Goal: Task Accomplishment & Management: Use online tool/utility

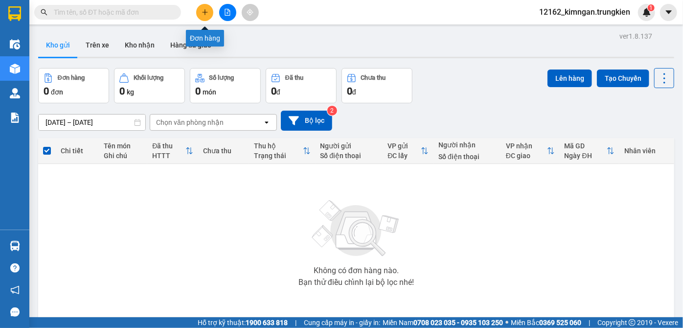
click at [205, 17] on button at bounding box center [204, 12] width 17 height 17
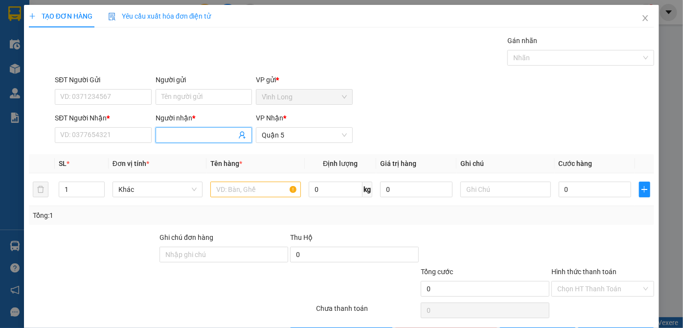
click at [163, 136] on input "Người nhận *" at bounding box center [199, 135] width 75 height 11
type input "l"
type input "0939508127"
click at [85, 136] on input "SĐT Người Nhận *" at bounding box center [103, 135] width 96 height 16
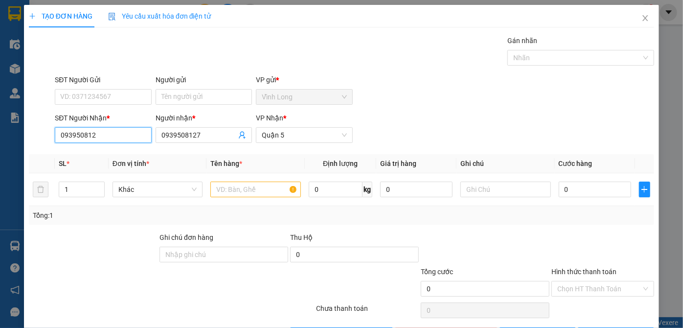
type input "0939508127"
click at [101, 152] on div "0939508127 - luân" at bounding box center [102, 154] width 84 height 11
type input "luân"
type input "180.000"
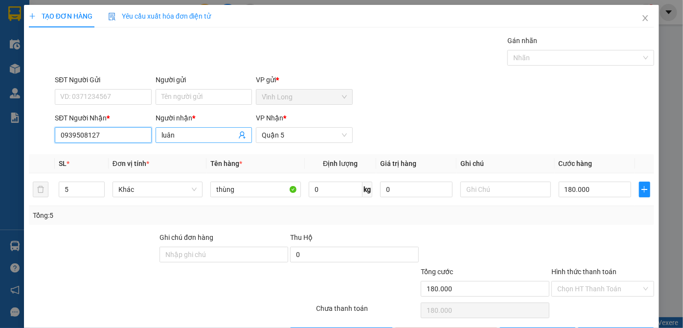
type input "0939508127"
click at [187, 135] on input "luân" at bounding box center [199, 135] width 75 height 11
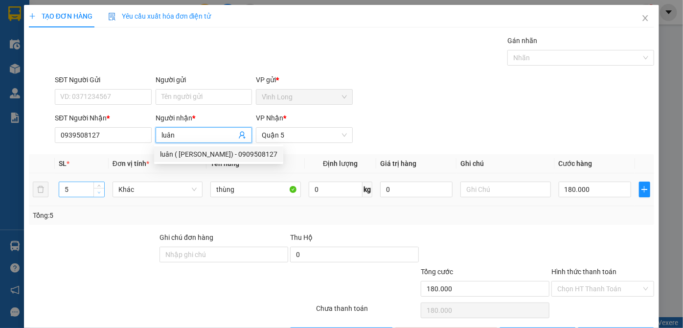
type input "luân"
type input "4"
click at [99, 191] on icon "down" at bounding box center [98, 192] width 3 height 3
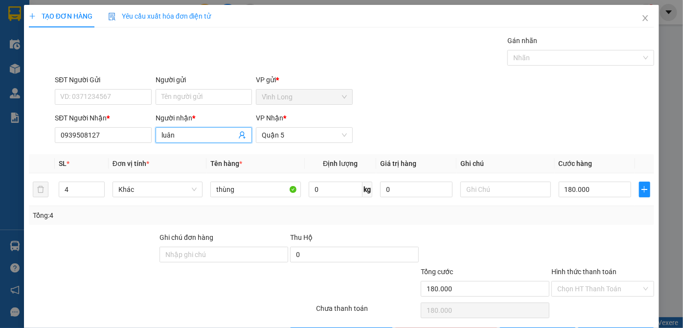
click at [174, 135] on input "luân" at bounding box center [199, 135] width 75 height 11
type input "luân( [PERSON_NAME])"
click at [595, 188] on input "180.000" at bounding box center [595, 190] width 72 height 16
type input "1"
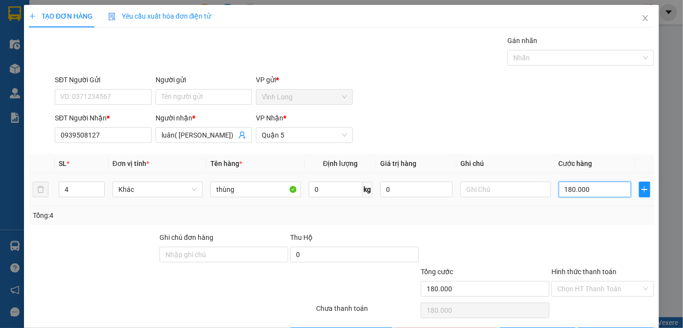
type input "1"
type input "14"
type input "140"
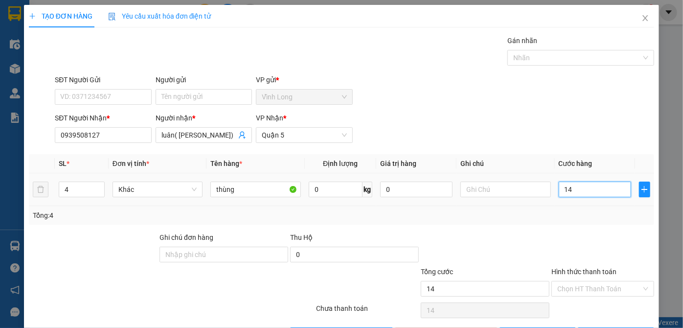
type input "140"
type input "14"
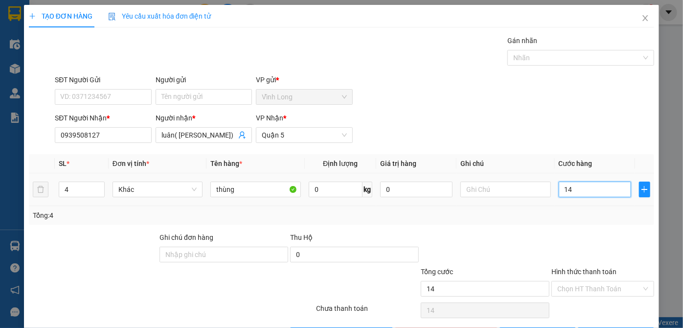
type input "1"
type input "14"
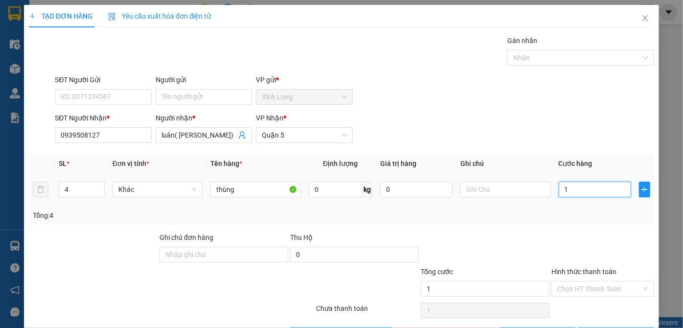
type input "14"
type input "140"
type input "14"
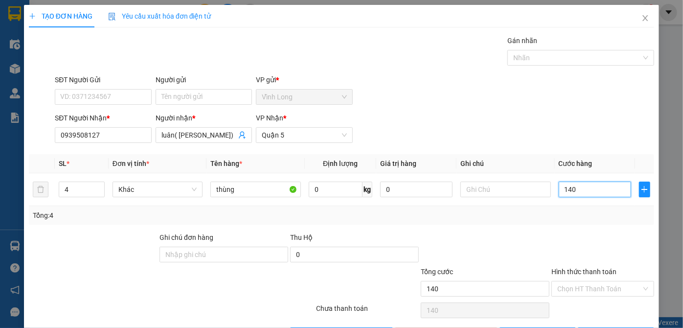
type input "14"
type input "1"
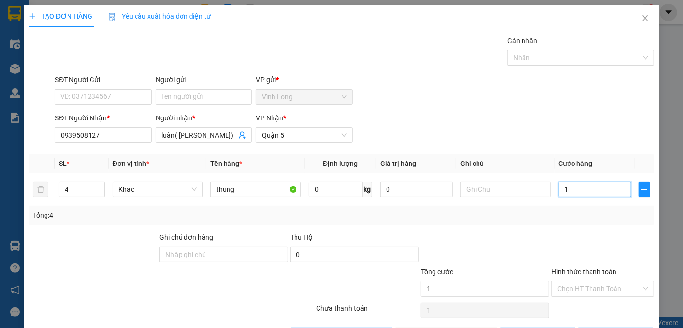
type input "0"
type input "1"
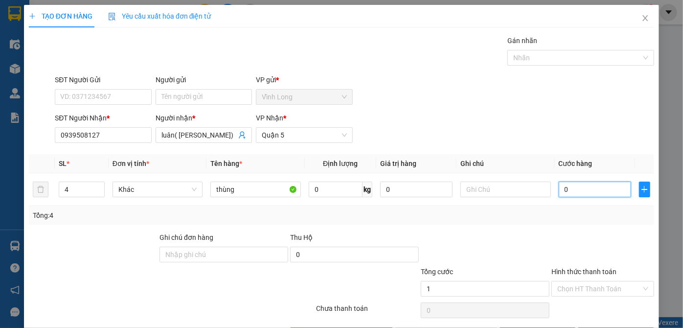
type input "01"
type input "16"
type input "016"
type input "160"
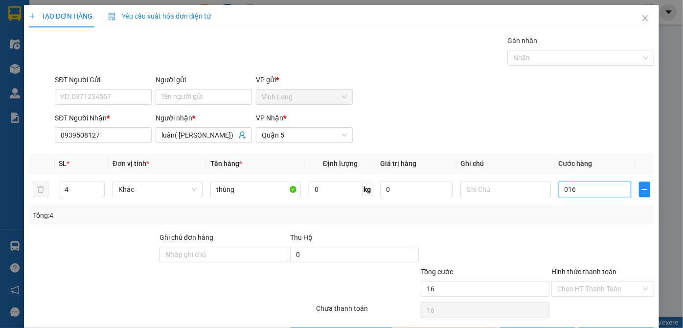
type input "160"
type input "0.160"
type input "160.000"
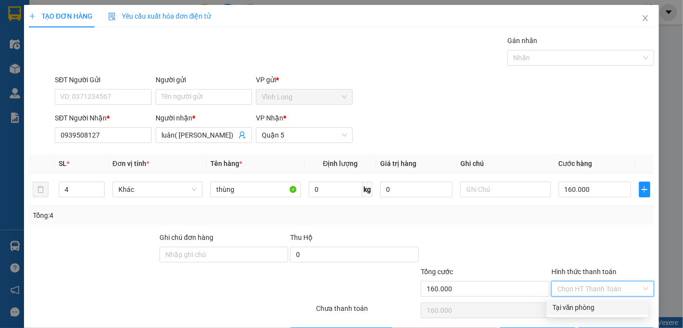
click at [595, 291] on input "Hình thức thanh toán" at bounding box center [600, 289] width 84 height 15
click at [597, 310] on div "Tại văn phòng" at bounding box center [598, 307] width 90 height 11
type input "0"
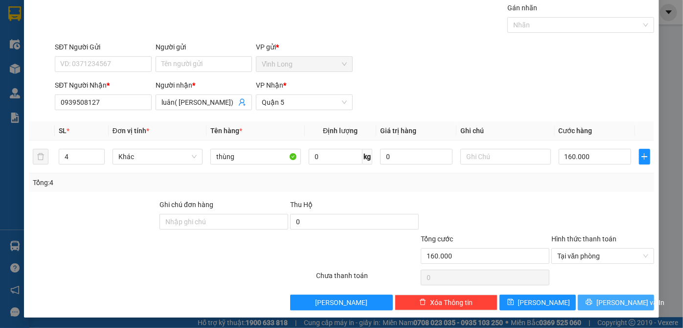
click at [604, 302] on span "[PERSON_NAME] và In" at bounding box center [631, 302] width 69 height 11
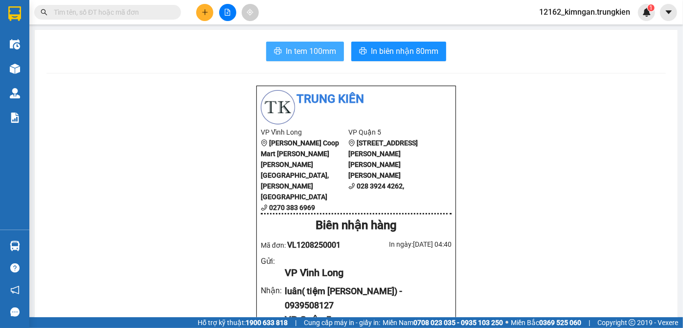
click at [326, 46] on span "In tem 100mm" at bounding box center [311, 51] width 50 height 12
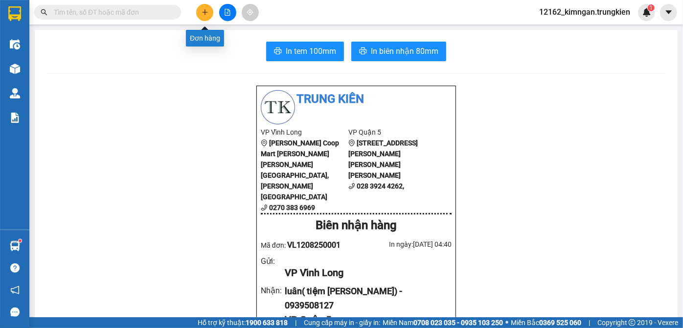
click at [209, 14] on button at bounding box center [204, 12] width 17 height 17
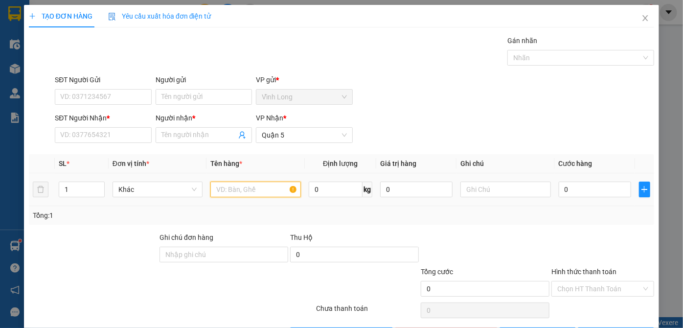
click at [272, 191] on input "text" at bounding box center [256, 190] width 91 height 16
type input "thùng"
click at [572, 187] on input "0" at bounding box center [595, 190] width 72 height 16
type input "3"
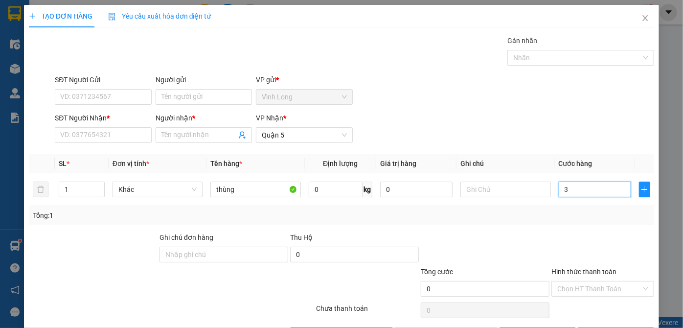
type input "3"
type input "30"
type input "30.000"
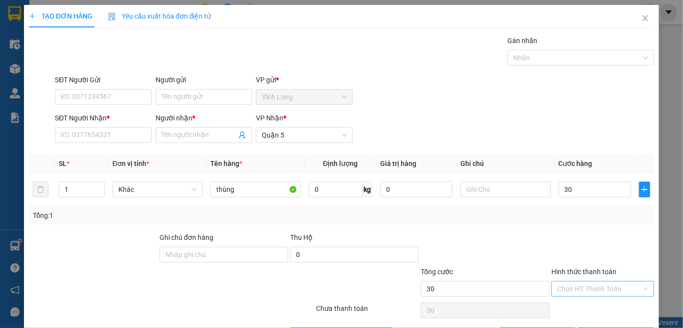
type input "30.000"
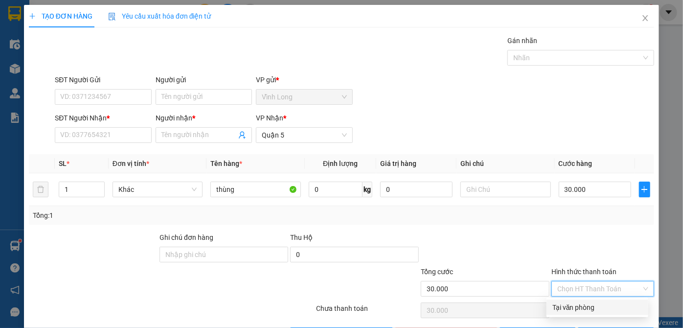
drag, startPoint x: 567, startPoint y: 289, endPoint x: 575, endPoint y: 310, distance: 22.5
click at [567, 290] on input "Hình thức thanh toán" at bounding box center [600, 289] width 84 height 15
click at [576, 312] on div "Tại văn phòng" at bounding box center [598, 307] width 90 height 11
type input "0"
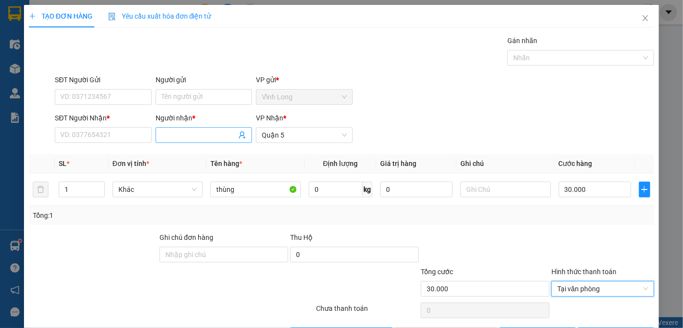
click at [184, 133] on input "Người nhận *" at bounding box center [199, 135] width 75 height 11
type input "việt"
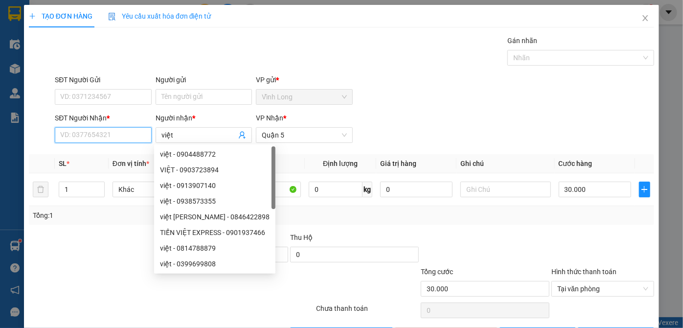
click at [71, 136] on input "SĐT Người Nhận *" at bounding box center [103, 135] width 96 height 16
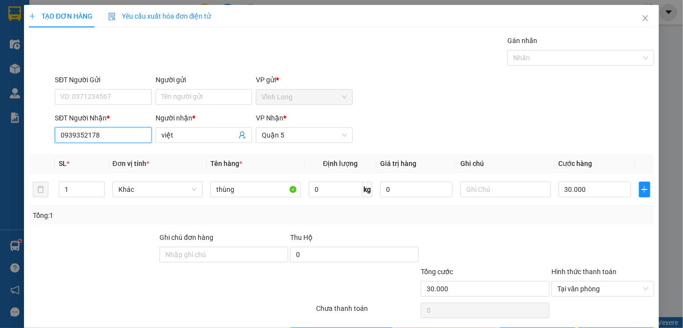
scroll to position [33, 0]
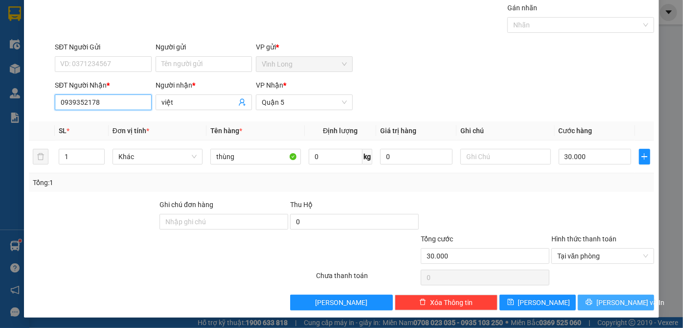
type input "0939352178"
drag, startPoint x: 618, startPoint y: 302, endPoint x: 623, endPoint y: 300, distance: 5.3
click at [620, 302] on span "[PERSON_NAME] và In" at bounding box center [631, 302] width 69 height 11
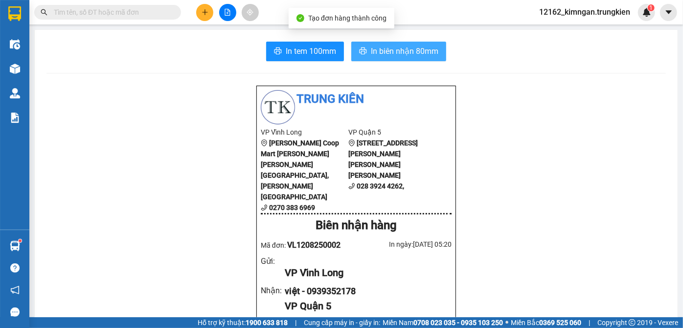
drag, startPoint x: 390, startPoint y: 48, endPoint x: 394, endPoint y: 35, distance: 14.3
click at [392, 47] on span "In biên nhận 80mm" at bounding box center [405, 51] width 68 height 12
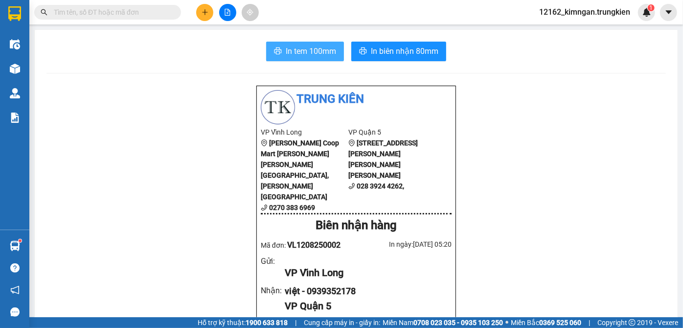
click at [306, 50] on span "In tem 100mm" at bounding box center [311, 51] width 50 height 12
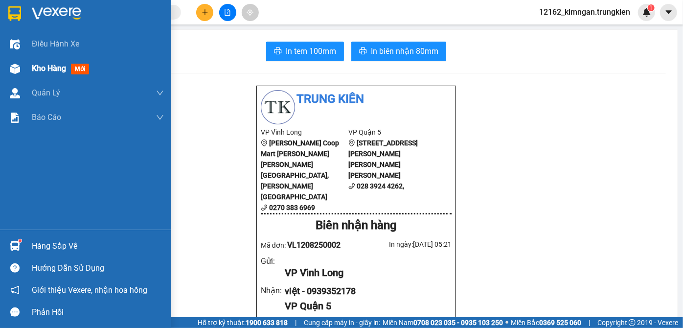
click at [42, 71] on span "Kho hàng" at bounding box center [49, 68] width 34 height 9
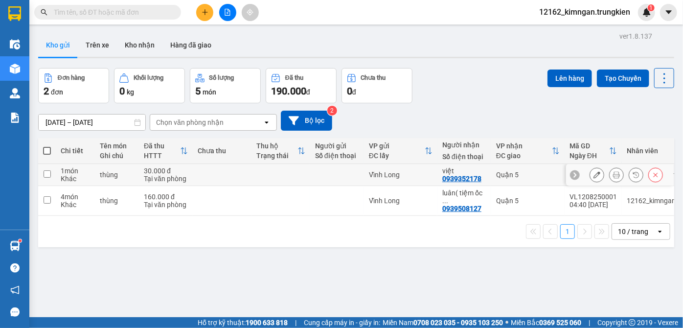
click at [421, 171] on div "Vĩnh Long" at bounding box center [401, 175] width 64 height 8
checkbox input "true"
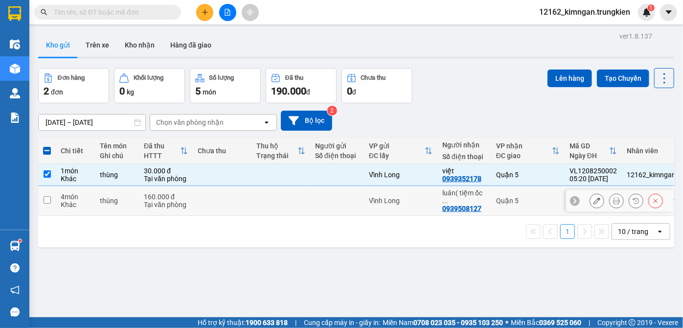
click at [422, 197] on div "Vĩnh Long" at bounding box center [401, 201] width 64 height 8
checkbox input "true"
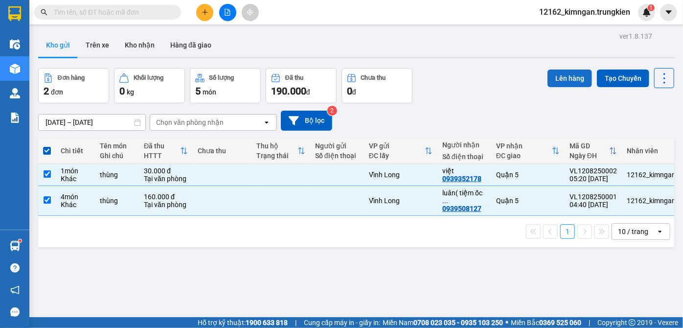
drag, startPoint x: 567, startPoint y: 79, endPoint x: 568, endPoint y: 73, distance: 5.9
click at [567, 78] on button "Lên hàng" at bounding box center [570, 79] width 45 height 18
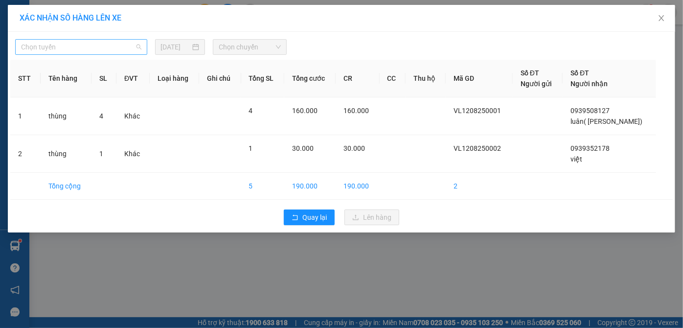
click at [66, 54] on span "Chọn tuyến" at bounding box center [81, 47] width 120 height 15
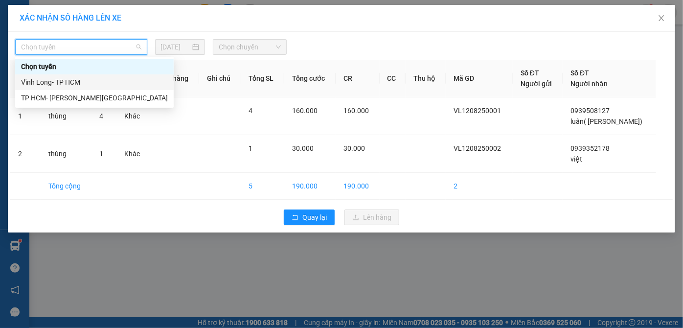
drag, startPoint x: 63, startPoint y: 83, endPoint x: 64, endPoint y: 78, distance: 5.5
click at [63, 83] on div "Vĩnh Long- TP HCM" at bounding box center [94, 82] width 147 height 11
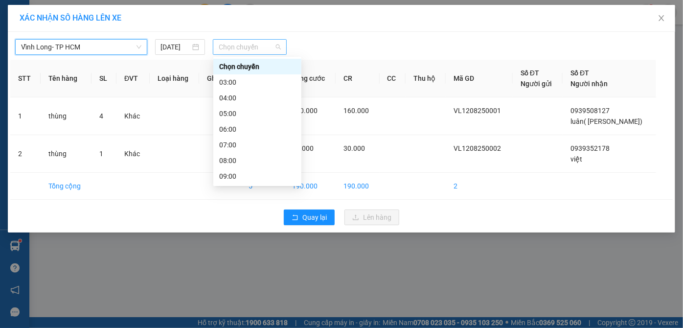
click at [253, 43] on span "Chọn chuyến" at bounding box center [250, 47] width 62 height 15
click at [240, 131] on div "06:00" at bounding box center [257, 129] width 76 height 11
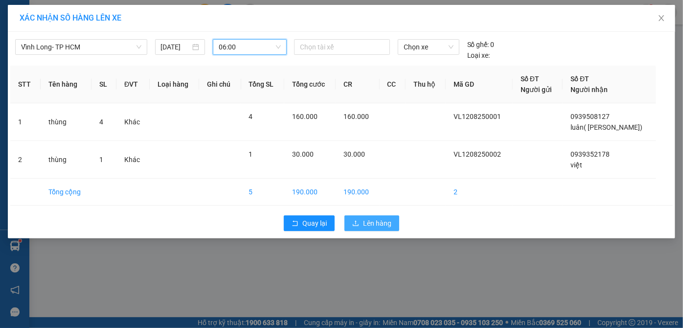
click at [386, 222] on span "Lên hàng" at bounding box center [377, 223] width 28 height 11
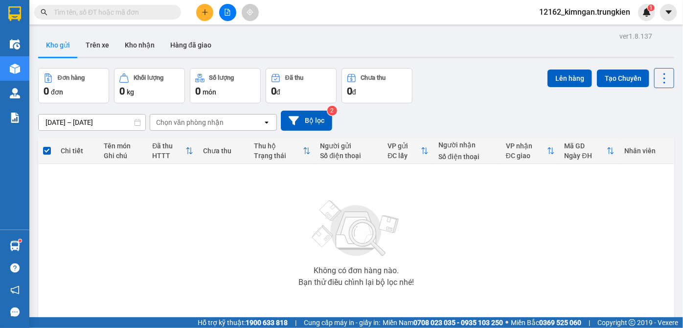
click at [205, 13] on icon "plus" at bounding box center [205, 11] width 0 height 5
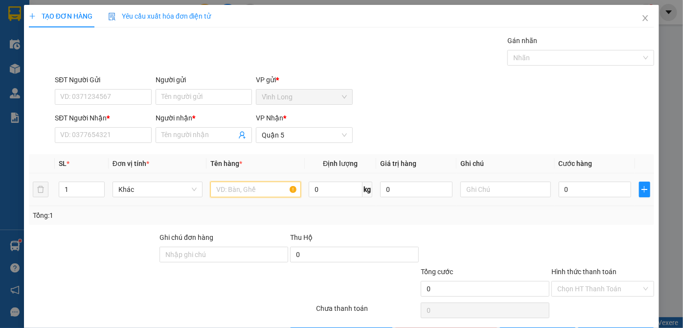
drag, startPoint x: 266, startPoint y: 186, endPoint x: 269, endPoint y: 156, distance: 30.0
click at [266, 185] on input "text" at bounding box center [256, 190] width 91 height 16
type input "thùng"
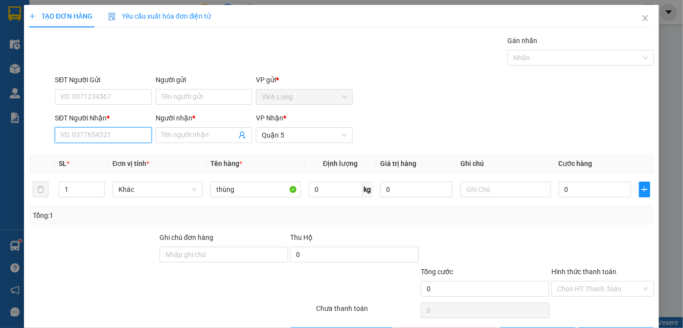
click at [122, 135] on input "SĐT Người Nhận *" at bounding box center [103, 135] width 96 height 16
type input "0908275937"
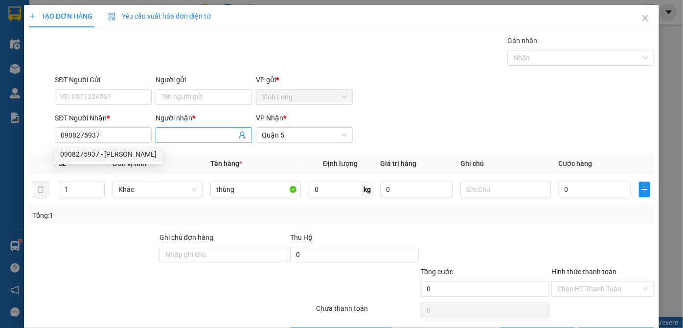
click at [169, 132] on input "Người nhận *" at bounding box center [199, 135] width 75 height 11
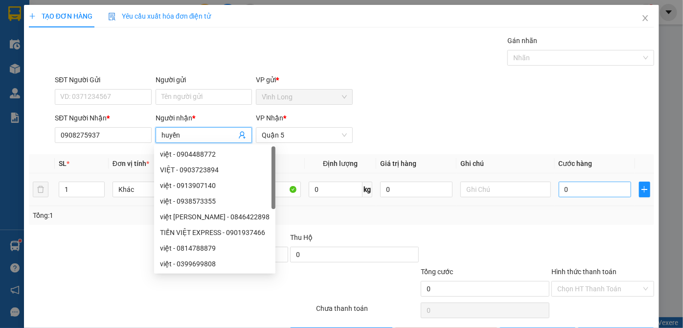
type input "huyền"
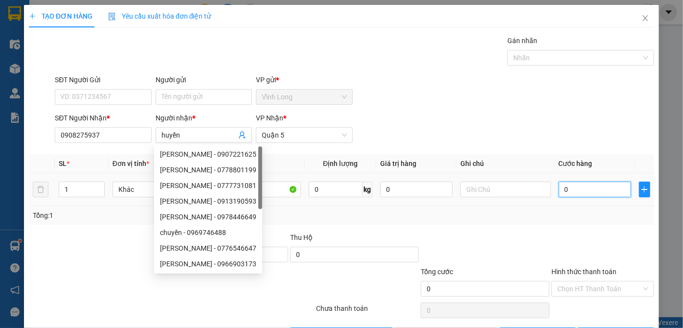
click at [575, 187] on input "0" at bounding box center [595, 190] width 72 height 16
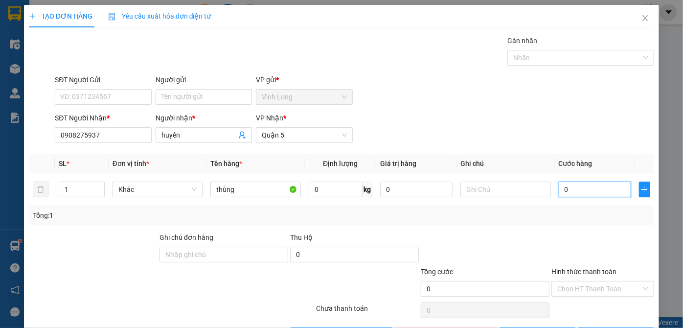
type input "3"
type input "30"
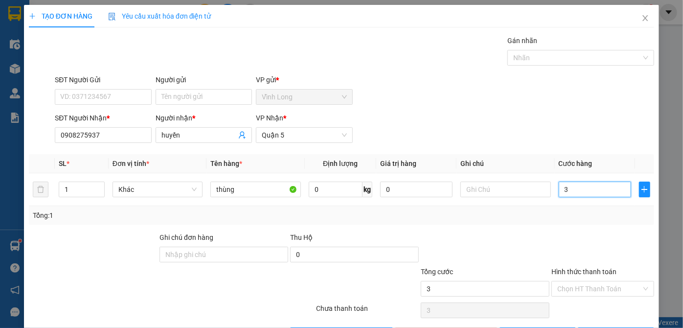
type input "30"
type input "30.000"
click at [581, 285] on input "Hình thức thanh toán" at bounding box center [600, 289] width 84 height 15
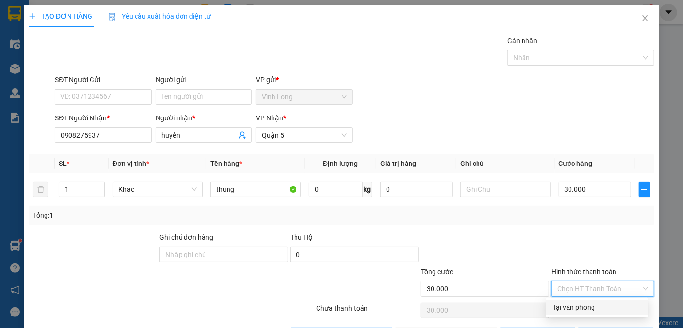
click at [580, 306] on div "Tại văn phòng" at bounding box center [598, 307] width 90 height 11
type input "0"
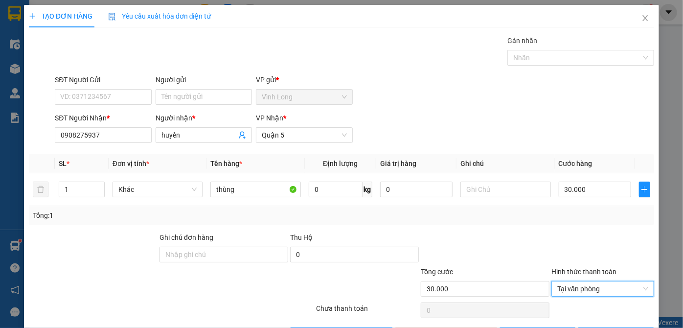
scroll to position [33, 0]
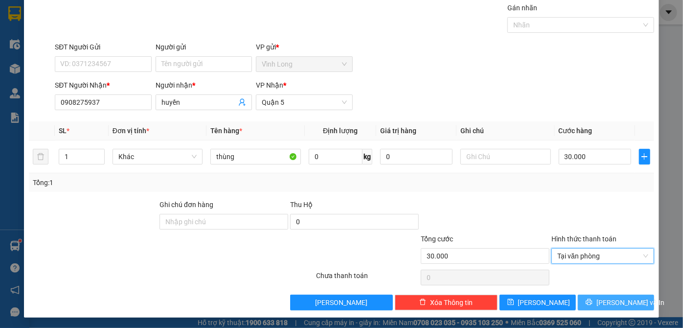
click at [600, 303] on button "[PERSON_NAME] và In" at bounding box center [616, 303] width 76 height 16
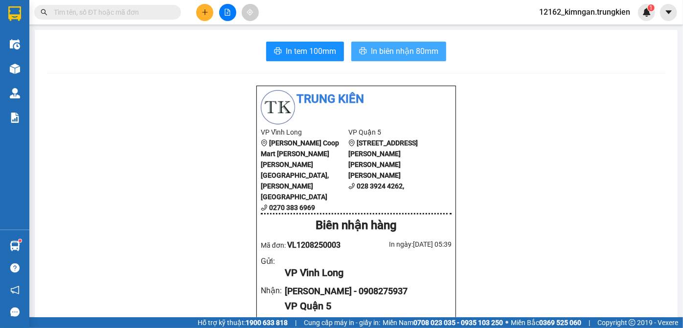
click at [397, 54] on span "In biên nhận 80mm" at bounding box center [405, 51] width 68 height 12
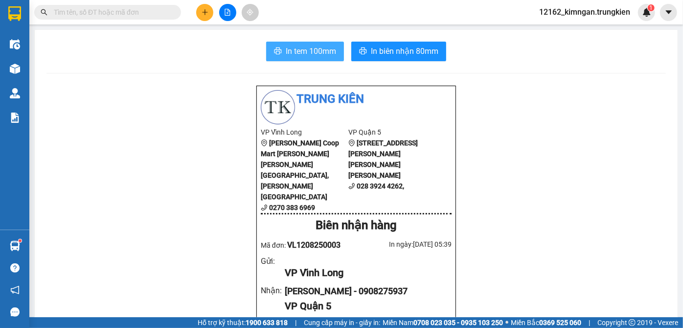
click at [331, 56] on span "In tem 100mm" at bounding box center [311, 51] width 50 height 12
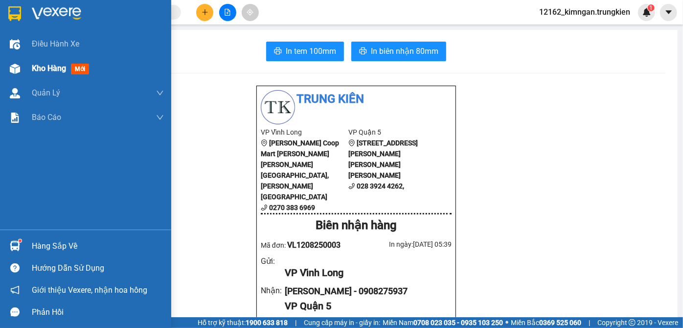
click at [47, 67] on span "Kho hàng" at bounding box center [49, 68] width 34 height 9
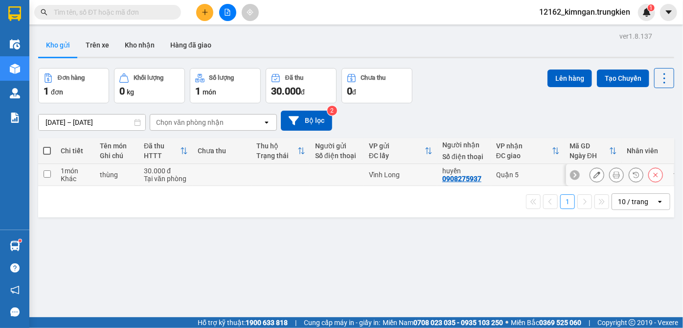
click at [412, 175] on div "Vĩnh Long" at bounding box center [401, 175] width 64 height 8
checkbox input "true"
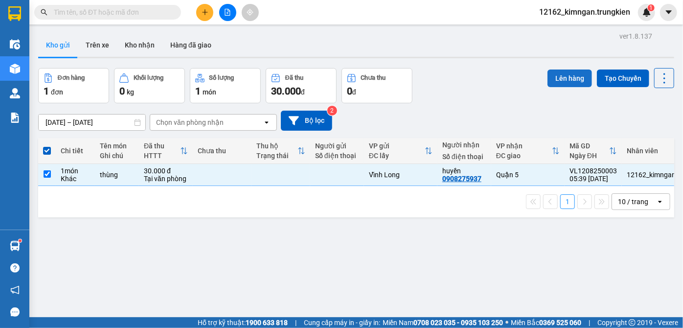
click at [555, 81] on button "Lên hàng" at bounding box center [570, 79] width 45 height 18
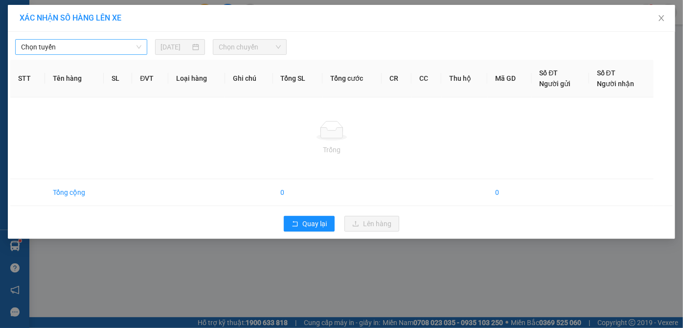
click at [83, 46] on span "Chọn tuyến" at bounding box center [81, 47] width 120 height 15
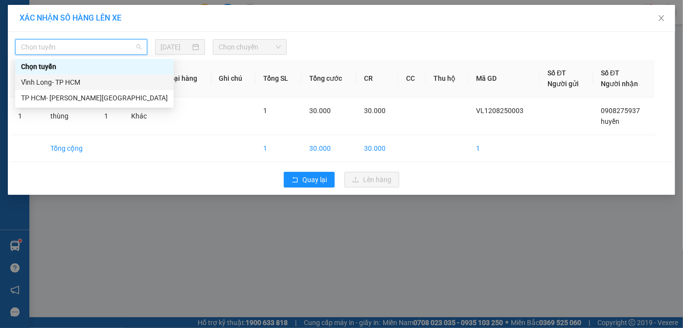
click at [99, 78] on div "Vĩnh Long- TP HCM" at bounding box center [94, 82] width 147 height 11
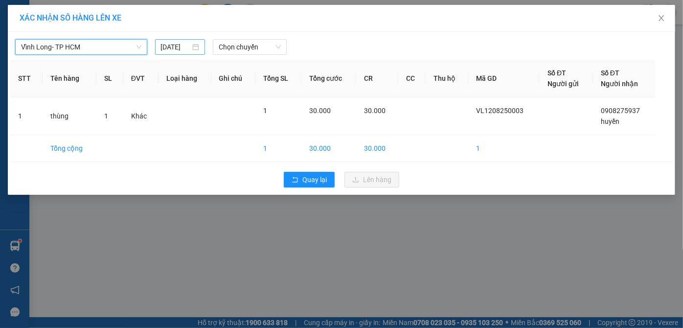
click at [189, 45] on input "[DATE]" at bounding box center [176, 47] width 30 height 11
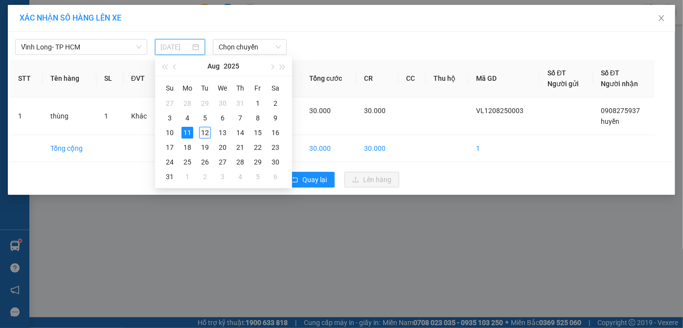
click at [206, 135] on div "12" at bounding box center [205, 133] width 12 height 12
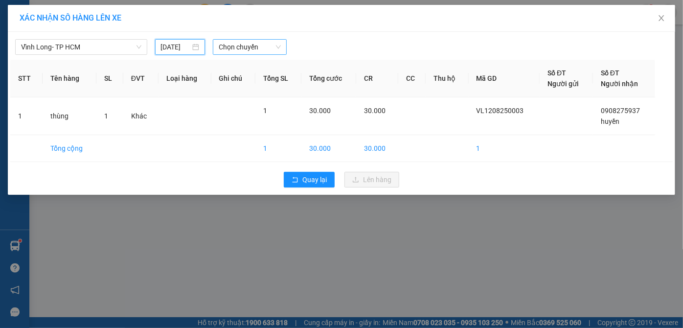
type input "[DATE]"
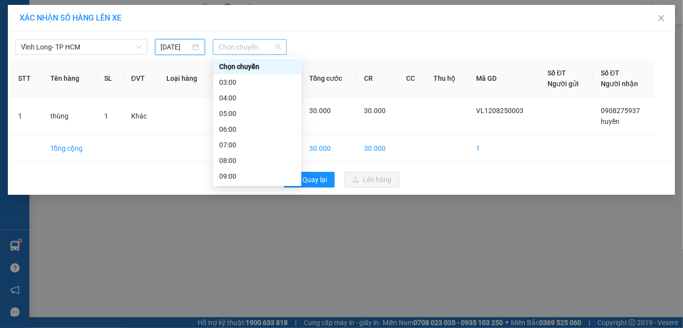
click at [217, 46] on div "Chọn chuyến" at bounding box center [250, 47] width 74 height 16
drag, startPoint x: 227, startPoint y: 146, endPoint x: 318, endPoint y: 178, distance: 95.8
click at [228, 146] on div "07:00" at bounding box center [257, 145] width 76 height 11
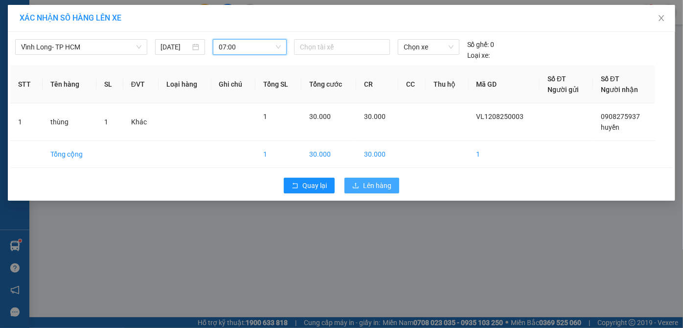
click at [372, 192] on button "Lên hàng" at bounding box center [372, 186] width 55 height 16
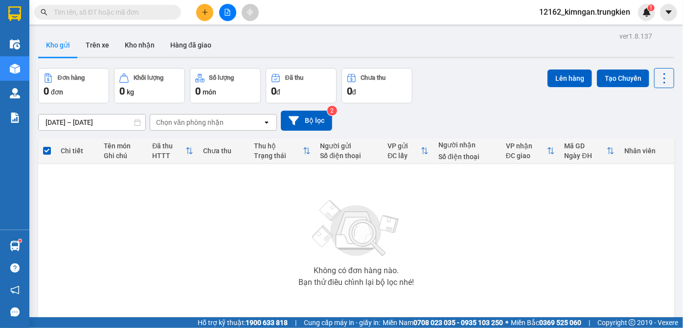
drag, startPoint x: 682, startPoint y: 38, endPoint x: 228, endPoint y: 17, distance: 454.4
click at [228, 17] on button at bounding box center [227, 12] width 17 height 17
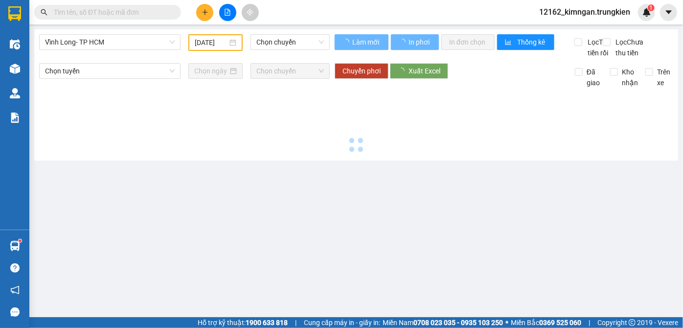
type input "[DATE]"
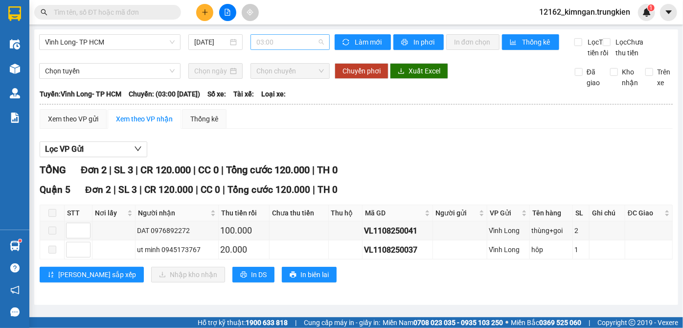
click at [271, 45] on span "03:00" at bounding box center [291, 42] width 68 height 15
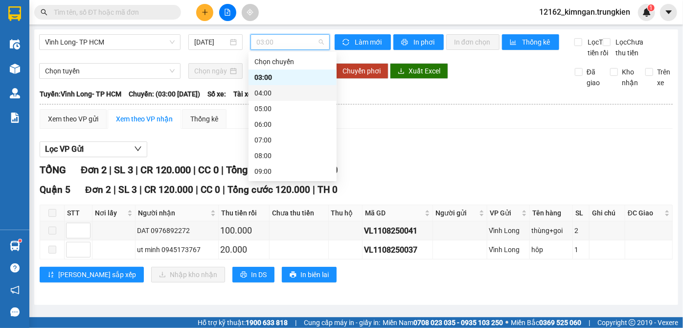
click at [253, 94] on div "04:00" at bounding box center [293, 93] width 88 height 16
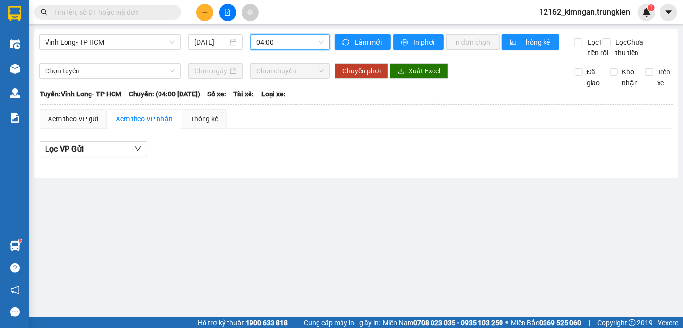
click at [273, 40] on span "04:00" at bounding box center [291, 42] width 68 height 15
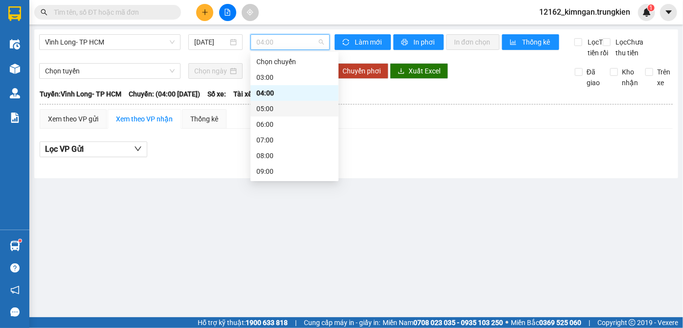
click at [261, 104] on div "05:00" at bounding box center [295, 108] width 76 height 11
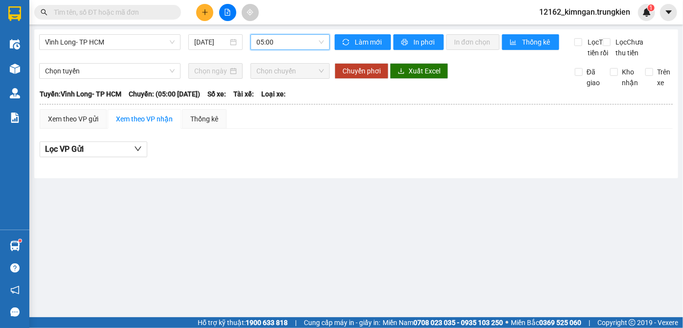
click at [278, 43] on span "05:00" at bounding box center [291, 42] width 68 height 15
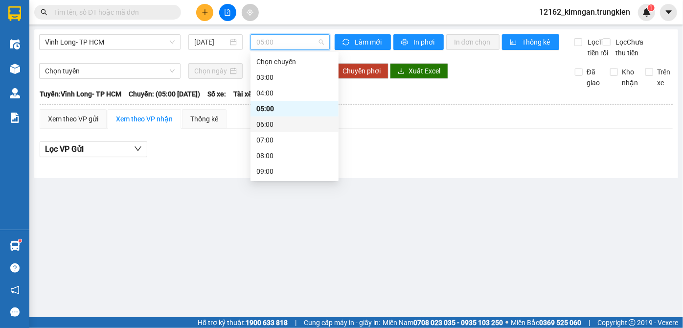
click at [268, 124] on div "06:00" at bounding box center [295, 124] width 76 height 11
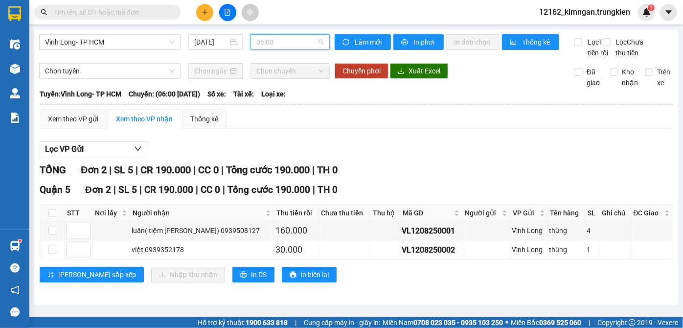
click at [267, 41] on span "06:00" at bounding box center [291, 42] width 68 height 15
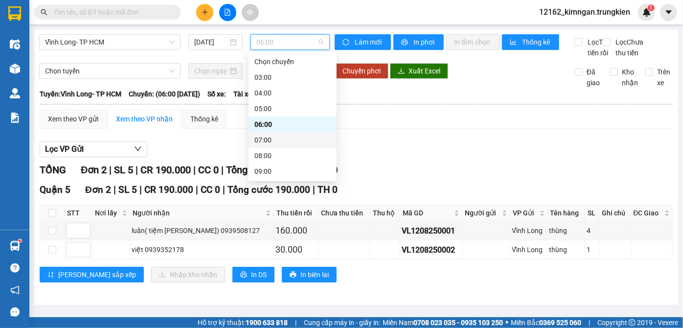
click at [269, 134] on div "07:00" at bounding box center [293, 140] width 88 height 16
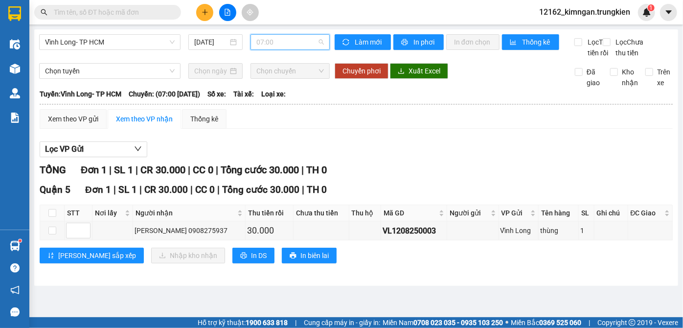
click at [271, 40] on span "07:00" at bounding box center [291, 42] width 68 height 15
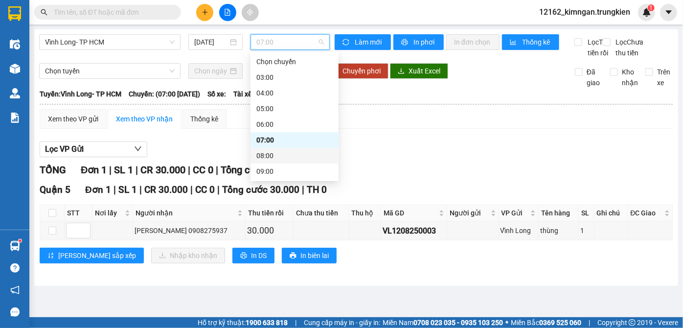
click at [261, 153] on div "08:00" at bounding box center [295, 155] width 76 height 11
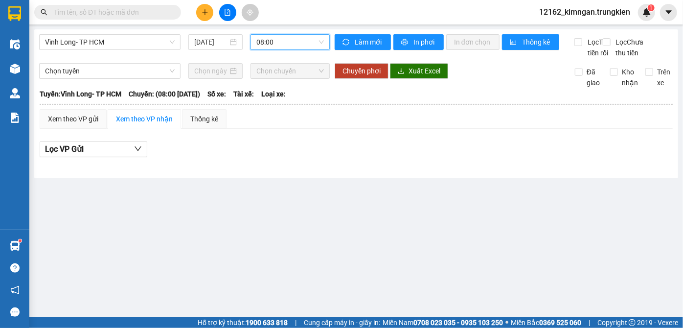
click at [130, 16] on input "text" at bounding box center [112, 12] width 116 height 11
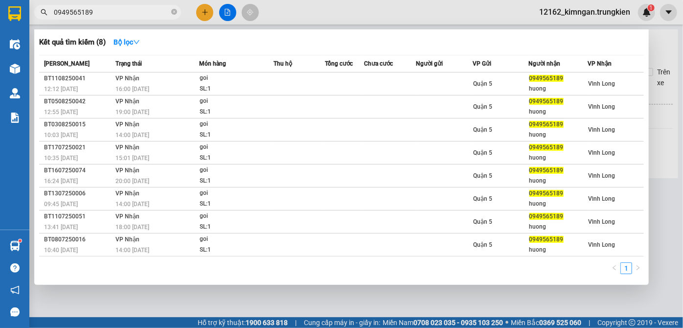
drag, startPoint x: 96, startPoint y: 12, endPoint x: 0, endPoint y: 10, distance: 96.5
click at [0, 10] on section "Kết quả [PERSON_NAME] ( 8 ) Bộ lọc Mã ĐH Trạng thái Món hàng Thu hộ [PERSON_NAM…" at bounding box center [341, 164] width 683 height 328
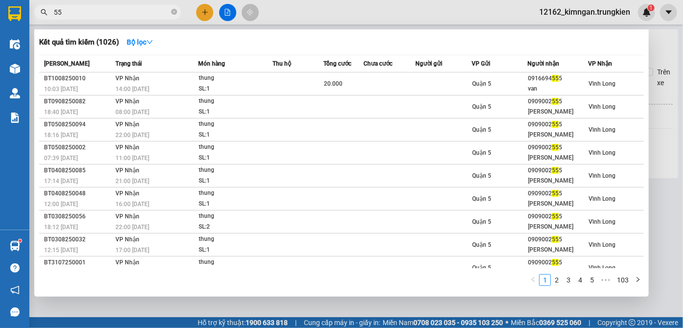
type input "5"
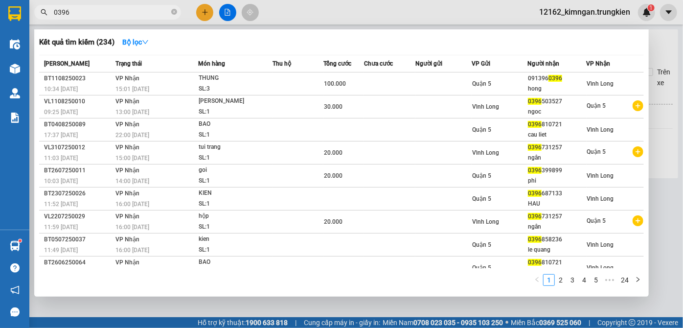
type input "0396"
click at [666, 252] on div at bounding box center [341, 164] width 683 height 328
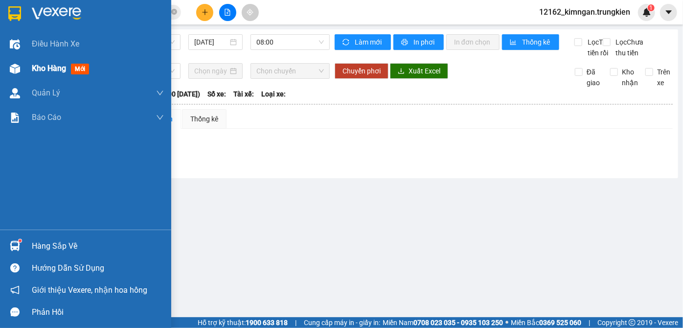
click at [48, 70] on span "Kho hàng" at bounding box center [49, 68] width 34 height 9
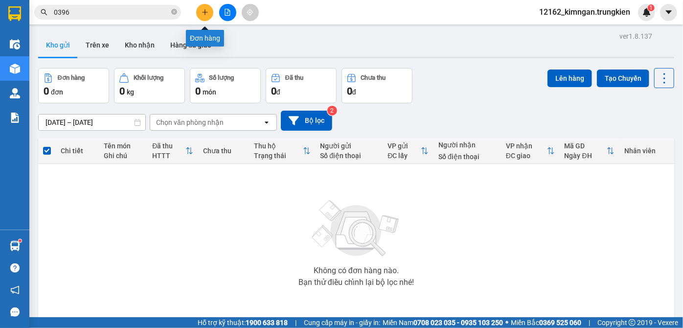
click at [203, 14] on icon "plus" at bounding box center [205, 12] width 7 height 7
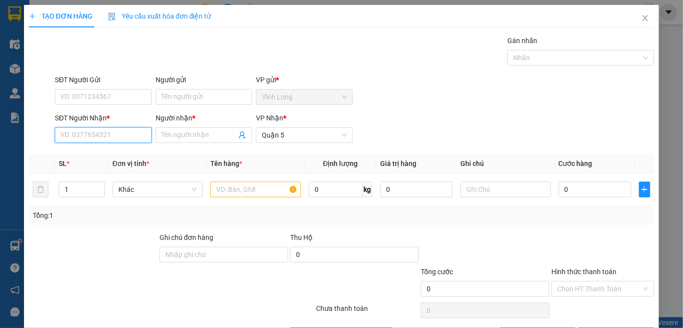
click at [68, 136] on input "SĐT Người Nhận *" at bounding box center [103, 135] width 96 height 16
type input "0939521524"
click at [87, 161] on div "0939521524 - bích" at bounding box center [101, 154] width 95 height 16
type input "bích"
type input "13.460.000"
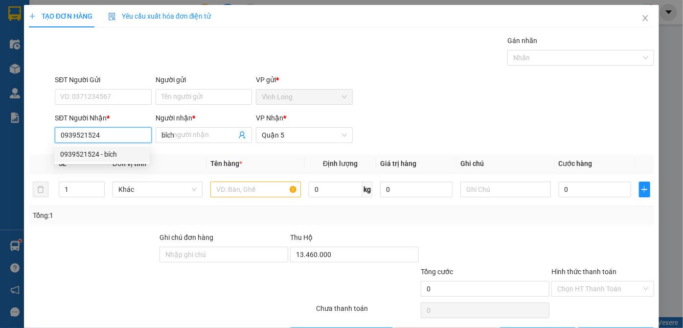
type input "30.000"
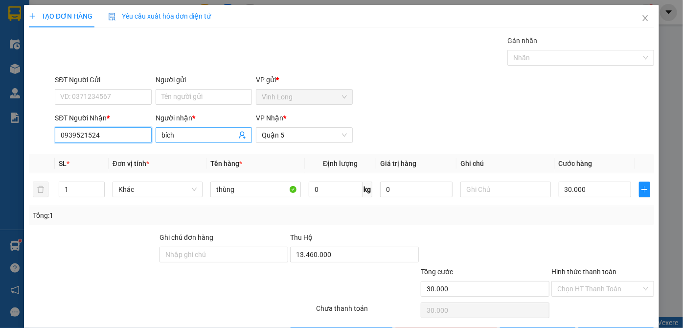
type input "0939521524"
drag, startPoint x: 176, startPoint y: 136, endPoint x: 109, endPoint y: 136, distance: 67.1
click at [111, 136] on div "SĐT Người [PERSON_NAME] * 0939521524 Người [PERSON_NAME] * [PERSON_NAME] [PERSO…" at bounding box center [355, 130] width 604 height 34
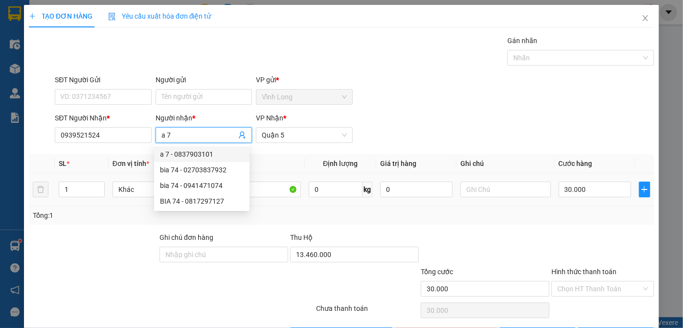
type input "a 7"
drag, startPoint x: 287, startPoint y: 217, endPoint x: 261, endPoint y: 202, distance: 29.4
click at [286, 217] on div "Tổng: 1" at bounding box center [342, 215] width 618 height 11
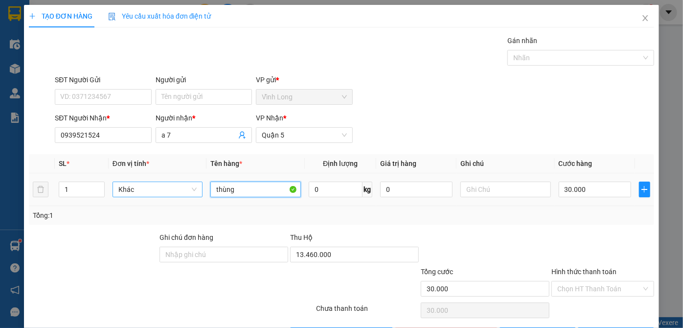
drag, startPoint x: 256, startPoint y: 191, endPoint x: 154, endPoint y: 178, distance: 102.7
click at [165, 186] on tr "1 [PERSON_NAME] 0 kg 0 30.000" at bounding box center [342, 189] width 626 height 33
type input "bao xanh"
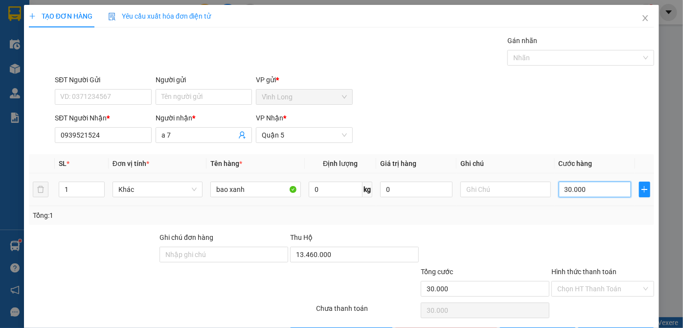
click at [563, 189] on input "30.000" at bounding box center [595, 190] width 72 height 16
type input "6"
type input "60"
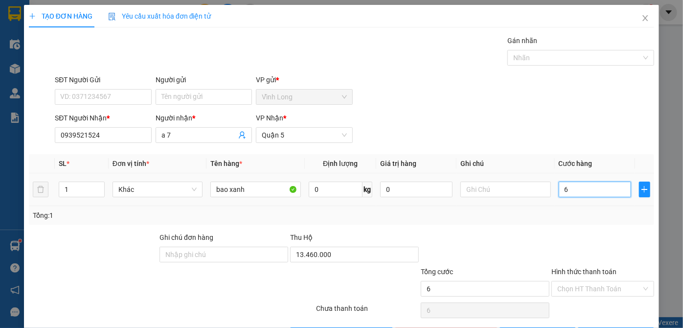
type input "60"
type input "60.000"
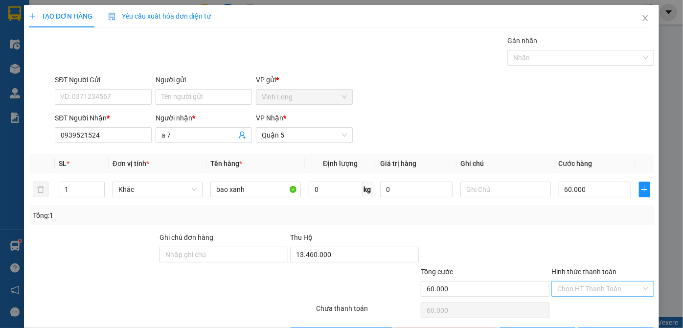
click at [607, 286] on input "Hình thức thanh toán" at bounding box center [600, 289] width 84 height 15
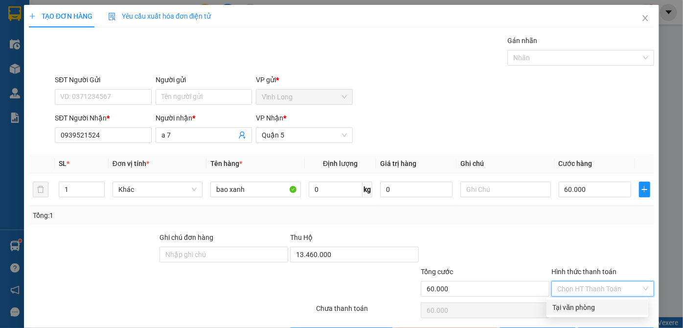
click at [597, 308] on div "Tại văn phòng" at bounding box center [598, 307] width 90 height 11
type input "0"
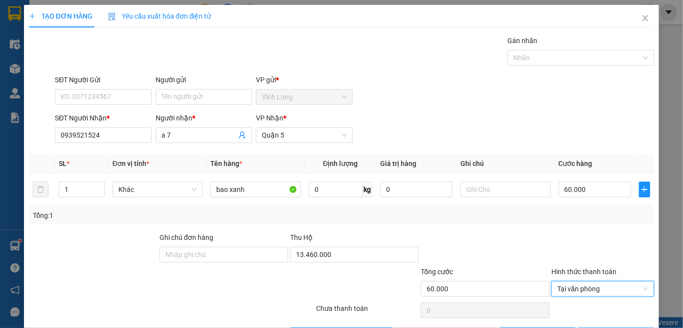
scroll to position [33, 0]
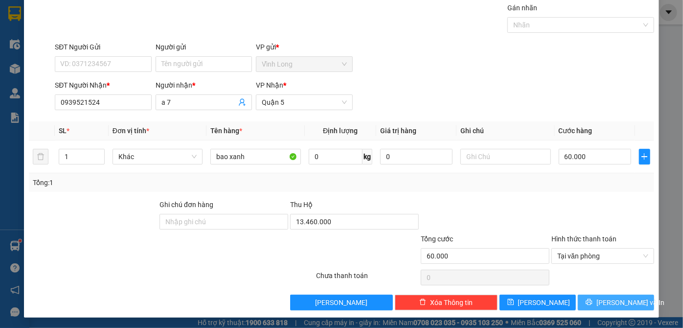
click at [591, 299] on icon "printer" at bounding box center [589, 302] width 7 height 7
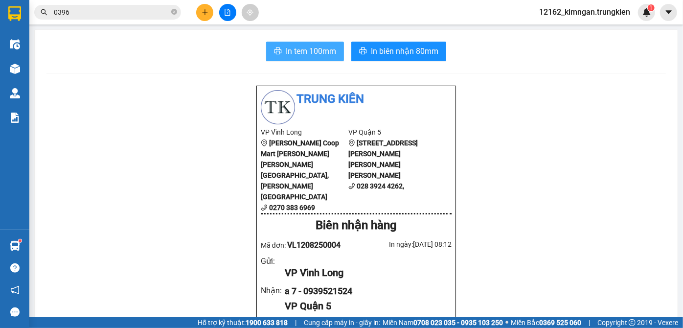
click at [300, 48] on span "In tem 100mm" at bounding box center [311, 51] width 50 height 12
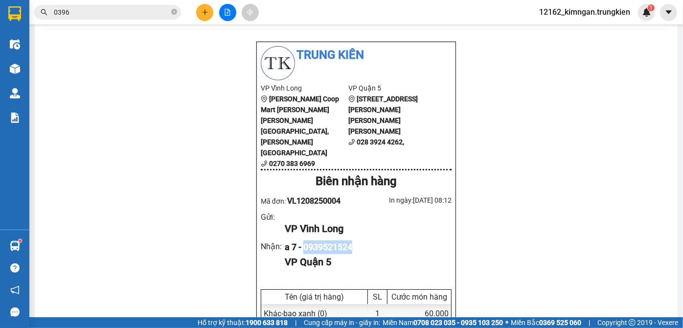
drag, startPoint x: 353, startPoint y: 215, endPoint x: 303, endPoint y: 210, distance: 50.8
click at [303, 240] on div "a 7 - 0939521524" at bounding box center [364, 247] width 159 height 14
copy div "0939521524"
click at [203, 17] on button at bounding box center [204, 12] width 17 height 17
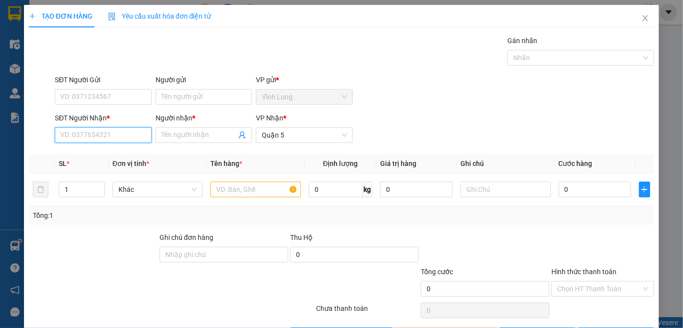
click at [100, 129] on input "SĐT Người Nhận *" at bounding box center [103, 135] width 96 height 16
paste input "0939521524"
type input "0939521524"
click at [91, 157] on div "0939521524 - bích" at bounding box center [102, 154] width 84 height 11
type input "bích"
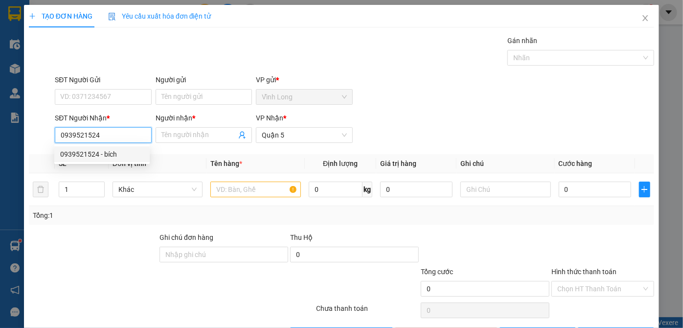
type input "13.460.000"
type input "60.000"
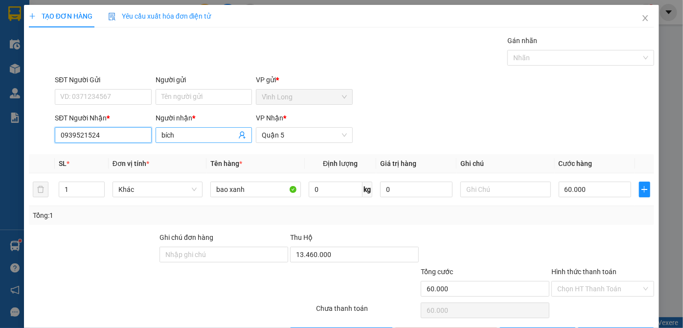
type input "0939521524"
drag, startPoint x: 175, startPoint y: 138, endPoint x: 125, endPoint y: 137, distance: 50.0
click at [125, 137] on div "SĐT Người [PERSON_NAME] * 0939521524 Người [PERSON_NAME] * [PERSON_NAME] [PERSO…" at bounding box center [355, 130] width 604 height 34
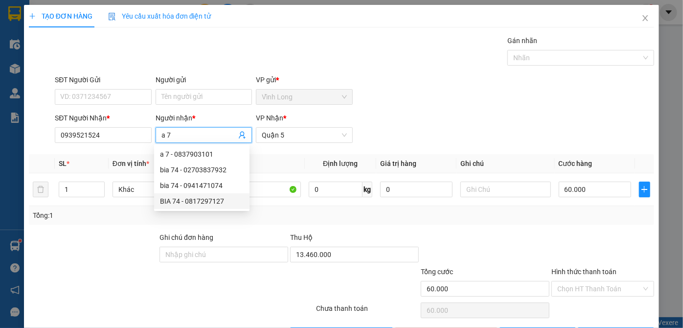
type input "a 7"
click at [604, 243] on div at bounding box center [603, 249] width 105 height 34
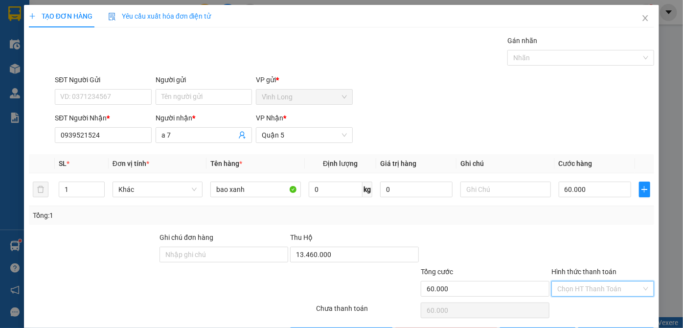
click at [613, 283] on input "Hình thức thanh toán" at bounding box center [600, 289] width 84 height 15
click at [604, 308] on div "Tại văn phòng" at bounding box center [598, 307] width 90 height 11
type input "0"
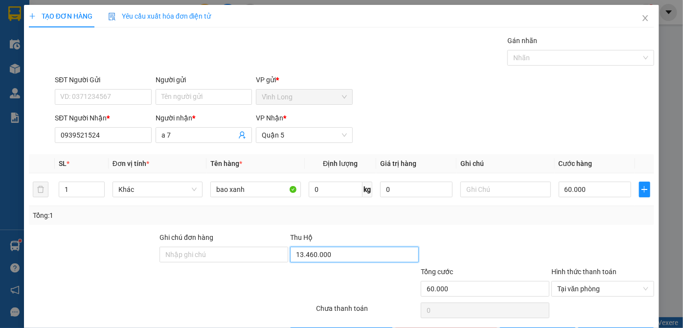
type input "0"
type input "13.460.000"
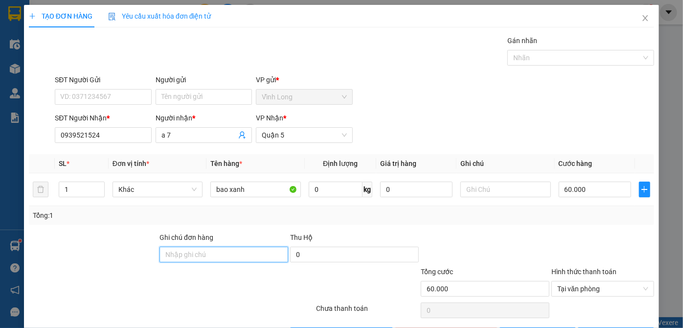
scroll to position [33, 0]
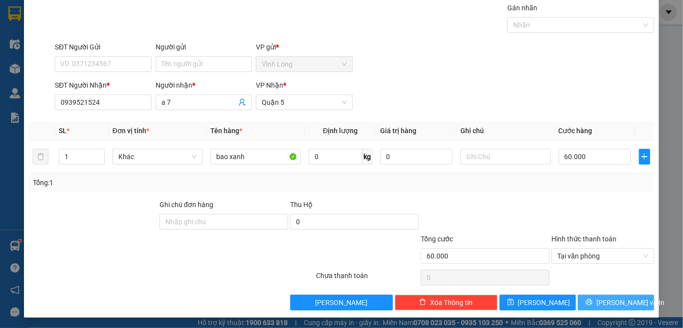
click at [611, 301] on span "[PERSON_NAME] và In" at bounding box center [631, 302] width 69 height 11
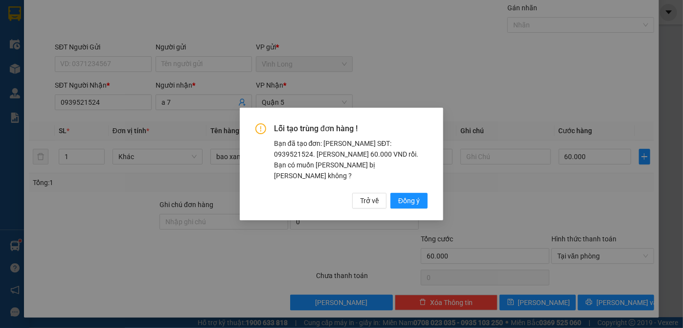
click at [398, 187] on div "[PERSON_NAME] [PERSON_NAME] hàng ! Bạn đã tạo đơn: [PERSON_NAME] SĐT: 093952152…" at bounding box center [342, 165] width 172 height 85
click at [405, 199] on span "Đồng ý" at bounding box center [410, 200] width 22 height 11
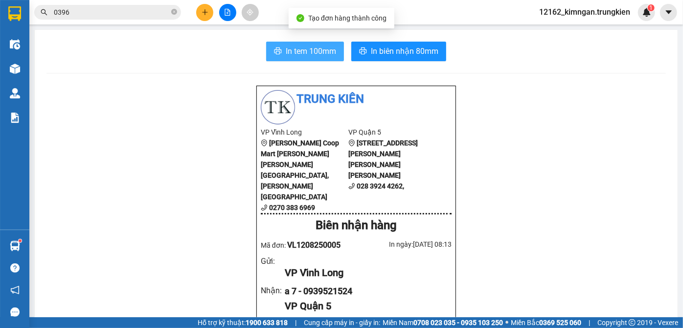
click at [289, 53] on span "In tem 100mm" at bounding box center [311, 51] width 50 height 12
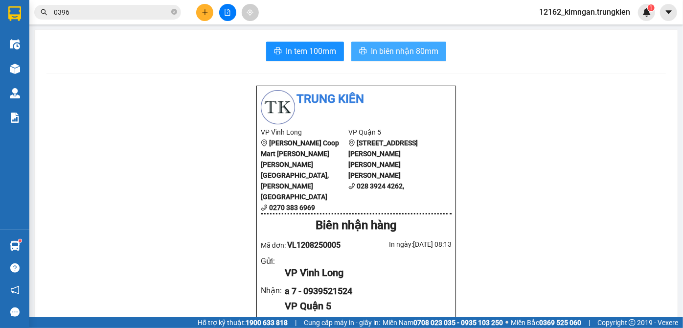
click at [394, 52] on span "In biên nhận 80mm" at bounding box center [405, 51] width 68 height 12
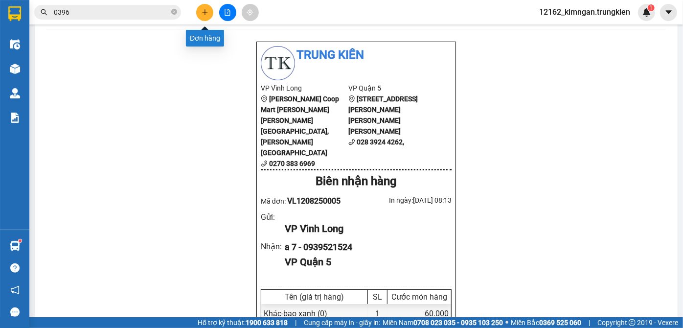
click at [206, 14] on icon "plus" at bounding box center [205, 12] width 7 height 7
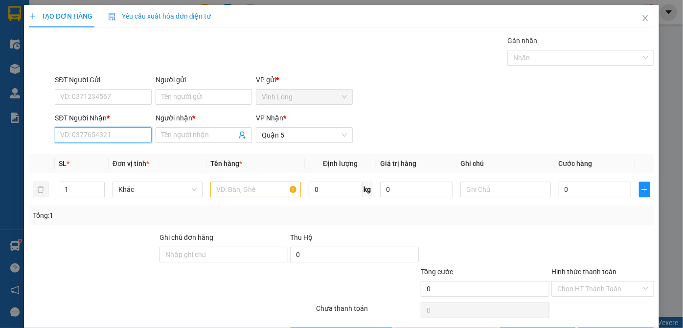
click at [89, 130] on input "SĐT Người Nhận *" at bounding box center [103, 135] width 96 height 16
type input "0988655084"
click at [120, 157] on div "0988655084 - minh thư" at bounding box center [102, 154] width 84 height 11
type input "minh thư"
type input "40.000"
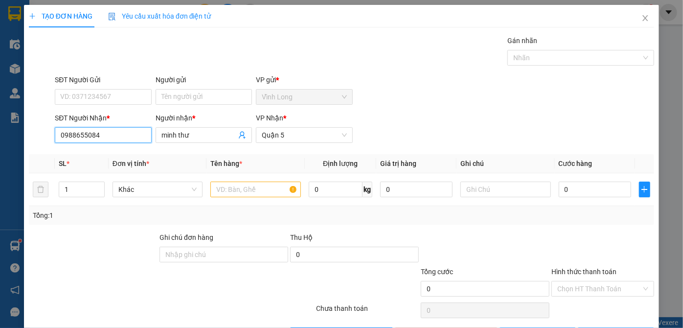
type input "40.000"
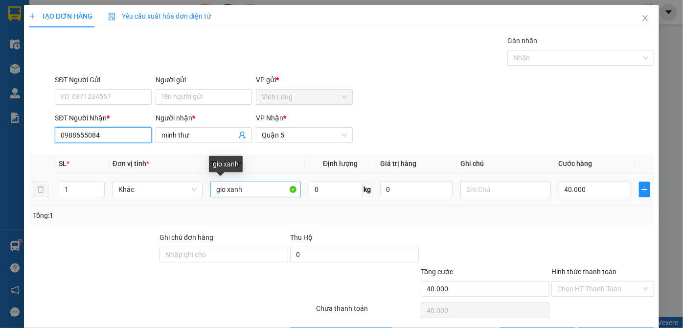
type input "0988655084"
drag, startPoint x: 226, startPoint y: 192, endPoint x: 145, endPoint y: 193, distance: 80.3
click at [158, 194] on tr "1 Khác gio xanh 0 kg 0 40.000" at bounding box center [342, 189] width 626 height 33
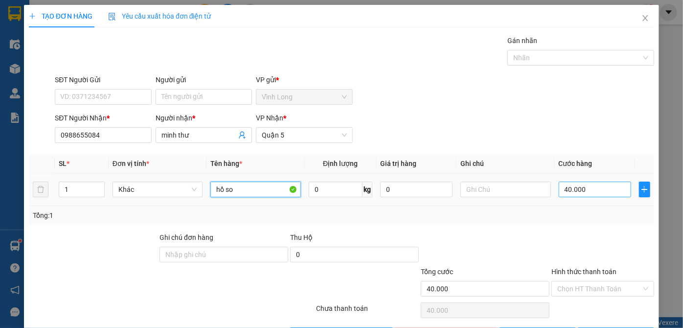
type input "hồ so"
click at [574, 186] on input "40.000" at bounding box center [595, 190] width 72 height 16
type input "2"
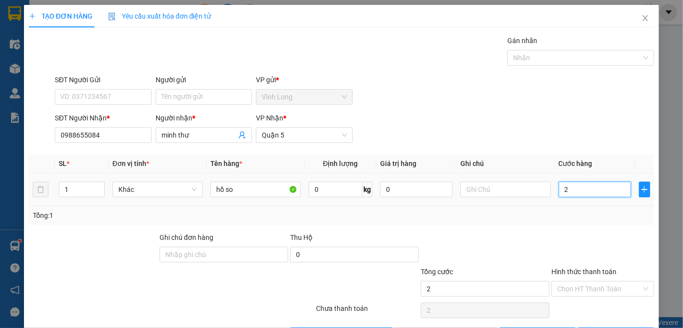
type input "20"
type input "20.000"
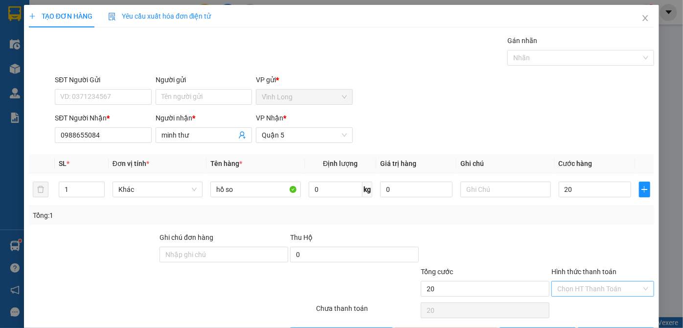
type input "20.000"
click at [580, 285] on input "Hình thức thanh toán" at bounding box center [600, 289] width 84 height 15
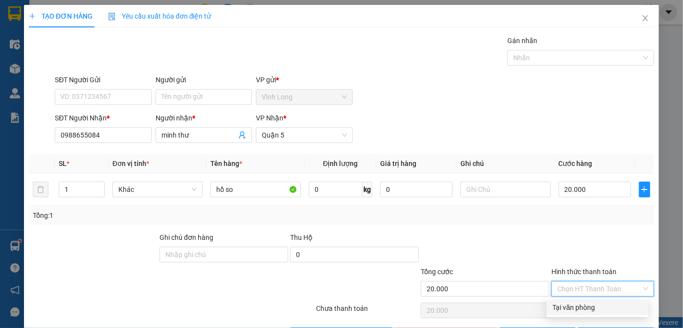
click at [576, 306] on div "Tại văn phòng" at bounding box center [598, 307] width 90 height 11
type input "0"
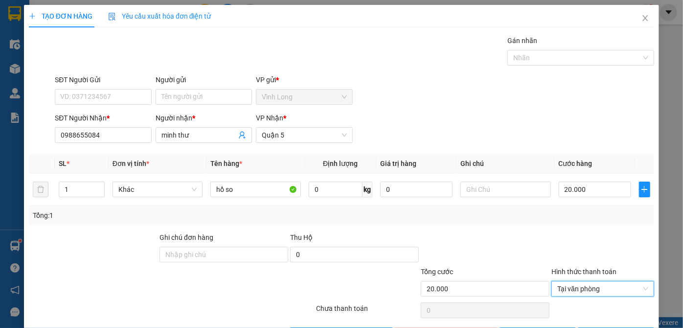
scroll to position [33, 0]
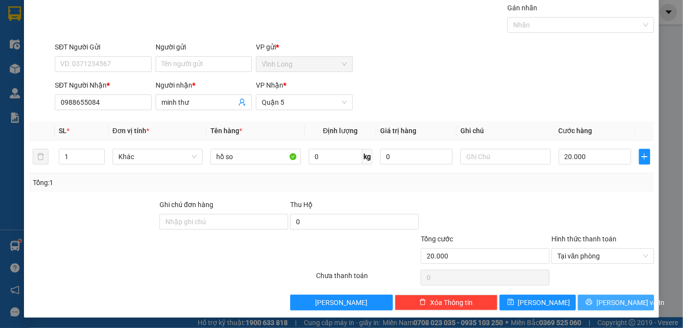
click at [593, 295] on button "[PERSON_NAME] và In" at bounding box center [616, 303] width 76 height 16
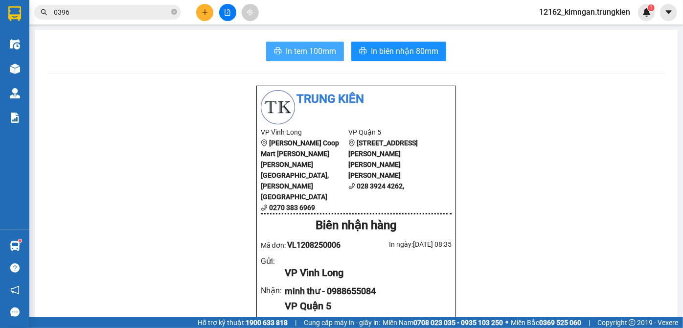
click at [326, 50] on span "In tem 100mm" at bounding box center [311, 51] width 50 height 12
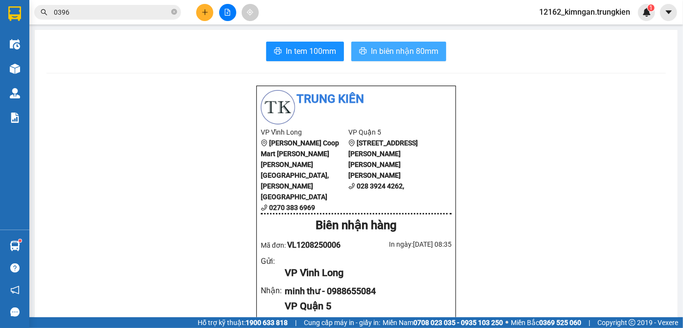
click at [415, 49] on span "In biên nhận 80mm" at bounding box center [405, 51] width 68 height 12
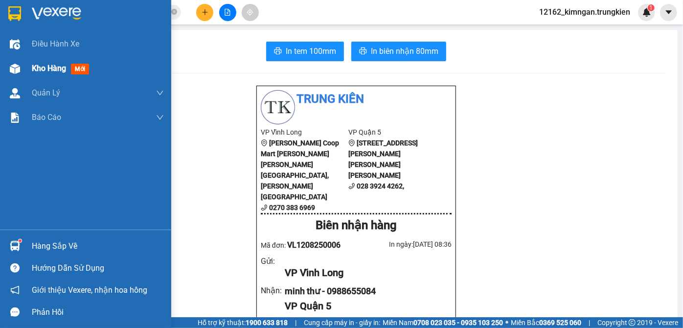
click at [33, 68] on span "Kho hàng" at bounding box center [49, 68] width 34 height 9
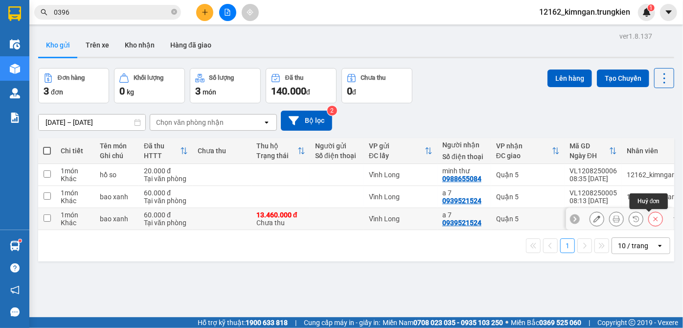
click at [653, 219] on button at bounding box center [656, 219] width 14 height 17
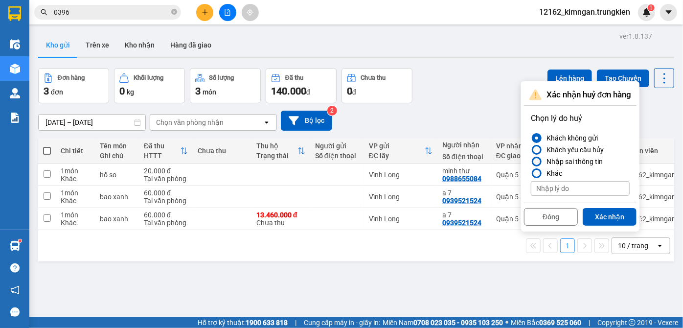
click at [548, 160] on div "Nhập sai thông tin" at bounding box center [573, 162] width 60 height 12
click at [531, 162] on input "Nhập sai thông tin" at bounding box center [531, 162] width 0 height 0
click at [602, 215] on button "Xác nhận" at bounding box center [610, 217] width 54 height 18
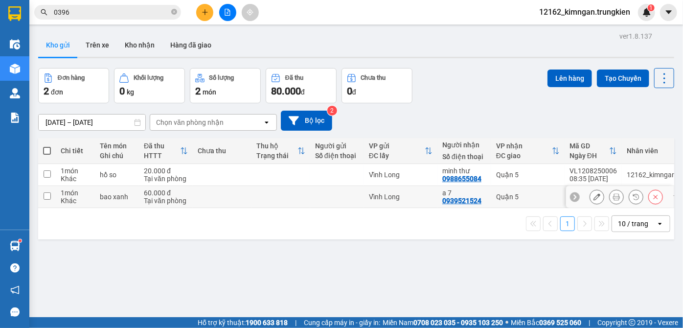
click at [382, 193] on div "Vĩnh Long" at bounding box center [401, 197] width 64 height 8
checkbox input "true"
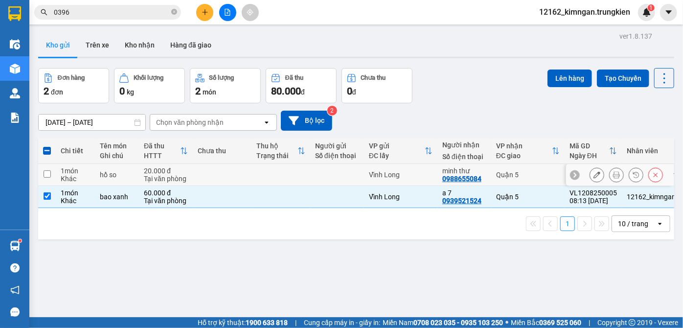
click at [373, 175] on div "Vĩnh Long" at bounding box center [401, 175] width 64 height 8
checkbox input "true"
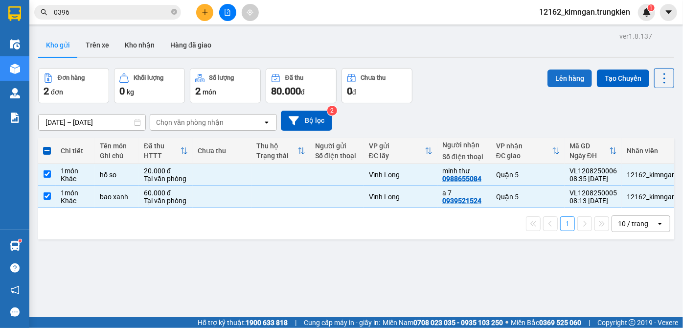
click at [559, 79] on button "Lên hàng" at bounding box center [570, 79] width 45 height 18
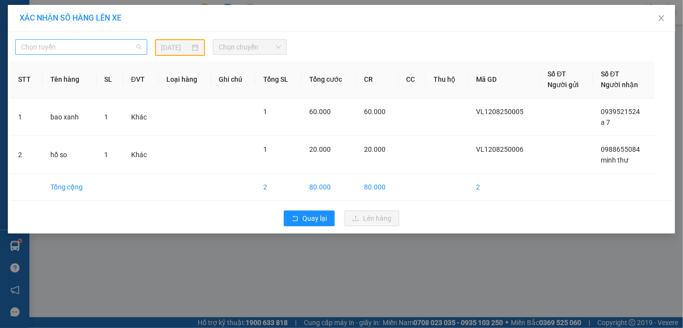
click at [67, 43] on span "Chọn tuyến" at bounding box center [81, 47] width 120 height 15
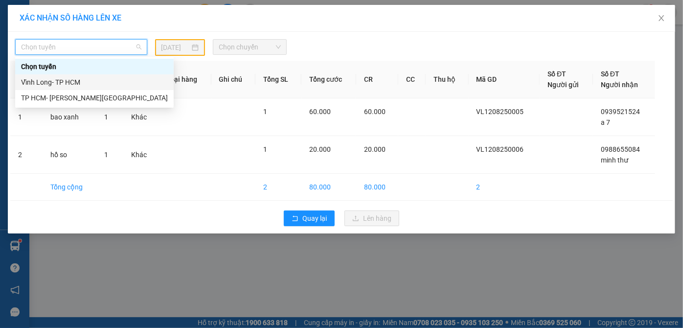
drag, startPoint x: 63, startPoint y: 84, endPoint x: 133, endPoint y: 68, distance: 71.7
click at [63, 84] on div "Vĩnh Long- TP HCM" at bounding box center [94, 82] width 147 height 11
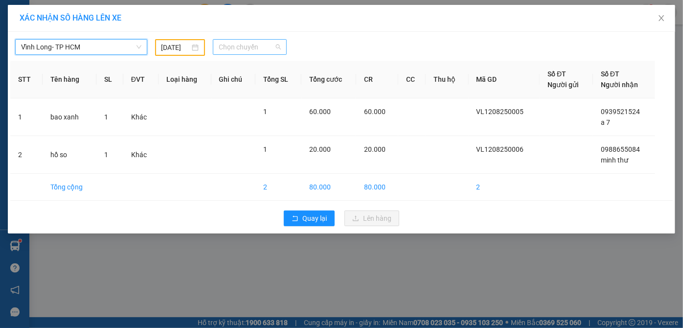
click at [244, 46] on span "Chọn chuyến" at bounding box center [250, 47] width 62 height 15
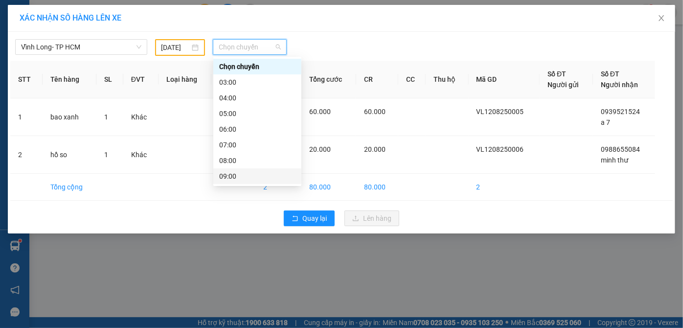
click at [232, 180] on div "09:00" at bounding box center [257, 176] width 76 height 11
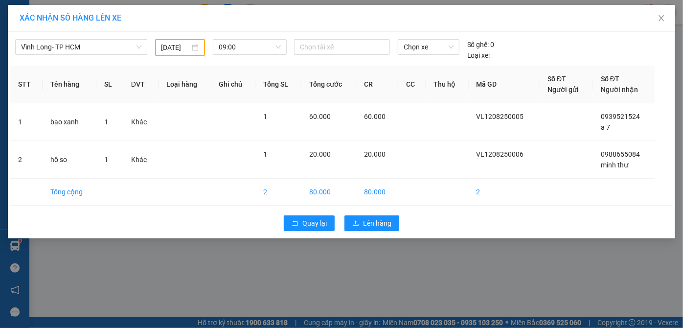
click at [182, 52] on div "[DATE]" at bounding box center [180, 47] width 50 height 17
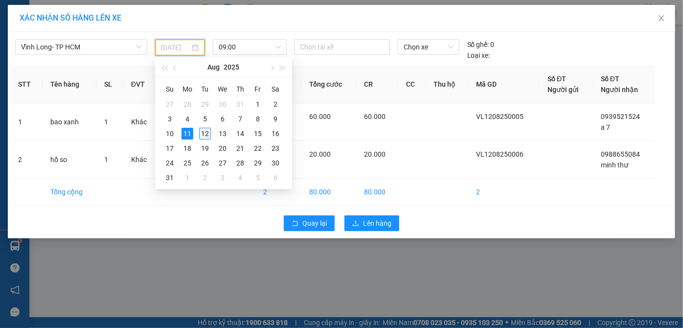
click at [206, 136] on div "12" at bounding box center [205, 134] width 12 height 12
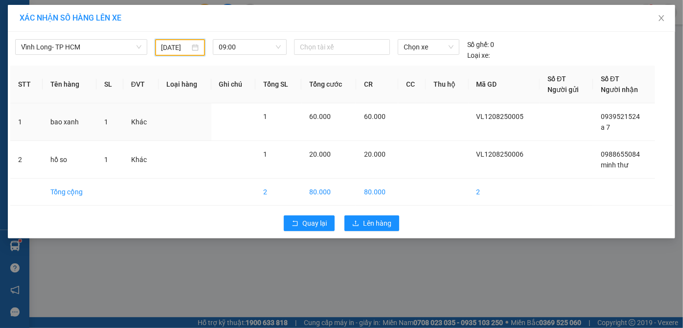
type input "[DATE]"
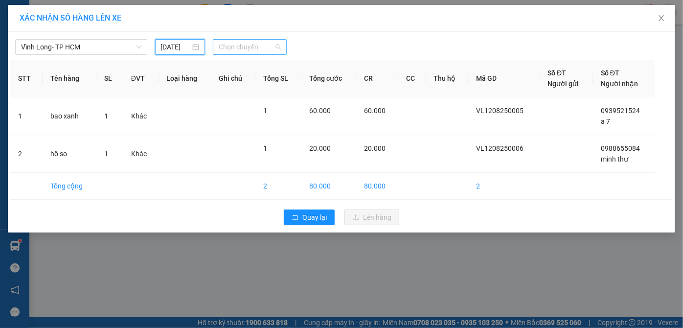
click at [231, 54] on span "Chọn chuyến" at bounding box center [250, 47] width 62 height 15
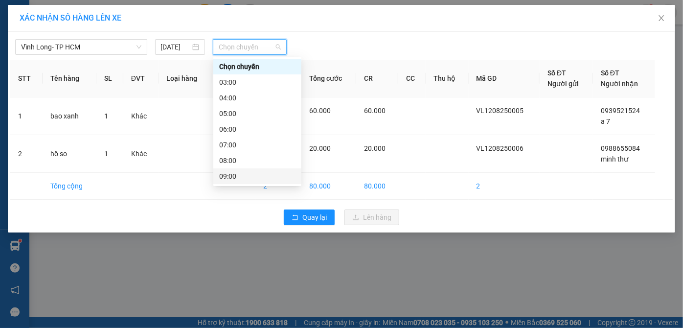
click at [240, 177] on div "09:00" at bounding box center [257, 176] width 76 height 11
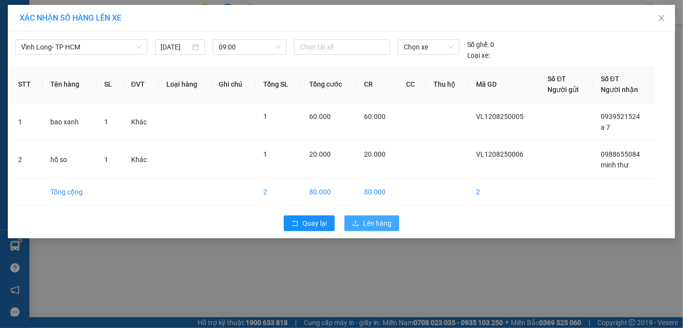
click at [394, 226] on button "Lên hàng" at bounding box center [372, 223] width 55 height 16
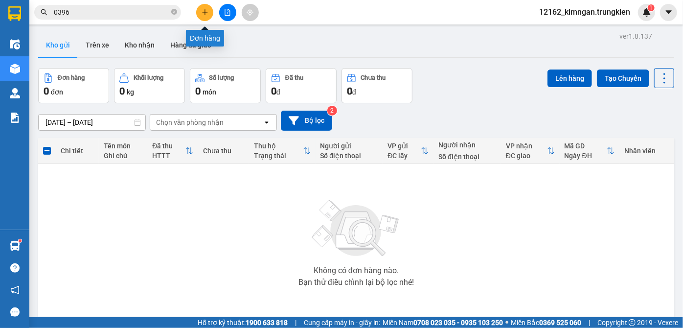
click at [204, 11] on icon "plus" at bounding box center [205, 12] width 7 height 7
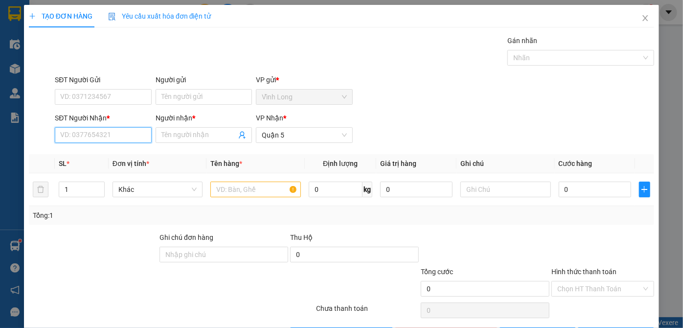
click at [103, 133] on input "SĐT Người Nhận *" at bounding box center [103, 135] width 96 height 16
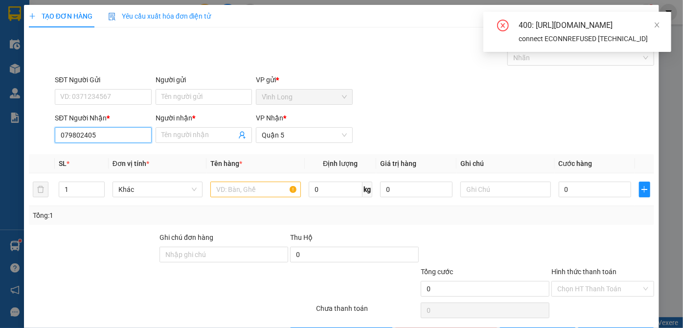
type input "0798024055"
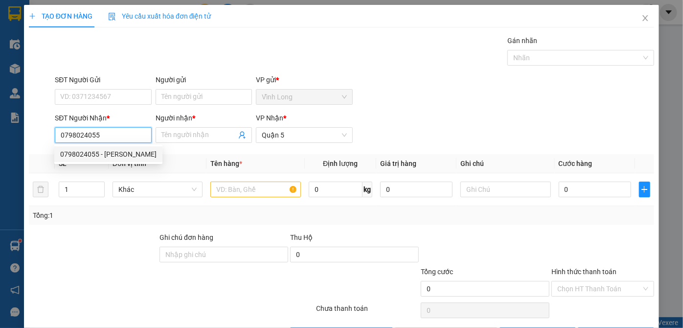
click at [101, 154] on div "0798024055 - [PERSON_NAME]" at bounding box center [108, 154] width 96 height 11
type input "nhu quynh"
type input "60.000"
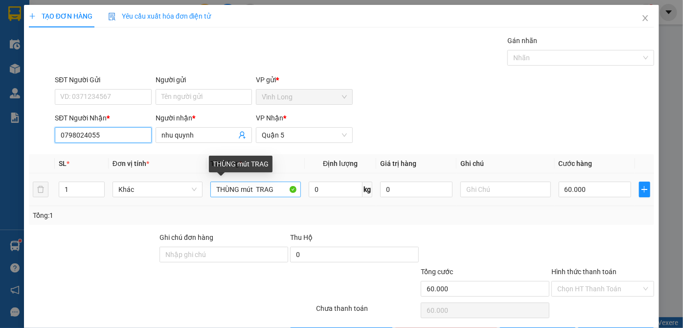
type input "0798024055"
drag, startPoint x: 279, startPoint y: 192, endPoint x: 240, endPoint y: 190, distance: 39.2
click at [240, 190] on input "THÙNG mút TRAG" at bounding box center [256, 190] width 91 height 16
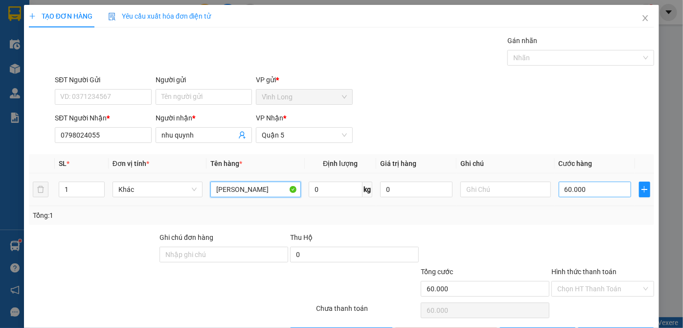
type input "[PERSON_NAME]"
click at [567, 187] on input "60.000" at bounding box center [595, 190] width 72 height 16
type input "3"
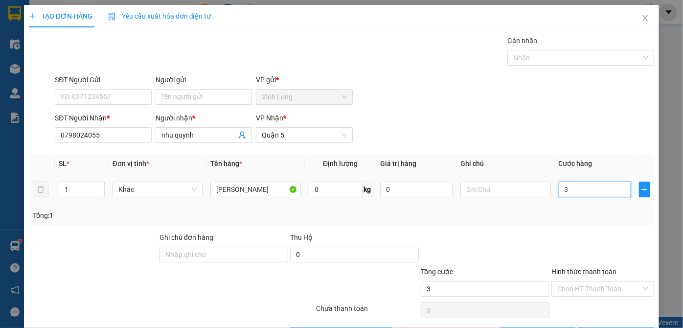
type input "30"
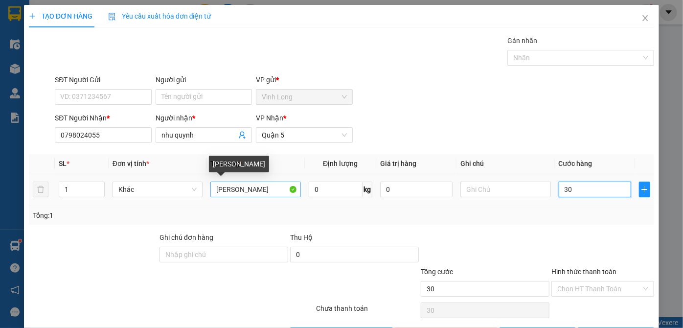
type input "30"
type input "30.000"
drag, startPoint x: 256, startPoint y: 192, endPoint x: 240, endPoint y: 189, distance: 15.9
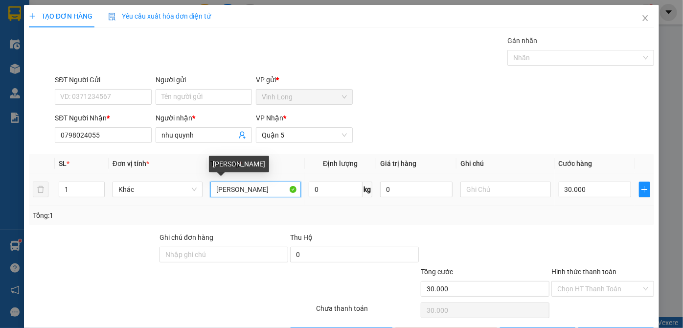
click at [240, 189] on input "[PERSON_NAME]" at bounding box center [256, 190] width 91 height 16
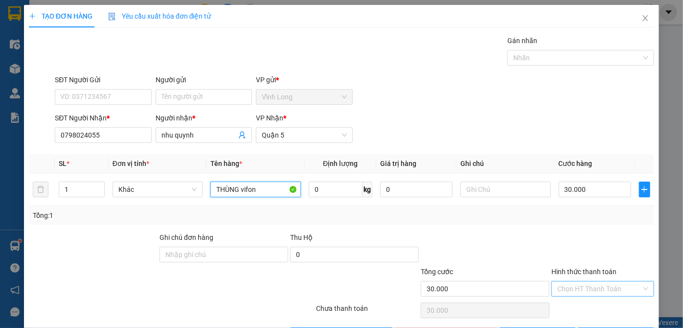
type input "THÙNG vifon"
click at [581, 282] on input "Hình thức thanh toán" at bounding box center [600, 289] width 84 height 15
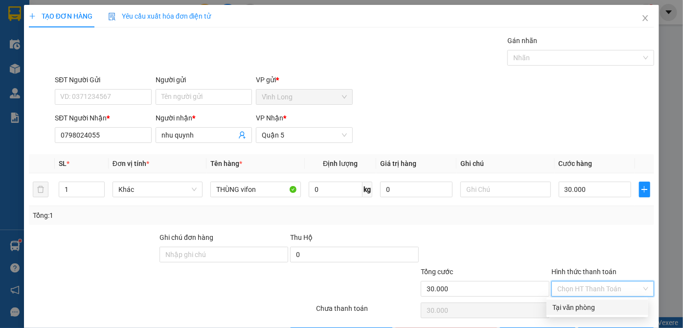
click at [576, 303] on div "Tại văn phòng" at bounding box center [598, 307] width 90 height 11
type input "0"
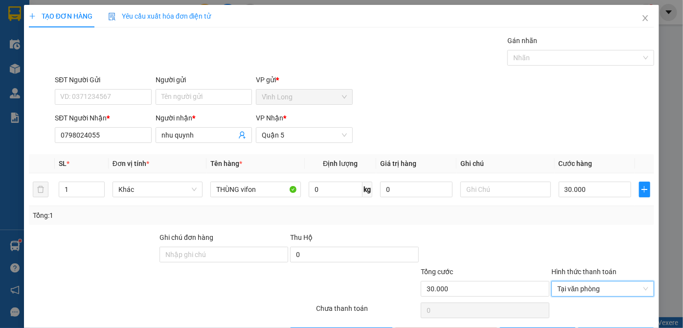
scroll to position [33, 0]
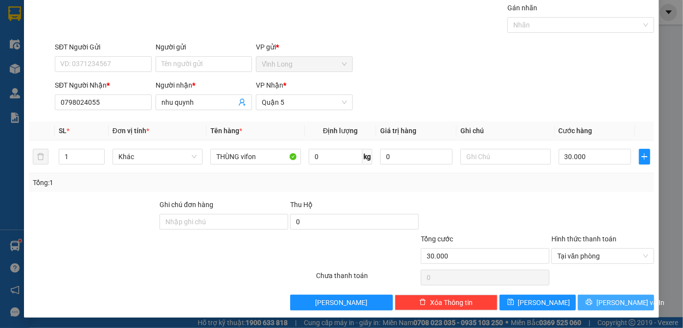
click at [602, 295] on button "[PERSON_NAME] và In" at bounding box center [616, 303] width 76 height 16
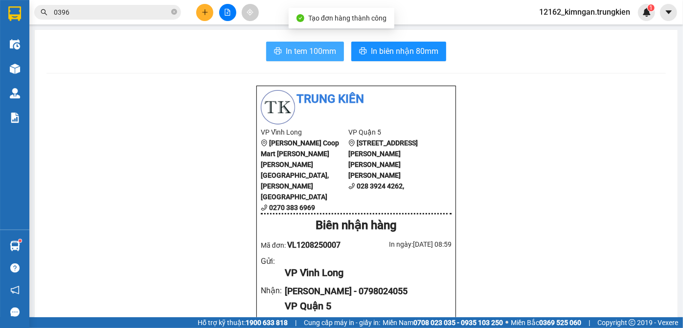
click at [316, 52] on span "In tem 100mm" at bounding box center [311, 51] width 50 height 12
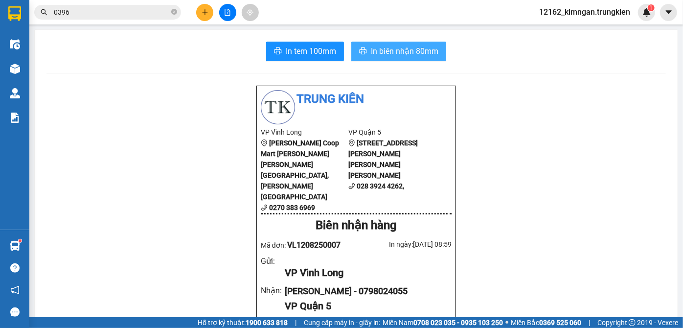
click at [417, 52] on span "In biên nhận 80mm" at bounding box center [405, 51] width 68 height 12
click at [201, 11] on button at bounding box center [204, 12] width 17 height 17
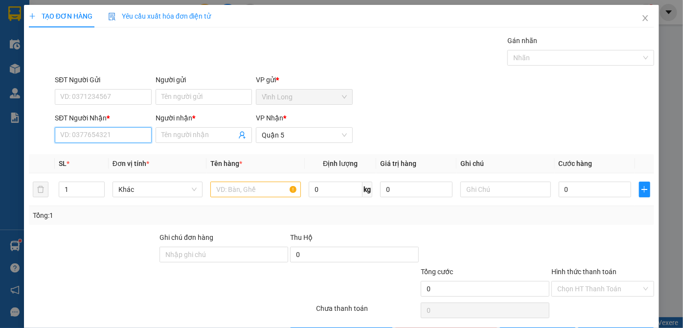
click at [85, 134] on input "SĐT Người Nhận *" at bounding box center [103, 135] width 96 height 16
click at [71, 153] on div "0775880925 - nhi" at bounding box center [102, 154] width 84 height 11
type input "0775880925"
type input "nhi"
type input "30.000"
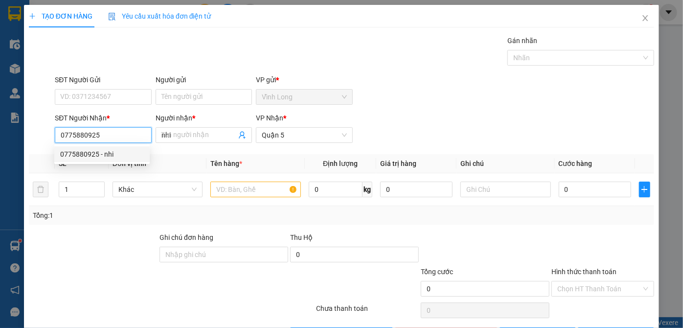
type input "30.000"
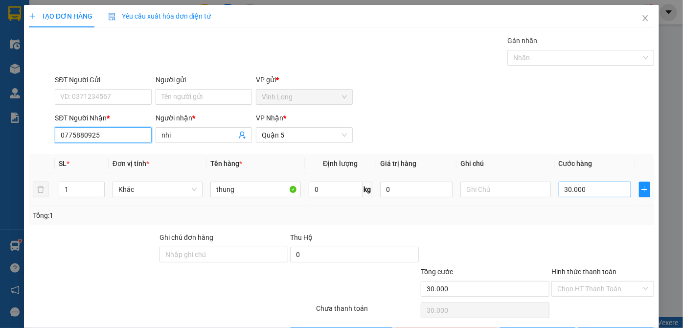
type input "0775880925"
click at [583, 193] on input "30.000" at bounding box center [595, 190] width 72 height 16
type input "2"
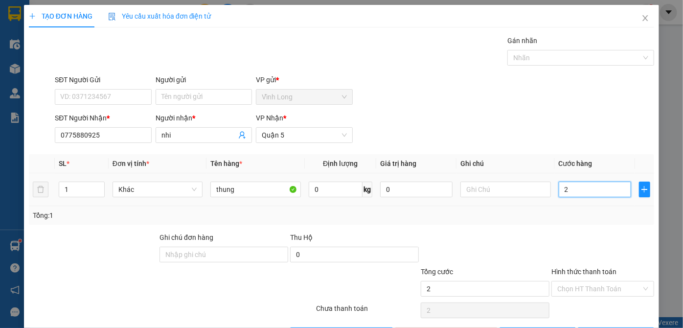
type input "20"
type input "20.000"
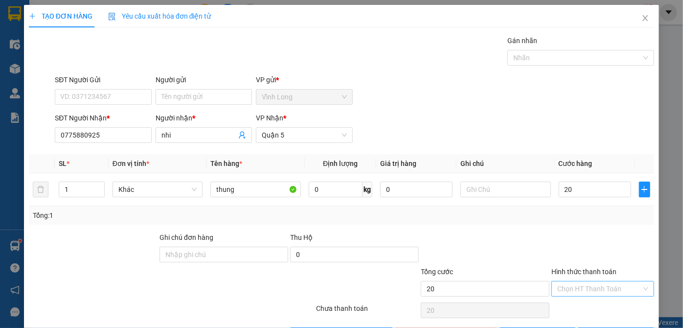
type input "20.000"
click at [582, 293] on input "Hình thức thanh toán" at bounding box center [600, 289] width 84 height 15
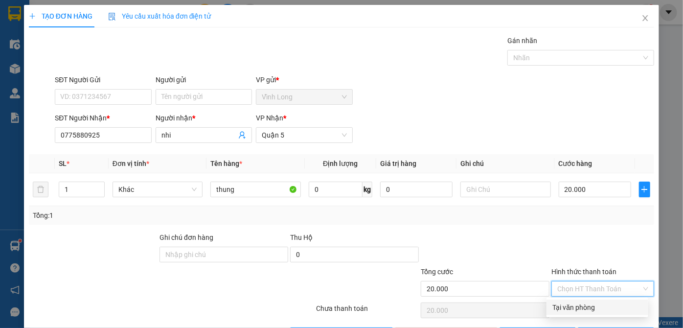
click at [577, 310] on div "Tại văn phòng" at bounding box center [598, 307] width 90 height 11
type input "0"
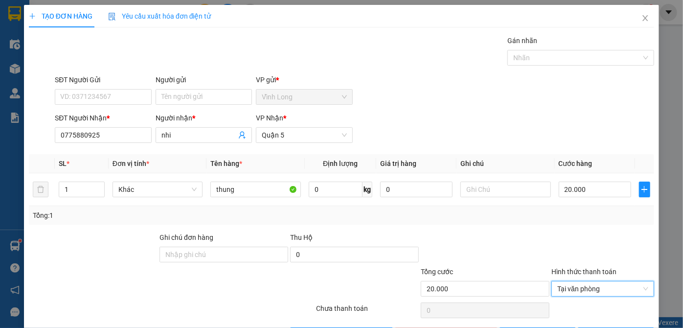
scroll to position [33, 0]
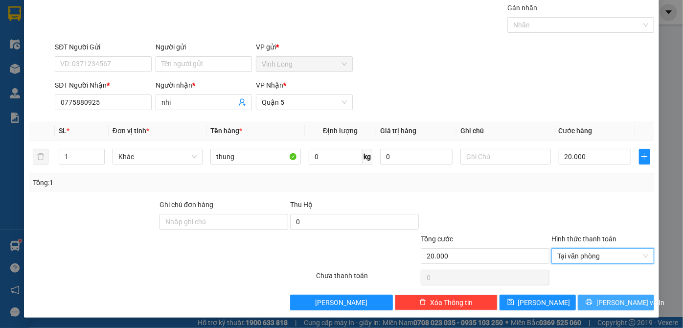
click at [592, 302] on icon "printer" at bounding box center [589, 302] width 6 height 6
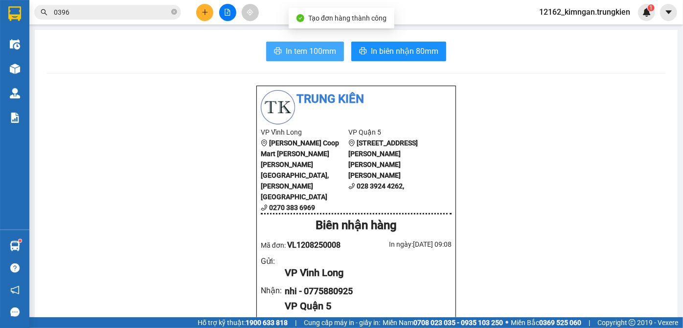
click at [324, 55] on span "In tem 100mm" at bounding box center [311, 51] width 50 height 12
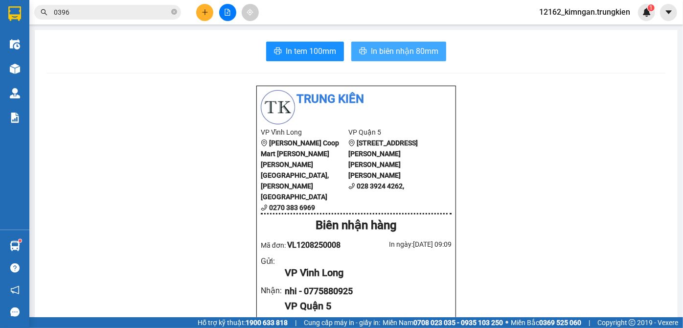
click at [421, 48] on span "In biên nhận 80mm" at bounding box center [405, 51] width 68 height 12
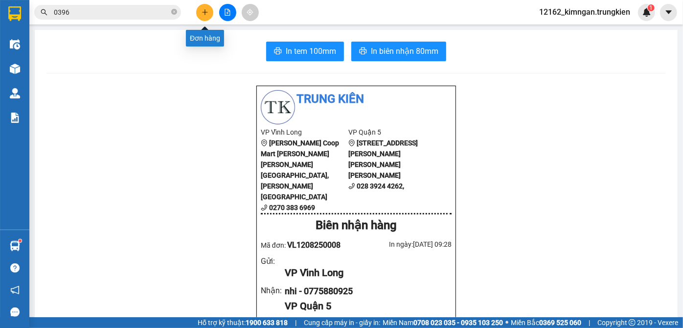
click at [201, 12] on button at bounding box center [204, 12] width 17 height 17
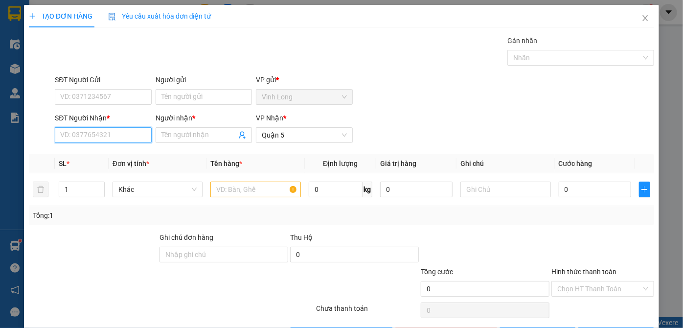
click at [102, 134] on input "SĐT Người Nhận *" at bounding box center [103, 135] width 96 height 16
type input "0834171909"
click at [118, 151] on div "0834171909 - dong" at bounding box center [102, 154] width 84 height 11
type input "dong"
type input "120.000"
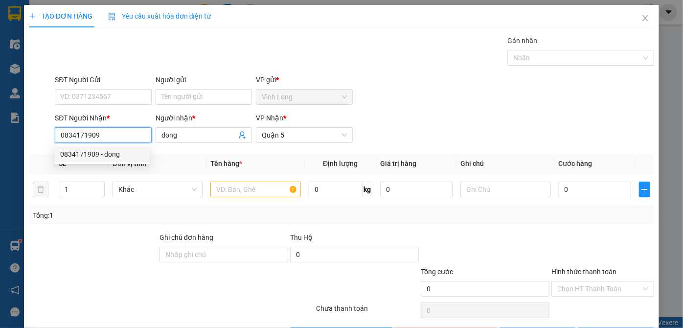
type input "120.000"
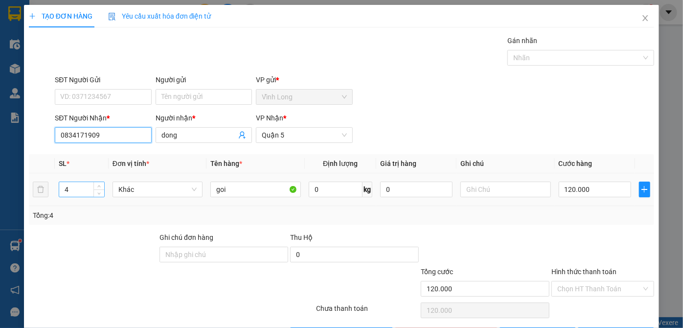
type input "0834171909"
click at [38, 191] on tr "4 Khác goi 0 kg 0 120.000" at bounding box center [342, 189] width 626 height 33
type input "5"
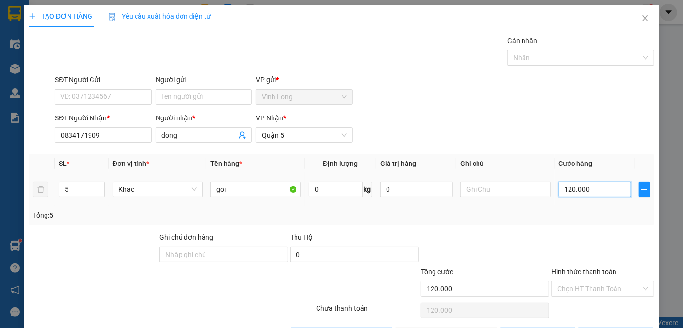
click at [602, 187] on input "120.000" at bounding box center [595, 190] width 72 height 16
type input "1"
type input "15"
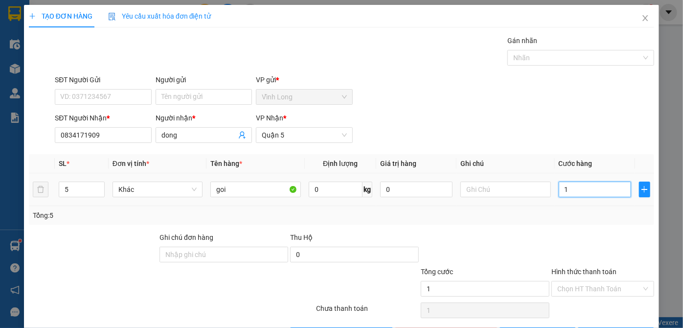
type input "15"
type input "150"
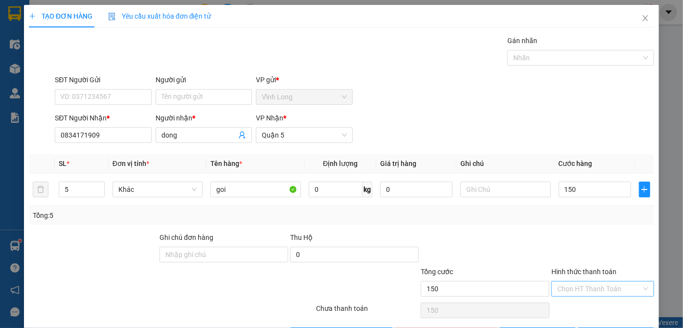
type input "150.000"
click at [600, 290] on input "Hình thức thanh toán" at bounding box center [600, 289] width 84 height 15
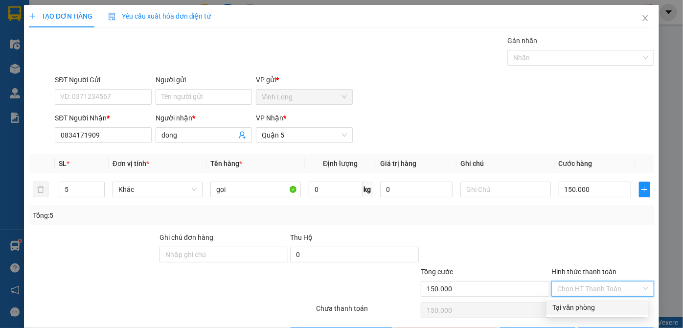
click at [585, 311] on div "Tại văn phòng" at bounding box center [598, 307] width 90 height 11
type input "0"
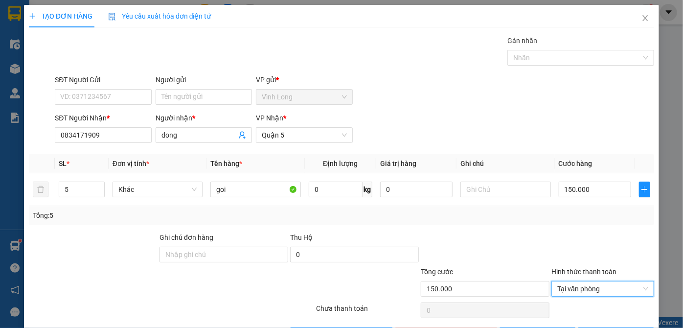
scroll to position [33, 0]
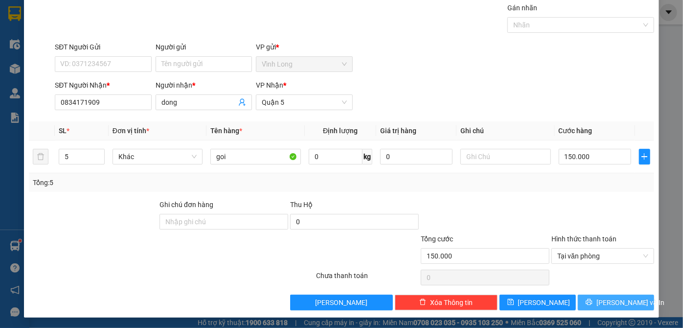
click at [600, 303] on button "[PERSON_NAME] và In" at bounding box center [616, 303] width 76 height 16
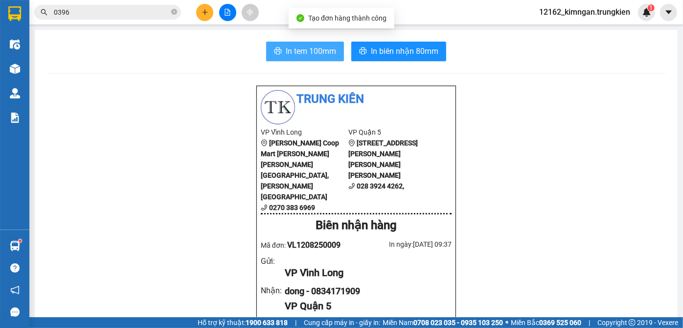
click at [303, 51] on span "In tem 100mm" at bounding box center [311, 51] width 50 height 12
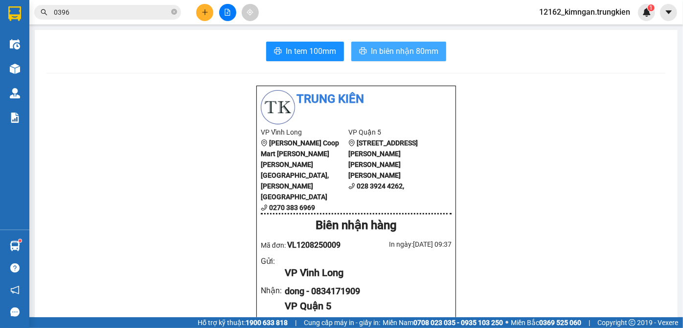
click at [411, 46] on span "In biên nhận 80mm" at bounding box center [405, 51] width 68 height 12
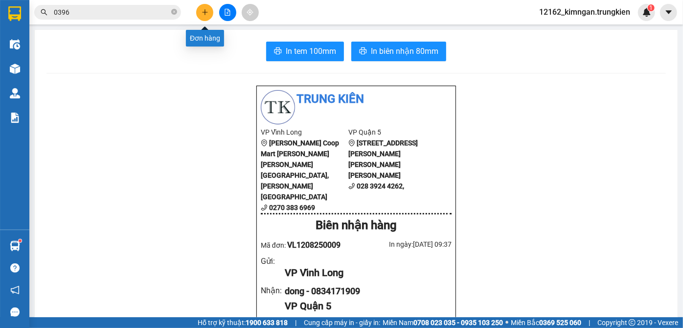
click at [206, 15] on icon "plus" at bounding box center [205, 12] width 7 height 7
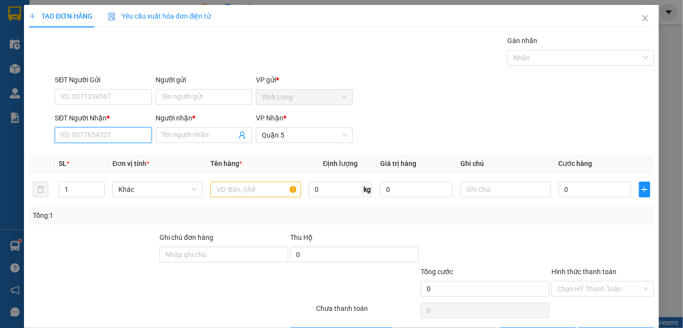
click at [115, 137] on input "SĐT Người Nhận *" at bounding box center [103, 135] width 96 height 16
type input "0776801282"
click at [83, 157] on div "0776801282 - MAI" at bounding box center [102, 154] width 84 height 11
type input "MAI"
type input "70.000"
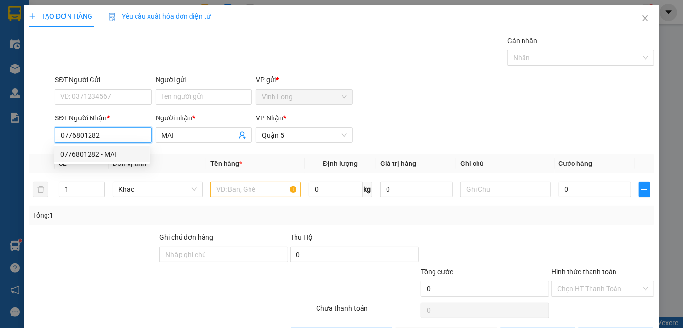
type input "70.000"
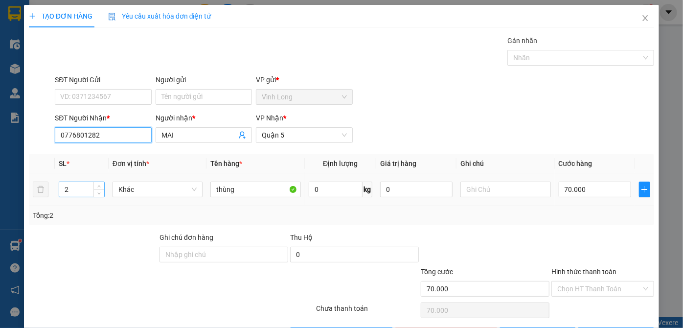
type input "0776801282"
drag, startPoint x: 78, startPoint y: 188, endPoint x: 30, endPoint y: 189, distance: 48.0
click at [30, 189] on tr "2 [PERSON_NAME] 0 kg 0 70.000" at bounding box center [342, 189] width 626 height 33
type input "1"
click at [594, 194] on input "70.000" at bounding box center [595, 190] width 72 height 16
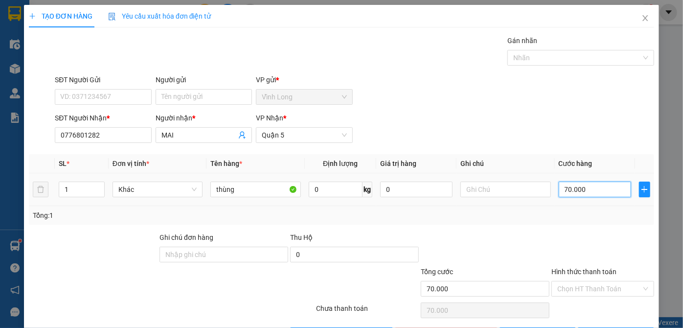
type input "4"
type input "40"
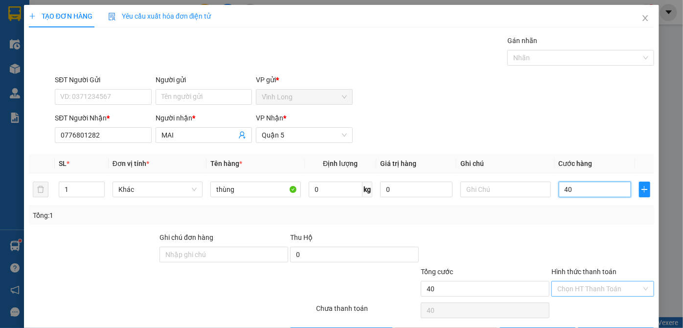
type input "40"
type input "40.000"
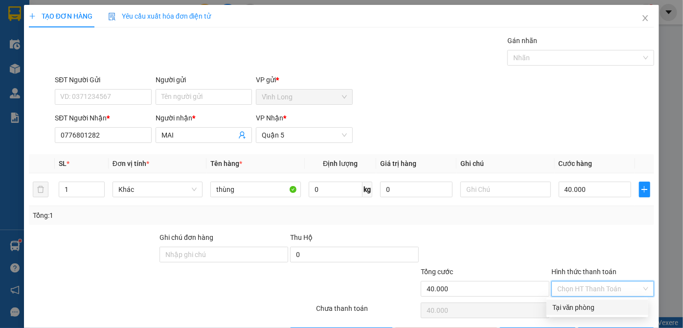
click at [590, 291] on input "Hình thức thanh toán" at bounding box center [600, 289] width 84 height 15
click at [585, 307] on div "Tại văn phòng" at bounding box center [598, 307] width 90 height 11
type input "0"
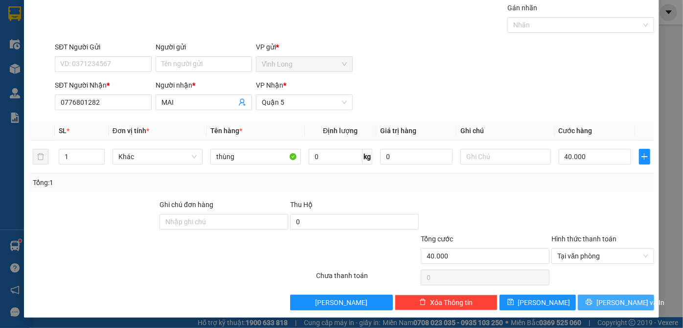
click at [603, 298] on span "[PERSON_NAME] và In" at bounding box center [631, 302] width 69 height 11
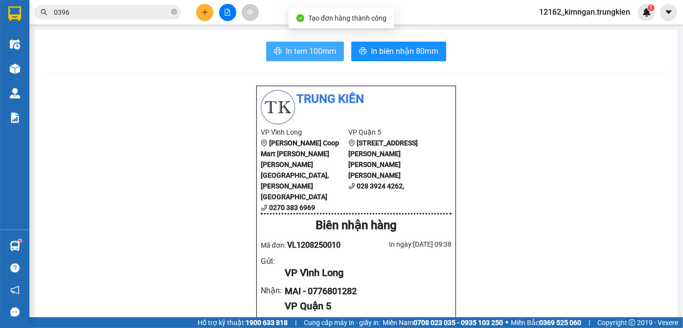
click at [301, 44] on button "In tem 100mm" at bounding box center [305, 52] width 78 height 20
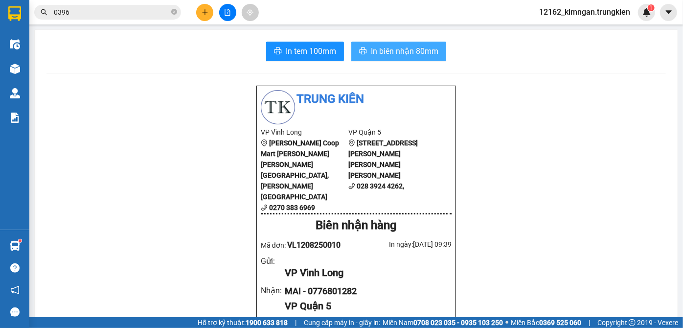
click at [401, 47] on span "In biên nhận 80mm" at bounding box center [405, 51] width 68 height 12
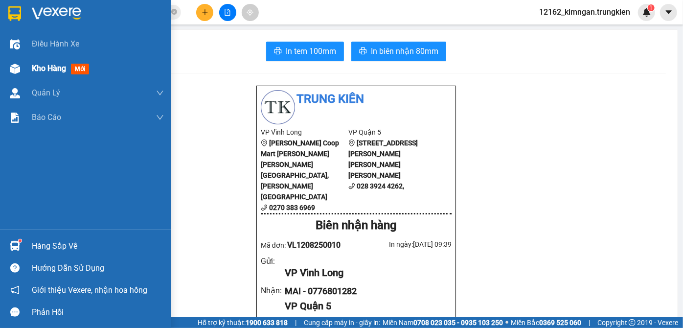
click at [33, 70] on span "Kho hàng" at bounding box center [49, 68] width 34 height 9
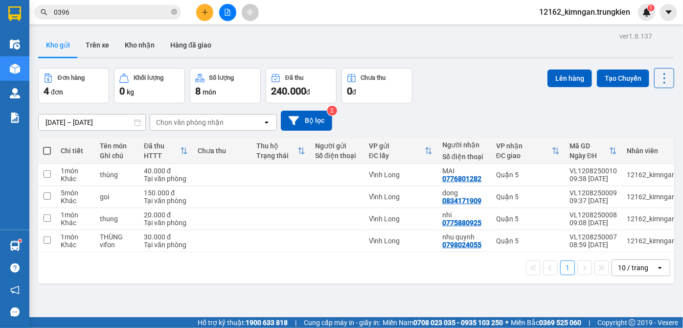
drag, startPoint x: 499, startPoint y: 103, endPoint x: 255, endPoint y: 37, distance: 253.2
click at [487, 101] on div "ver 1.8.137 Kho gửi Trên xe [PERSON_NAME] Hàng đã [PERSON_NAME] hàng 4 đơn [PER…" at bounding box center [356, 193] width 644 height 328
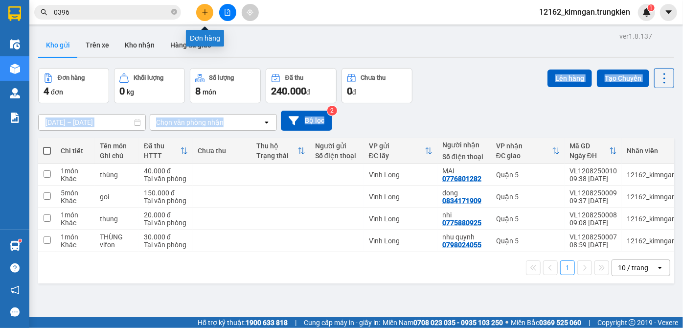
click at [211, 11] on button at bounding box center [204, 12] width 17 height 17
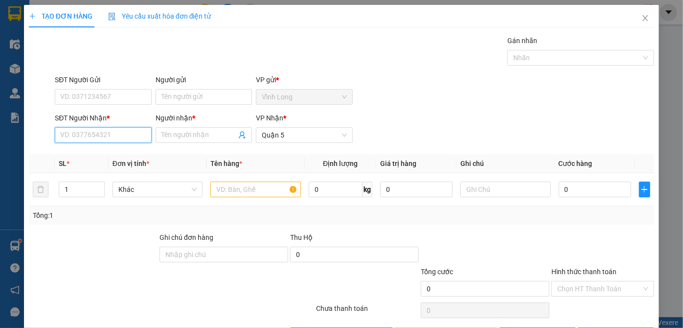
click at [94, 136] on input "SĐT Người Nhận *" at bounding box center [103, 135] width 96 height 16
type input "0946464530"
click at [107, 136] on input "0946464530" at bounding box center [103, 135] width 96 height 16
click at [99, 157] on div "0946464530 - tú" at bounding box center [102, 154] width 84 height 11
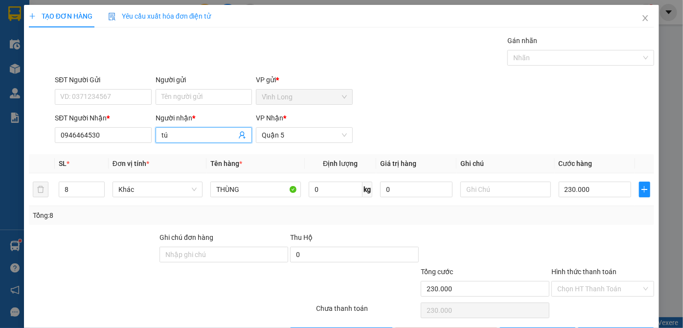
drag, startPoint x: 157, startPoint y: 139, endPoint x: 126, endPoint y: 143, distance: 31.7
click at [126, 143] on div "SĐT Người [PERSON_NAME] * 0946464530 Người [PERSON_NAME] * tú tú [PERSON_NAME] …" at bounding box center [355, 130] width 604 height 34
drag, startPoint x: 65, startPoint y: 187, endPoint x: 33, endPoint y: 187, distance: 31.8
click at [32, 192] on tr "8 [PERSON_NAME] 0 kg 0 230.000" at bounding box center [342, 189] width 626 height 33
click at [594, 188] on input "230.000" at bounding box center [595, 190] width 72 height 16
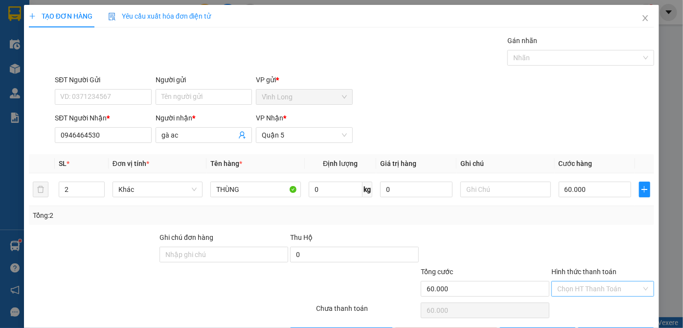
click at [620, 288] on input "Hình thức thanh toán" at bounding box center [600, 289] width 84 height 15
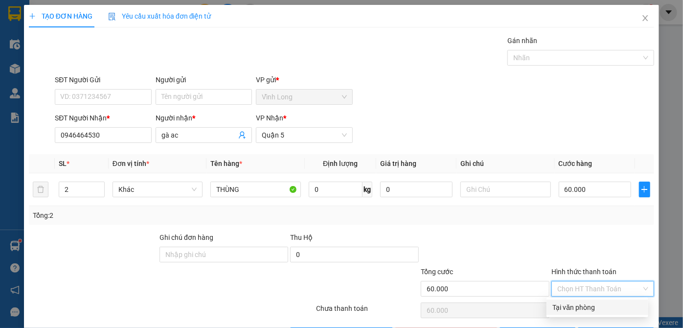
click at [606, 306] on div "Tại văn phòng" at bounding box center [598, 307] width 90 height 11
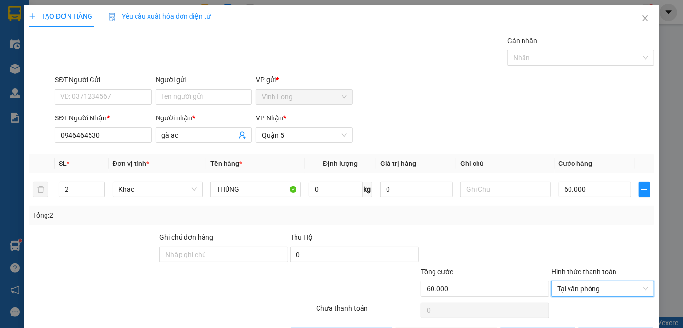
scroll to position [33, 0]
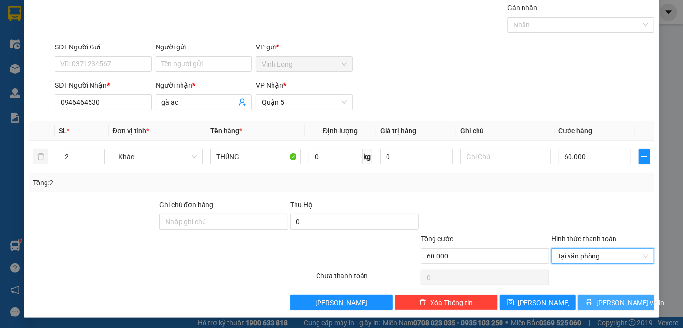
click at [608, 297] on span "[PERSON_NAME] và In" at bounding box center [631, 302] width 69 height 11
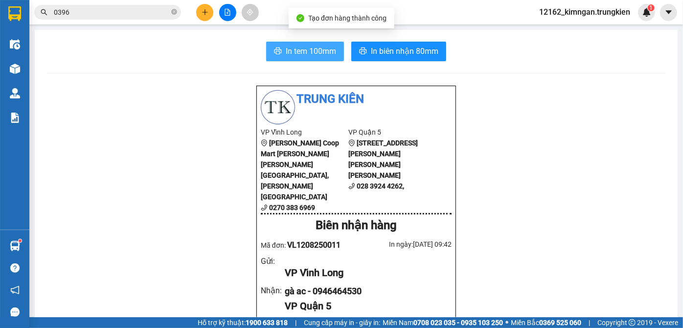
click at [296, 46] on span "In tem 100mm" at bounding box center [311, 51] width 50 height 12
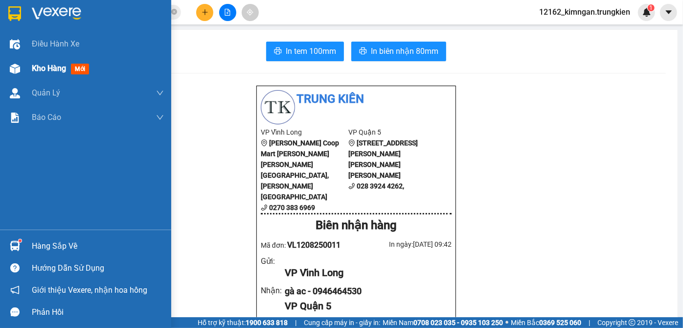
click at [34, 69] on span "Kho hàng" at bounding box center [49, 68] width 34 height 9
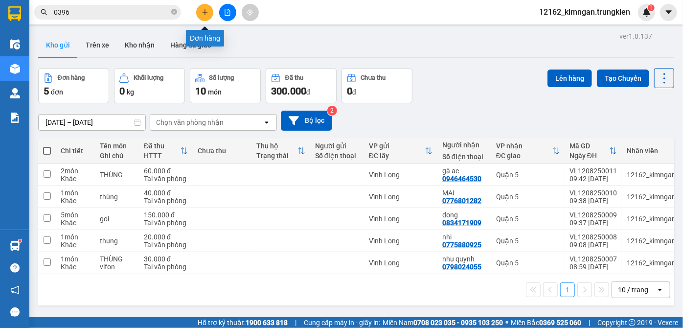
click at [200, 12] on button at bounding box center [204, 12] width 17 height 17
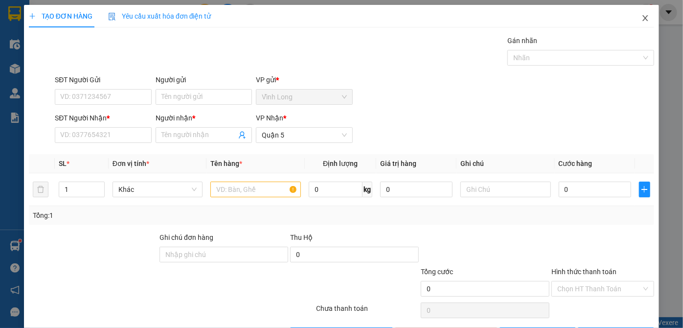
click at [642, 20] on icon "close" at bounding box center [646, 18] width 8 height 8
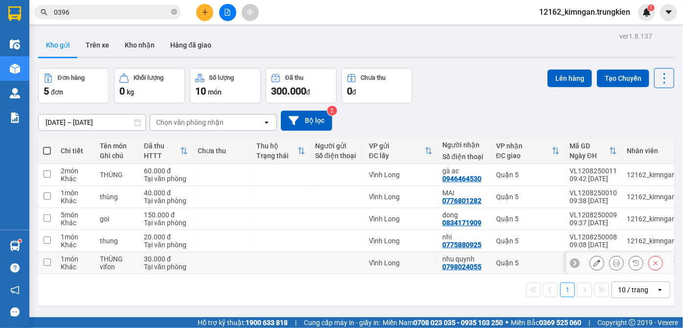
click at [294, 256] on td at bounding box center [281, 263] width 59 height 22
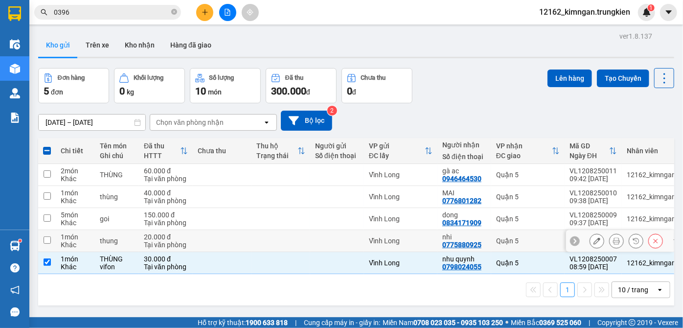
click at [292, 242] on td at bounding box center [281, 241] width 59 height 22
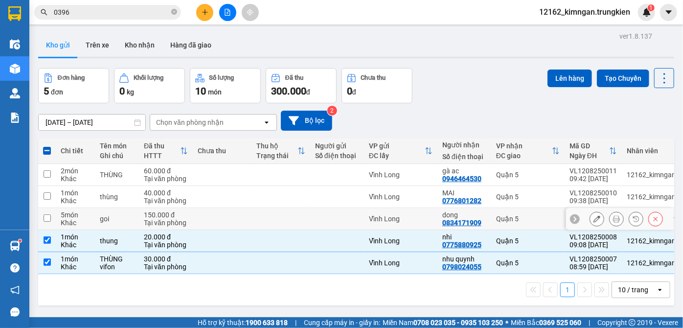
click at [297, 221] on td at bounding box center [281, 219] width 59 height 22
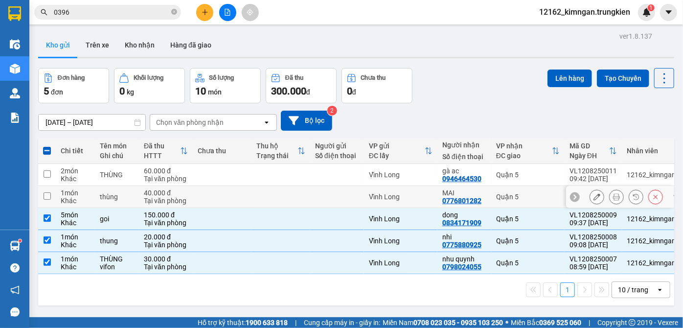
click at [302, 196] on td at bounding box center [281, 197] width 59 height 22
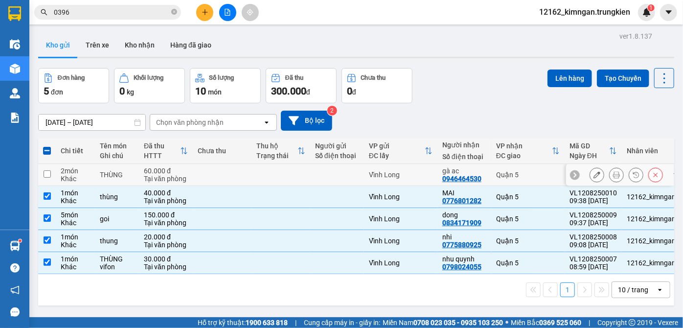
click at [308, 175] on td at bounding box center [281, 175] width 59 height 22
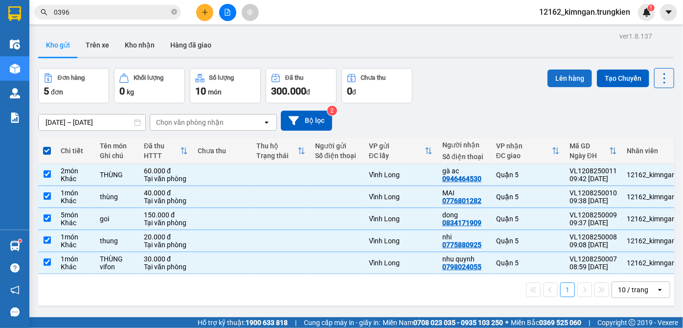
click at [569, 77] on button "Lên hàng" at bounding box center [570, 79] width 45 height 18
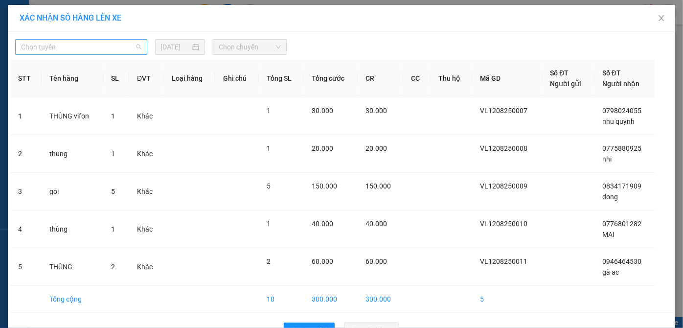
click at [59, 45] on span "Chọn tuyến" at bounding box center [81, 47] width 120 height 15
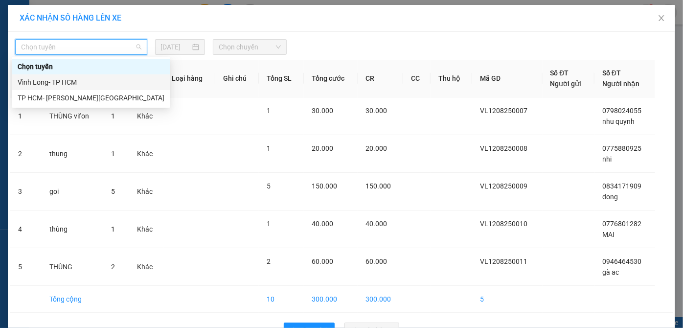
click at [61, 84] on div "Vĩnh Long- TP HCM" at bounding box center [91, 82] width 147 height 11
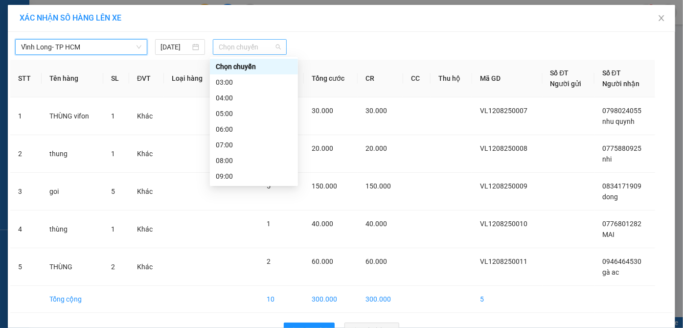
click at [235, 45] on span "Chọn chuyến" at bounding box center [250, 47] width 62 height 15
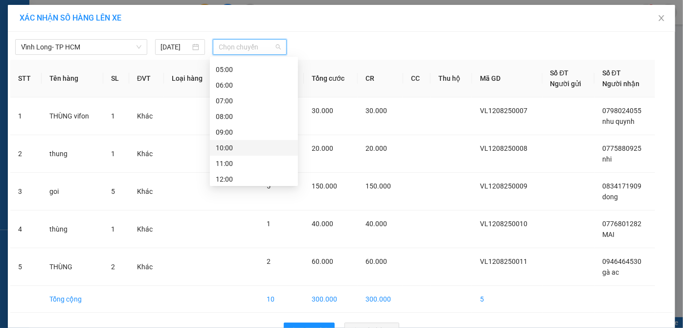
click at [230, 148] on div "10:00" at bounding box center [254, 147] width 76 height 11
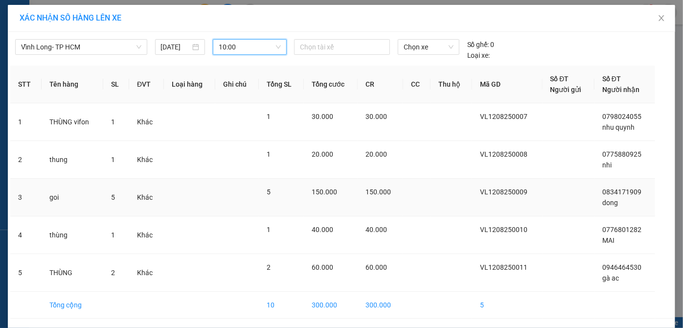
scroll to position [34, 0]
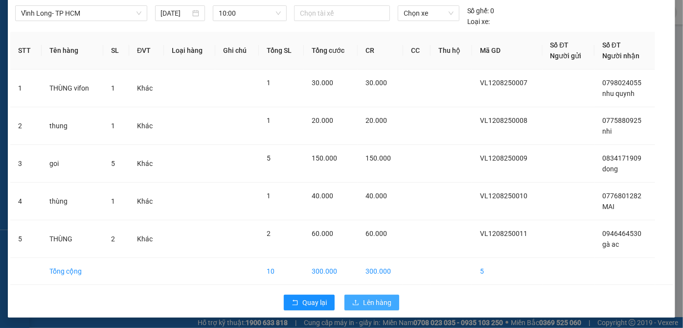
click at [364, 302] on span "Lên hàng" at bounding box center [377, 302] width 28 height 11
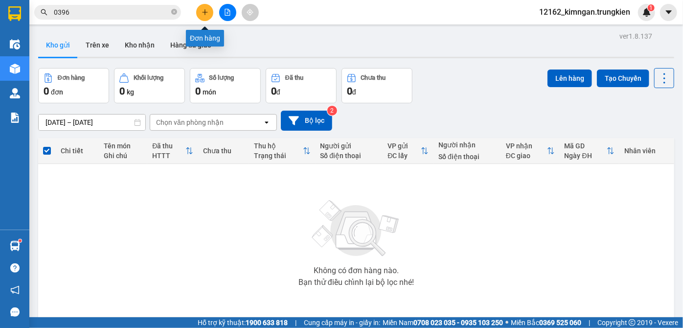
click at [199, 14] on button at bounding box center [204, 12] width 17 height 17
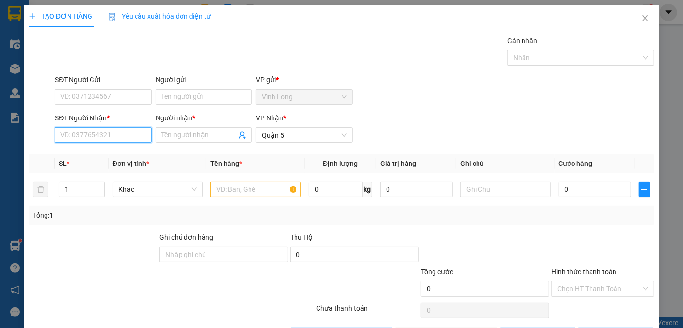
click at [97, 135] on input "SĐT Người Nhận *" at bounding box center [103, 135] width 96 height 16
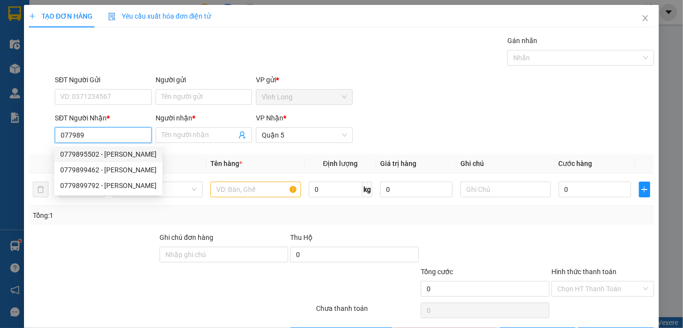
click at [114, 154] on div "0779895502 - [PERSON_NAME]" at bounding box center [108, 154] width 96 height 11
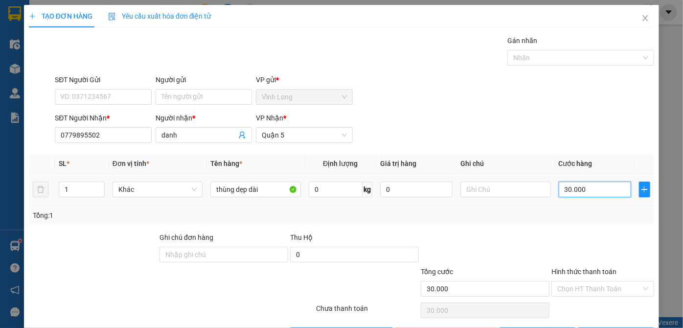
click at [586, 188] on input "30.000" at bounding box center [595, 190] width 72 height 16
click at [608, 284] on input "Hình thức thanh toán" at bounding box center [600, 289] width 84 height 15
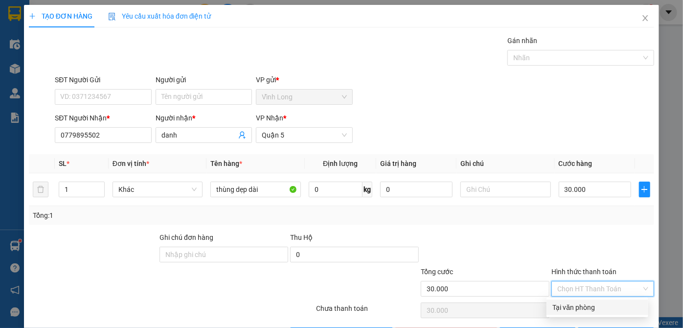
click at [600, 309] on div "Tại văn phòng" at bounding box center [598, 307] width 90 height 11
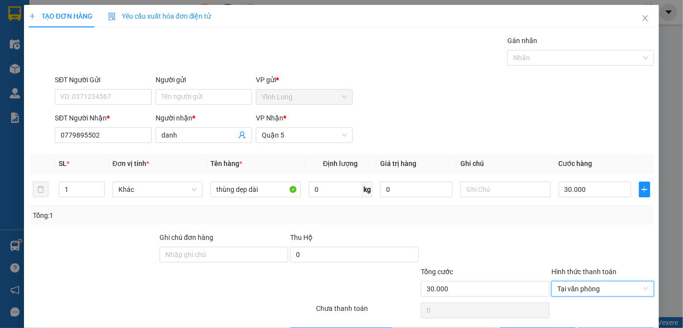
scroll to position [33, 0]
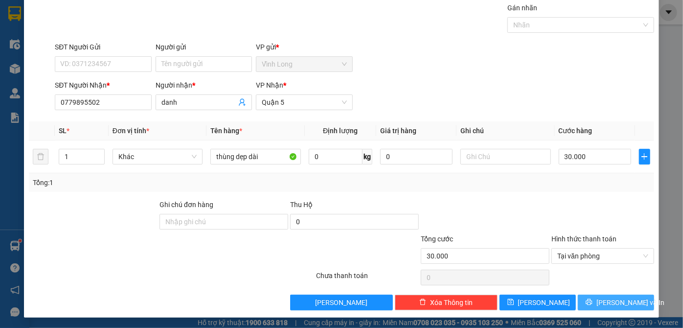
click at [600, 301] on button "[PERSON_NAME] và In" at bounding box center [616, 303] width 76 height 16
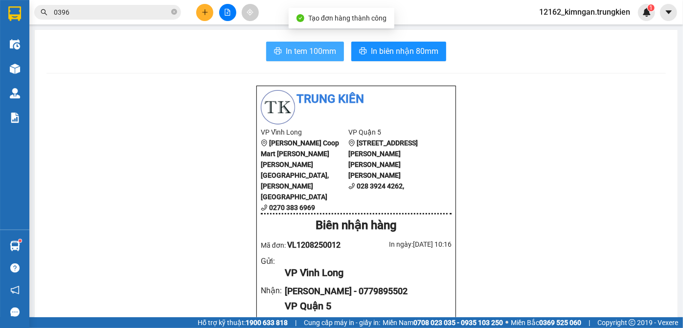
click at [329, 50] on span "In tem 100mm" at bounding box center [311, 51] width 50 height 12
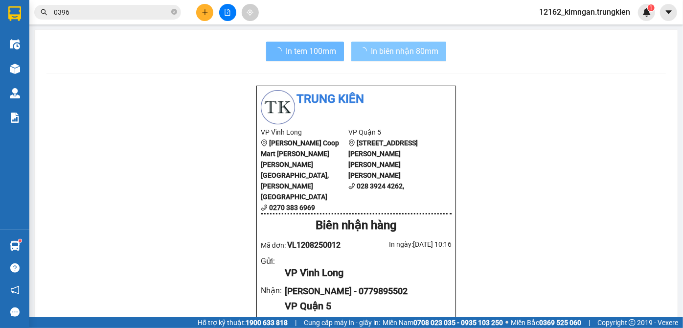
click at [425, 46] on span "In biên nhận 80mm" at bounding box center [405, 51] width 68 height 12
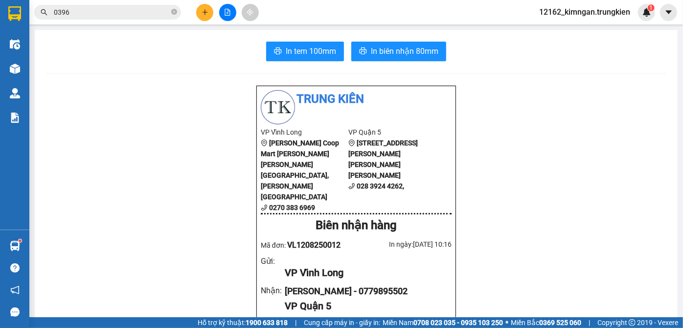
drag, startPoint x: 84, startPoint y: 20, endPoint x: 54, endPoint y: 13, distance: 31.1
click at [54, 13] on div "Kết quả [PERSON_NAME] ( 234 ) Bộ lọc Mã ĐH Trạng thái Món hàng Thu hộ [PERSON_N…" at bounding box center [95, 12] width 191 height 17
click at [202, 16] on button at bounding box center [204, 12] width 17 height 17
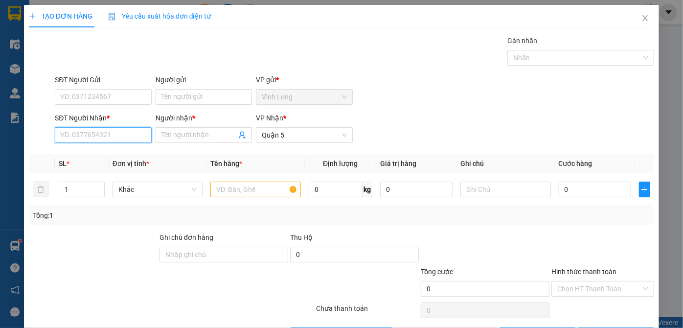
click at [101, 138] on input "SĐT Người Nhận *" at bounding box center [103, 135] width 96 height 16
click at [128, 129] on input "SĐT Người Nhận *" at bounding box center [103, 135] width 96 height 16
click at [108, 156] on div "0798157029 - [PERSON_NAME]" at bounding box center [108, 154] width 96 height 11
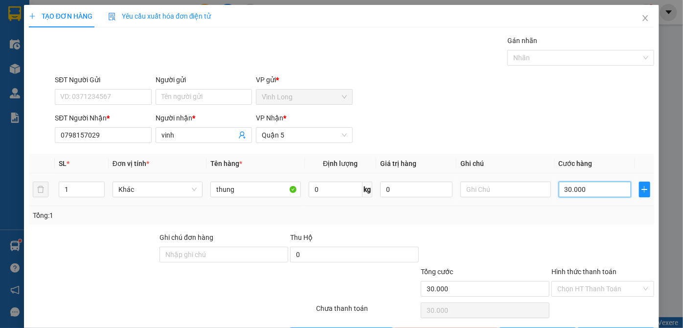
click at [589, 189] on input "30.000" at bounding box center [595, 190] width 72 height 16
click at [603, 286] on input "Hình thức thanh toán" at bounding box center [600, 289] width 84 height 15
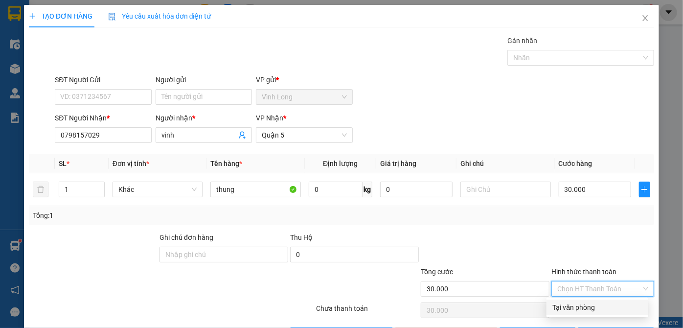
click at [603, 311] on div "Tại văn phòng" at bounding box center [598, 307] width 90 height 11
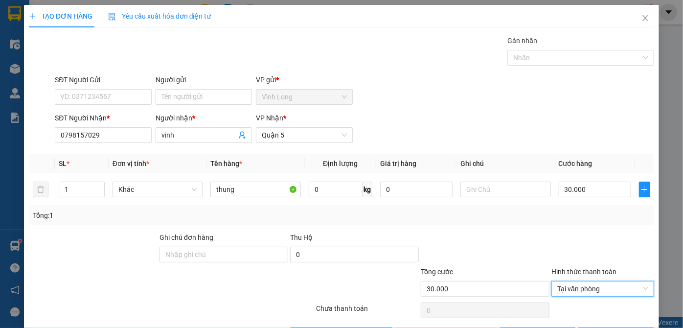
scroll to position [33, 0]
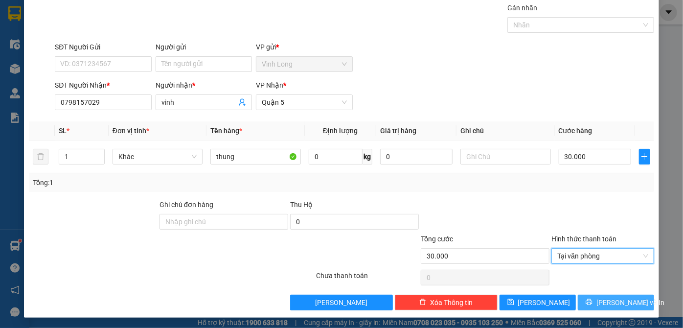
click at [637, 305] on button "[PERSON_NAME] và In" at bounding box center [616, 303] width 76 height 16
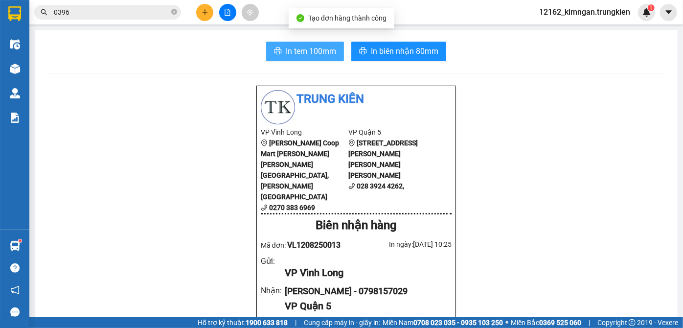
click at [303, 57] on span "In tem 100mm" at bounding box center [311, 51] width 50 height 12
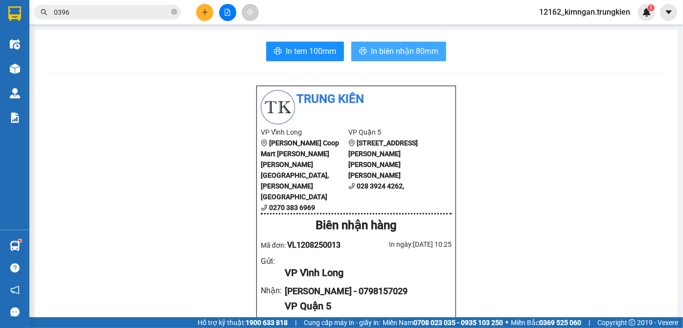
click at [414, 51] on span "In biên nhận 80mm" at bounding box center [405, 51] width 68 height 12
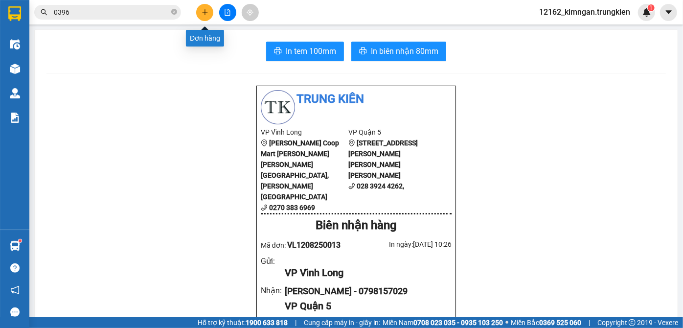
click at [202, 16] on button at bounding box center [204, 12] width 17 height 17
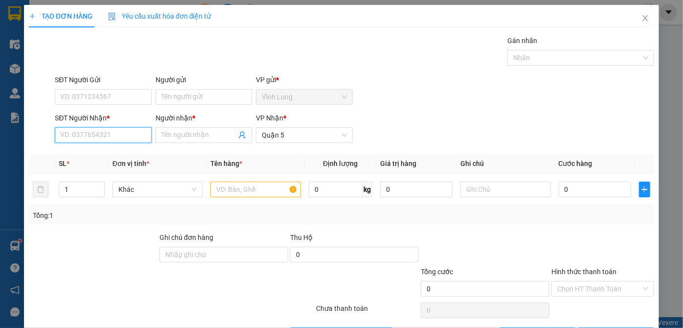
click at [125, 130] on input "SĐT Người Nhận *" at bounding box center [103, 135] width 96 height 16
click at [116, 154] on div "0933246799 - [PERSON_NAME]" at bounding box center [108, 154] width 96 height 11
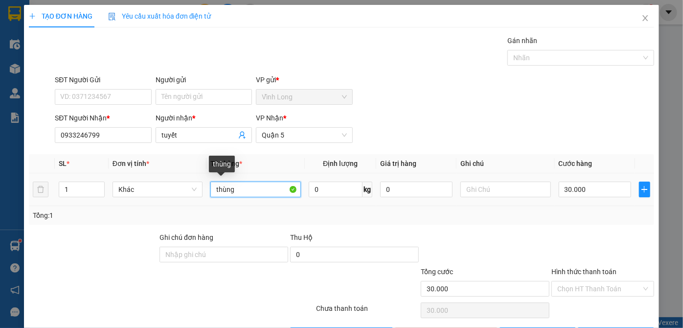
drag, startPoint x: 240, startPoint y: 191, endPoint x: 150, endPoint y: 177, distance: 91.2
click at [151, 177] on tr "1 [PERSON_NAME] 0 kg 0 30.000" at bounding box center [342, 189] width 626 height 33
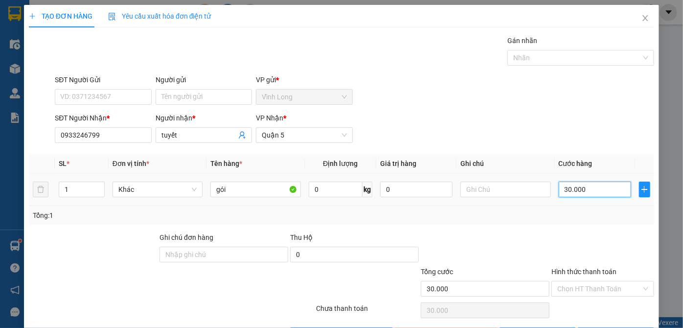
click at [577, 193] on input "30.000" at bounding box center [595, 190] width 72 height 16
drag, startPoint x: 623, startPoint y: 287, endPoint x: 619, endPoint y: 293, distance: 6.8
click at [623, 286] on input "Hình thức thanh toán" at bounding box center [600, 289] width 84 height 15
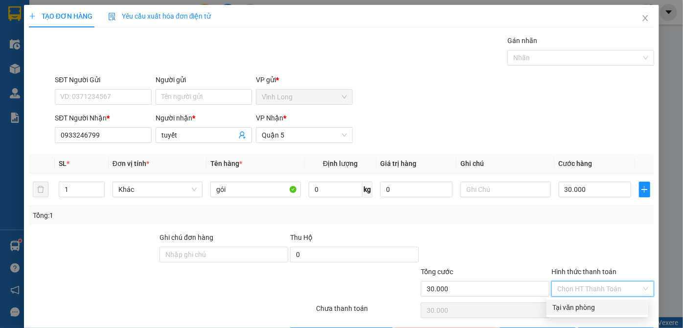
click at [603, 309] on div "Tại văn phòng" at bounding box center [598, 307] width 90 height 11
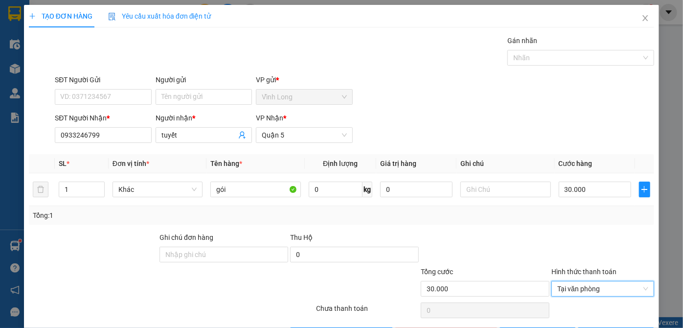
scroll to position [33, 0]
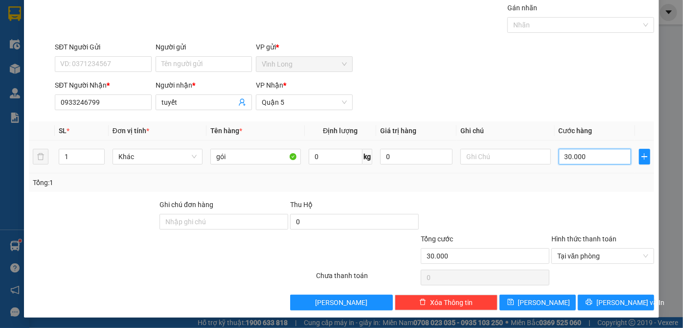
click at [595, 160] on input "30.000" at bounding box center [595, 157] width 72 height 16
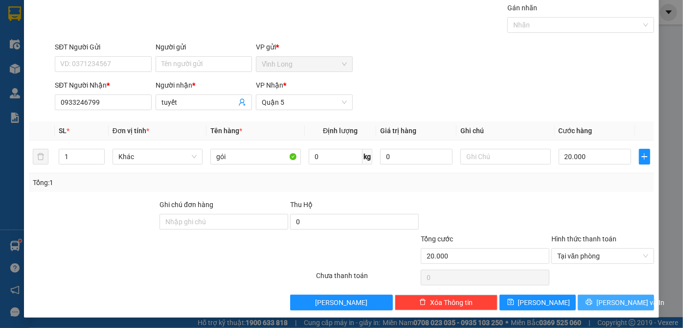
click at [611, 304] on span "[PERSON_NAME] và In" at bounding box center [631, 302] width 69 height 11
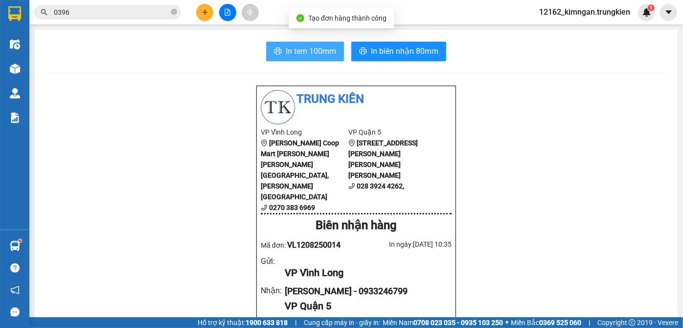
click at [306, 51] on span "In tem 100mm" at bounding box center [311, 51] width 50 height 12
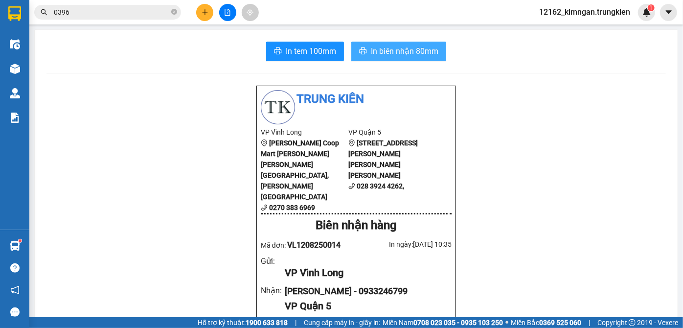
click at [398, 53] on span "In biên nhận 80mm" at bounding box center [405, 51] width 68 height 12
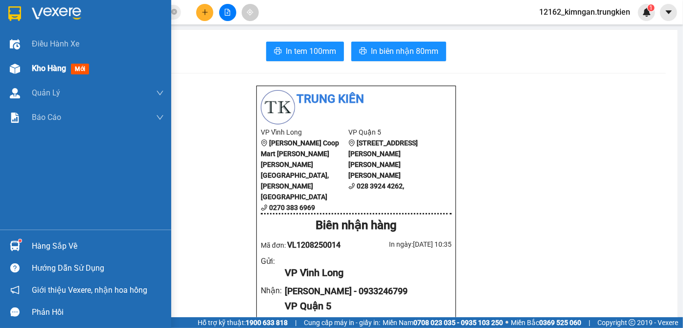
click at [32, 64] on span "Kho hàng" at bounding box center [49, 68] width 34 height 9
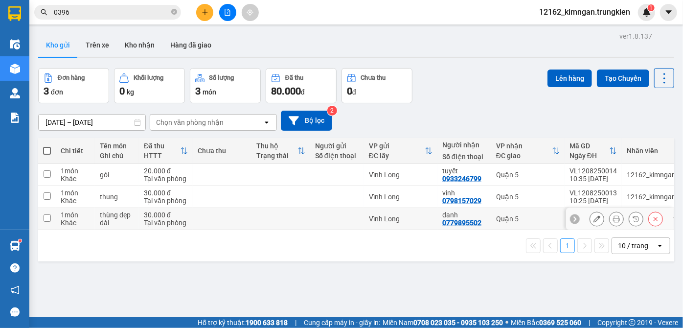
drag, startPoint x: 392, startPoint y: 215, endPoint x: 389, endPoint y: 195, distance: 20.3
click at [392, 215] on div "Vĩnh Long" at bounding box center [401, 219] width 64 height 8
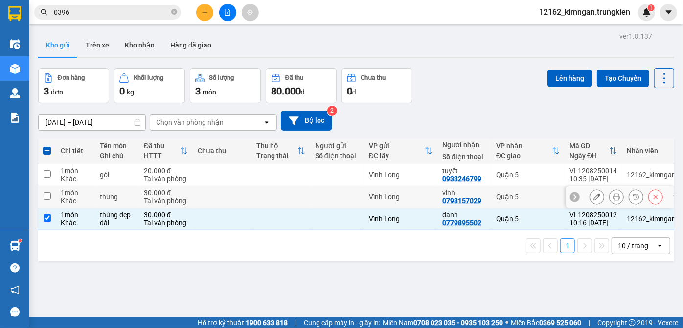
click at [385, 187] on td "Vĩnh Long" at bounding box center [400, 197] width 73 height 22
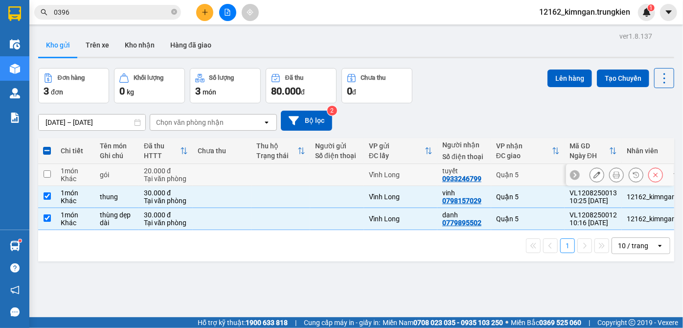
click at [369, 173] on div "Vĩnh Long" at bounding box center [401, 175] width 64 height 8
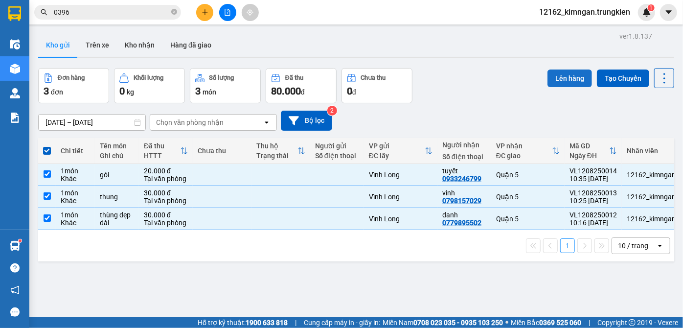
click at [567, 76] on button "Lên hàng" at bounding box center [570, 79] width 45 height 18
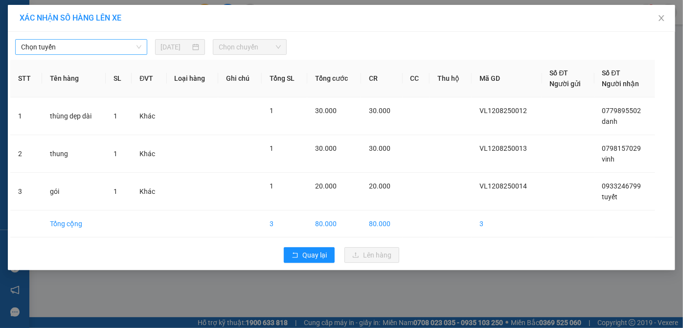
click at [36, 48] on span "Chọn tuyến" at bounding box center [81, 47] width 120 height 15
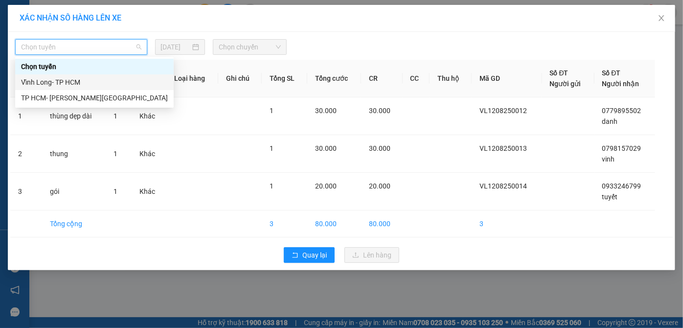
click at [43, 80] on div "Vĩnh Long- TP HCM" at bounding box center [94, 82] width 147 height 11
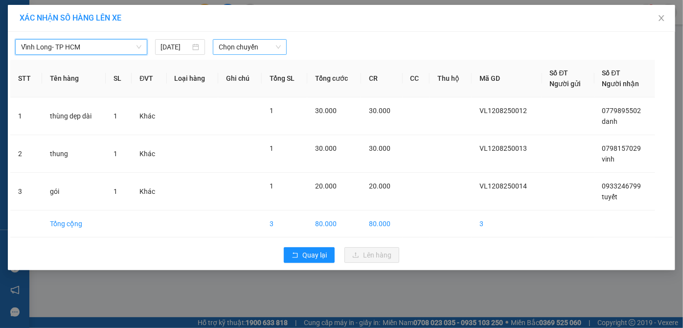
click at [243, 51] on span "Chọn chuyến" at bounding box center [250, 47] width 62 height 15
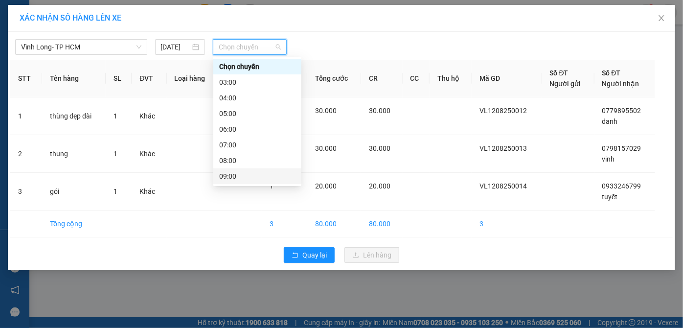
scroll to position [44, 0]
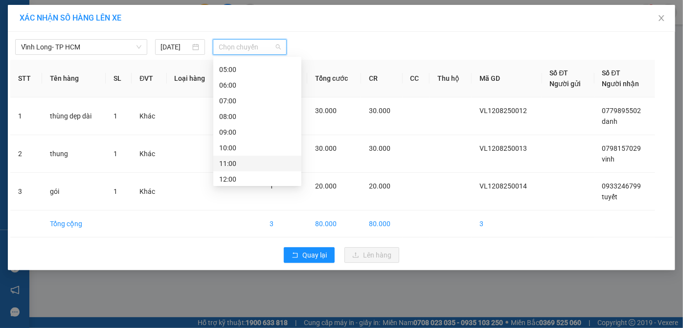
click at [237, 166] on div "11:00" at bounding box center [257, 163] width 76 height 11
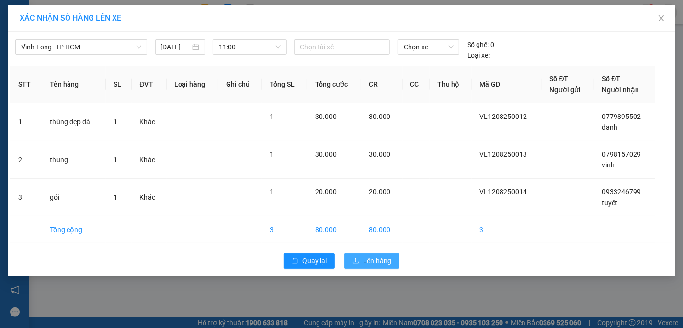
click at [382, 261] on span "Lên hàng" at bounding box center [377, 261] width 28 height 11
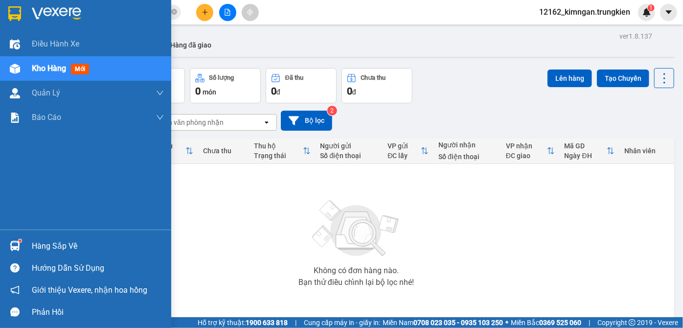
click at [39, 70] on span "Kho hàng" at bounding box center [49, 68] width 34 height 9
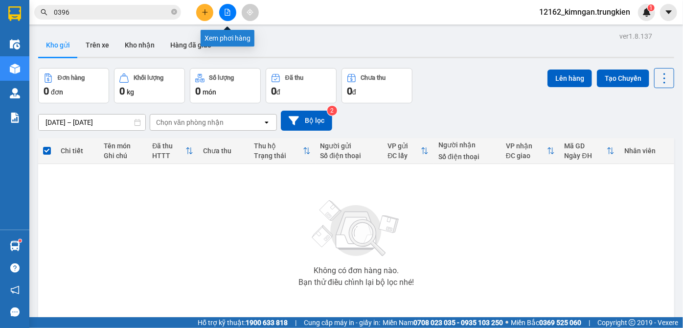
click at [228, 15] on icon "file-add" at bounding box center [227, 12] width 7 height 7
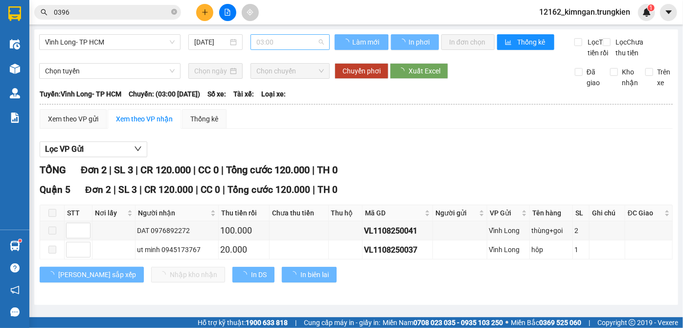
click at [265, 39] on span "03:00" at bounding box center [291, 42] width 68 height 15
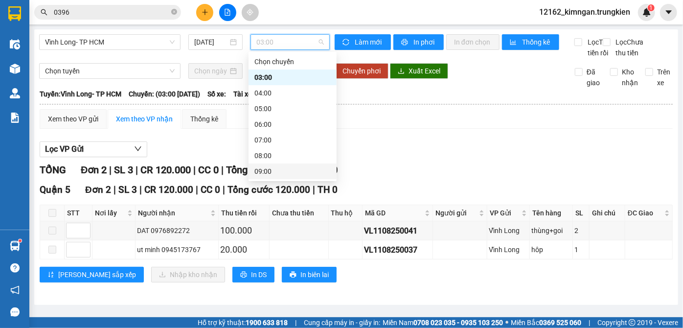
scroll to position [44, 0]
click at [264, 155] on div "11:00" at bounding box center [293, 158] width 76 height 11
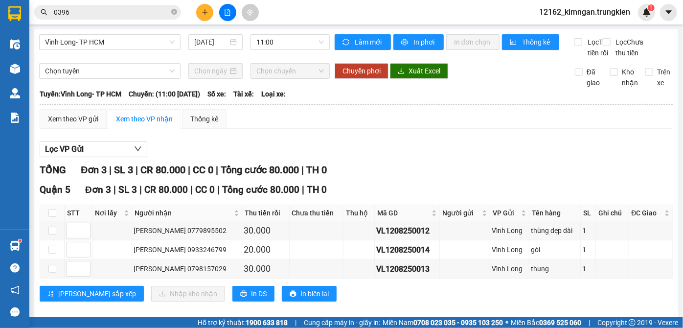
click at [433, 178] on div "[PERSON_NAME] 3 | SL 3 | CR 80.000 | CC 0 | [PERSON_NAME] 80.000 | TH 0" at bounding box center [357, 170] width 634 height 15
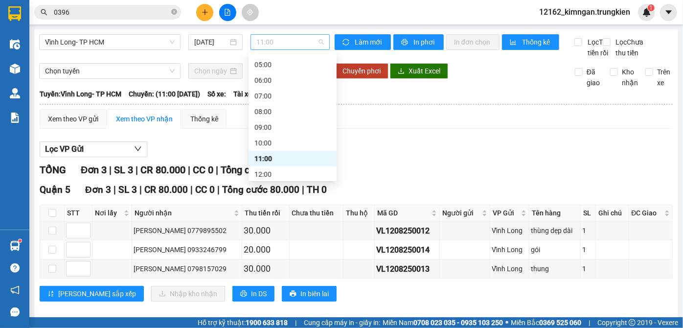
click at [281, 46] on span "11:00" at bounding box center [291, 42] width 68 height 15
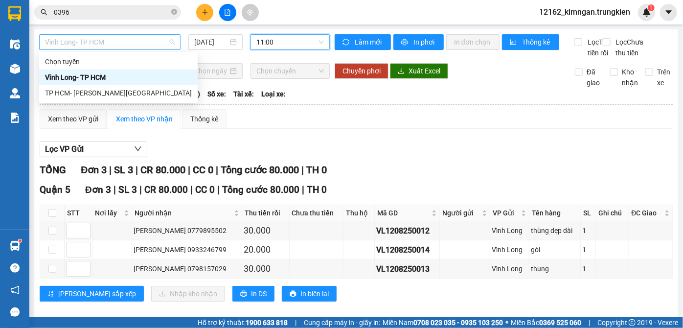
click at [132, 39] on span "Vĩnh Long- TP HCM" at bounding box center [110, 42] width 130 height 15
click at [100, 95] on div "TP HCM- [PERSON_NAME][GEOGRAPHIC_DATA]" at bounding box center [118, 93] width 147 height 11
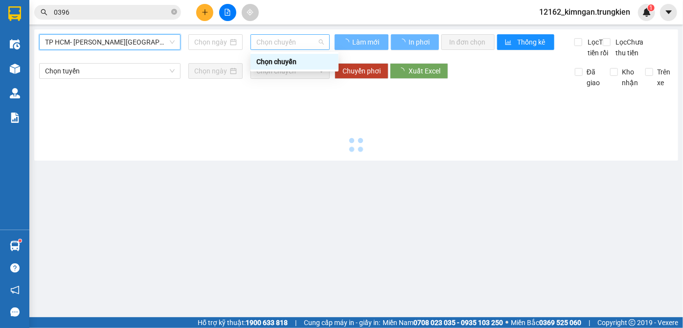
click at [297, 44] on span "Chọn chuyến" at bounding box center [291, 42] width 68 height 15
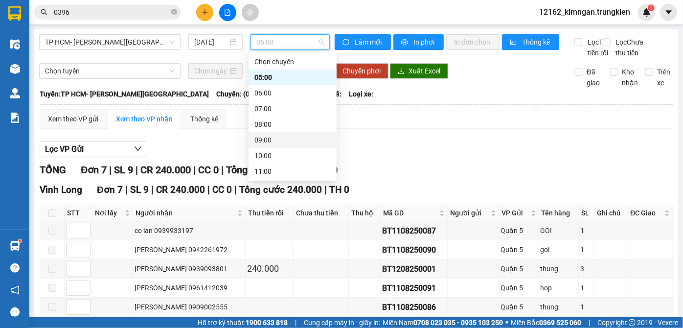
click at [265, 141] on div "09:00" at bounding box center [293, 140] width 76 height 11
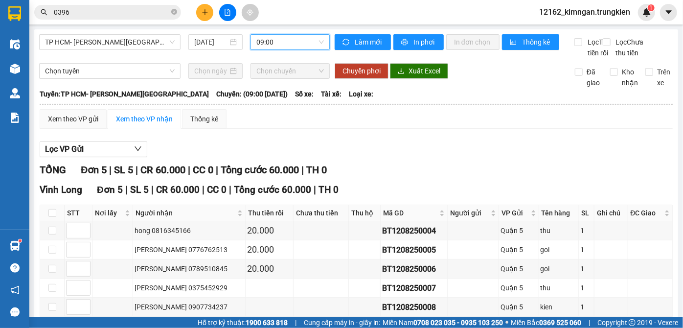
click at [273, 41] on span "09:00" at bounding box center [291, 42] width 68 height 15
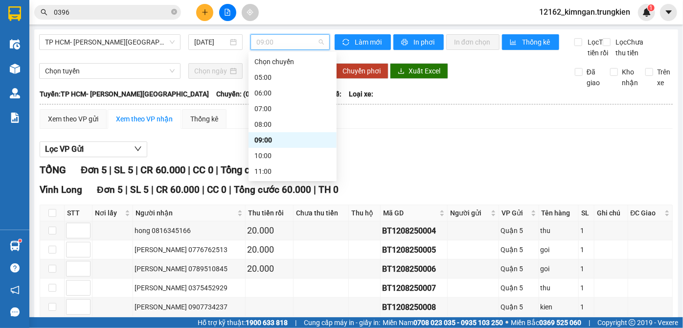
click at [261, 133] on div "09:00" at bounding box center [293, 140] width 88 height 16
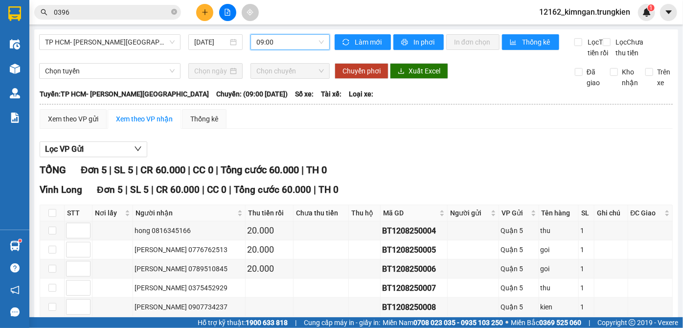
click at [275, 43] on span "09:00" at bounding box center [291, 42] width 68 height 15
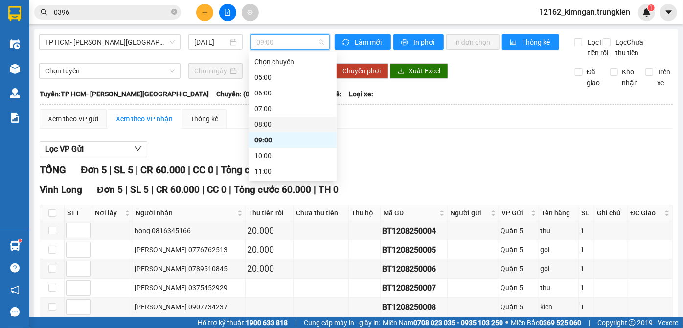
click at [270, 123] on div "08:00" at bounding box center [293, 124] width 76 height 11
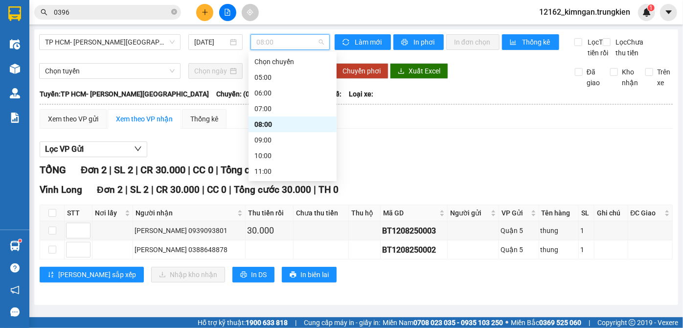
click at [283, 45] on span "08:00" at bounding box center [291, 42] width 68 height 15
click at [273, 159] on div "10:00" at bounding box center [293, 155] width 76 height 11
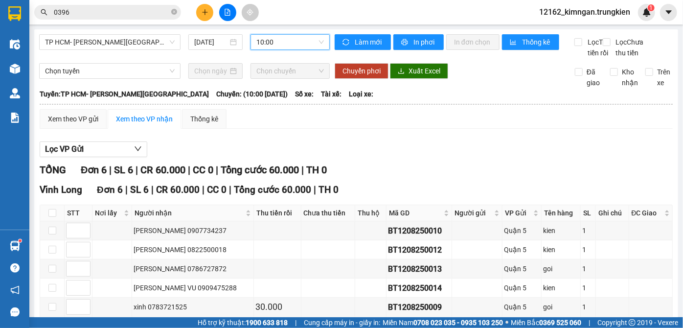
click at [286, 43] on span "10:00" at bounding box center [291, 42] width 68 height 15
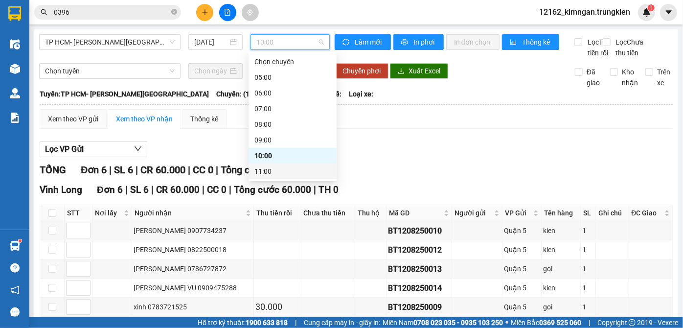
click at [265, 167] on div "11:00" at bounding box center [293, 171] width 76 height 11
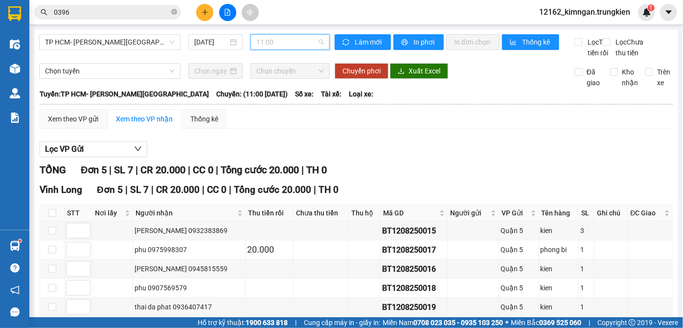
click at [267, 44] on span "11:00" at bounding box center [291, 42] width 68 height 15
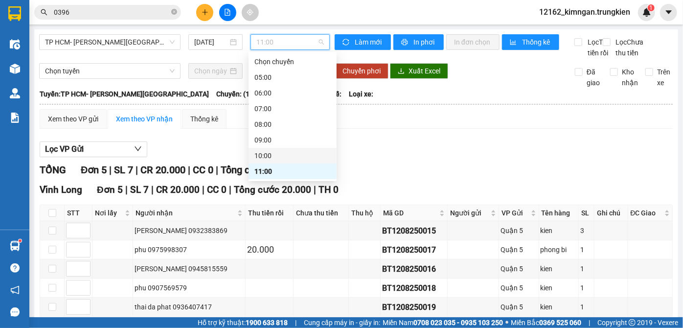
scroll to position [44, 0]
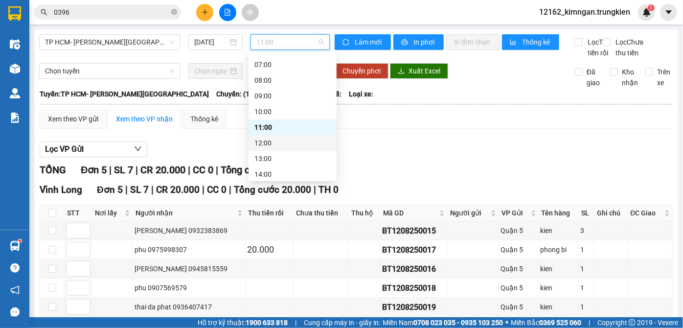
click at [263, 143] on div "12:00" at bounding box center [293, 143] width 76 height 11
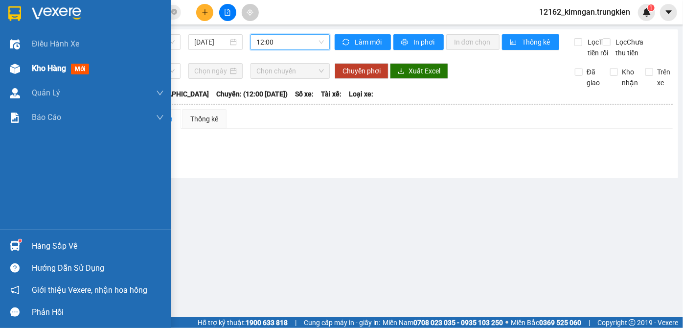
click at [63, 67] on span "Kho hàng" at bounding box center [49, 68] width 34 height 9
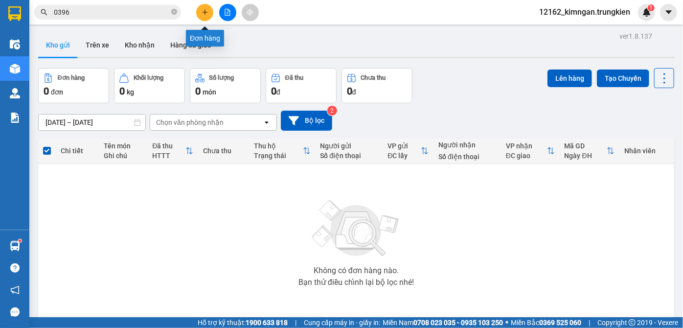
click at [206, 12] on icon "plus" at bounding box center [205, 12] width 7 height 7
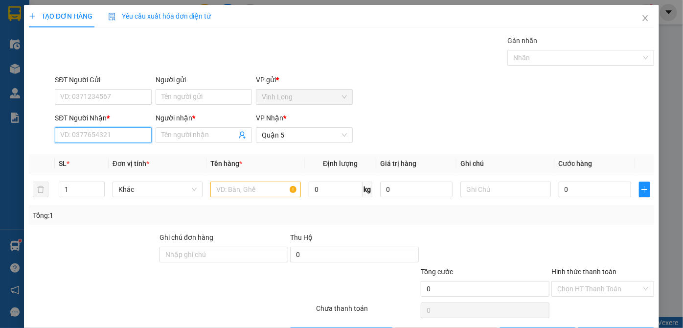
click at [134, 141] on input "SĐT Người Nhận *" at bounding box center [103, 135] width 96 height 16
click at [76, 158] on div "0397255181 - [PERSON_NAME]" at bounding box center [108, 154] width 96 height 11
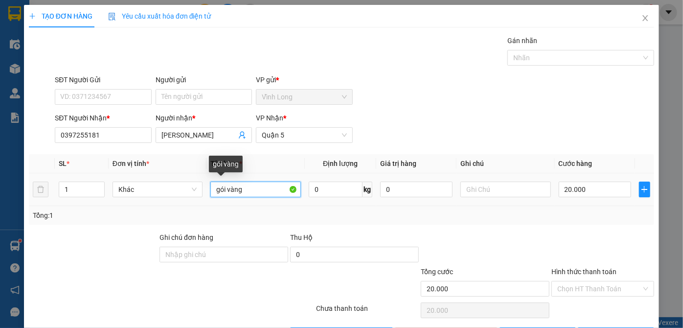
drag, startPoint x: 253, startPoint y: 192, endPoint x: 226, endPoint y: 190, distance: 27.5
click at [226, 190] on input "gói vàng" at bounding box center [256, 190] width 91 height 16
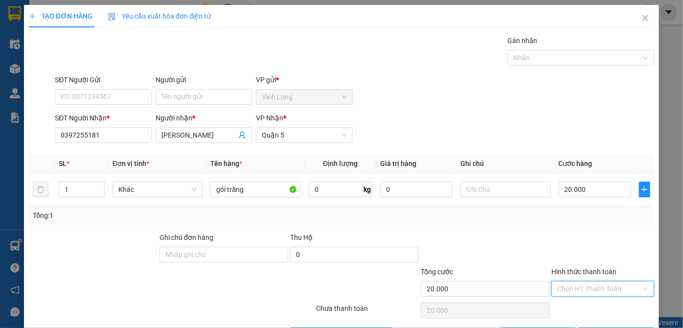
click at [586, 290] on input "Hình thức thanh toán" at bounding box center [600, 289] width 84 height 15
click at [583, 312] on div "Tại văn phòng" at bounding box center [598, 307] width 90 height 11
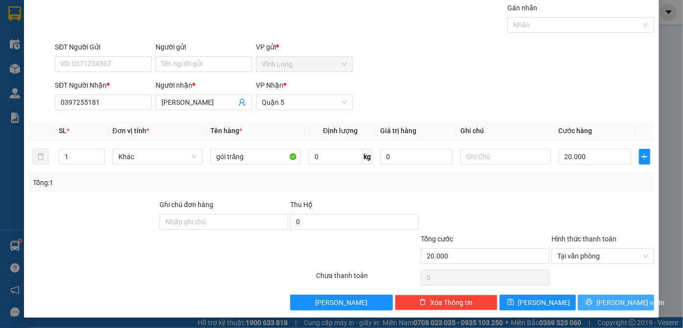
click at [590, 303] on button "[PERSON_NAME] và In" at bounding box center [616, 303] width 76 height 16
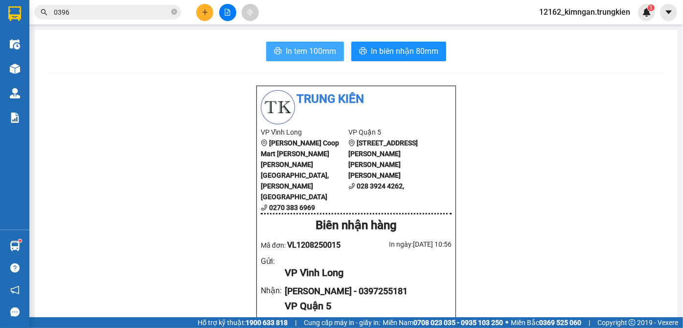
click at [316, 47] on span "In tem 100mm" at bounding box center [311, 51] width 50 height 12
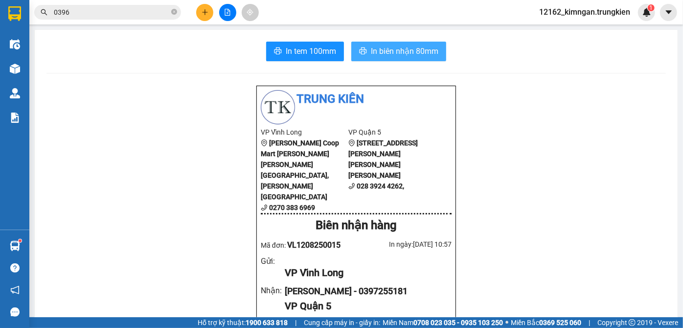
click at [385, 52] on span "In biên nhận 80mm" at bounding box center [405, 51] width 68 height 12
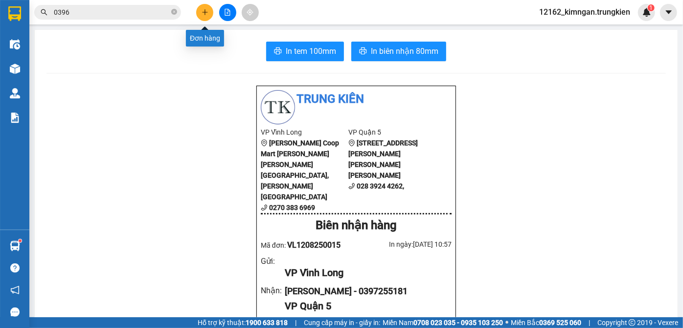
click at [206, 15] on icon "plus" at bounding box center [205, 12] width 7 height 7
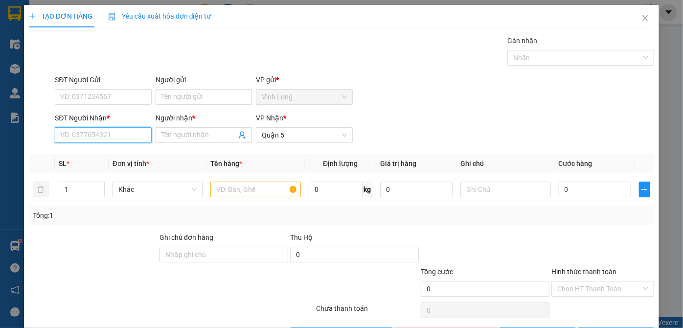
click at [92, 133] on input "SĐT Người Nhận *" at bounding box center [103, 135] width 96 height 16
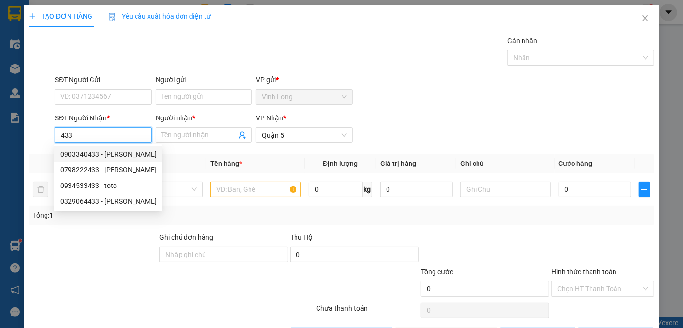
click at [92, 156] on div "0903340433 - [PERSON_NAME]" at bounding box center [108, 154] width 96 height 11
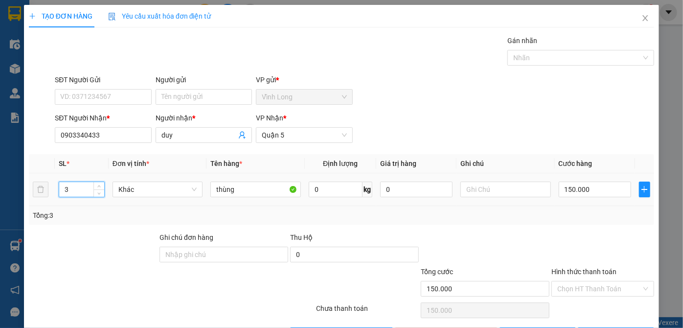
drag, startPoint x: 67, startPoint y: 185, endPoint x: 54, endPoint y: 190, distance: 13.8
click at [55, 190] on td "3" at bounding box center [81, 189] width 53 height 33
click at [565, 188] on input "150.000" at bounding box center [595, 190] width 72 height 16
click at [590, 287] on input "Hình thức thanh toán" at bounding box center [600, 289] width 84 height 15
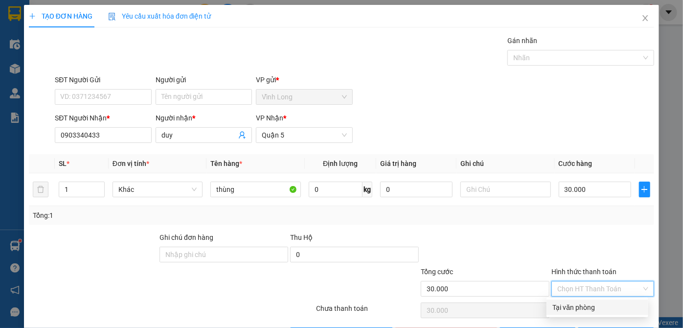
click at [584, 305] on div "Tại văn phòng" at bounding box center [598, 307] width 90 height 11
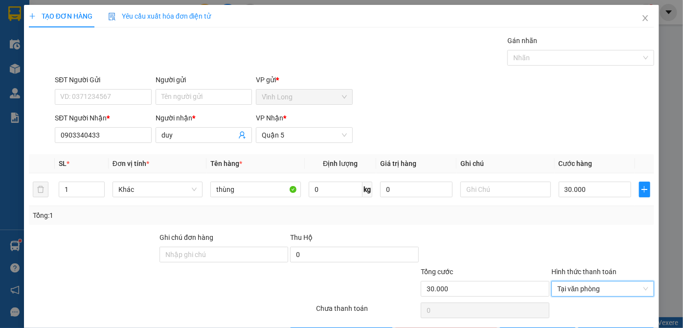
scroll to position [33, 0]
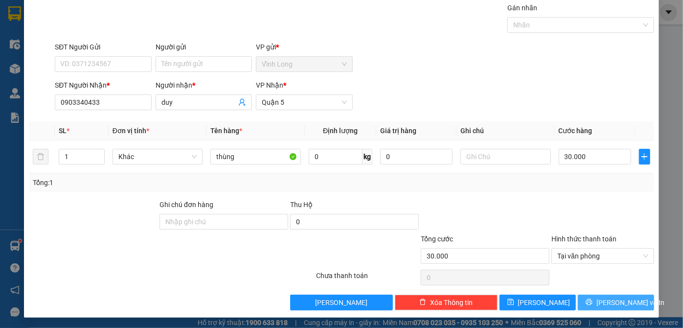
click at [593, 299] on icon "printer" at bounding box center [589, 302] width 7 height 7
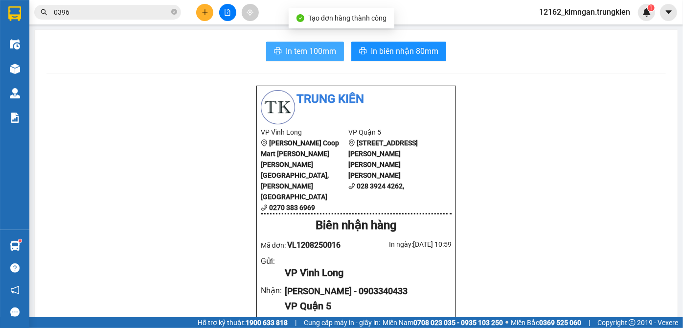
click at [313, 51] on span "In tem 100mm" at bounding box center [311, 51] width 50 height 12
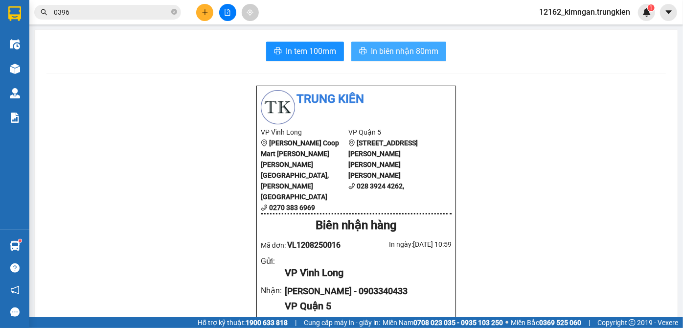
click at [403, 54] on span "In biên nhận 80mm" at bounding box center [405, 51] width 68 height 12
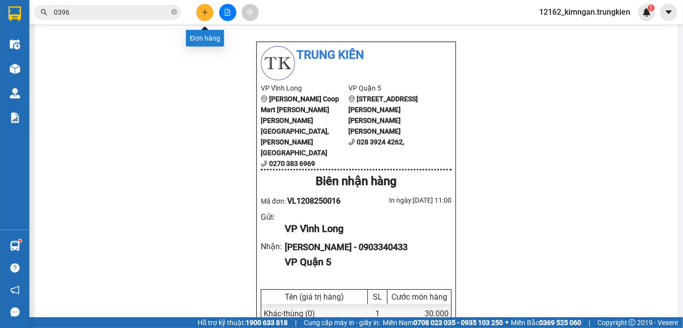
click at [204, 9] on icon "plus" at bounding box center [205, 12] width 7 height 7
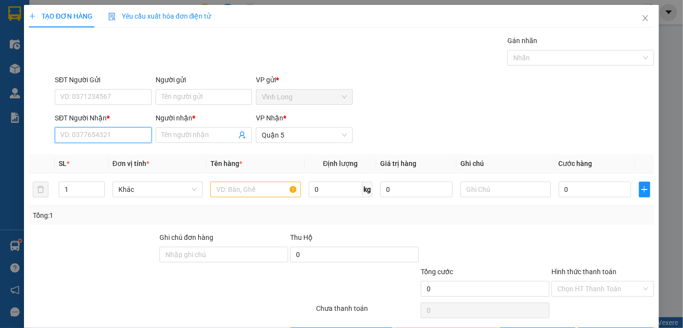
click at [103, 138] on input "SĐT Người Nhận *" at bounding box center [103, 135] width 96 height 16
click at [203, 136] on input "Người nhận *" at bounding box center [199, 135] width 75 height 11
click at [118, 136] on input "0911988587" at bounding box center [103, 135] width 96 height 16
drag, startPoint x: 118, startPoint y: 136, endPoint x: 90, endPoint y: 139, distance: 27.5
click at [90, 139] on input "0911988587" at bounding box center [103, 135] width 96 height 16
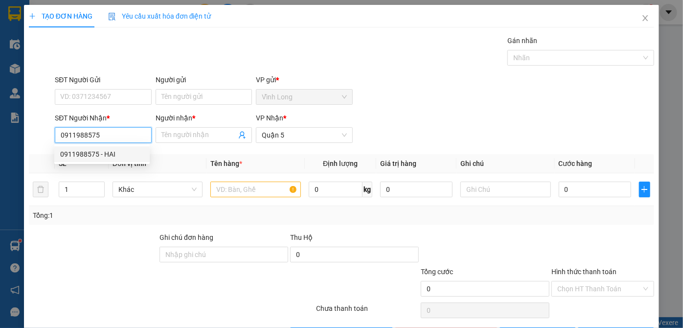
click at [107, 157] on div "0911988575 - HAI" at bounding box center [102, 154] width 84 height 11
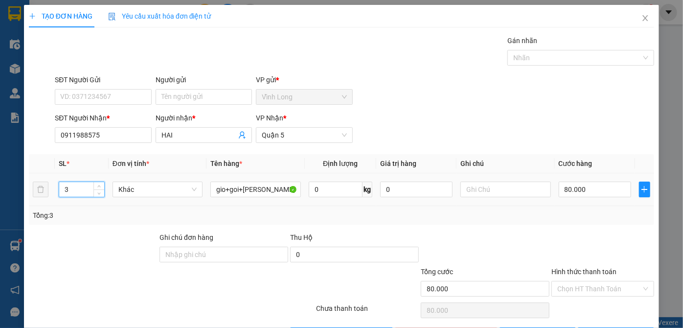
drag, startPoint x: 79, startPoint y: 192, endPoint x: 29, endPoint y: 191, distance: 49.9
click at [29, 191] on tr "3 Khác gio+goi+vali 0 kg 0 80.000" at bounding box center [342, 189] width 626 height 33
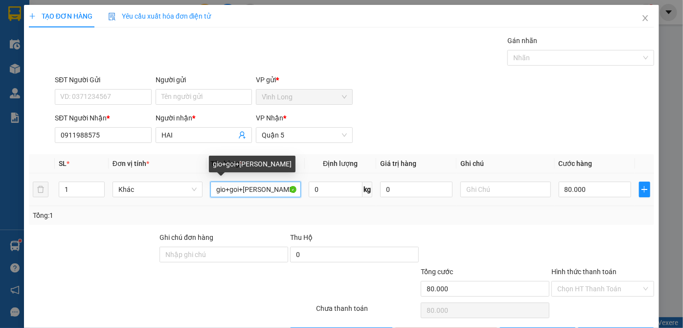
drag, startPoint x: 271, startPoint y: 187, endPoint x: 136, endPoint y: 177, distance: 135.5
click at [138, 177] on tr "1 Khác gio+goi+vali 0 kg 0 80.000" at bounding box center [342, 189] width 626 height 33
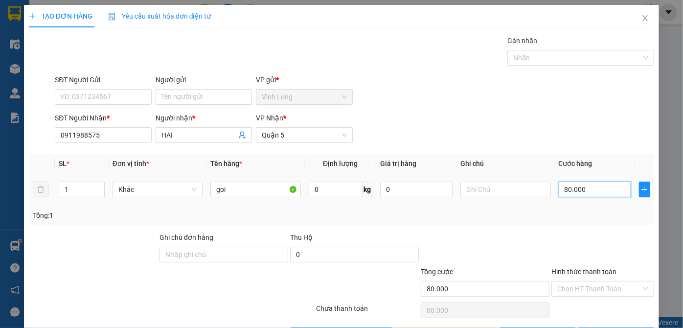
click at [564, 189] on input "80.000" at bounding box center [595, 190] width 72 height 16
click at [585, 289] on input "Hình thức thanh toán" at bounding box center [600, 289] width 84 height 15
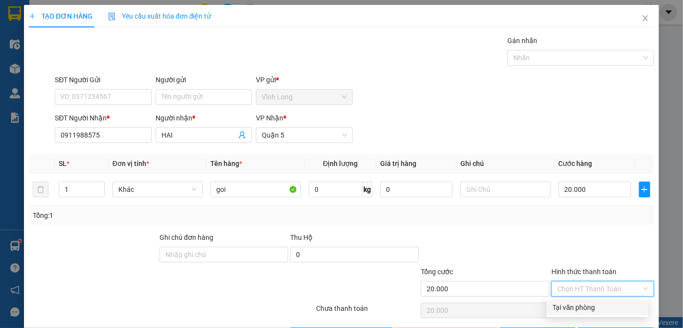
click at [576, 306] on div "Tại văn phòng" at bounding box center [598, 307] width 90 height 11
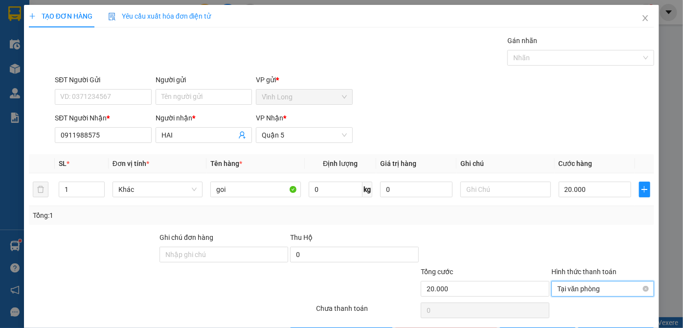
scroll to position [33, 0]
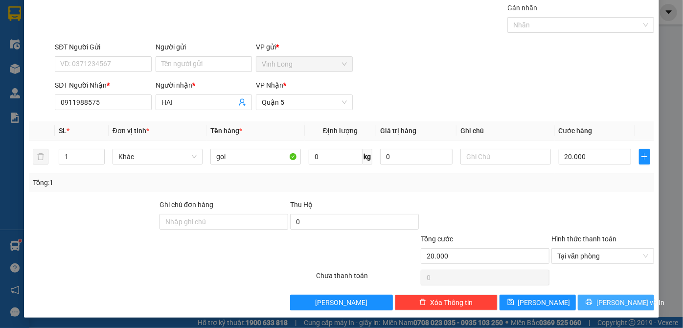
click at [589, 301] on button "[PERSON_NAME] và In" at bounding box center [616, 303] width 76 height 16
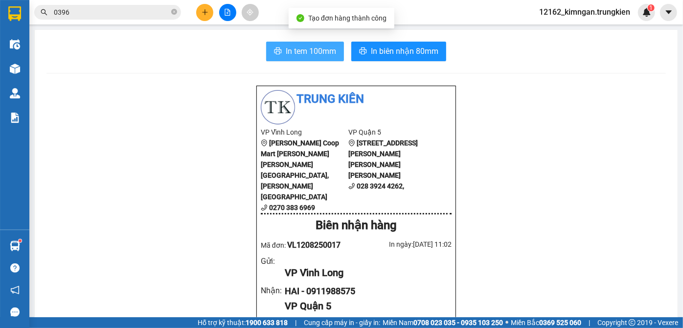
click at [313, 51] on span "In tem 100mm" at bounding box center [311, 51] width 50 height 12
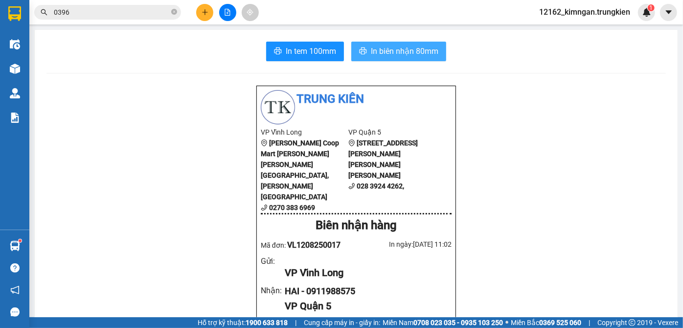
click at [408, 53] on span "In biên nhận 80mm" at bounding box center [405, 51] width 68 height 12
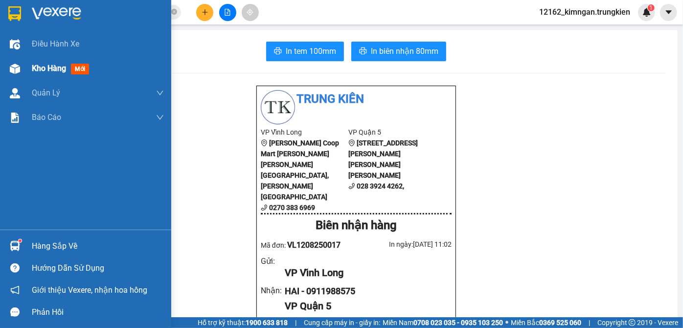
click at [52, 64] on span "Kho hàng" at bounding box center [49, 68] width 34 height 9
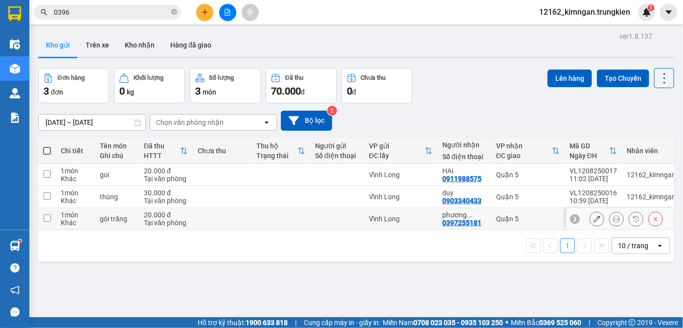
click at [407, 219] on div "Vĩnh Long" at bounding box center [401, 219] width 64 height 8
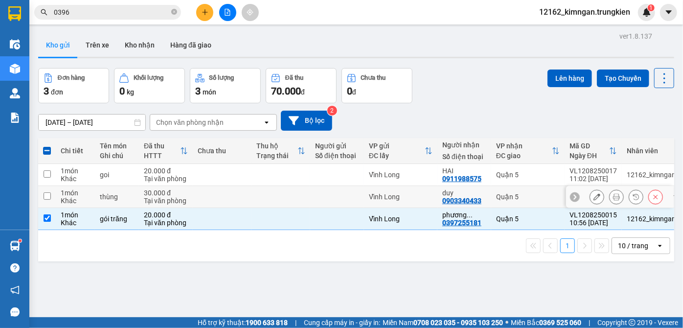
click at [402, 203] on td "Vĩnh Long" at bounding box center [400, 197] width 73 height 22
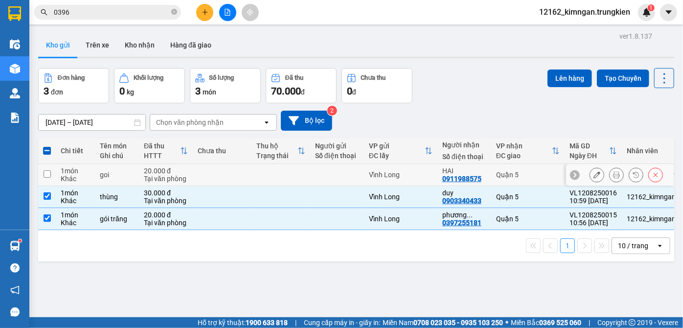
click at [408, 181] on td "Vĩnh Long" at bounding box center [400, 175] width 73 height 22
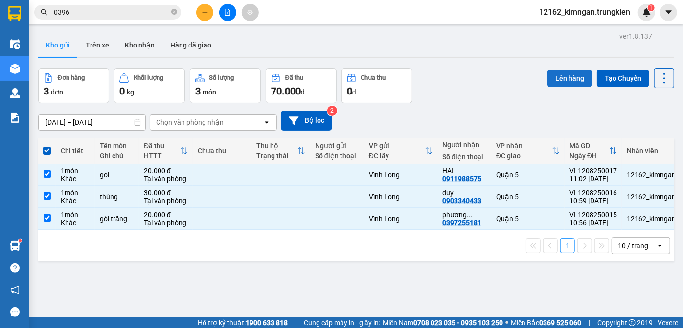
click at [572, 78] on button "Lên hàng" at bounding box center [570, 79] width 45 height 18
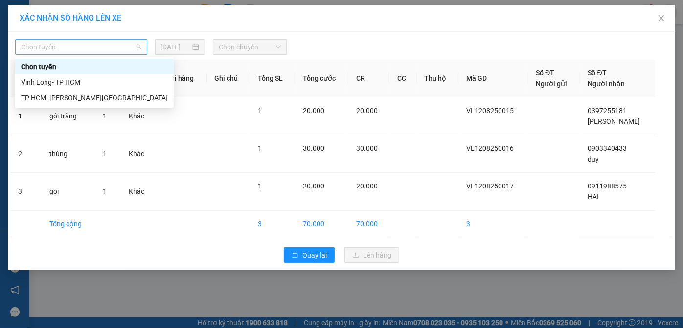
click at [57, 49] on span "Chọn tuyến" at bounding box center [81, 47] width 120 height 15
drag, startPoint x: 53, startPoint y: 85, endPoint x: 83, endPoint y: 76, distance: 31.1
click at [54, 85] on div "Vĩnh Long- TP HCM" at bounding box center [94, 82] width 147 height 11
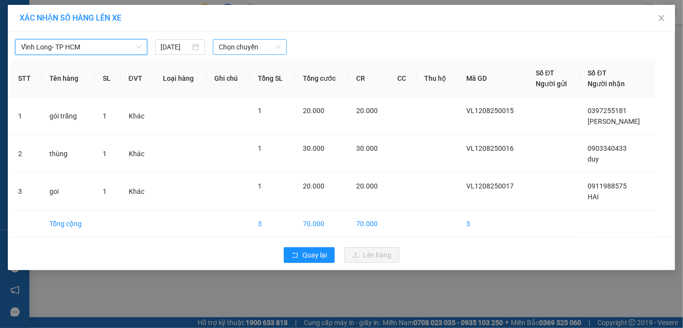
click at [235, 53] on span "Chọn chuyến" at bounding box center [250, 47] width 62 height 15
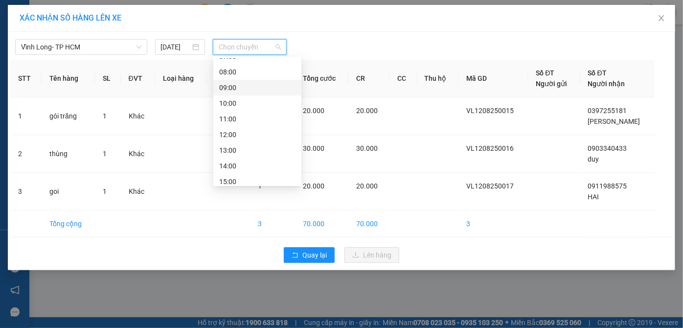
scroll to position [125, 0]
click at [238, 98] on div "12:00" at bounding box center [257, 98] width 76 height 11
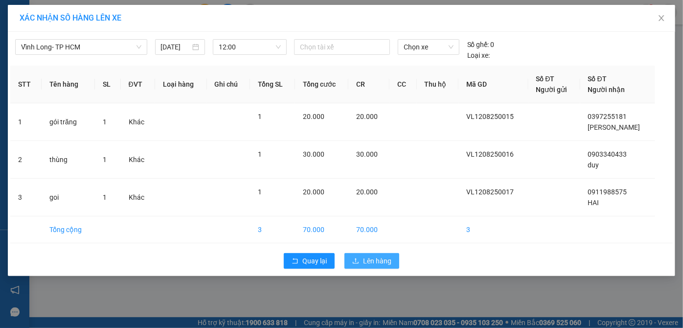
click at [386, 256] on span "Lên hàng" at bounding box center [377, 261] width 28 height 11
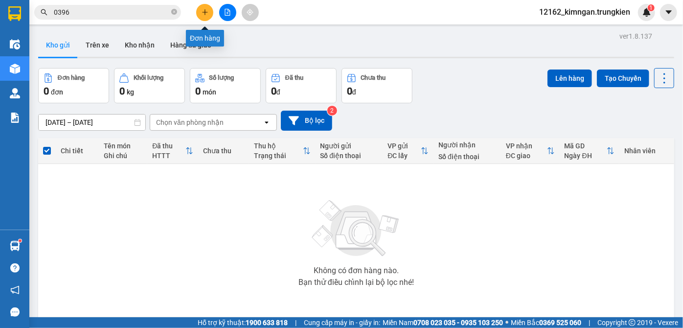
click at [207, 16] on button at bounding box center [204, 12] width 17 height 17
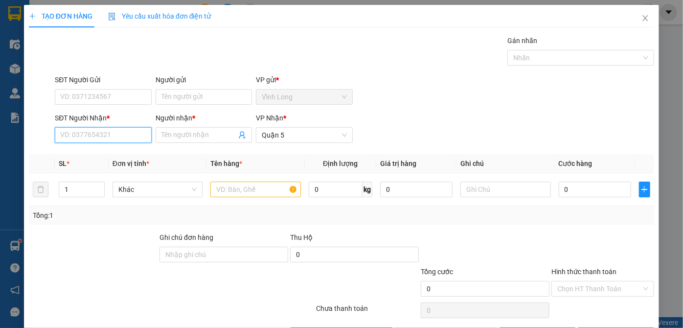
click at [133, 133] on input "SĐT Người Nhận *" at bounding box center [103, 135] width 96 height 16
click at [211, 138] on input "Người nhận *" at bounding box center [199, 135] width 75 height 11
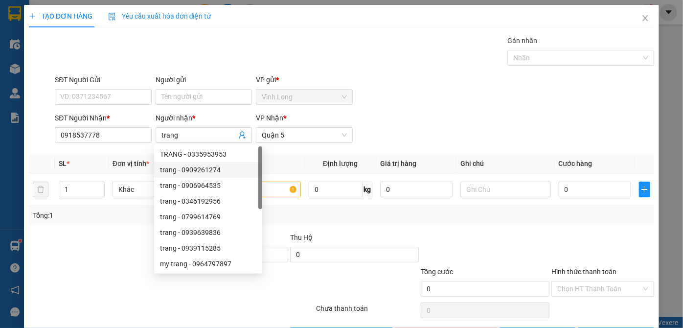
drag, startPoint x: 51, startPoint y: 245, endPoint x: 68, endPoint y: 235, distance: 20.0
click at [51, 245] on div at bounding box center [93, 249] width 131 height 34
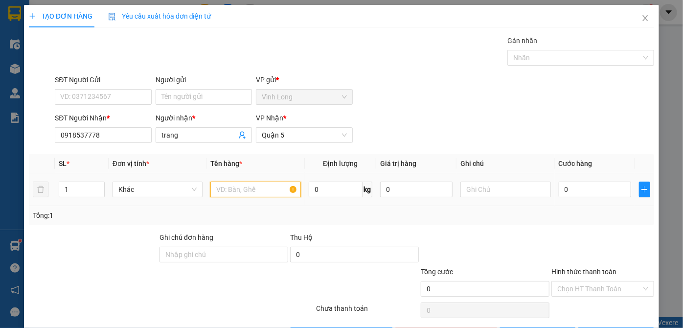
click at [251, 187] on input "text" at bounding box center [256, 190] width 91 height 16
click at [566, 190] on input "0" at bounding box center [595, 190] width 72 height 16
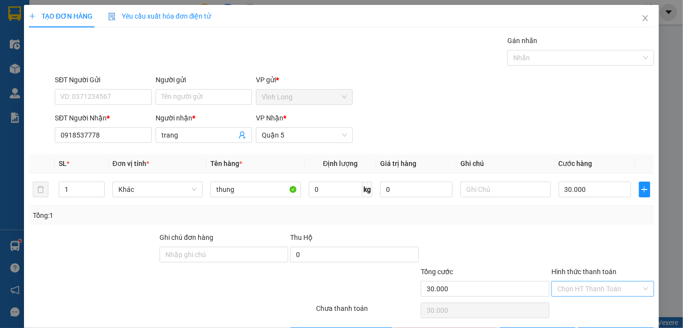
click at [561, 286] on input "Hình thức thanh toán" at bounding box center [600, 289] width 84 height 15
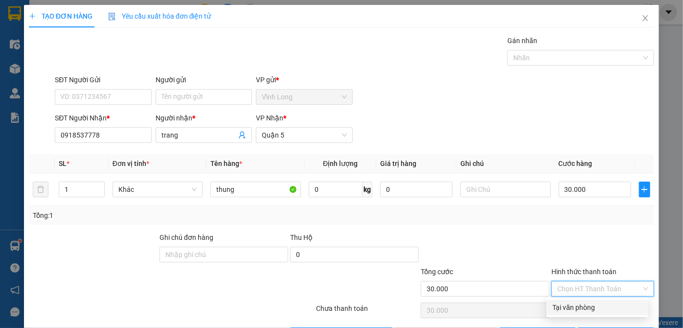
click at [558, 306] on div "Tại văn phòng" at bounding box center [598, 307] width 90 height 11
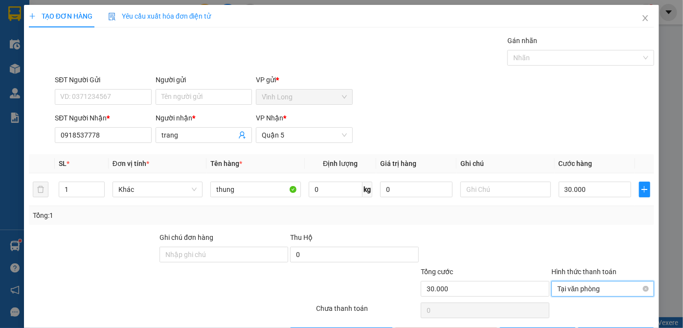
scroll to position [33, 0]
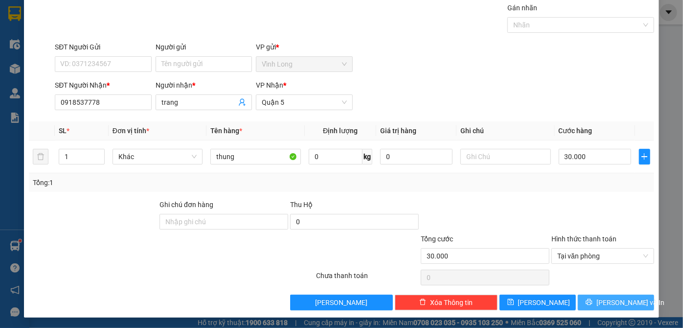
click at [600, 303] on button "[PERSON_NAME] và In" at bounding box center [616, 303] width 76 height 16
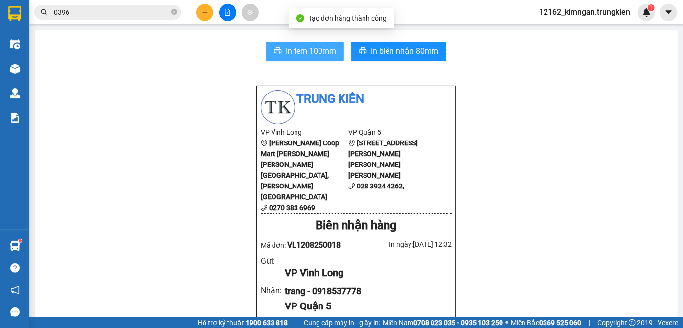
click at [280, 48] on button "In tem 100mm" at bounding box center [305, 52] width 78 height 20
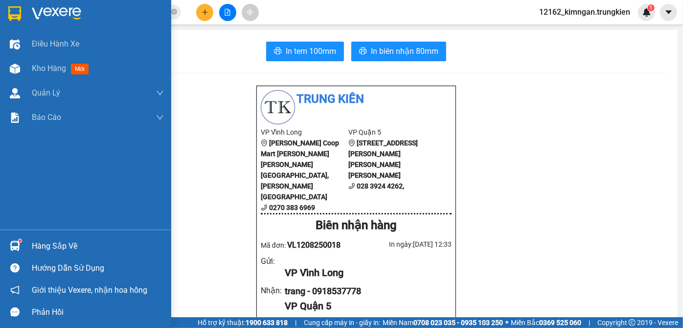
click at [24, 171] on div "Điều [PERSON_NAME] xe Kho hàng mới [PERSON_NAME] [PERSON_NAME] [PERSON_NAME] lý…" at bounding box center [85, 131] width 171 height 198
click at [43, 72] on span "Kho hàng" at bounding box center [49, 68] width 34 height 9
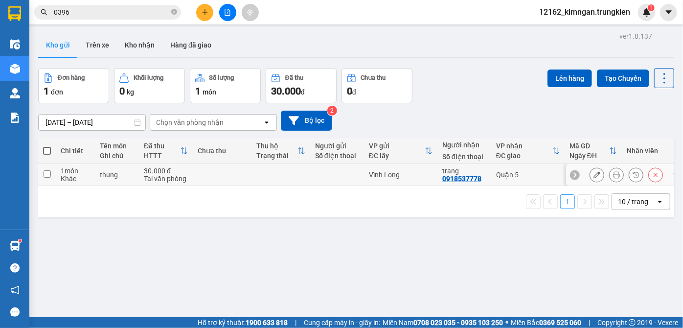
click at [282, 179] on td at bounding box center [281, 175] width 59 height 22
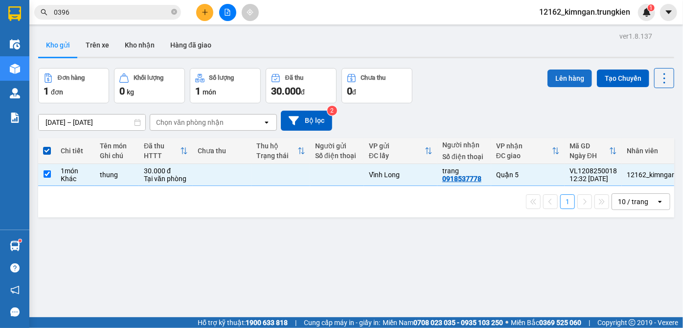
click at [572, 79] on button "Lên hàng" at bounding box center [570, 79] width 45 height 18
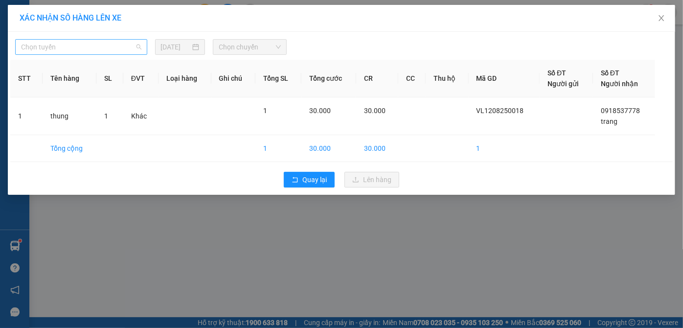
click at [55, 51] on span "Chọn tuyến" at bounding box center [81, 47] width 120 height 15
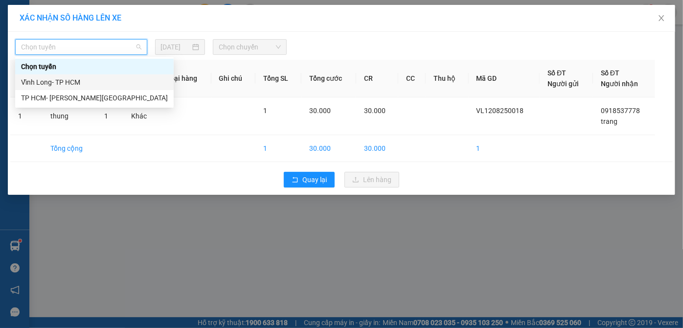
click at [52, 79] on div "Vĩnh Long- TP HCM" at bounding box center [94, 82] width 147 height 11
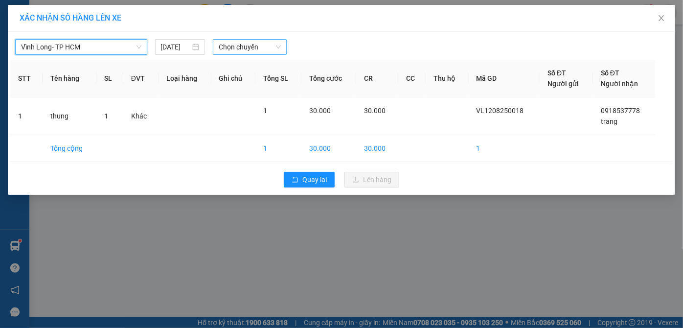
click at [227, 45] on span "Chọn chuyến" at bounding box center [250, 47] width 62 height 15
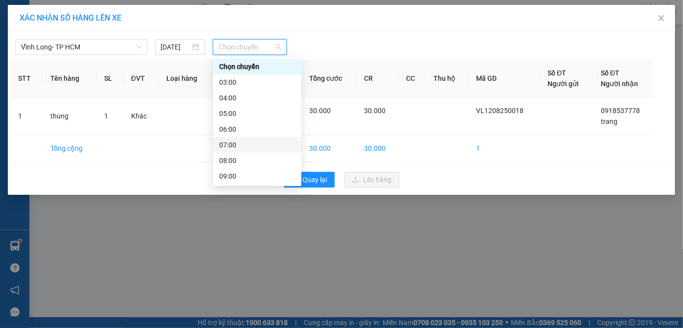
scroll to position [89, 0]
click at [226, 156] on div "13:00" at bounding box center [257, 150] width 88 height 16
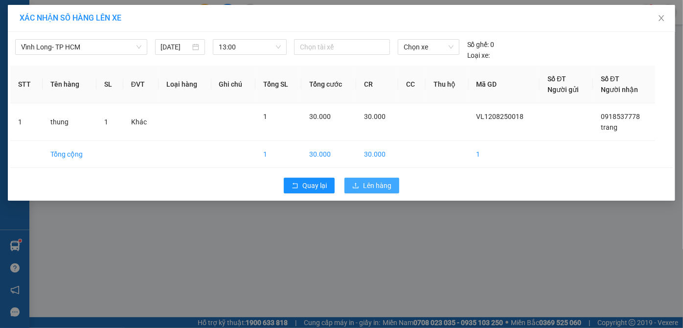
click at [374, 189] on span "Lên hàng" at bounding box center [377, 185] width 28 height 11
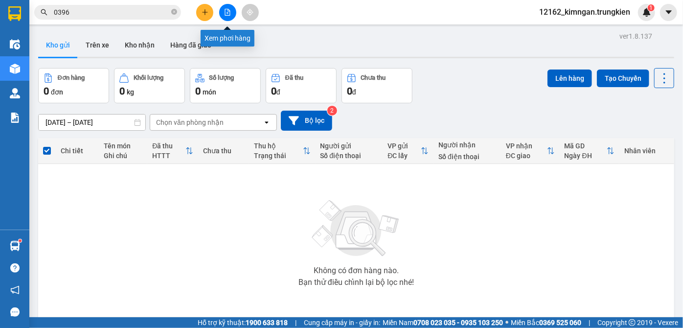
click at [230, 9] on icon "file-add" at bounding box center [227, 12] width 7 height 7
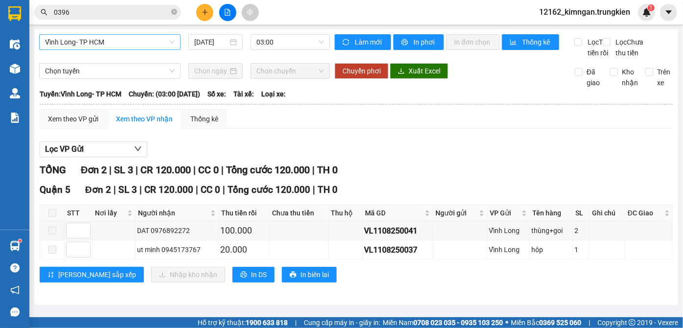
click at [142, 38] on span "Vĩnh Long- TP HCM" at bounding box center [110, 42] width 130 height 15
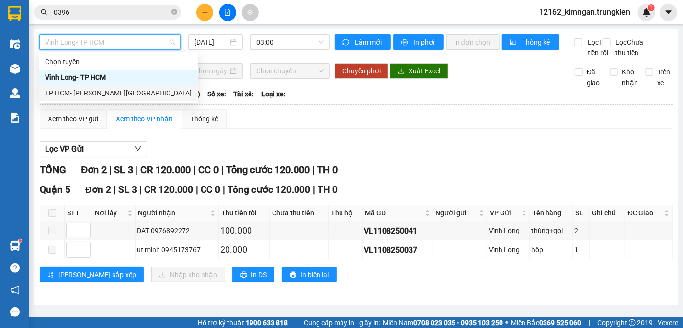
click at [106, 94] on div "TP HCM- [PERSON_NAME][GEOGRAPHIC_DATA]" at bounding box center [118, 93] width 147 height 11
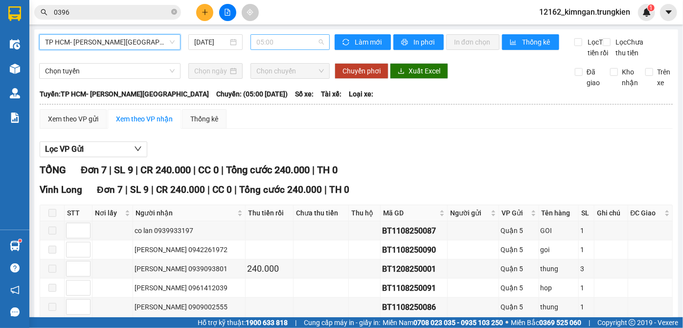
click at [263, 43] on span "05:00" at bounding box center [291, 42] width 68 height 15
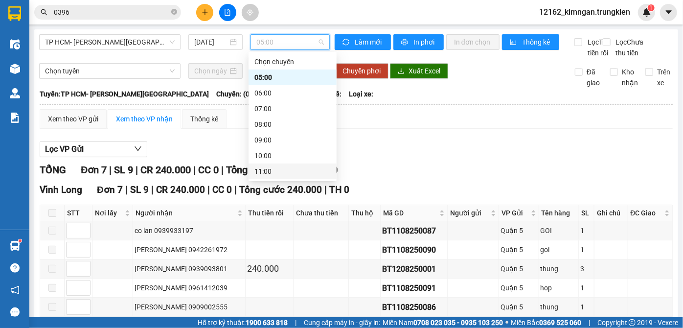
click at [273, 170] on div "11:00" at bounding box center [293, 171] width 76 height 11
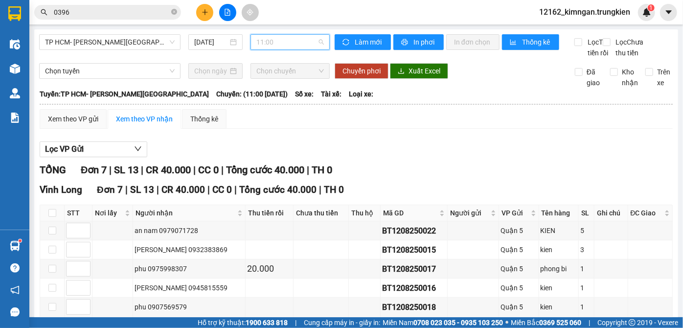
click at [261, 42] on span "11:00" at bounding box center [291, 42] width 68 height 15
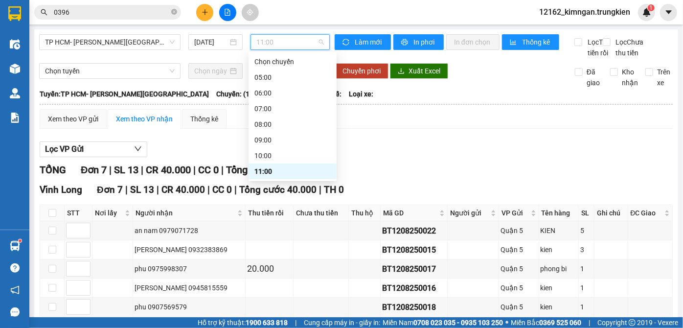
scroll to position [44, 0]
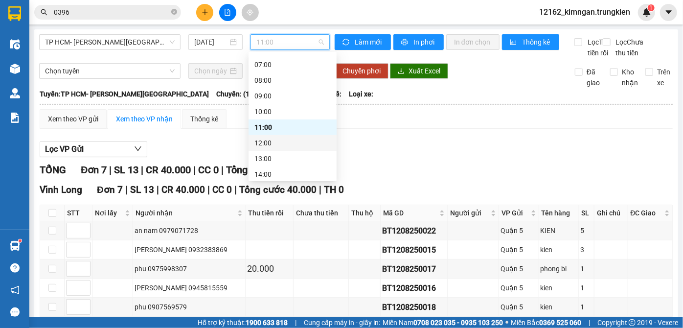
click at [262, 145] on div "12:00" at bounding box center [293, 143] width 76 height 11
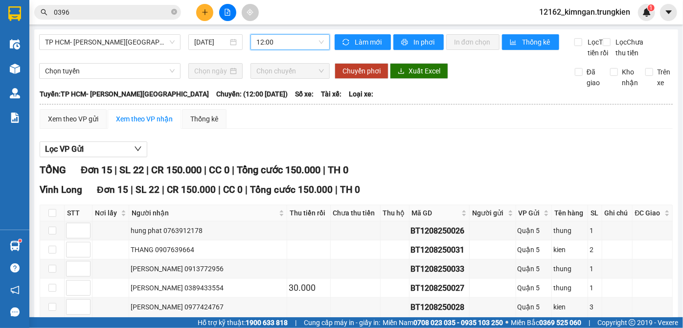
click at [257, 43] on span "12:00" at bounding box center [291, 42] width 68 height 15
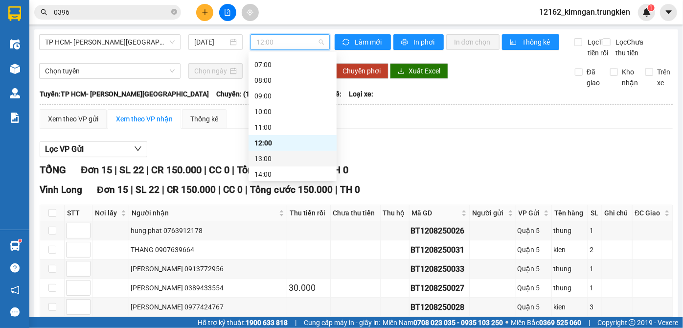
click at [267, 160] on div "13:00" at bounding box center [293, 158] width 76 height 11
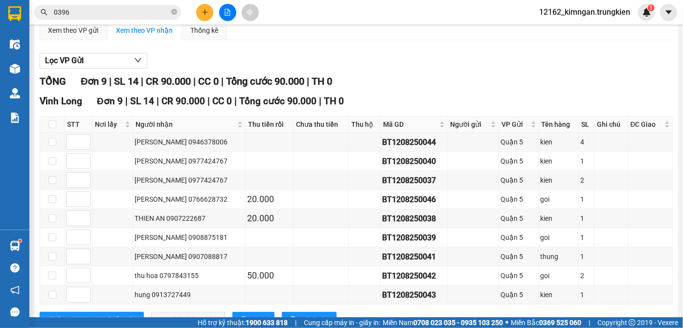
scroll to position [133, 0]
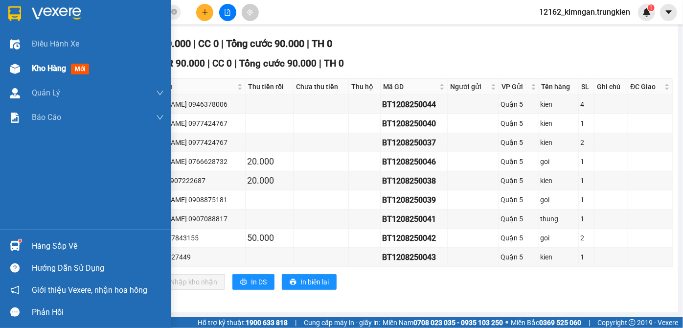
click at [47, 66] on span "Kho hàng" at bounding box center [49, 68] width 34 height 9
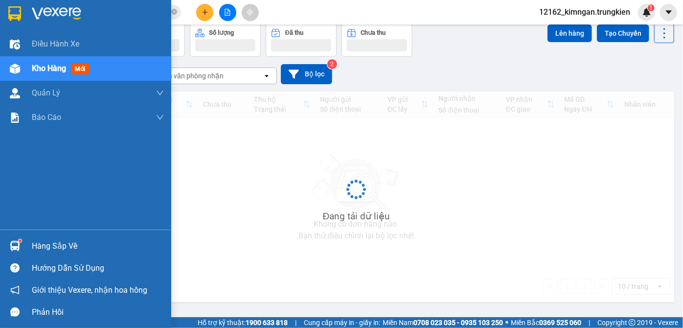
scroll to position [45, 0]
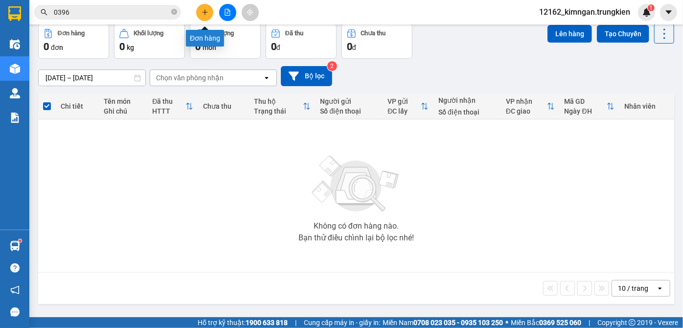
click at [212, 14] on button at bounding box center [204, 12] width 17 height 17
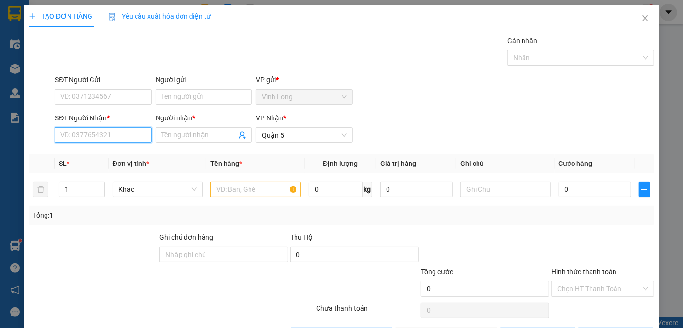
click at [94, 139] on input "SĐT Người Nhận *" at bounding box center [103, 135] width 96 height 16
click at [107, 153] on div "0909648394 - LIET" at bounding box center [102, 154] width 84 height 11
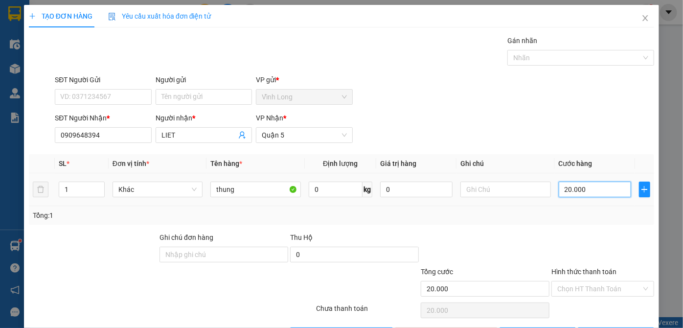
drag, startPoint x: 617, startPoint y: 188, endPoint x: 557, endPoint y: 189, distance: 60.3
click at [616, 188] on input "20.000" at bounding box center [595, 190] width 72 height 16
click at [569, 288] on input "Hình thức thanh toán" at bounding box center [600, 289] width 84 height 15
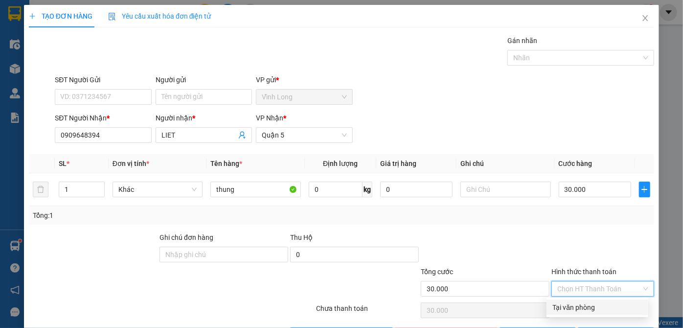
click at [573, 307] on div "Tại văn phòng" at bounding box center [598, 307] width 90 height 11
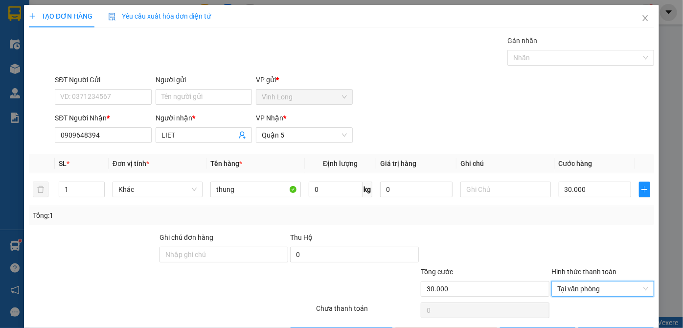
scroll to position [33, 0]
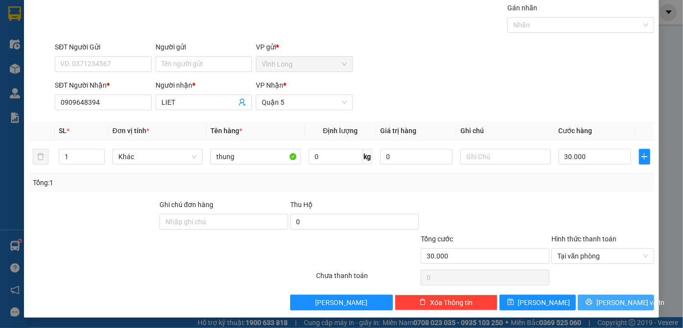
click at [599, 300] on button "[PERSON_NAME] và In" at bounding box center [616, 303] width 76 height 16
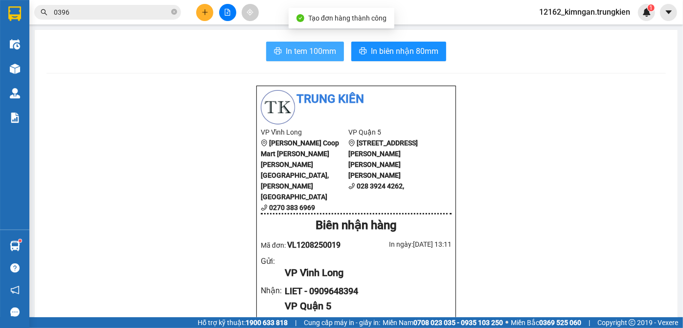
click at [306, 51] on span "In tem 100mm" at bounding box center [311, 51] width 50 height 12
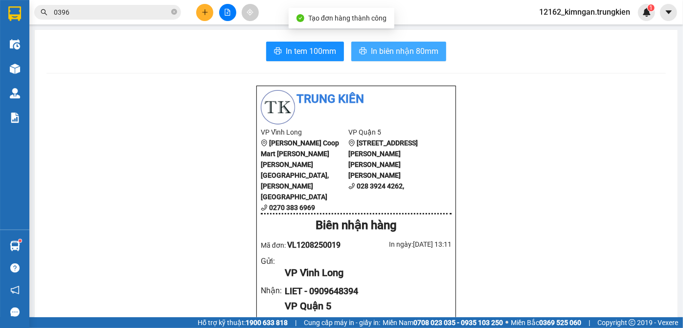
click at [398, 50] on span "In biên nhận 80mm" at bounding box center [405, 51] width 68 height 12
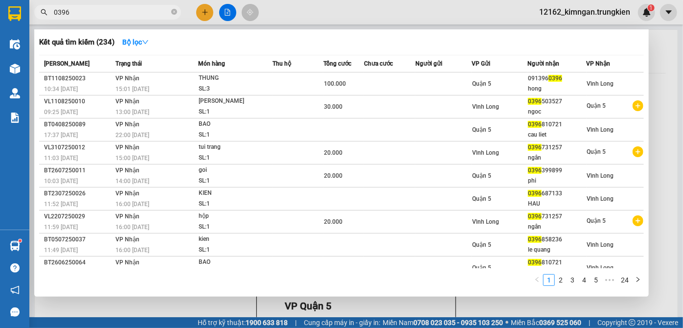
drag, startPoint x: 87, startPoint y: 16, endPoint x: 24, endPoint y: 12, distance: 63.3
click at [36, 12] on span "0396" at bounding box center [107, 12] width 147 height 15
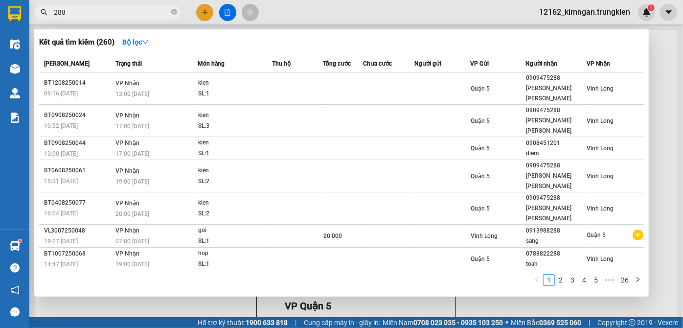
click at [211, 15] on div at bounding box center [341, 164] width 683 height 328
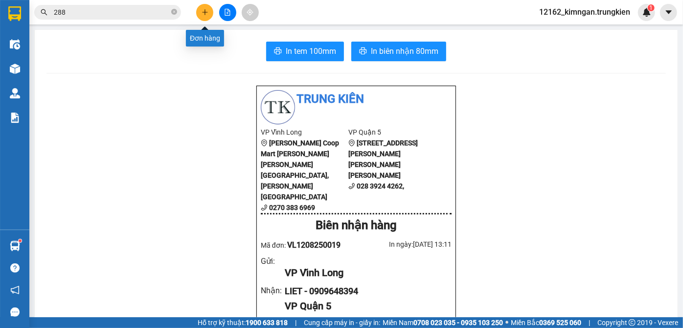
click at [206, 11] on icon "plus" at bounding box center [205, 12] width 7 height 7
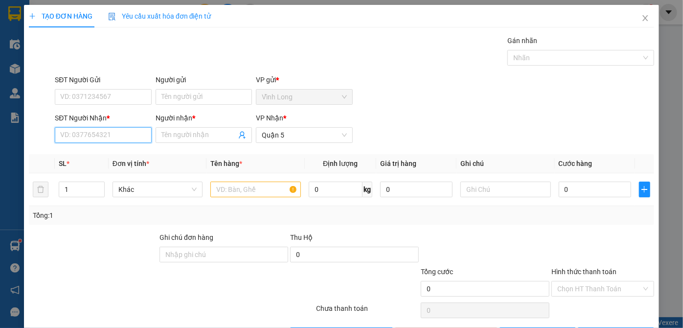
click at [115, 137] on input "SĐT Người Nhận *" at bounding box center [103, 135] width 96 height 16
click at [93, 154] on div "0772620497 - [PERSON_NAME]" at bounding box center [108, 154] width 96 height 11
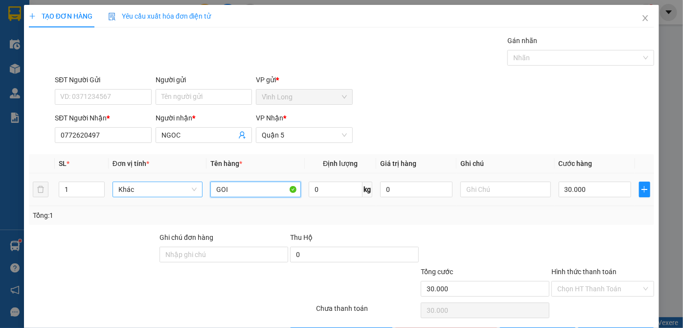
drag, startPoint x: 141, startPoint y: 193, endPoint x: 133, endPoint y: 194, distance: 7.4
click at [133, 194] on tr "1 Khác GOI 0 kg 0 30.000" at bounding box center [342, 189] width 626 height 33
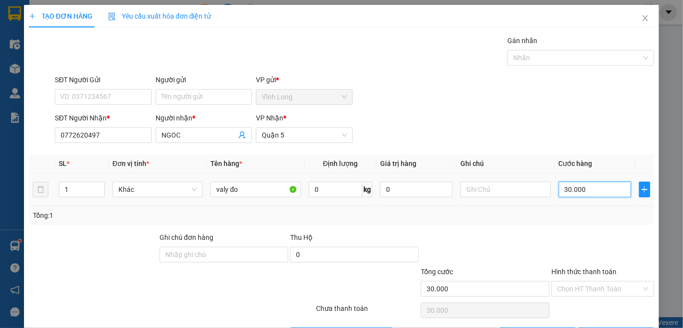
drag, startPoint x: 584, startPoint y: 190, endPoint x: 578, endPoint y: 188, distance: 6.2
click at [584, 189] on input "30.000" at bounding box center [595, 190] width 72 height 16
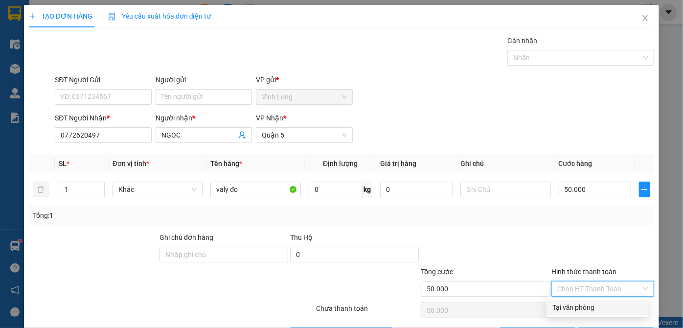
click at [570, 285] on input "Hình thức thanh toán" at bounding box center [600, 289] width 84 height 15
click at [564, 305] on div "Tại văn phòng" at bounding box center [598, 307] width 90 height 11
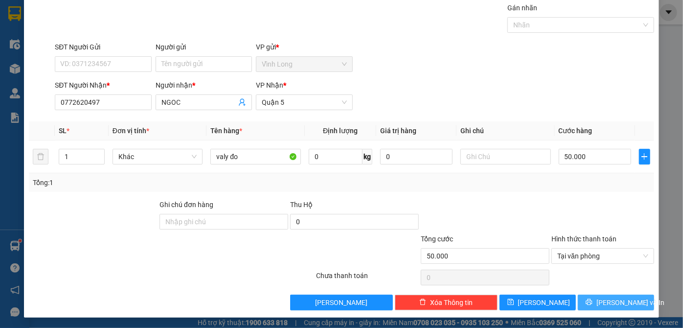
click at [591, 299] on icon "printer" at bounding box center [589, 302] width 7 height 7
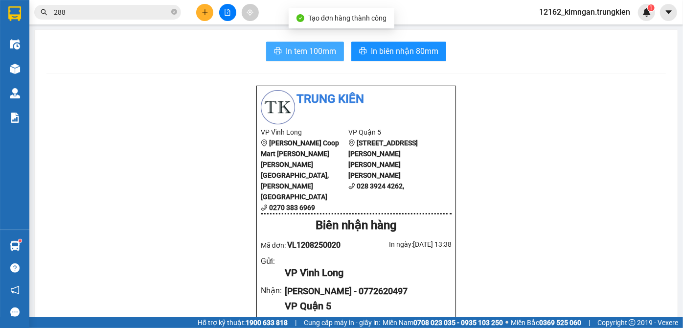
click at [319, 52] on span "In tem 100mm" at bounding box center [311, 51] width 50 height 12
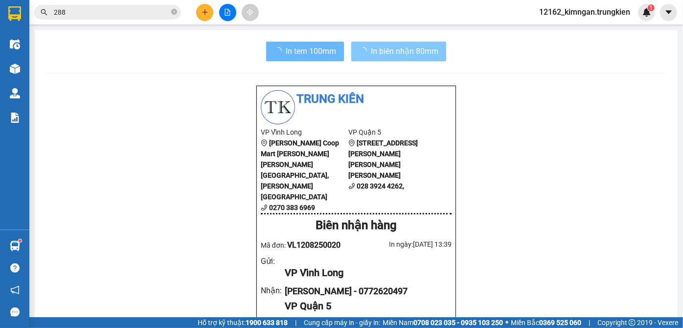
click at [431, 53] on span "In biên nhận 80mm" at bounding box center [405, 51] width 68 height 12
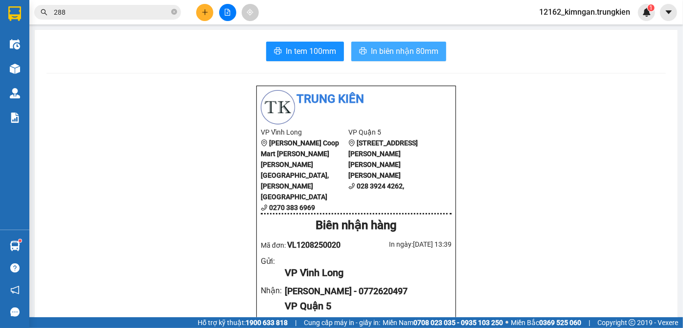
click at [419, 54] on span "In biên nhận 80mm" at bounding box center [405, 51] width 68 height 12
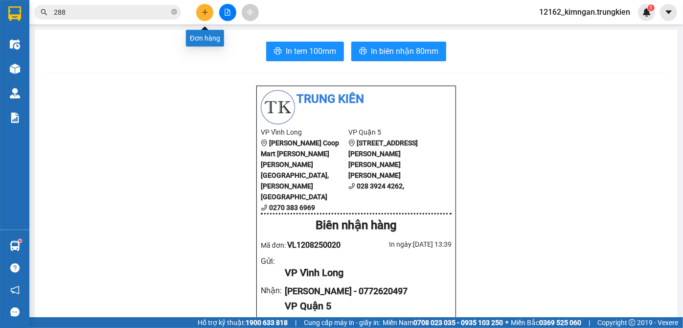
click at [200, 14] on button at bounding box center [204, 12] width 17 height 17
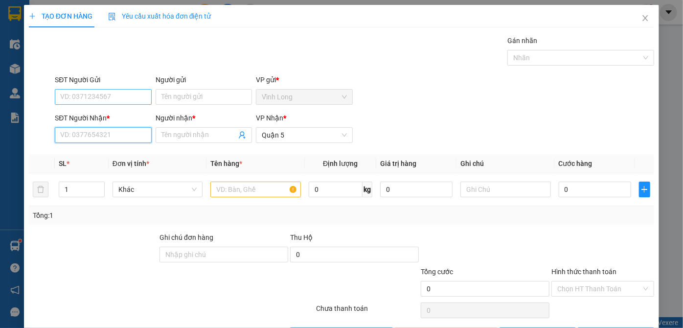
drag, startPoint x: 116, startPoint y: 135, endPoint x: 136, endPoint y: 92, distance: 47.1
click at [118, 130] on input "SĐT Người Nhận *" at bounding box center [103, 135] width 96 height 16
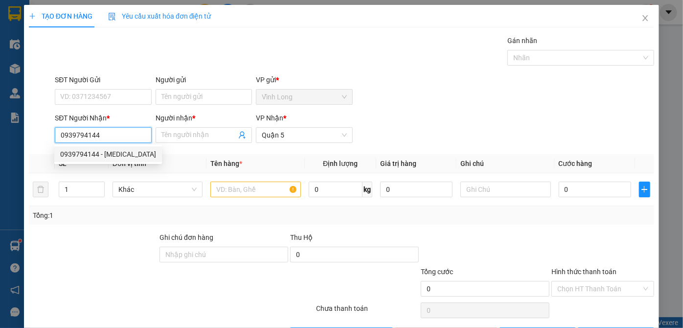
click at [98, 153] on div "0939794144 - [MEDICAL_DATA]" at bounding box center [108, 154] width 96 height 11
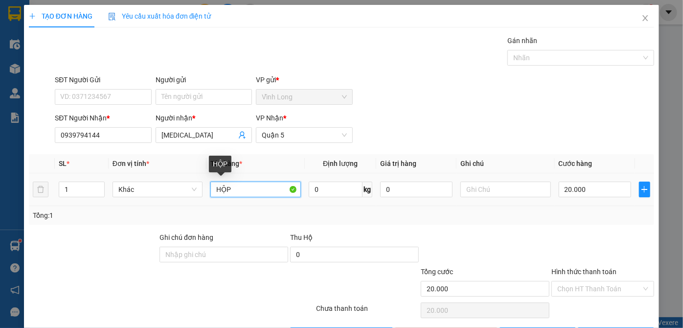
drag, startPoint x: 247, startPoint y: 186, endPoint x: 95, endPoint y: 205, distance: 153.0
click at [95, 205] on tr "1 Khác HỘP 0 kg 0 20.000" at bounding box center [342, 189] width 626 height 33
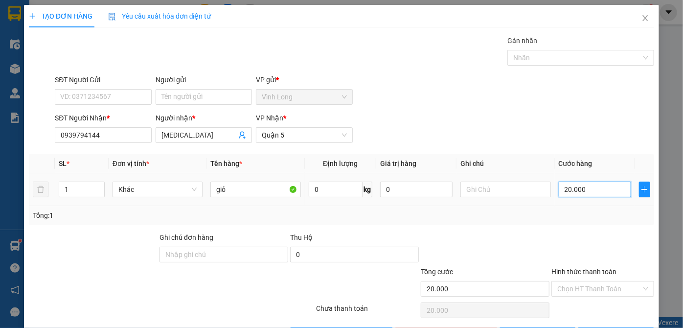
click at [584, 190] on input "20.000" at bounding box center [595, 190] width 72 height 16
click at [610, 292] on input "Hình thức thanh toán" at bounding box center [600, 289] width 84 height 15
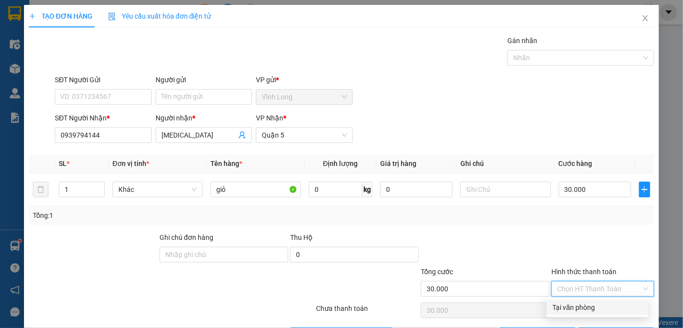
click at [561, 312] on div "Tại văn phòng" at bounding box center [598, 307] width 90 height 11
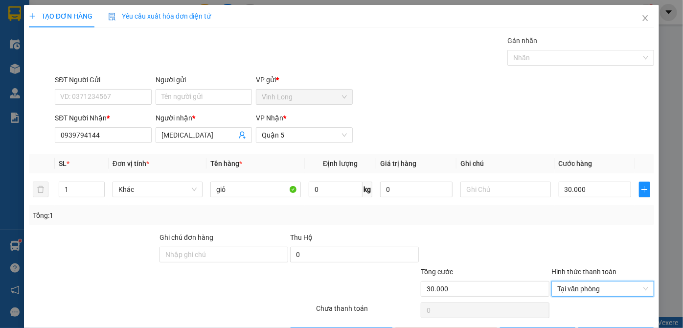
scroll to position [33, 0]
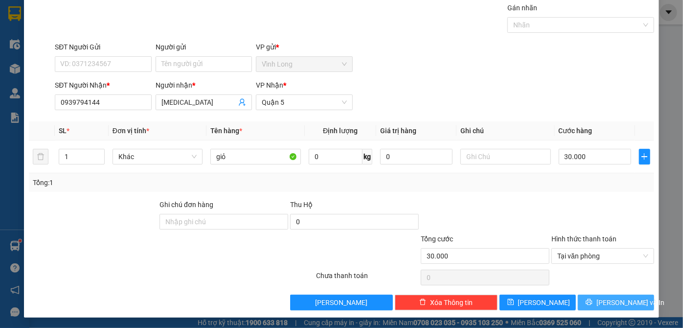
click at [605, 305] on span "[PERSON_NAME] và In" at bounding box center [631, 302] width 69 height 11
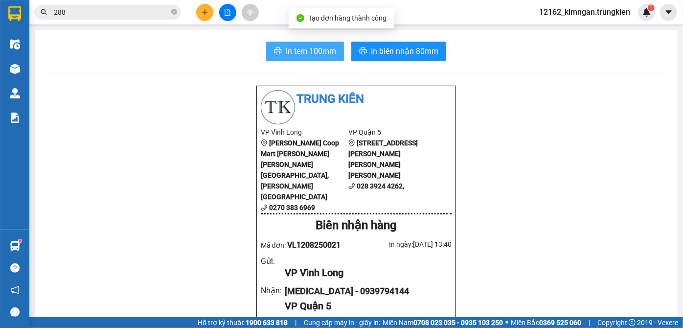
click at [288, 51] on span "In tem 100mm" at bounding box center [311, 51] width 50 height 12
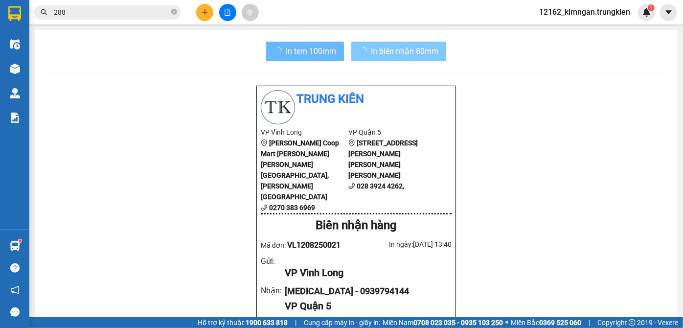
click at [417, 50] on span "In biên nhận 80mm" at bounding box center [405, 51] width 68 height 12
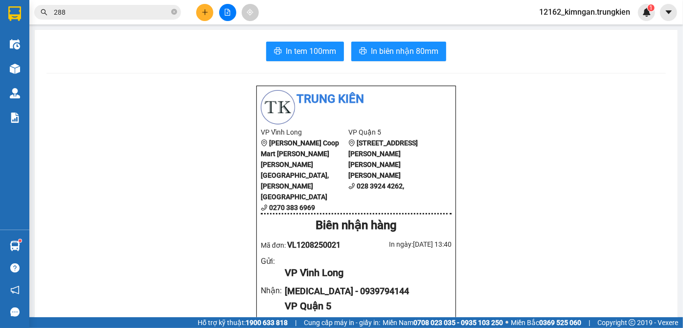
click at [205, 11] on icon "plus" at bounding box center [205, 11] width 0 height 5
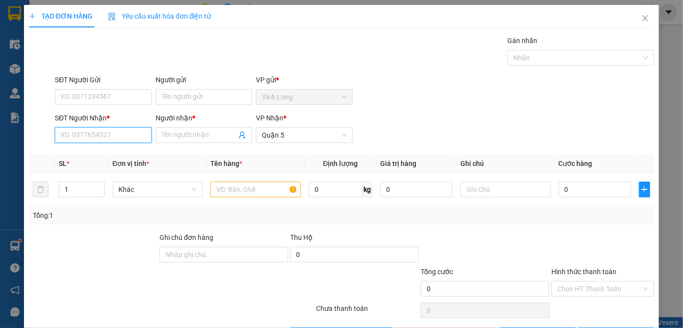
click at [106, 133] on input "SĐT Người Nhận *" at bounding box center [103, 135] width 96 height 16
click at [94, 155] on div "0917605891 - trâm" at bounding box center [102, 154] width 84 height 11
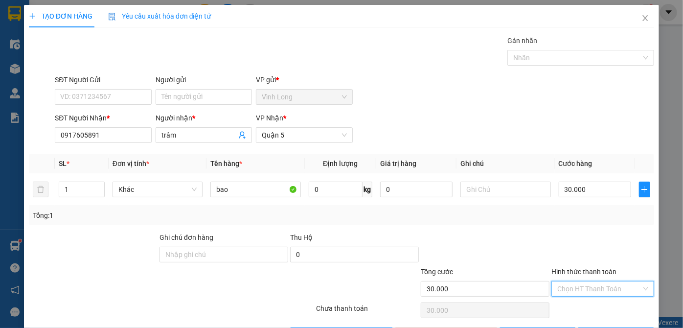
drag, startPoint x: 625, startPoint y: 287, endPoint x: 615, endPoint y: 295, distance: 12.9
click at [623, 288] on input "Hình thức thanh toán" at bounding box center [600, 289] width 84 height 15
click at [594, 307] on div "Tại văn phòng" at bounding box center [598, 307] width 90 height 11
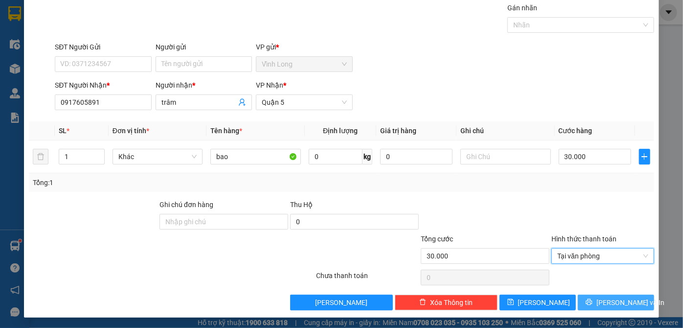
click at [598, 305] on button "[PERSON_NAME] và In" at bounding box center [616, 303] width 76 height 16
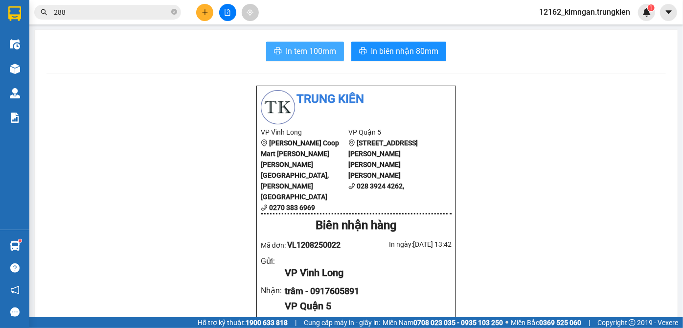
click at [299, 49] on span "In tem 100mm" at bounding box center [311, 51] width 50 height 12
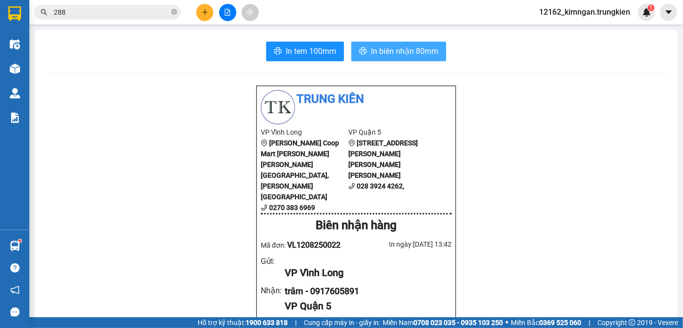
click at [391, 52] on span "In biên nhận 80mm" at bounding box center [405, 51] width 68 height 12
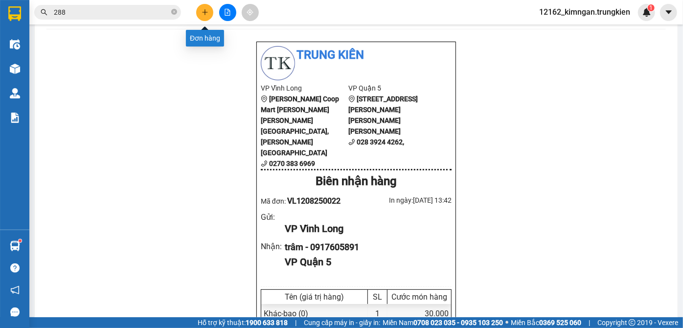
click at [208, 13] on icon "plus" at bounding box center [205, 12] width 7 height 7
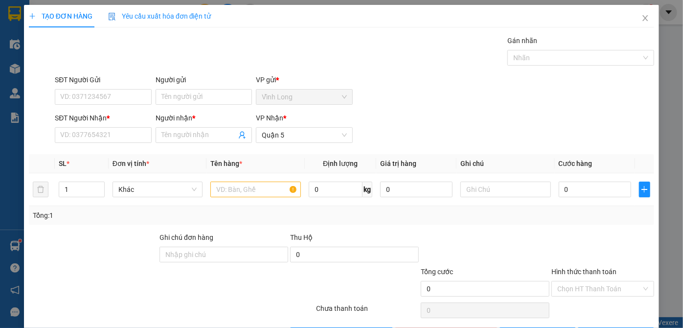
click at [118, 143] on div "SĐT Người Nhận * VD: 0377654321" at bounding box center [103, 130] width 96 height 34
click at [112, 134] on input "SĐT Người Nhận *" at bounding box center [103, 135] width 96 height 16
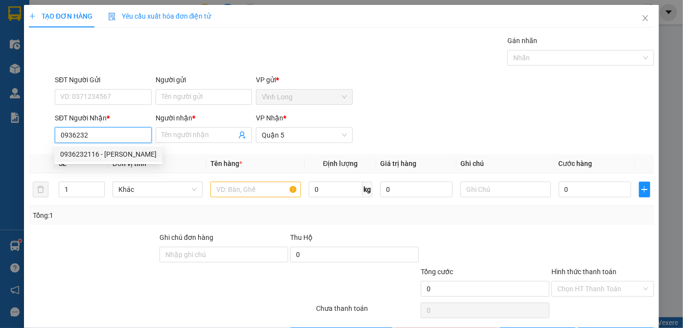
click at [100, 155] on div "0936232116 - [PERSON_NAME]" at bounding box center [108, 154] width 96 height 11
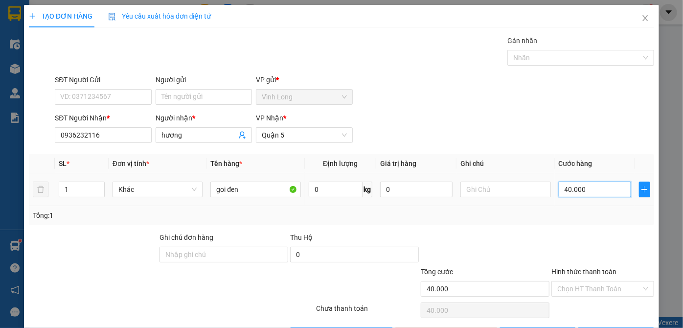
click at [559, 191] on input "40.000" at bounding box center [595, 190] width 72 height 16
click at [597, 286] on input "Hình thức thanh toán" at bounding box center [600, 289] width 84 height 15
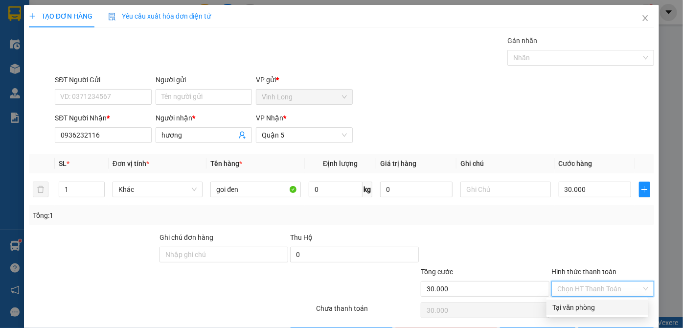
click at [596, 310] on div "Tại văn phòng" at bounding box center [598, 307] width 90 height 11
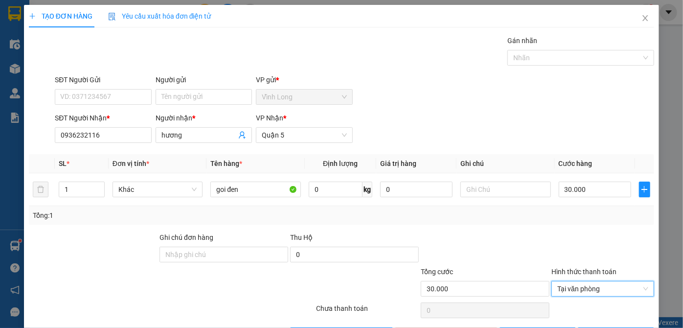
scroll to position [33, 0]
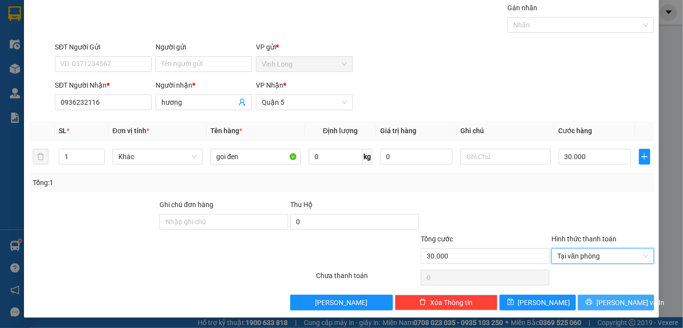
click at [599, 297] on button "[PERSON_NAME] và In" at bounding box center [616, 303] width 76 height 16
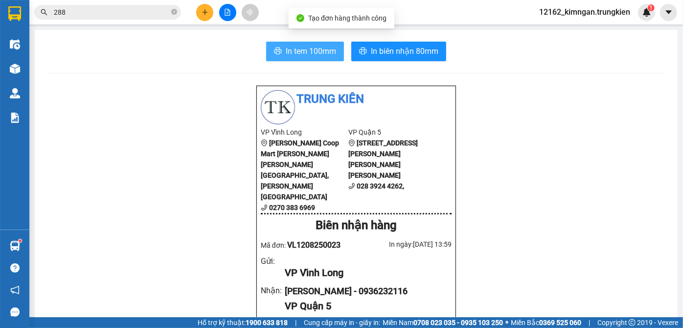
click at [321, 54] on span "In tem 100mm" at bounding box center [311, 51] width 50 height 12
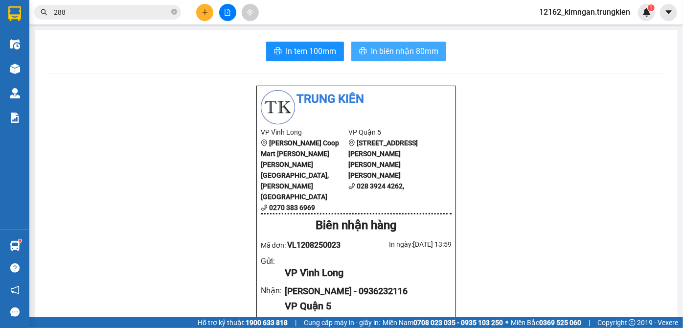
click at [386, 52] on span "In biên nhận 80mm" at bounding box center [405, 51] width 68 height 12
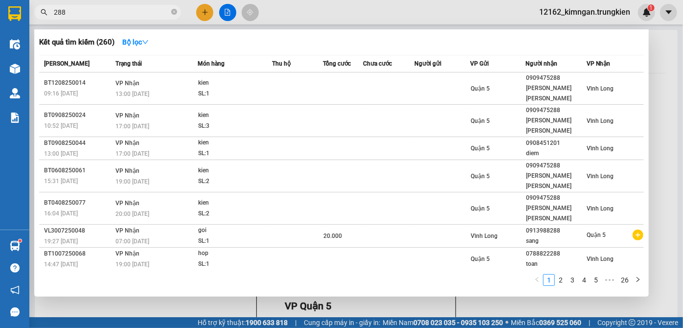
drag, startPoint x: 72, startPoint y: 11, endPoint x: 48, endPoint y: 15, distance: 24.4
click at [48, 15] on span "288" at bounding box center [107, 12] width 147 height 15
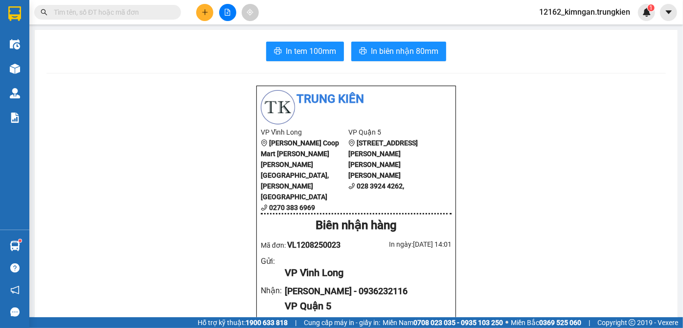
click at [75, 15] on input "text" at bounding box center [112, 12] width 116 height 11
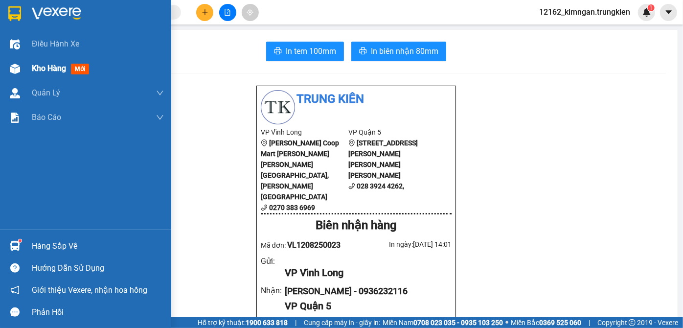
click at [52, 72] on span "Kho hàng" at bounding box center [49, 68] width 34 height 9
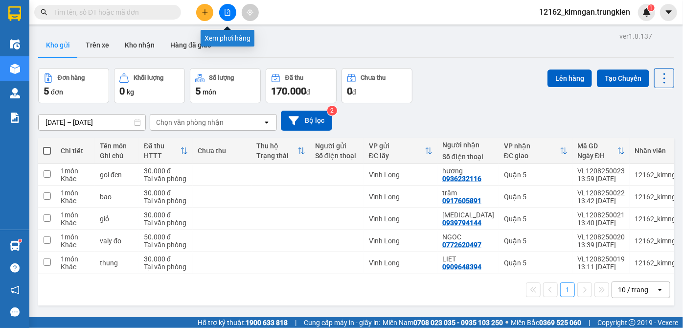
click at [227, 14] on icon "file-add" at bounding box center [227, 12] width 7 height 7
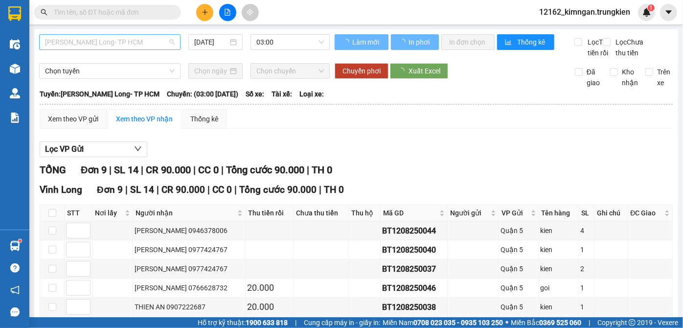
click at [132, 47] on span "Vĩnh Long- TP HCM" at bounding box center [110, 42] width 130 height 15
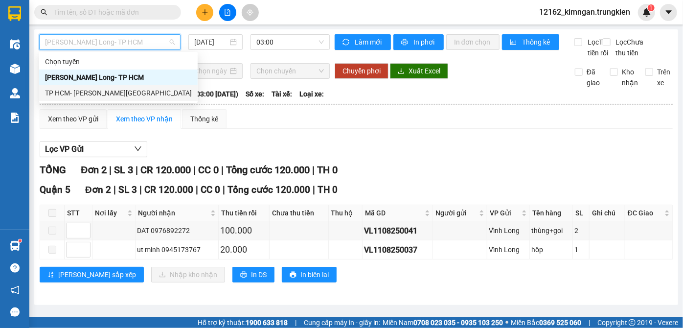
click at [102, 94] on div "TP HCM- [PERSON_NAME][GEOGRAPHIC_DATA]" at bounding box center [118, 93] width 147 height 11
type input "[DATE]"
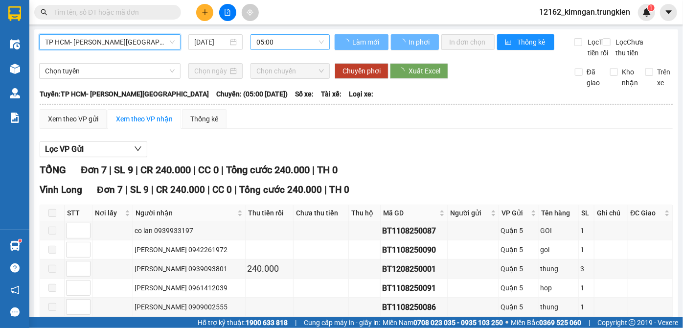
click at [275, 35] on span "05:00" at bounding box center [291, 42] width 68 height 15
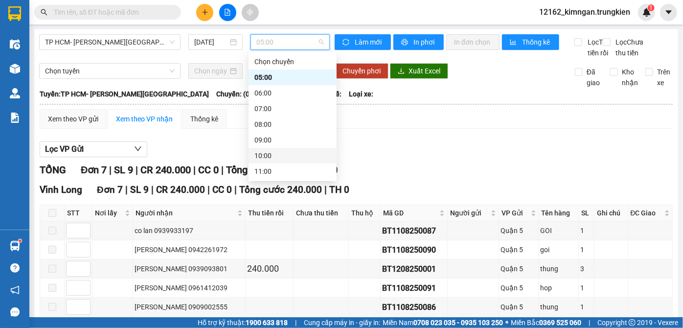
scroll to position [44, 0]
click at [265, 142] on div "12:00" at bounding box center [293, 143] width 76 height 11
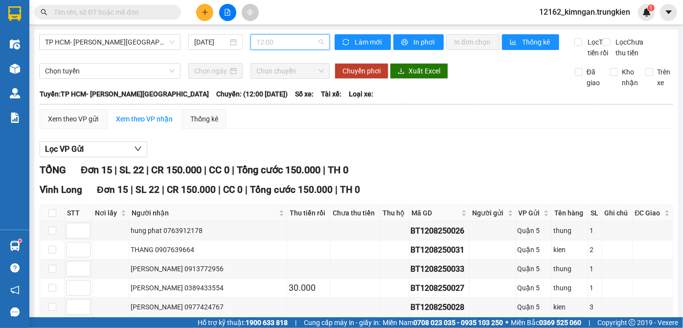
click at [270, 46] on span "12:00" at bounding box center [291, 42] width 68 height 15
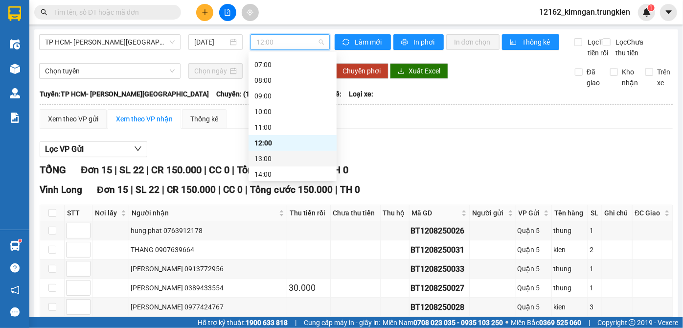
click at [263, 157] on div "13:00" at bounding box center [293, 158] width 76 height 11
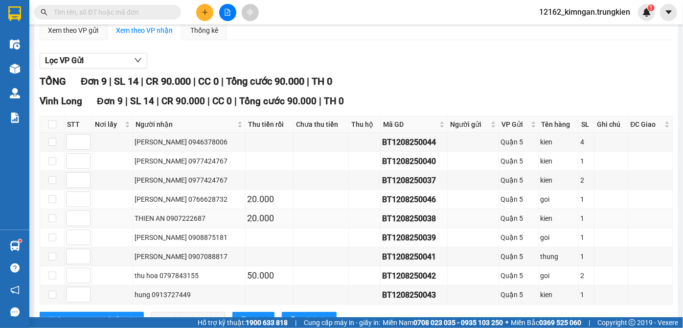
scroll to position [143, 0]
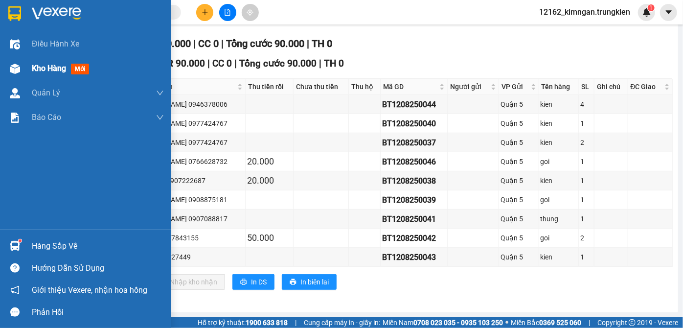
click at [56, 65] on span "Kho hàng" at bounding box center [49, 68] width 34 height 9
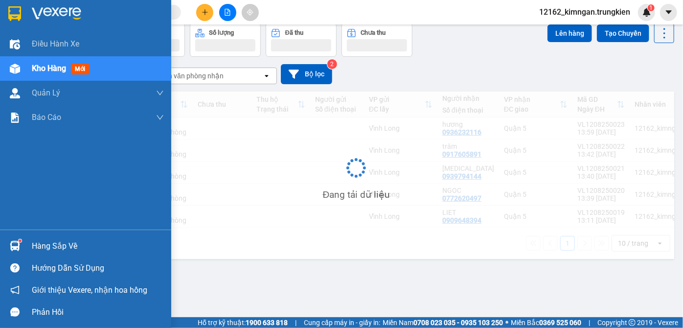
scroll to position [45, 0]
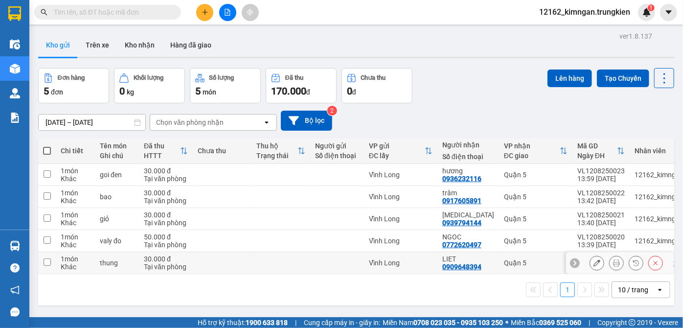
click at [487, 266] on td "LIET 0909648394" at bounding box center [469, 263] width 62 height 22
checkbox input "true"
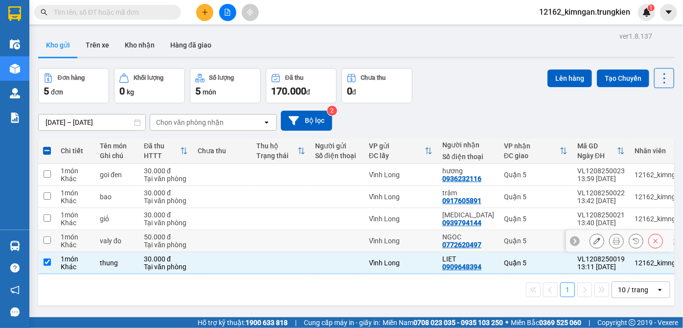
click at [486, 234] on div "NGOC" at bounding box center [469, 237] width 52 height 8
checkbox input "true"
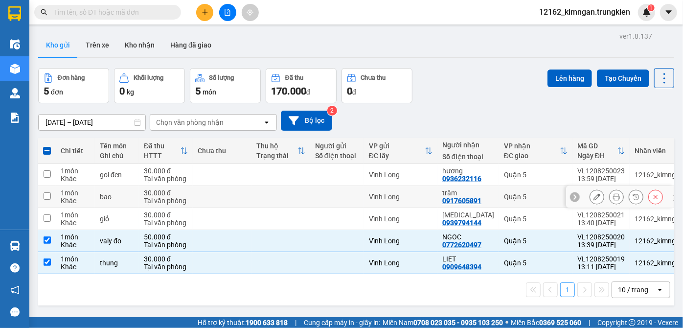
click at [487, 208] on td "trâm 0917605891" at bounding box center [469, 197] width 62 height 22
checkbox input "true"
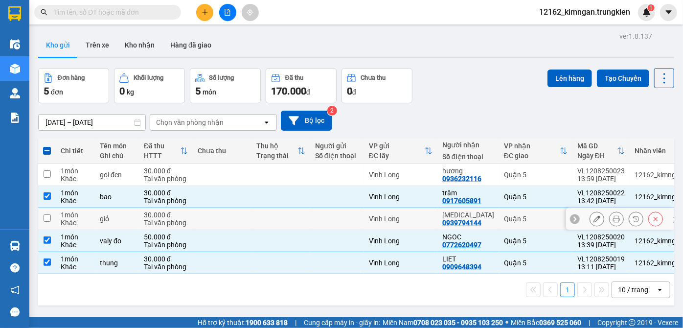
click at [482, 219] on div "tham 0939794144" at bounding box center [469, 219] width 52 height 16
checkbox input "true"
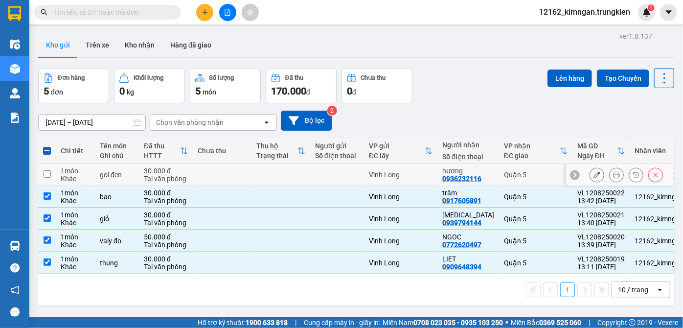
click at [499, 173] on td "Quận 5" at bounding box center [535, 175] width 73 height 22
checkbox input "true"
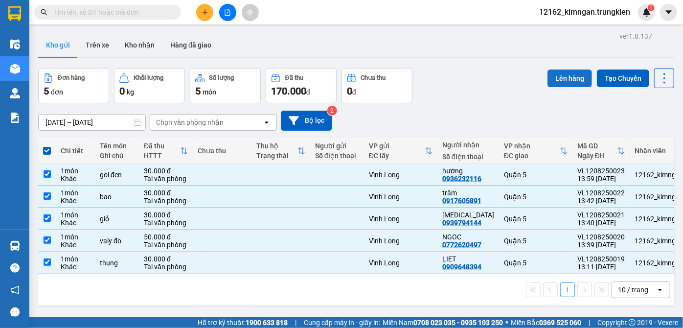
click at [554, 73] on button "Lên hàng" at bounding box center [570, 79] width 45 height 18
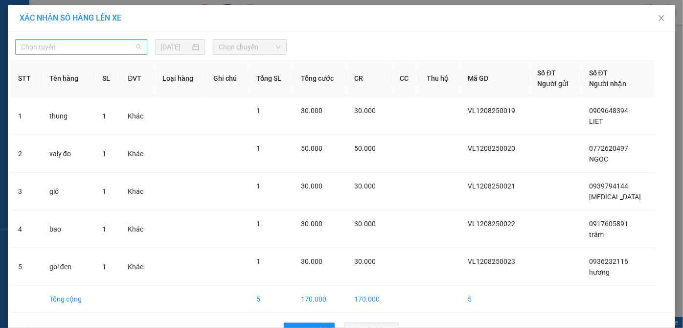
click at [71, 51] on span "Chọn tuyến" at bounding box center [81, 47] width 120 height 15
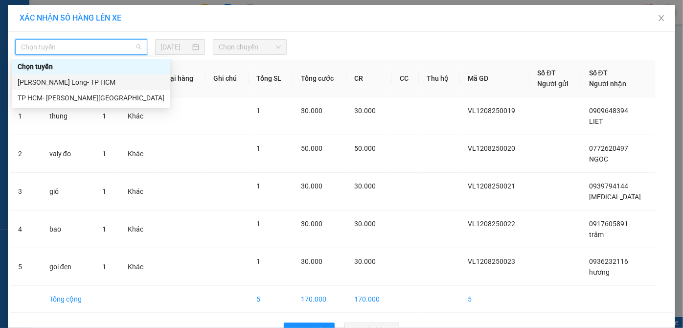
click at [79, 84] on div "Vĩnh Long- TP HCM" at bounding box center [91, 82] width 147 height 11
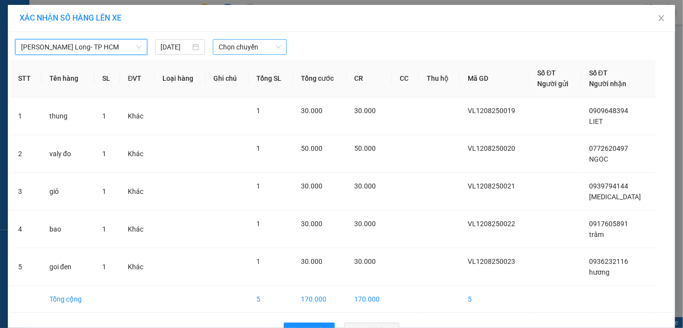
click at [223, 45] on span "Chọn chuyến" at bounding box center [250, 47] width 62 height 15
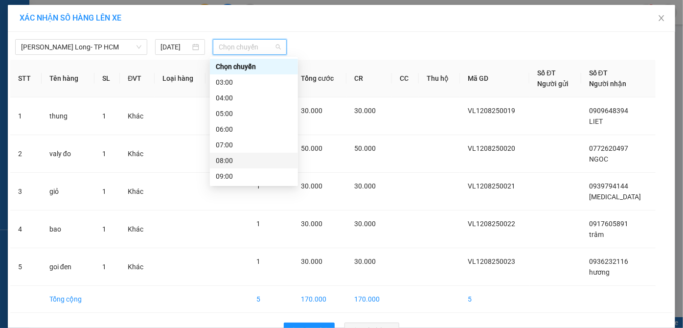
scroll to position [89, 0]
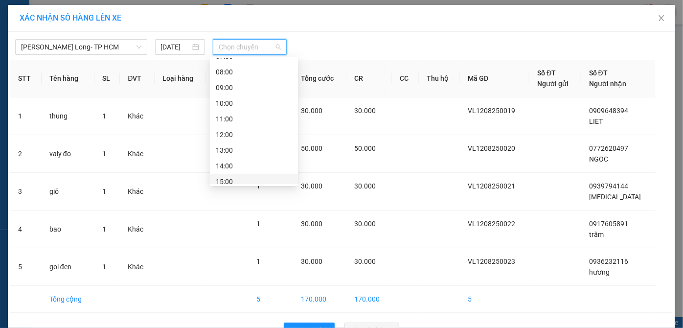
click at [238, 180] on div "15:00" at bounding box center [254, 181] width 76 height 11
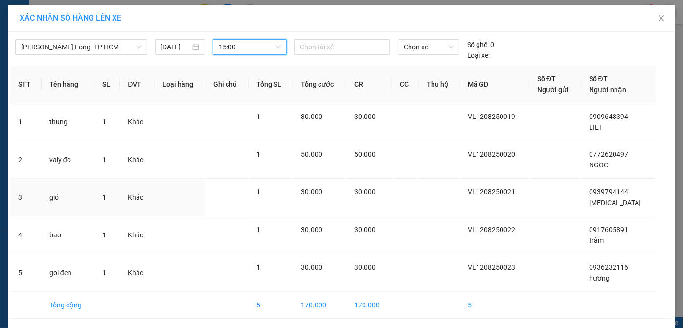
scroll to position [34, 0]
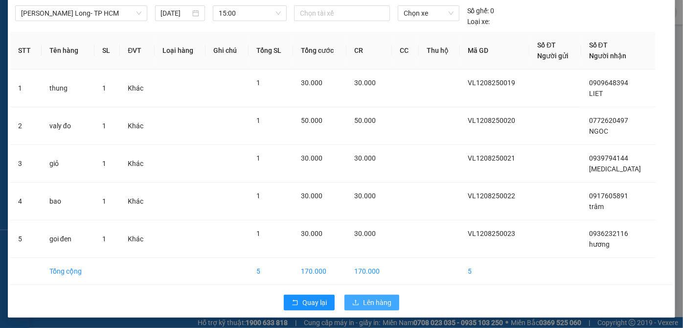
click at [378, 300] on span "Lên hàng" at bounding box center [377, 302] width 28 height 11
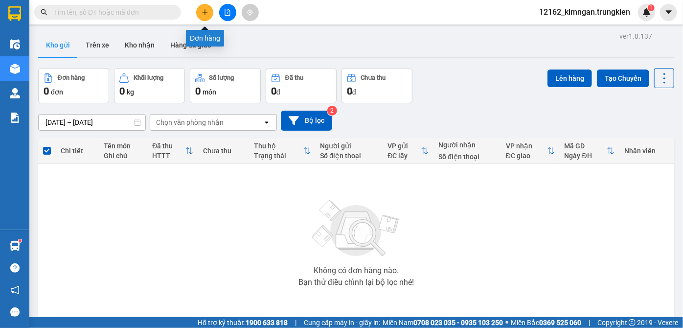
click at [209, 13] on button at bounding box center [204, 12] width 17 height 17
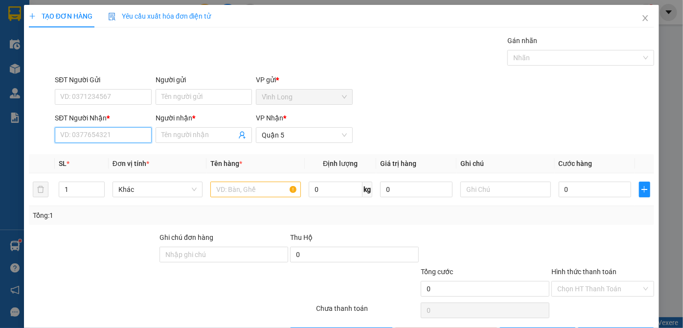
drag, startPoint x: 126, startPoint y: 139, endPoint x: 136, endPoint y: 135, distance: 10.1
click at [136, 135] on input "SĐT Người Nhận *" at bounding box center [103, 135] width 96 height 16
type input "0903816223"
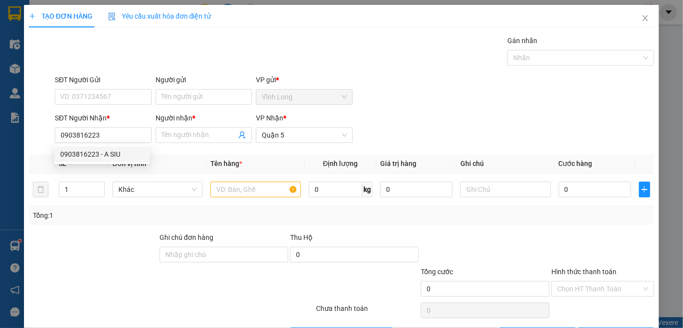
click at [89, 145] on div "0903816223 0903816223 - A SIU" at bounding box center [101, 154] width 95 height 20
click at [94, 137] on input "0903816223" at bounding box center [103, 135] width 96 height 16
click at [94, 154] on div "0903816223 - A SIU" at bounding box center [102, 154] width 84 height 11
type input "A SIU"
type input "30.000"
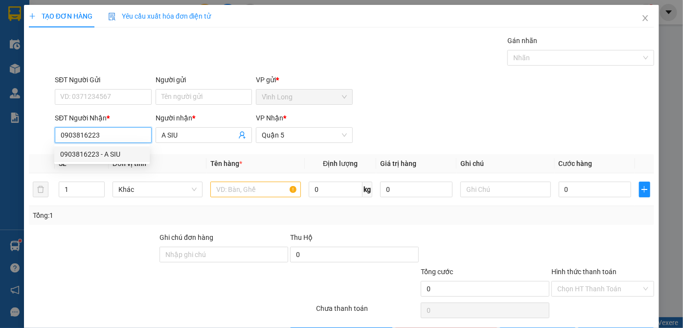
type input "30.000"
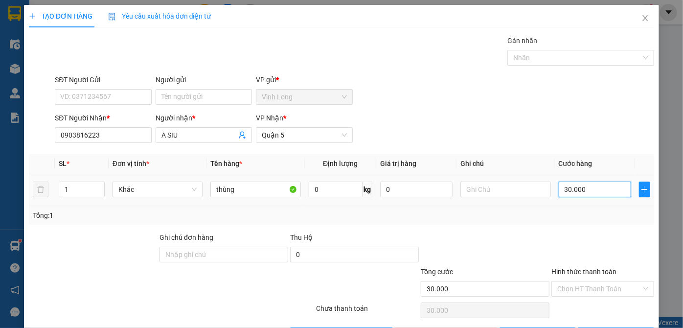
click at [561, 187] on input "30.000" at bounding box center [595, 190] width 72 height 16
type input "2"
type input "20"
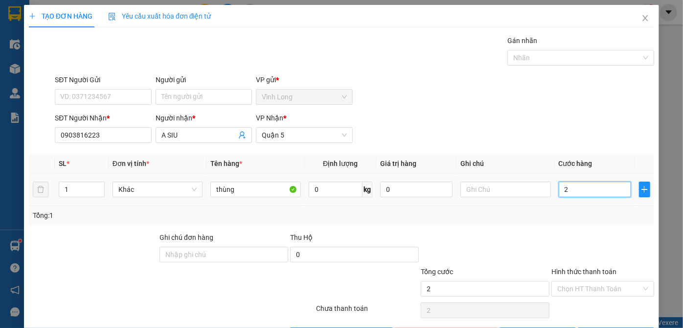
type input "20"
type input "20.000"
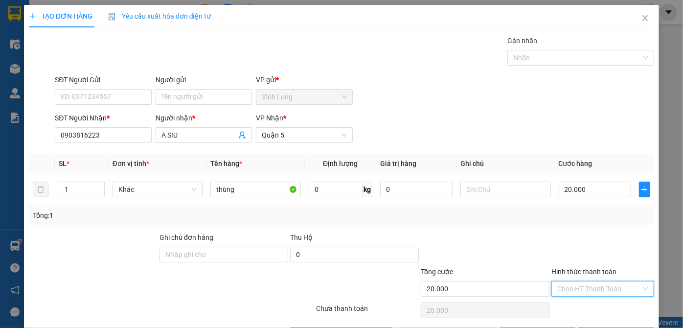
click at [594, 289] on input "Hình thức thanh toán" at bounding box center [600, 289] width 84 height 15
click at [594, 311] on div "Tại văn phòng" at bounding box center [598, 307] width 90 height 11
type input "0"
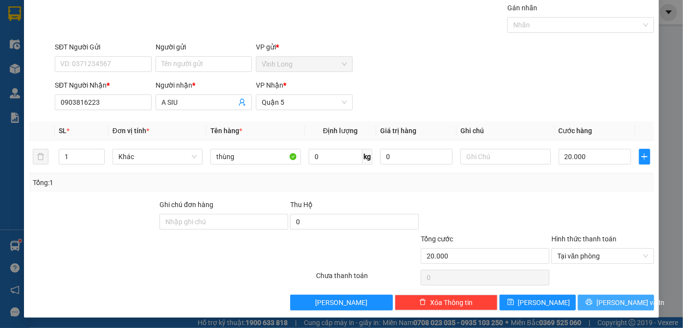
click at [600, 302] on button "[PERSON_NAME] và In" at bounding box center [616, 303] width 76 height 16
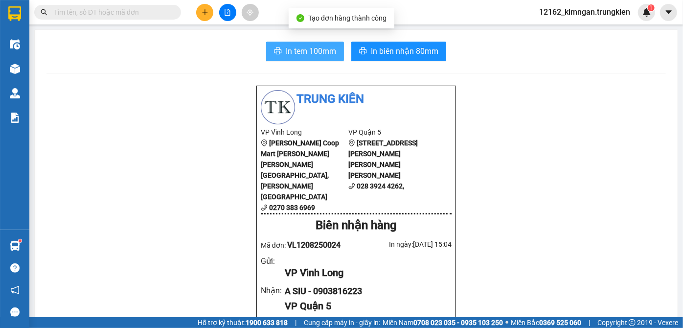
click at [294, 48] on span "In tem 100mm" at bounding box center [311, 51] width 50 height 12
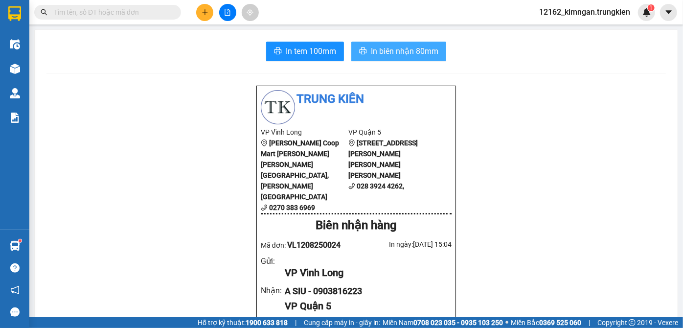
click at [384, 52] on span "In biên nhận 80mm" at bounding box center [405, 51] width 68 height 12
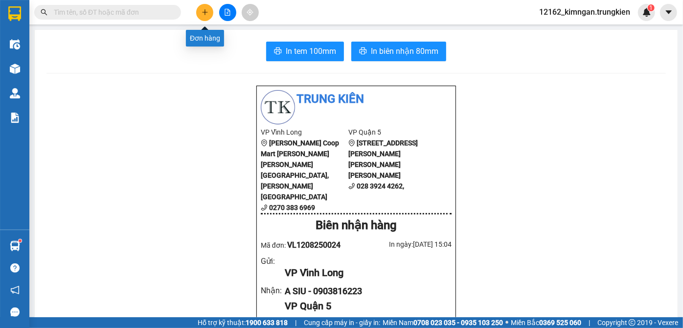
click at [206, 16] on button at bounding box center [204, 12] width 17 height 17
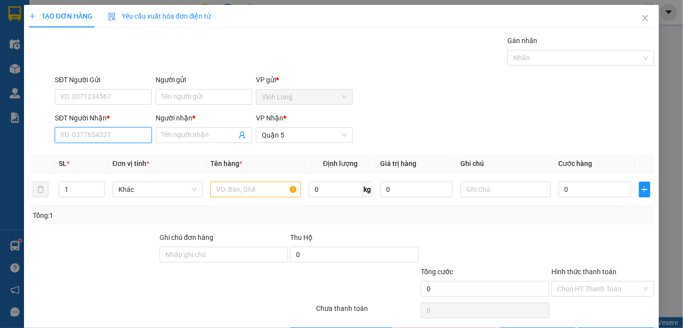
click at [107, 134] on input "SĐT Người Nhận *" at bounding box center [103, 135] width 96 height 16
type input "0966958737"
click at [167, 135] on input "Người nhận *" at bounding box center [199, 135] width 75 height 11
type input "vũ"
click at [241, 188] on body "Kết quả tìm kiếm ( 0 ) Bộ lọc No Data 12162_kimngan.trungkien 1 Điều hành xe Kh…" at bounding box center [341, 164] width 683 height 328
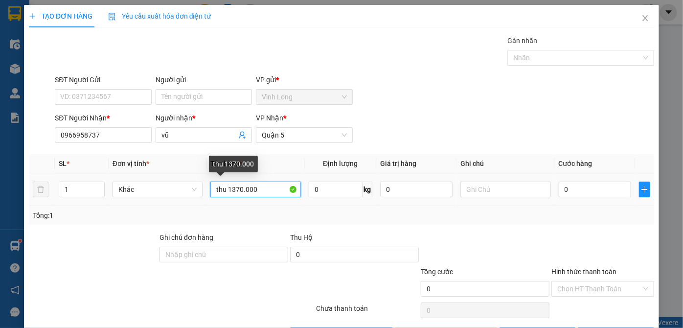
click at [230, 186] on input "thu 1370.000" at bounding box center [256, 190] width 91 height 16
type input "thu 1.370.000"
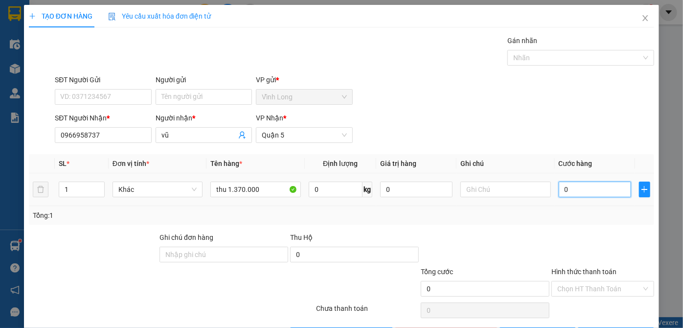
click at [585, 192] on input "0" at bounding box center [595, 190] width 72 height 16
type input "2"
type input "20"
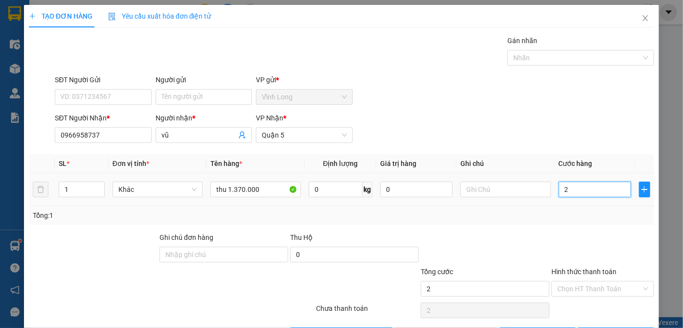
type input "20"
type input "20.000"
click at [609, 286] on input "Hình thức thanh toán" at bounding box center [600, 289] width 84 height 15
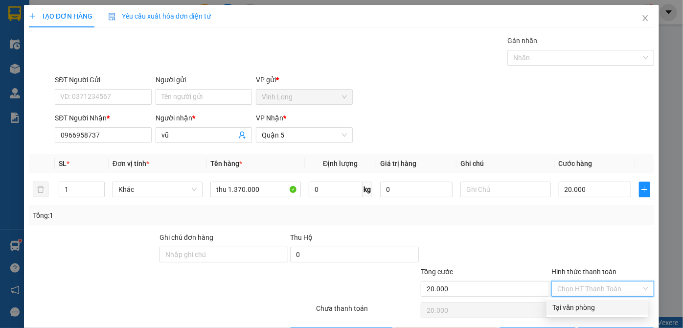
click at [590, 306] on div "Tại văn phòng" at bounding box center [598, 307] width 90 height 11
type input "0"
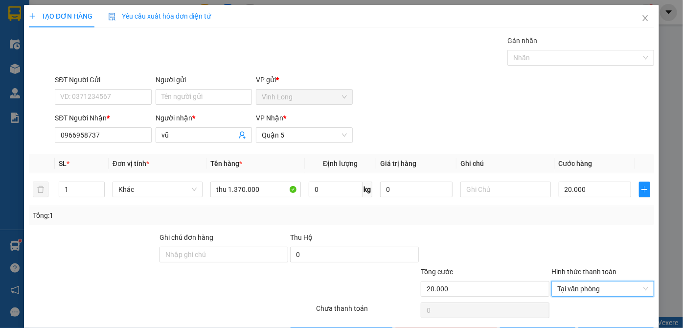
scroll to position [33, 0]
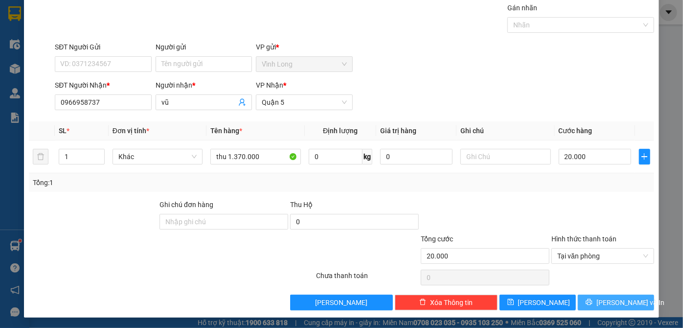
click at [596, 306] on button "[PERSON_NAME] và In" at bounding box center [616, 303] width 76 height 16
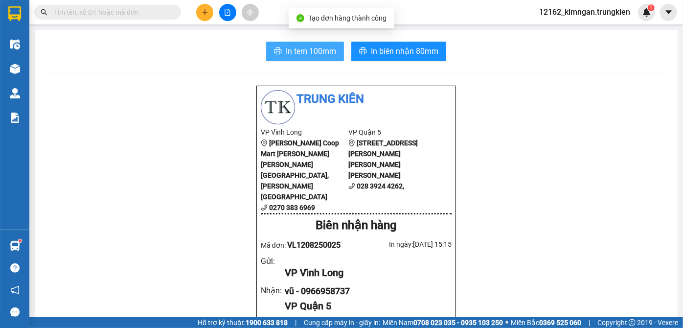
click at [324, 51] on span "In tem 100mm" at bounding box center [311, 51] width 50 height 12
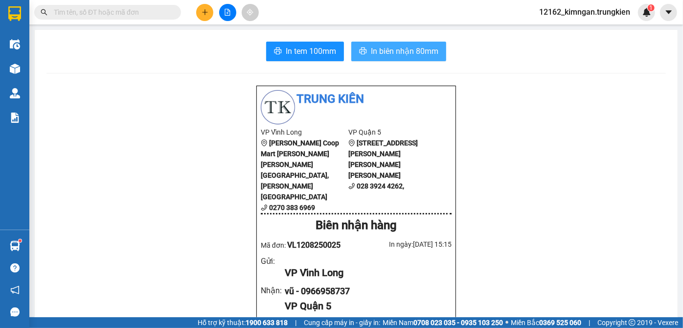
click at [389, 50] on span "In biên nhận 80mm" at bounding box center [405, 51] width 68 height 12
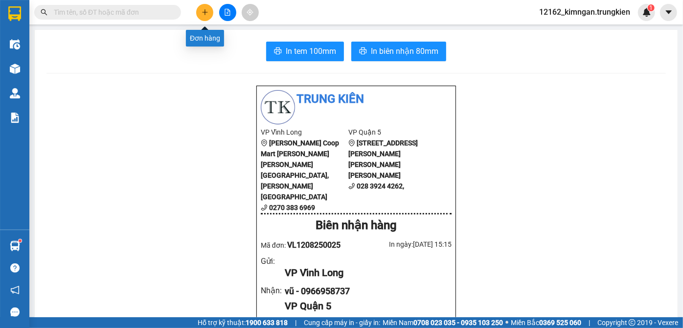
click at [207, 8] on button at bounding box center [204, 12] width 17 height 17
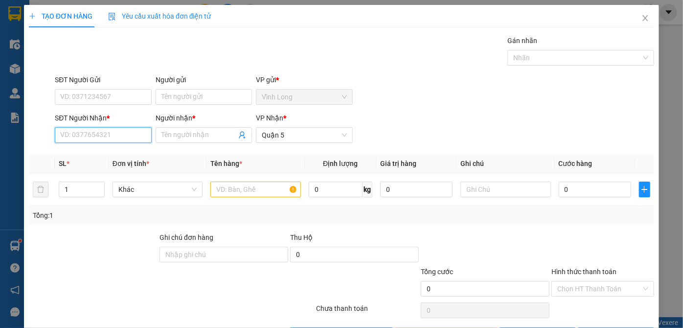
click at [97, 135] on input "SĐT Người Nhận *" at bounding box center [103, 135] width 96 height 16
type input "0964985453"
click at [109, 152] on div "0964985453 - DUC" at bounding box center [102, 154] width 84 height 11
type input "DUC"
type input "40.000"
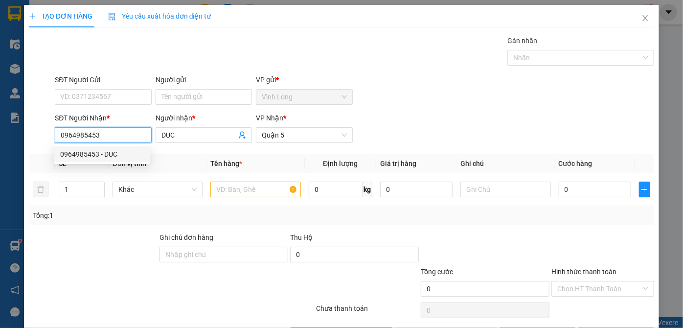
type input "40.000"
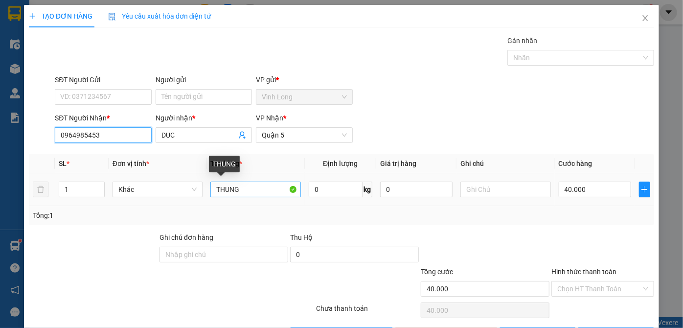
type input "0964985453"
drag, startPoint x: 238, startPoint y: 189, endPoint x: 214, endPoint y: 189, distance: 24.0
click at [214, 192] on input "THUNG" at bounding box center [256, 190] width 91 height 16
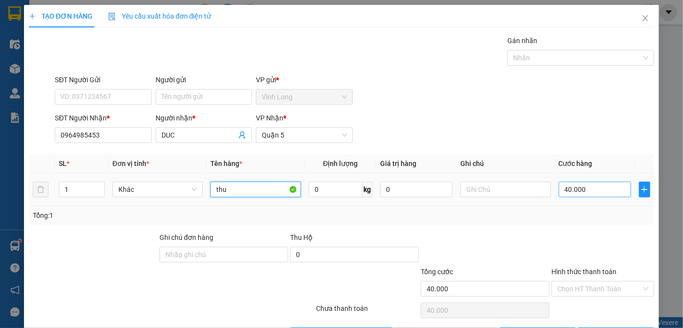
type input "thu"
click at [573, 186] on input "40.000" at bounding box center [595, 190] width 72 height 16
type input "2"
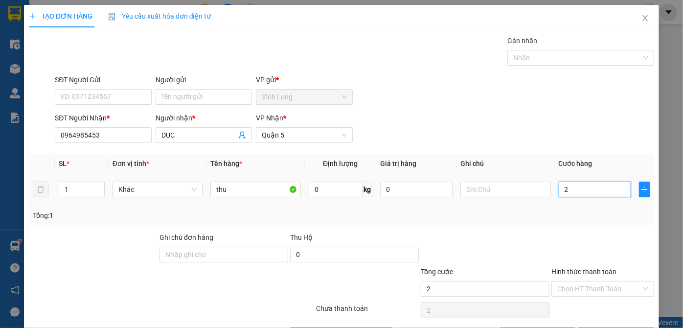
type input "20"
type input "20.000"
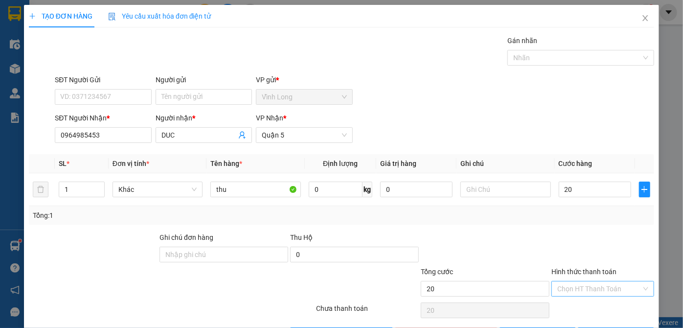
type input "20.000"
click at [595, 287] on input "Hình thức thanh toán" at bounding box center [600, 289] width 84 height 15
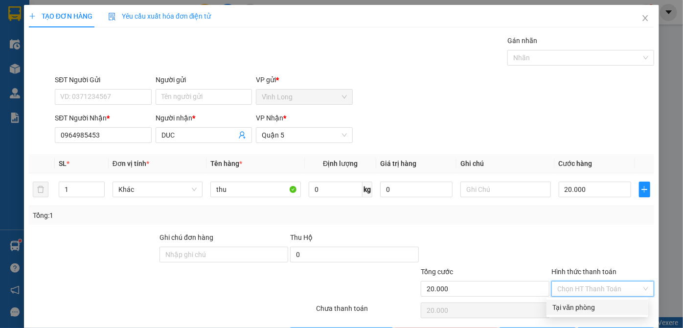
click at [587, 309] on div "Tại văn phòng" at bounding box center [598, 307] width 90 height 11
type input "0"
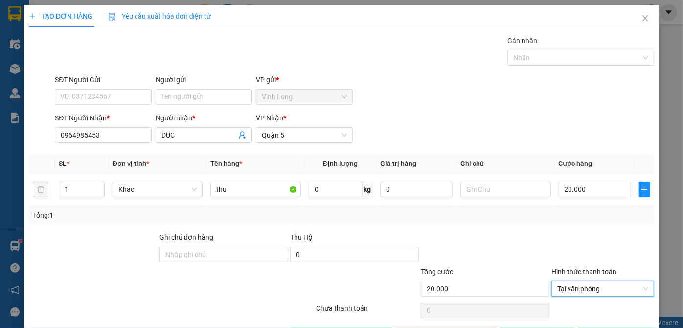
scroll to position [33, 0]
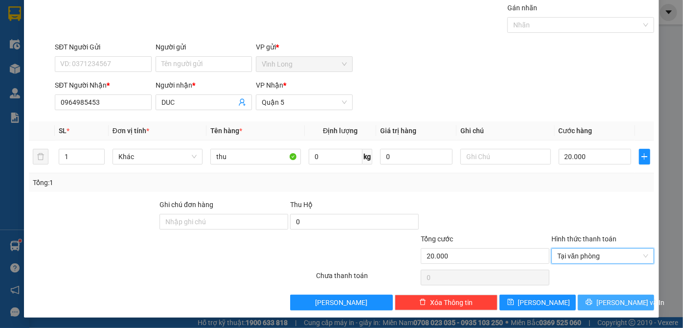
click at [599, 302] on button "[PERSON_NAME] và In" at bounding box center [616, 303] width 76 height 16
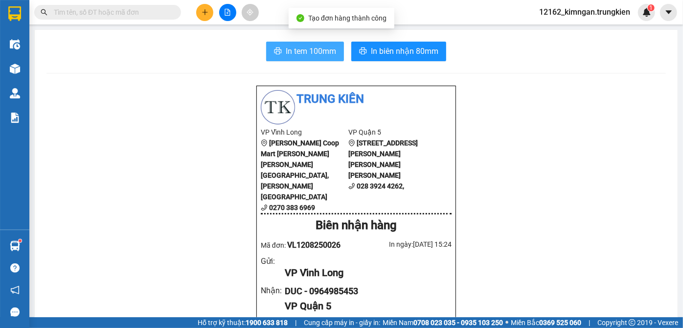
click at [276, 58] on button "In tem 100mm" at bounding box center [305, 52] width 78 height 20
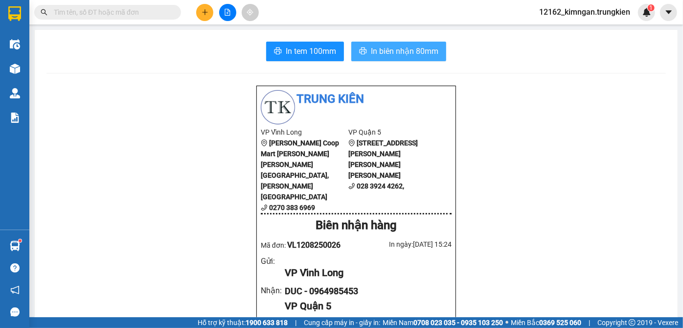
click at [406, 51] on span "In biên nhận 80mm" at bounding box center [405, 51] width 68 height 12
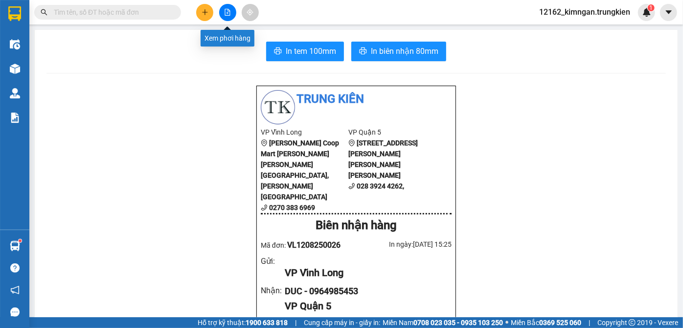
click at [228, 14] on icon "file-add" at bounding box center [227, 12] width 5 height 7
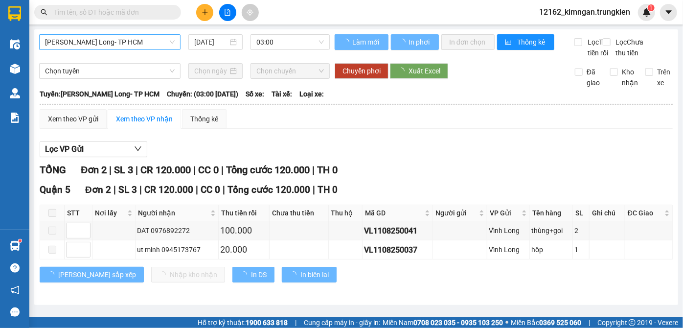
click at [113, 45] on span "Vĩnh Long- TP HCM" at bounding box center [110, 42] width 130 height 15
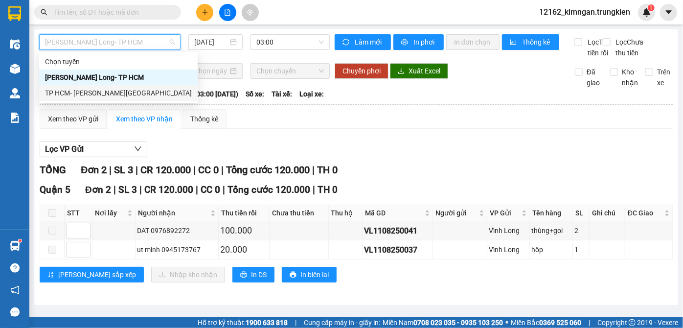
click at [89, 90] on div "TP HCM- [PERSON_NAME][GEOGRAPHIC_DATA]" at bounding box center [118, 93] width 147 height 11
type input "[DATE]"
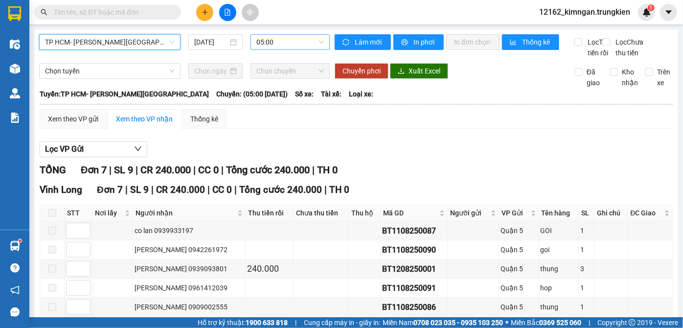
click at [259, 43] on span "05:00" at bounding box center [291, 42] width 68 height 15
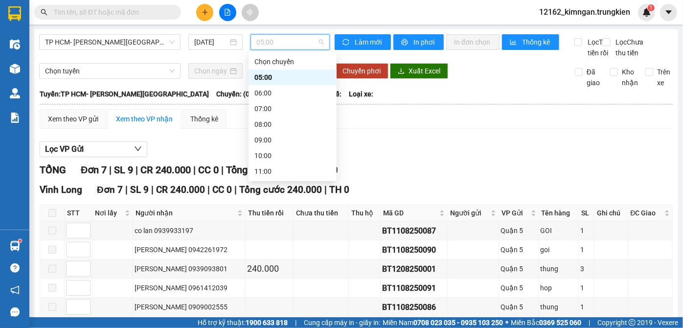
click at [258, 182] on div "12:00" at bounding box center [293, 187] width 76 height 11
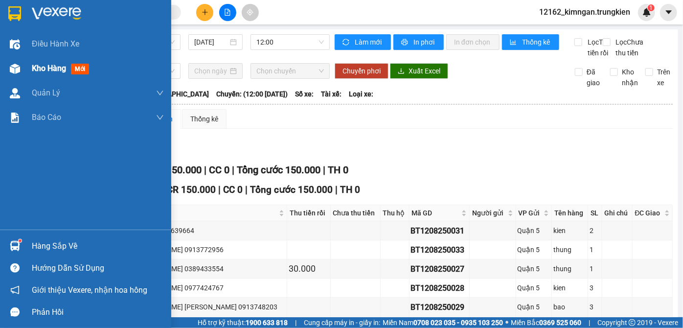
click at [39, 72] on span "Kho hàng" at bounding box center [49, 68] width 34 height 9
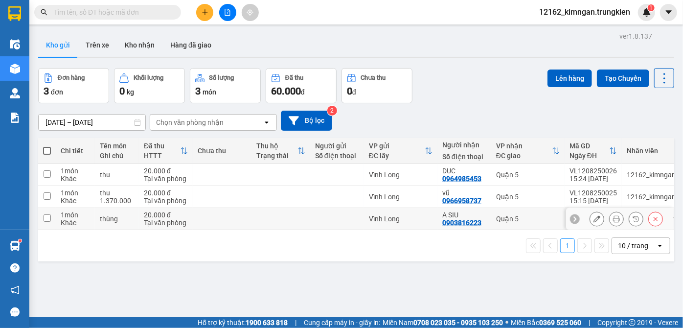
click at [264, 214] on td at bounding box center [281, 219] width 59 height 22
checkbox input "true"
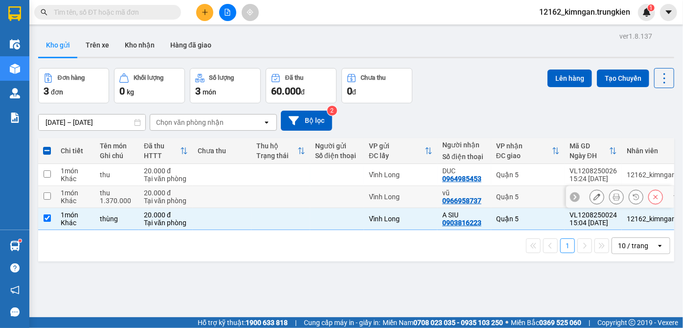
click at [261, 197] on td at bounding box center [281, 197] width 59 height 22
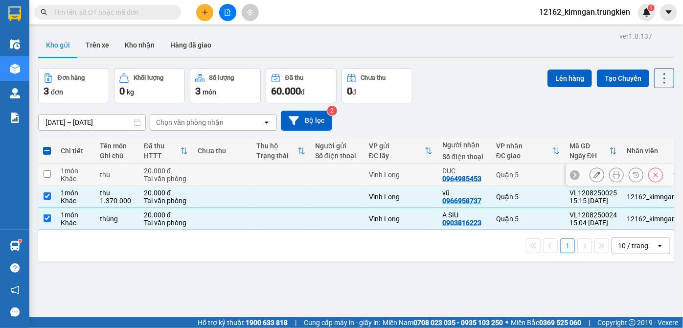
click at [263, 180] on td at bounding box center [281, 175] width 59 height 22
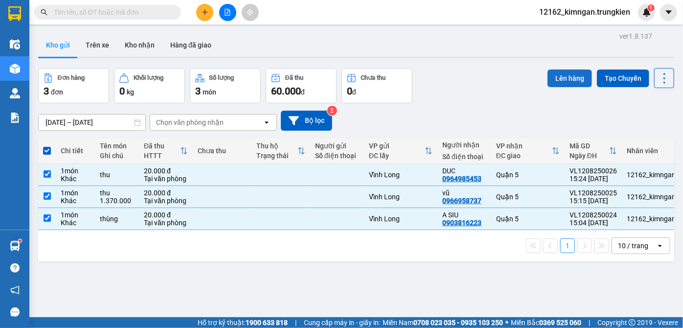
click at [563, 72] on button "Lên hàng" at bounding box center [570, 79] width 45 height 18
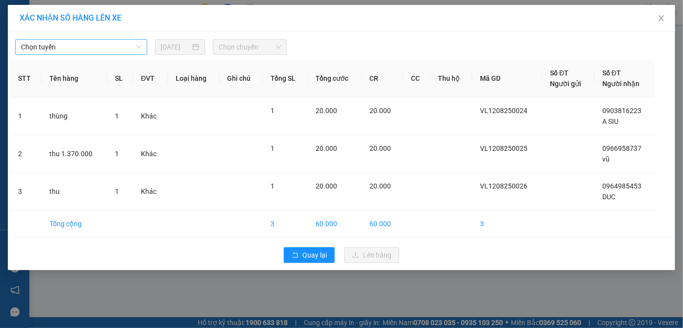
click at [90, 47] on span "Chọn tuyến" at bounding box center [81, 47] width 120 height 15
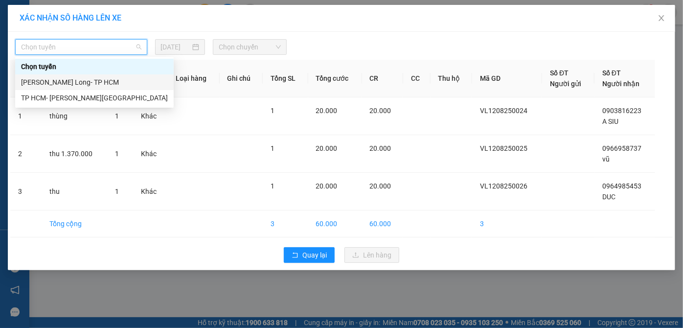
click at [54, 86] on div "Vĩnh Long- TP HCM" at bounding box center [94, 82] width 147 height 11
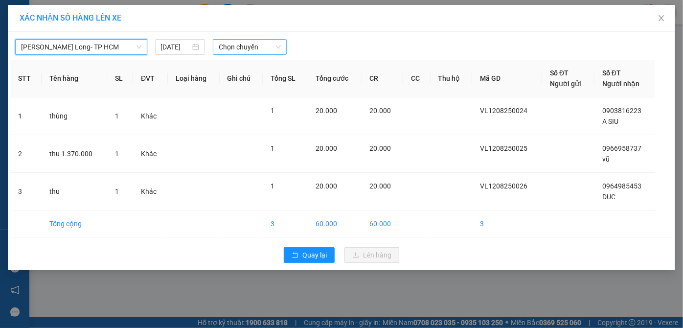
click at [227, 45] on span "Chọn chuyến" at bounding box center [250, 47] width 62 height 15
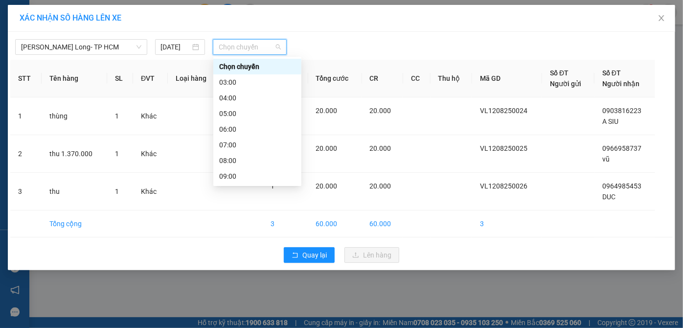
click at [230, 281] on div "16:00" at bounding box center [257, 286] width 76 height 11
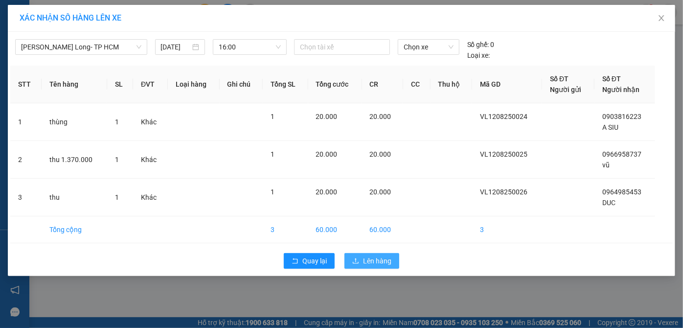
click at [386, 262] on span "Lên hàng" at bounding box center [377, 261] width 28 height 11
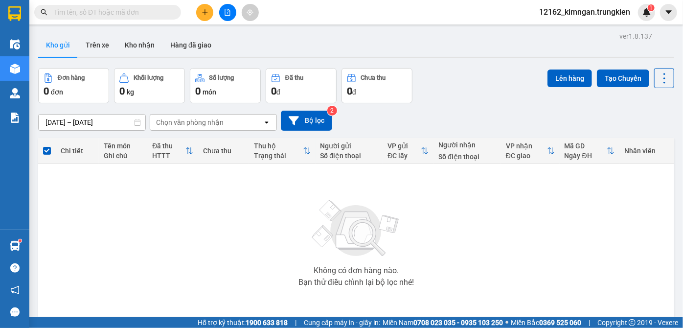
click at [102, 13] on input "text" at bounding box center [112, 12] width 116 height 11
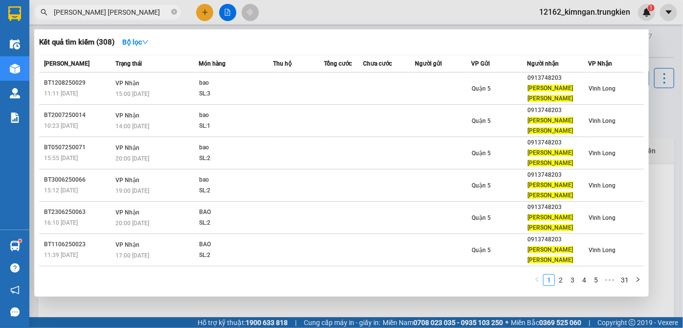
type input "kim lien duong"
click at [197, 13] on div at bounding box center [341, 164] width 683 height 328
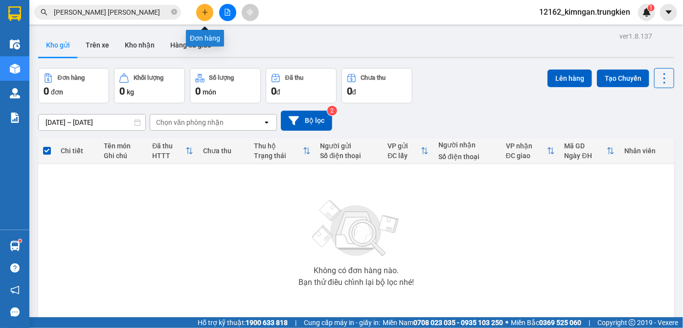
click at [205, 10] on icon "plus" at bounding box center [205, 11] width 0 height 5
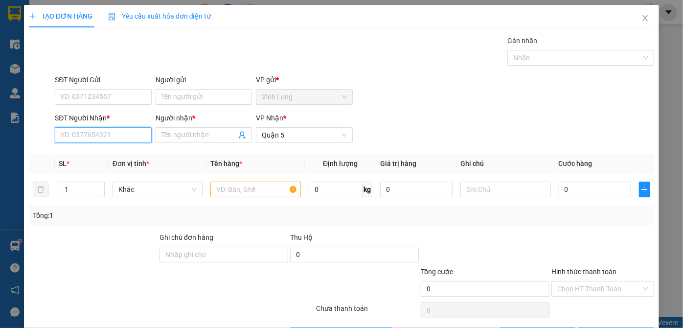
click at [122, 130] on input "SĐT Người Nhận *" at bounding box center [103, 135] width 96 height 16
click at [145, 136] on input "SĐT Người Nhận *" at bounding box center [103, 135] width 96 height 16
type input "0987288838"
click at [209, 136] on input "Người nhận *" at bounding box center [199, 135] width 75 height 11
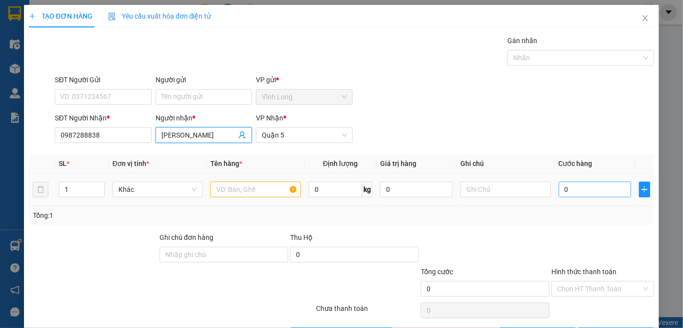
type input "pham tuan"
click at [571, 192] on input "0" at bounding box center [595, 190] width 72 height 16
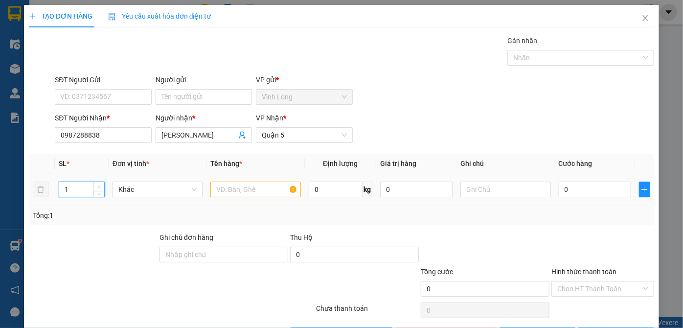
click at [101, 183] on span "Increase Value" at bounding box center [99, 186] width 11 height 9
type input "2"
click at [95, 187] on span "Increase Value" at bounding box center [99, 186] width 11 height 9
click at [215, 189] on input "text" at bounding box center [256, 190] width 91 height 16
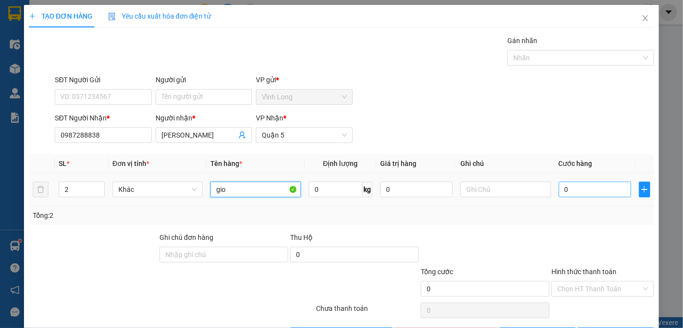
type input "gio"
click at [578, 186] on input "0" at bounding box center [595, 190] width 72 height 16
drag, startPoint x: 608, startPoint y: 287, endPoint x: 611, endPoint y: 299, distance: 12.7
click at [608, 291] on input "Hình thức thanh toán" at bounding box center [600, 289] width 84 height 15
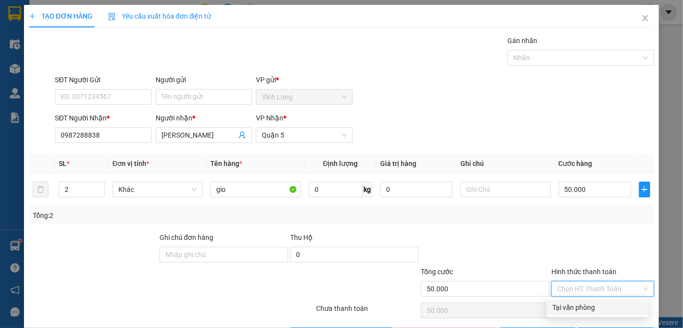
click at [611, 308] on div "Tại văn phòng" at bounding box center [598, 307] width 90 height 11
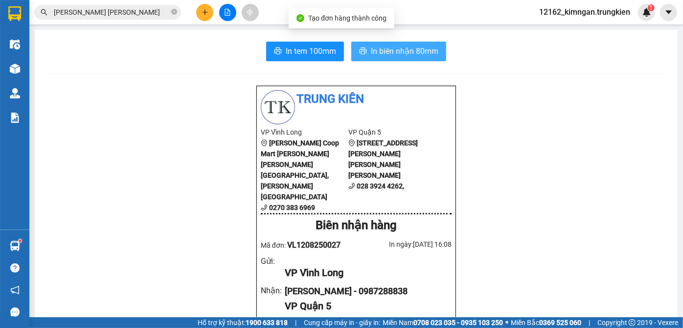
click at [389, 52] on span "In biên nhận 80mm" at bounding box center [405, 51] width 68 height 12
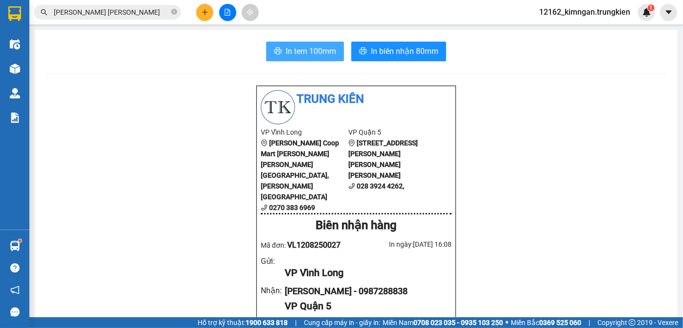
click at [312, 54] on span "In tem 100mm" at bounding box center [311, 51] width 50 height 12
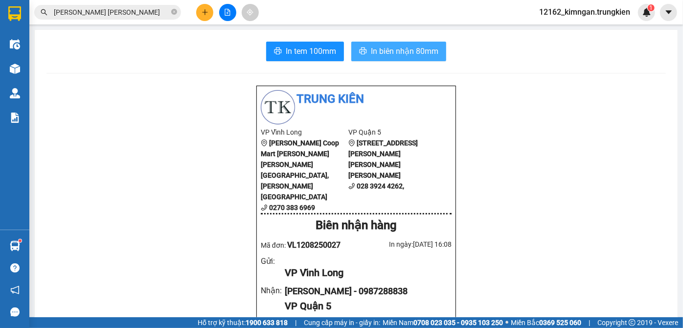
click at [405, 55] on span "In biên nhận 80mm" at bounding box center [405, 51] width 68 height 12
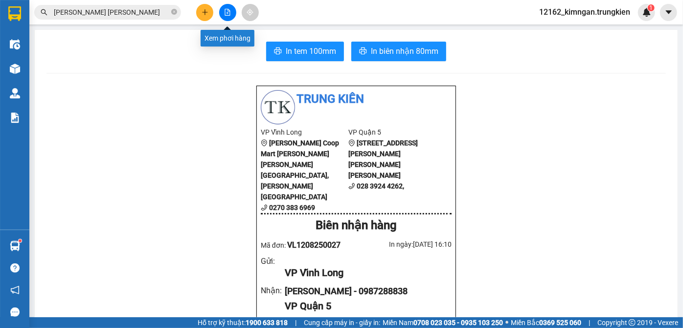
click at [230, 13] on icon "file-add" at bounding box center [227, 12] width 7 height 7
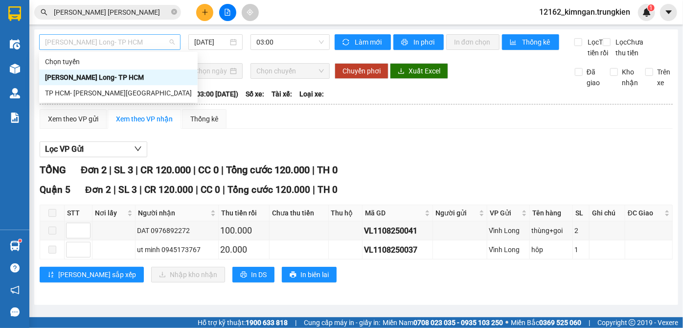
click at [121, 41] on span "Vĩnh Long- TP HCM" at bounding box center [110, 42] width 130 height 15
click at [103, 94] on div "TP HCM- [PERSON_NAME][GEOGRAPHIC_DATA]" at bounding box center [118, 93] width 147 height 11
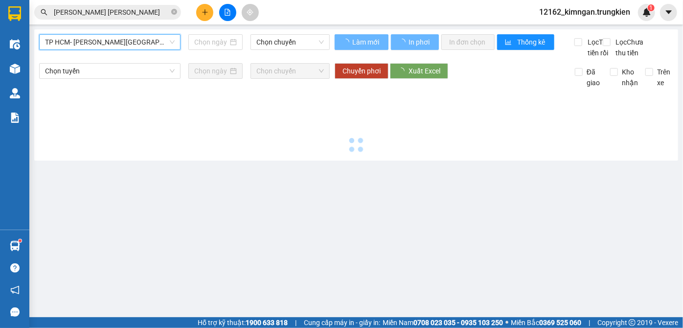
type input "[DATE]"
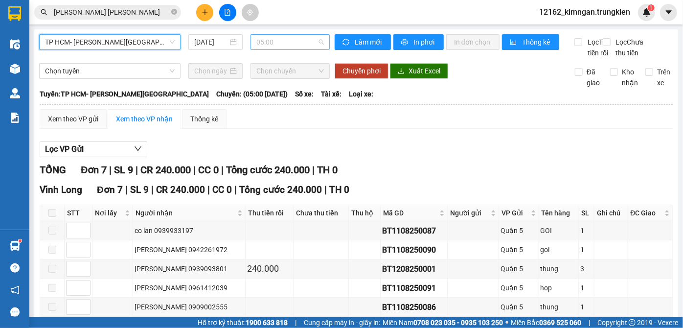
click at [269, 44] on span "05:00" at bounding box center [291, 42] width 68 height 15
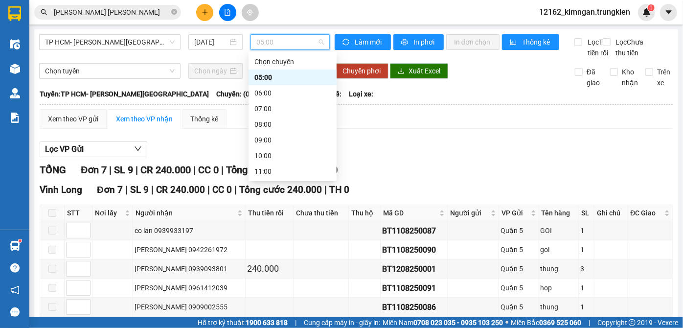
click at [272, 213] on div "14:00" at bounding box center [293, 218] width 76 height 11
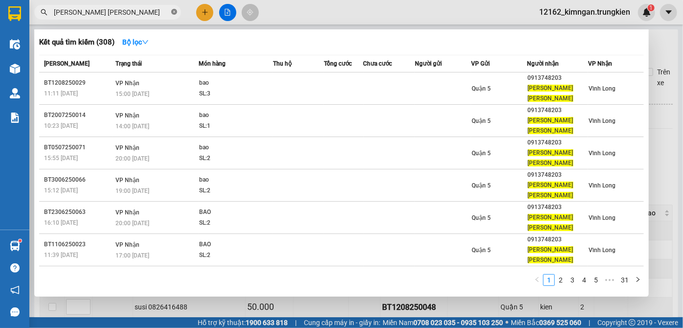
click at [176, 12] on icon "close-circle" at bounding box center [174, 12] width 6 height 6
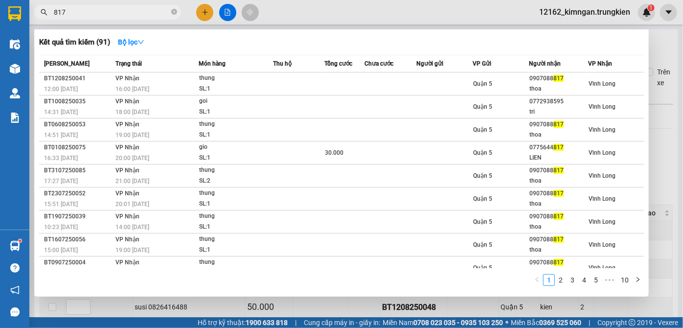
type input "817"
click at [176, 13] on icon "close-circle" at bounding box center [174, 12] width 6 height 6
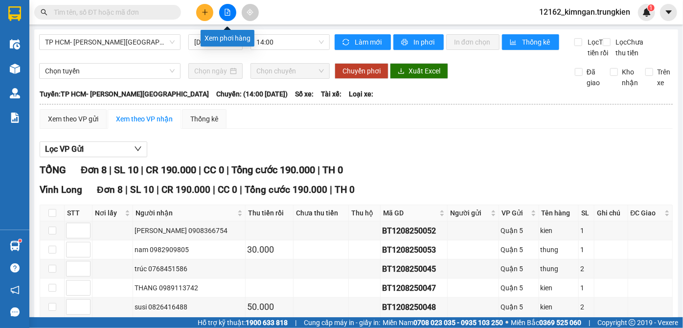
click at [229, 17] on button at bounding box center [227, 12] width 17 height 17
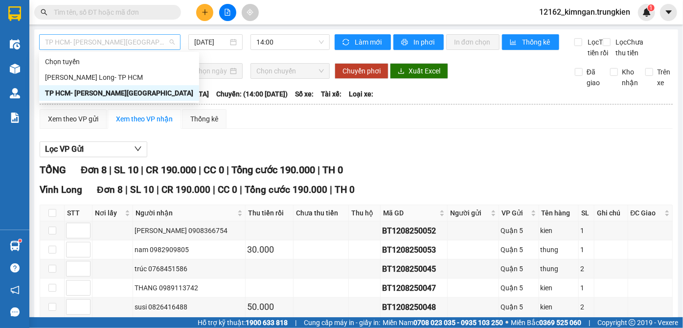
click at [137, 44] on span "TP HCM- [PERSON_NAME][GEOGRAPHIC_DATA]" at bounding box center [110, 42] width 130 height 15
drag, startPoint x: 126, startPoint y: 88, endPoint x: 149, endPoint y: 81, distance: 23.4
click at [149, 81] on div "Chọn tuyến Vĩnh Long- TP HCM TP HCM- Vĩnh Long" at bounding box center [119, 77] width 160 height 47
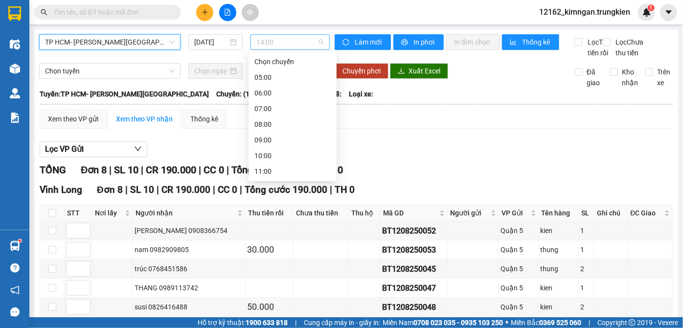
click at [293, 45] on span "14:00" at bounding box center [291, 42] width 68 height 15
click at [273, 229] on div "15:00" at bounding box center [293, 234] width 76 height 11
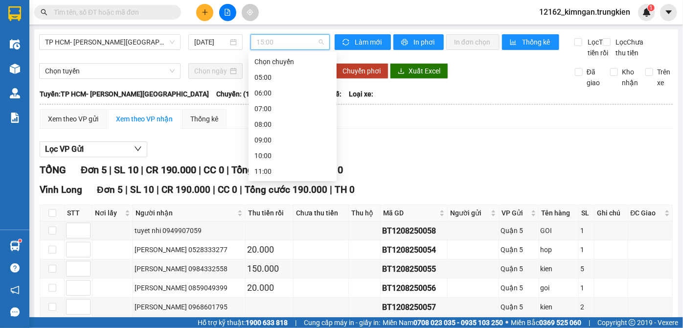
drag, startPoint x: 284, startPoint y: 38, endPoint x: 275, endPoint y: 40, distance: 9.4
click at [283, 38] on span "15:00" at bounding box center [291, 42] width 68 height 15
click at [262, 244] on div "16:00" at bounding box center [293, 249] width 76 height 11
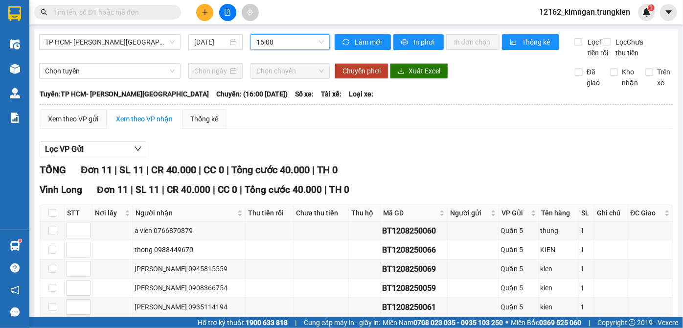
drag, startPoint x: 412, startPoint y: 306, endPoint x: 446, endPoint y: 327, distance: 40.2
click at [417, 307] on section "Kết quả tìm kiếm ( 91 ) Bộ lọc Mã ĐH Trạng thái Món hàng Thu hộ Tổng cước Chưa …" at bounding box center [341, 164] width 683 height 328
click at [130, 15] on input "text" at bounding box center [112, 12] width 116 height 11
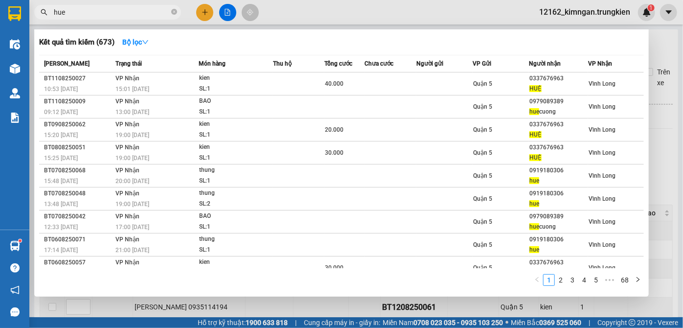
type input "hue"
click at [211, 9] on div at bounding box center [341, 164] width 683 height 328
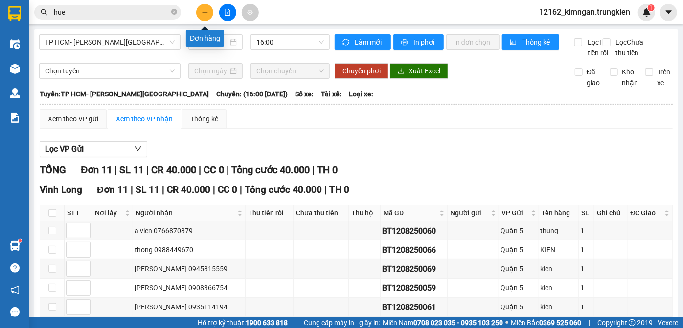
click at [205, 16] on button at bounding box center [204, 12] width 17 height 17
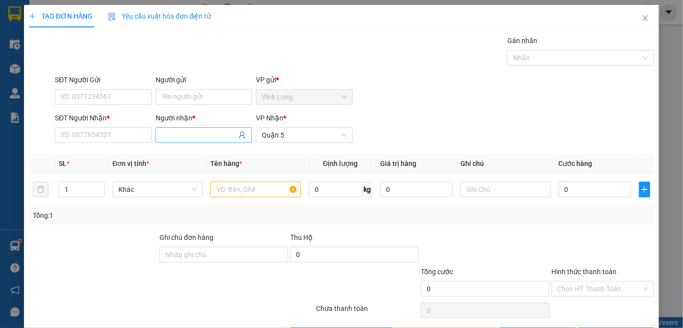
drag, startPoint x: 160, startPoint y: 137, endPoint x: 154, endPoint y: 132, distance: 7.6
click at [156, 137] on span at bounding box center [204, 135] width 96 height 16
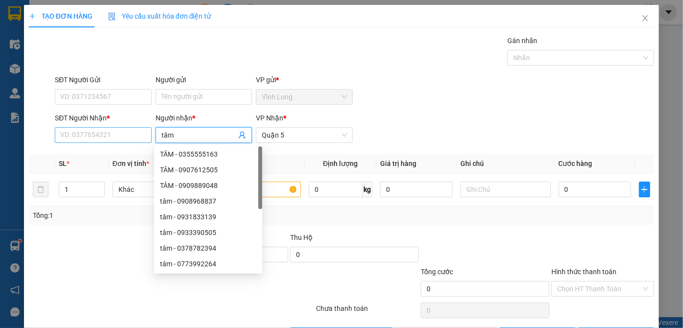
type input "tâm"
click at [97, 136] on input "SĐT Người Nhận *" at bounding box center [103, 135] width 96 height 16
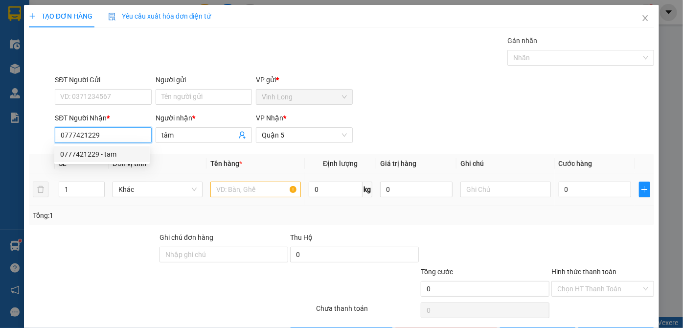
type input "0777421229"
click at [243, 185] on input "text" at bounding box center [256, 190] width 91 height 16
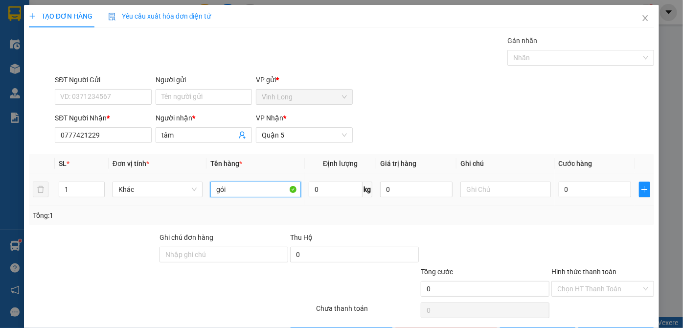
type input "gói"
click at [563, 188] on input "0" at bounding box center [595, 190] width 72 height 16
type input "2"
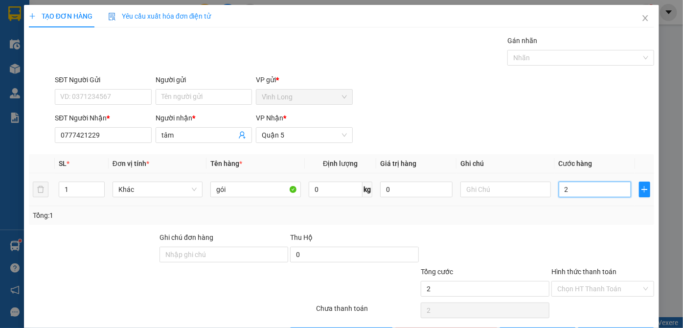
type input "20"
type input "20.000"
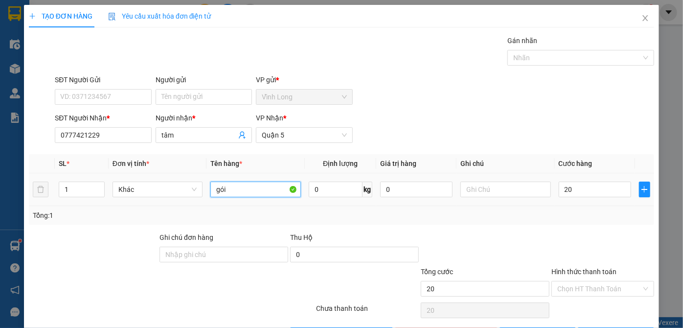
type input "20.000"
drag, startPoint x: 219, startPoint y: 185, endPoint x: 283, endPoint y: 241, distance: 85.0
click at [228, 199] on div "gói" at bounding box center [256, 190] width 91 height 20
click at [244, 192] on input "gói" at bounding box center [256, 190] width 91 height 16
type input "gói đen"
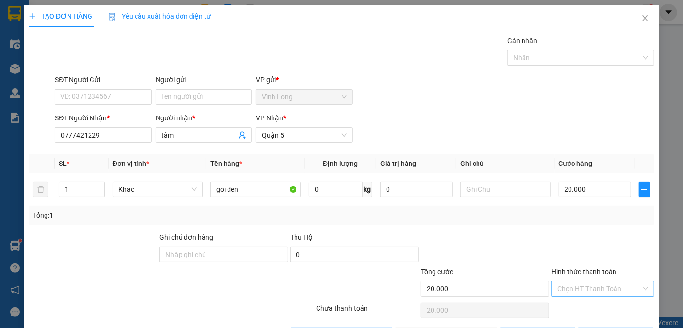
click at [574, 285] on input "Hình thức thanh toán" at bounding box center [600, 289] width 84 height 15
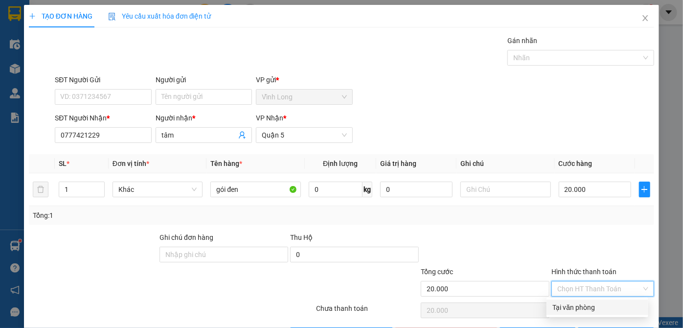
click at [564, 311] on div "Tại văn phòng" at bounding box center [598, 307] width 90 height 11
type input "0"
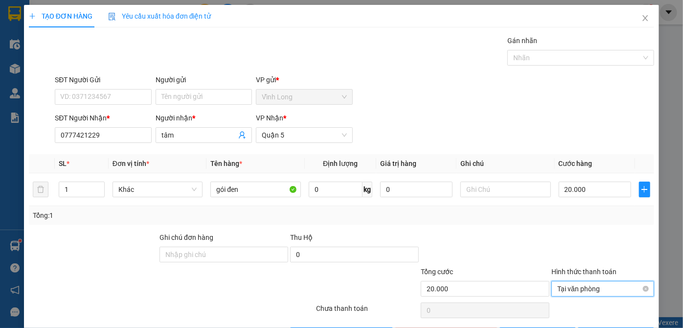
click at [581, 282] on span "Tại văn phòng" at bounding box center [603, 289] width 91 height 15
click at [586, 302] on div "Tại văn phòng" at bounding box center [598, 307] width 90 height 11
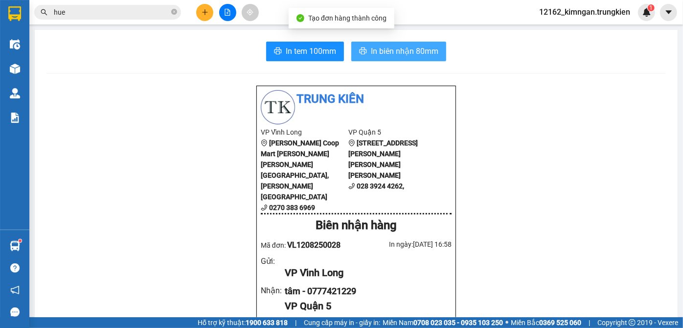
click at [371, 51] on span "In biên nhận 80mm" at bounding box center [405, 51] width 68 height 12
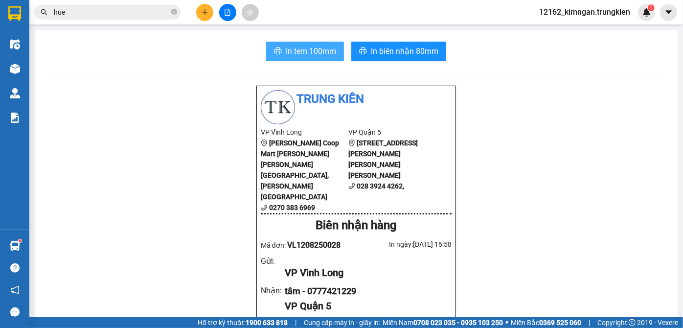
click at [322, 50] on span "In tem 100mm" at bounding box center [311, 51] width 50 height 12
click at [209, 11] on button at bounding box center [204, 12] width 17 height 17
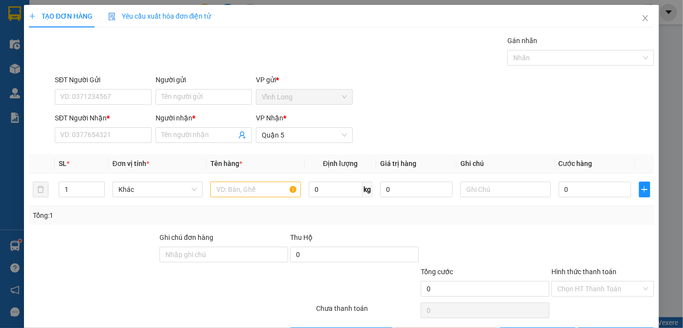
drag, startPoint x: 22, startPoint y: 34, endPoint x: 11, endPoint y: 58, distance: 25.9
click at [20, 38] on div "TẠO ĐƠN HÀNG Yêu cầu xuất hóa đơn điện tử Transit Pickup Surcharge Ids Transit …" at bounding box center [341, 164] width 683 height 328
drag, startPoint x: 2, startPoint y: 75, endPoint x: 0, endPoint y: 23, distance: 52.9
click at [0, 54] on div "TẠO ĐƠN HÀNG Yêu cầu xuất hóa đơn điện tử Transit Pickup Surcharge Ids Transit …" at bounding box center [341, 164] width 683 height 328
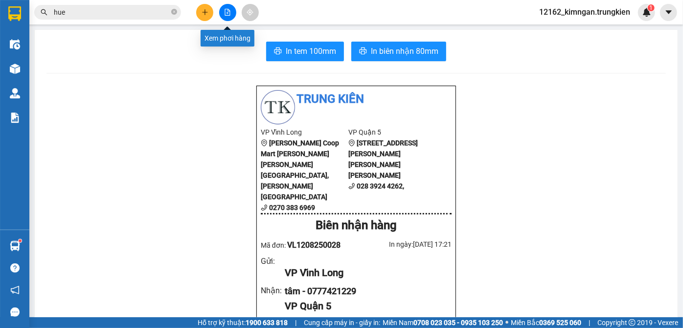
click at [229, 9] on icon "file-add" at bounding box center [227, 12] width 5 height 7
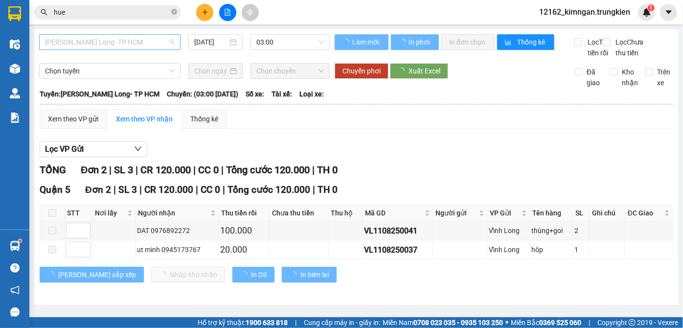
click at [131, 46] on span "Vĩnh Long- TP HCM" at bounding box center [110, 42] width 130 height 15
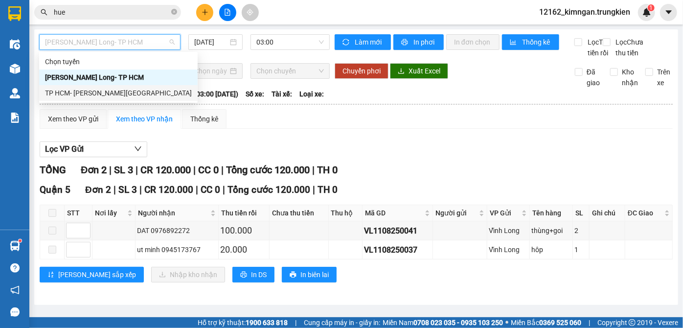
click at [115, 93] on div "TP HCM- [PERSON_NAME][GEOGRAPHIC_DATA]" at bounding box center [118, 93] width 147 height 11
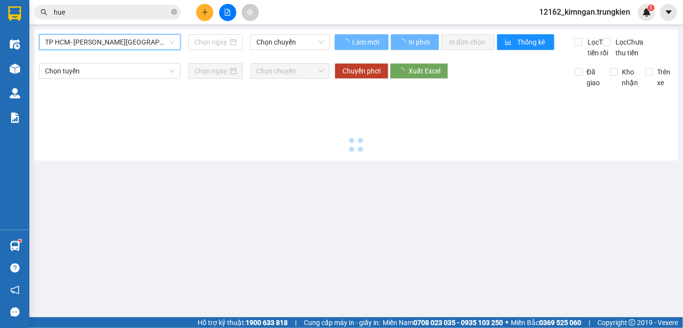
type input "[DATE]"
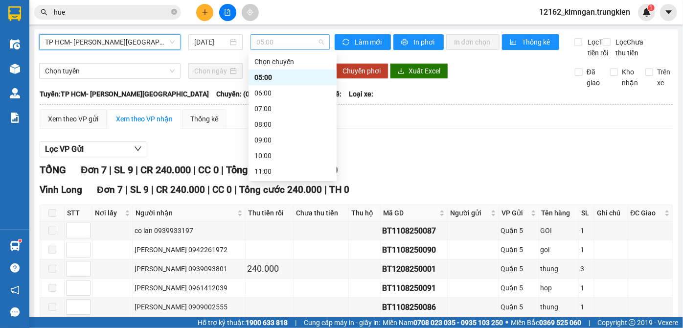
click at [270, 42] on span "05:00" at bounding box center [291, 42] width 68 height 15
click at [270, 213] on div "14:00" at bounding box center [293, 218] width 76 height 11
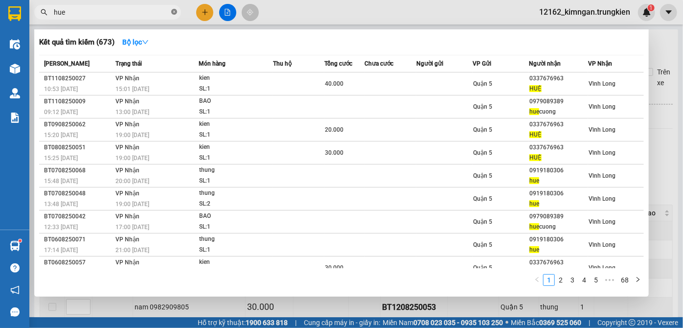
click at [171, 12] on icon "close-circle" at bounding box center [174, 12] width 6 height 6
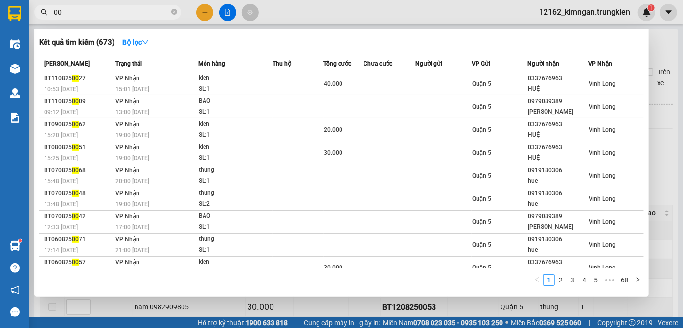
type input "006"
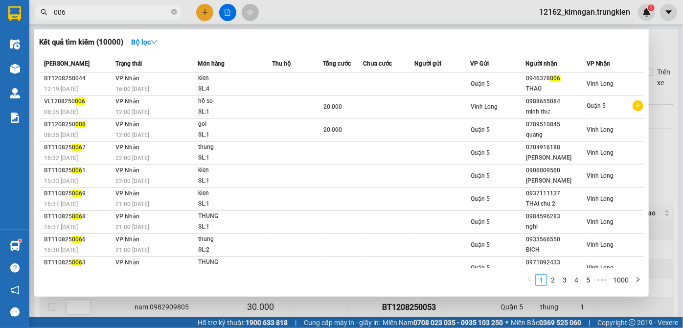
click at [172, 12] on icon "close-circle" at bounding box center [174, 12] width 6 height 6
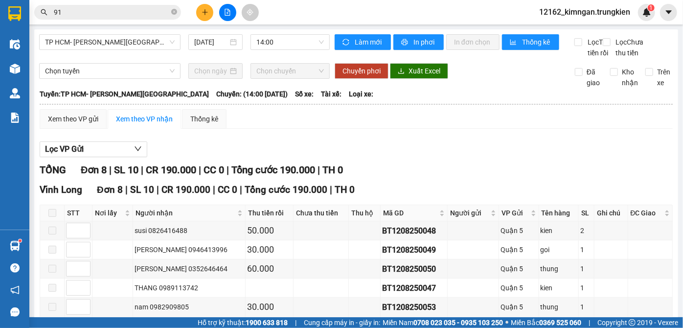
type input "918"
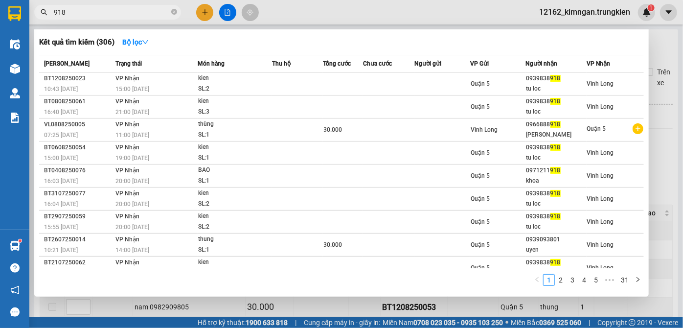
click at [173, 12] on icon "close-circle" at bounding box center [174, 12] width 6 height 6
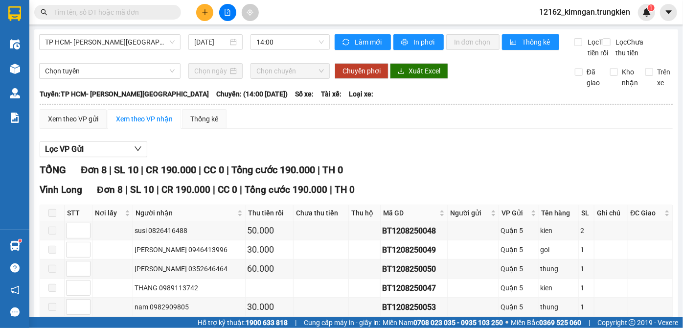
click at [136, 9] on input "text" at bounding box center [112, 12] width 116 height 11
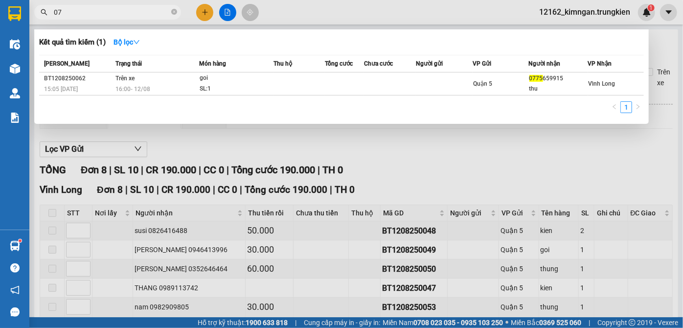
type input "0"
type input "795"
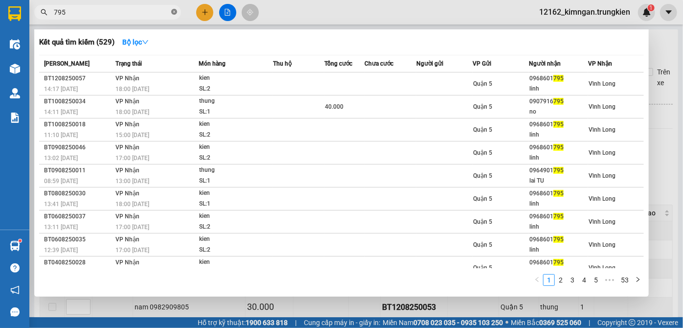
click at [175, 11] on icon "close-circle" at bounding box center [174, 12] width 6 height 6
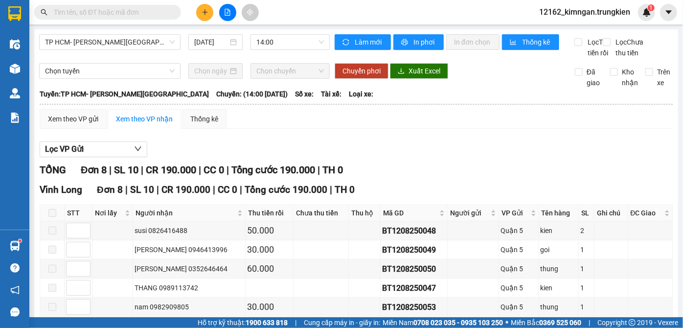
click at [114, 12] on input "text" at bounding box center [112, 12] width 116 height 11
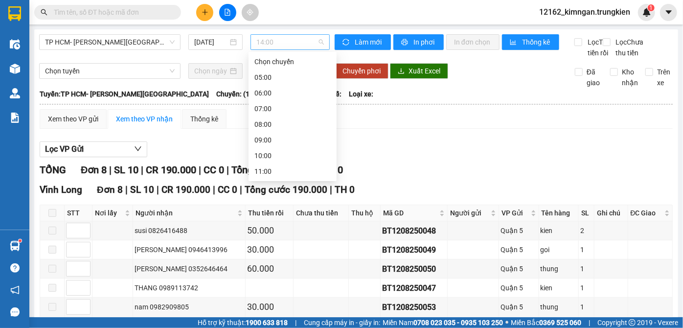
click at [304, 42] on span "14:00" at bounding box center [291, 42] width 68 height 15
click at [272, 229] on div "15:00" at bounding box center [293, 234] width 76 height 11
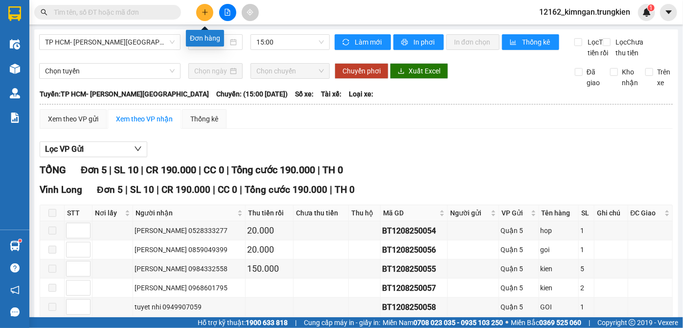
click at [204, 14] on icon "plus" at bounding box center [205, 12] width 7 height 7
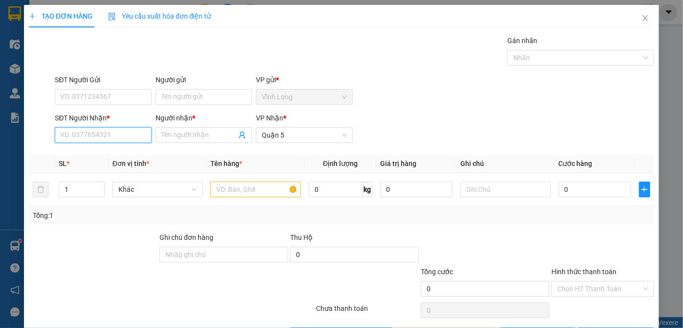
click at [146, 139] on input "SĐT Người Nhận *" at bounding box center [103, 135] width 96 height 16
click at [118, 141] on input "787" at bounding box center [103, 135] width 96 height 16
type input "787"
click at [183, 130] on input "Người nhận *" at bounding box center [199, 135] width 75 height 11
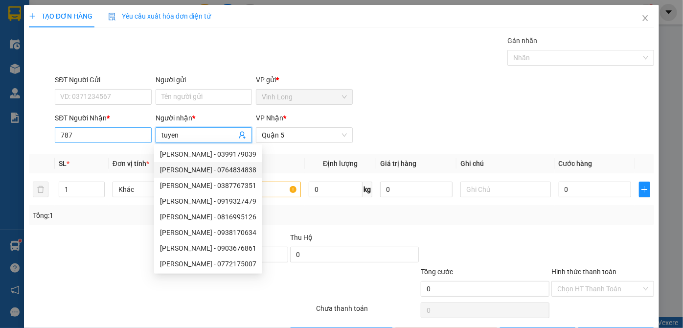
type input "tuyen"
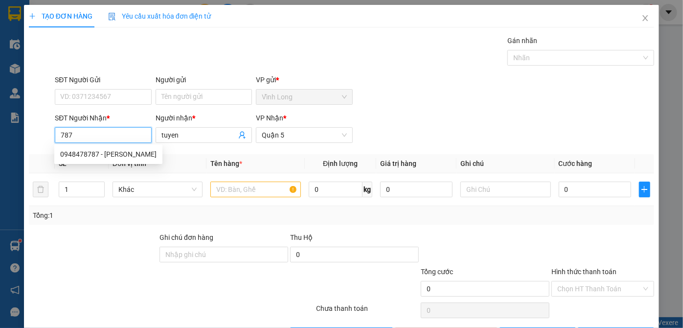
drag, startPoint x: 104, startPoint y: 131, endPoint x: 45, endPoint y: 129, distance: 58.8
click at [38, 132] on div "SĐT Người Nhận * 787 Người nhận * tuyen VP Nhận * Quận 5" at bounding box center [342, 130] width 628 height 34
click at [116, 155] on div "0948478787 - tuyền" at bounding box center [108, 154] width 96 height 11
type input "0948478787"
type input "tuyền"
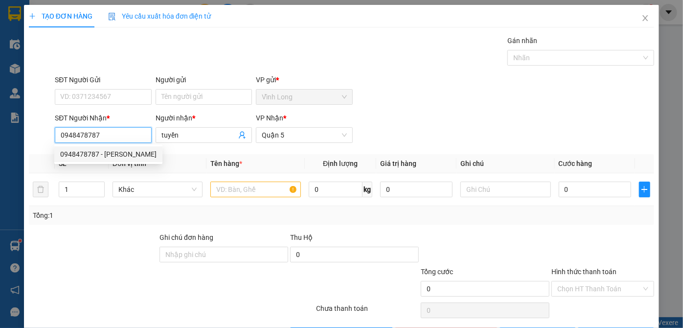
type input "50.000"
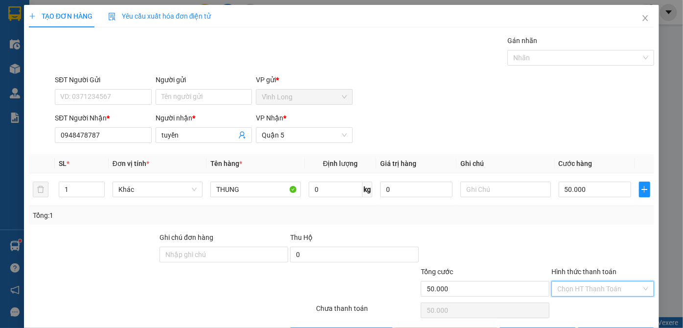
drag, startPoint x: 579, startPoint y: 291, endPoint x: 582, endPoint y: 303, distance: 12.0
click at [581, 298] on div "Transit Pickup Surcharge Ids Transit Deliver Surcharge Ids Transit Deliver Surc…" at bounding box center [342, 189] width 626 height 308
click at [582, 304] on div "Tại văn phòng" at bounding box center [598, 307] width 90 height 11
type input "0"
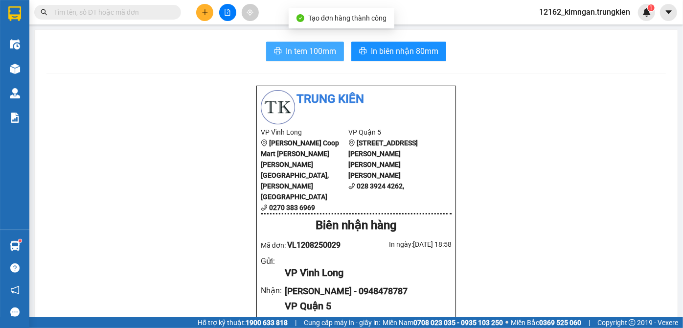
click at [316, 57] on span "In tem 100mm" at bounding box center [311, 51] width 50 height 12
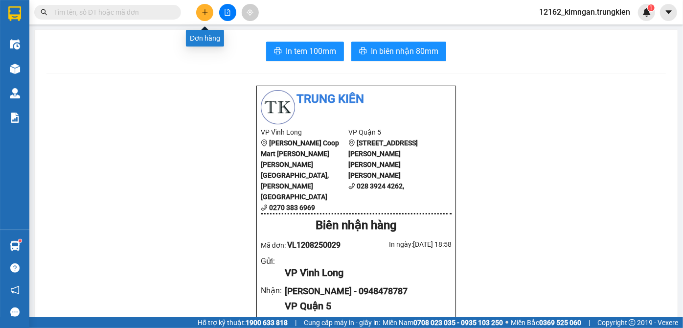
click at [208, 11] on icon "plus" at bounding box center [205, 12] width 7 height 7
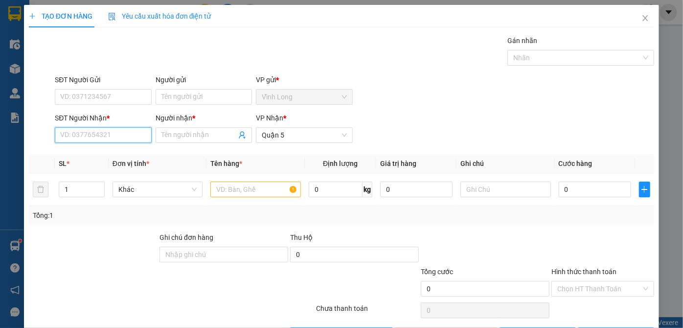
click at [119, 133] on input "SĐT Người Nhận *" at bounding box center [103, 135] width 96 height 16
click at [105, 152] on div "0976892272 - DAT" at bounding box center [102, 154] width 84 height 11
type input "0976892272"
type input "DAT"
type input "100.000"
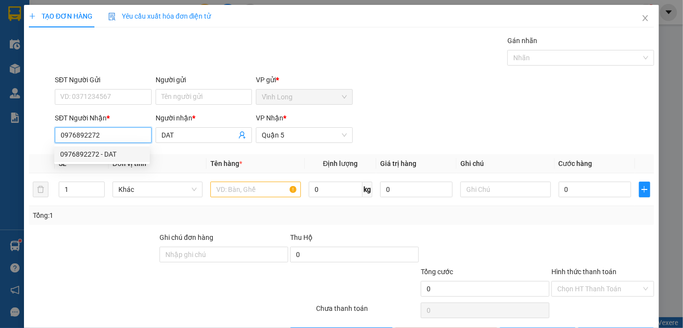
type input "100.000"
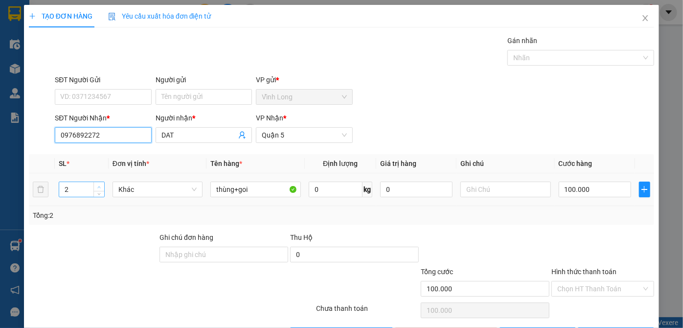
type input "0976892272"
click at [100, 184] on span "up" at bounding box center [99, 187] width 6 height 6
type input "4"
click at [100, 184] on span "up" at bounding box center [99, 187] width 6 height 6
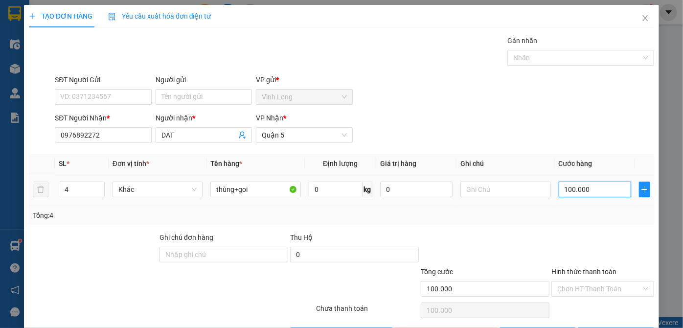
click at [605, 190] on input "100.000" at bounding box center [595, 190] width 72 height 16
type input "3"
type input "30"
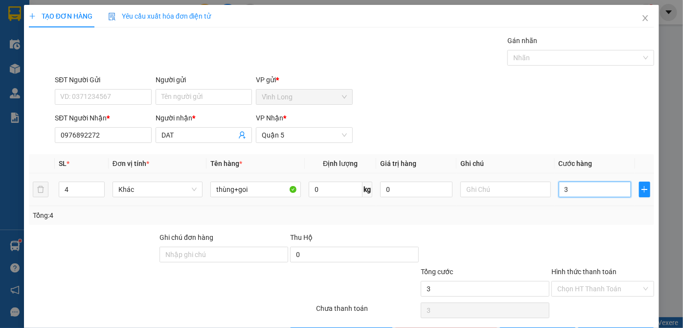
type input "30"
type input "300"
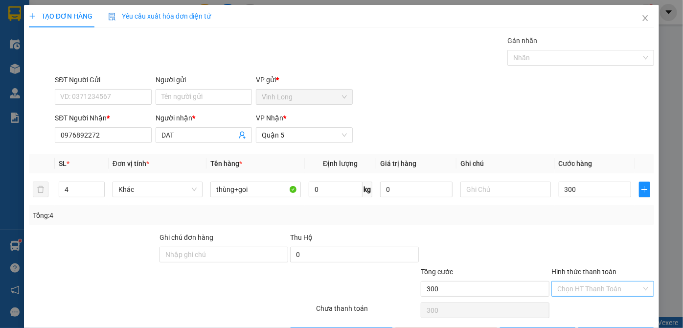
type input "300.000"
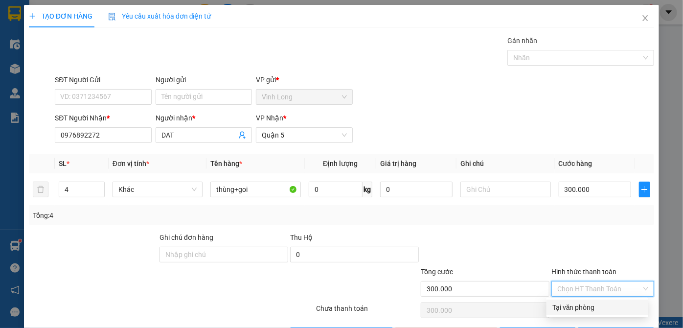
click at [593, 291] on input "Hình thức thanh toán" at bounding box center [600, 289] width 84 height 15
click at [589, 306] on div "Tại văn phòng" at bounding box center [598, 307] width 90 height 11
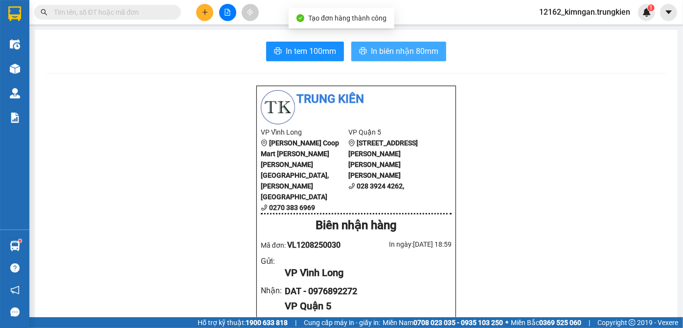
click at [394, 48] on span "In biên nhận 80mm" at bounding box center [405, 51] width 68 height 12
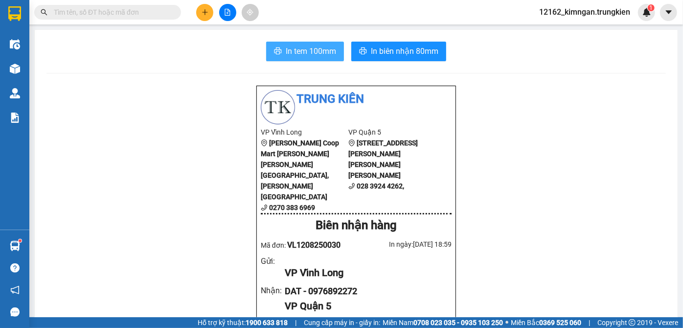
click at [330, 50] on span "In tem 100mm" at bounding box center [311, 51] width 50 height 12
click at [201, 10] on button at bounding box center [204, 12] width 17 height 17
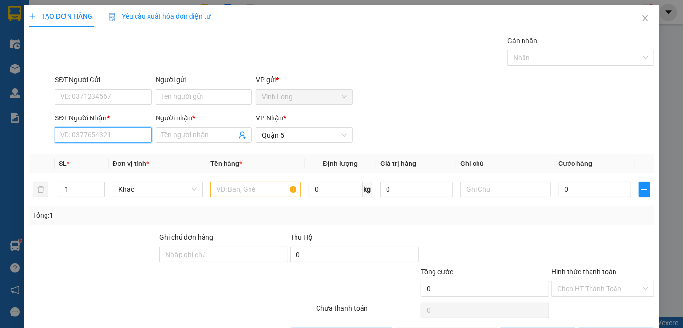
click at [130, 135] on input "SĐT Người Nhận *" at bounding box center [103, 135] width 96 height 16
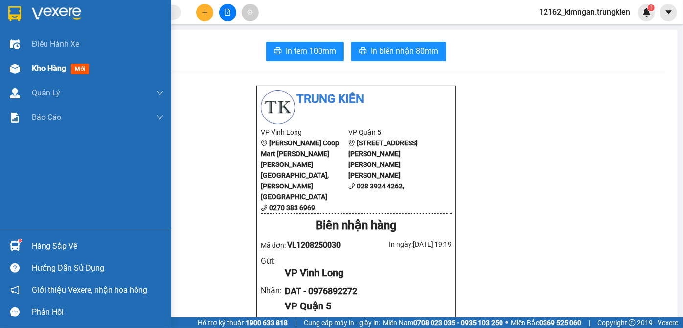
click at [47, 66] on span "Kho hàng" at bounding box center [49, 68] width 34 height 9
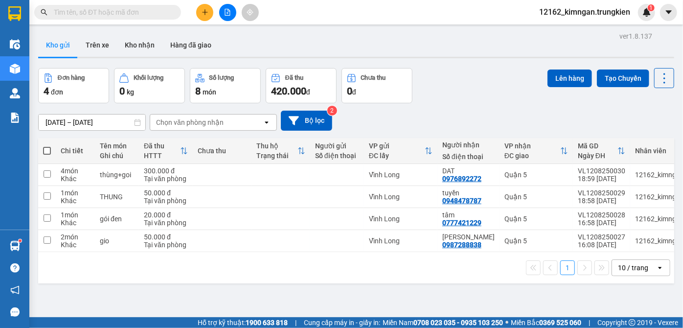
click at [204, 16] on button at bounding box center [204, 12] width 17 height 17
click at [226, 15] on icon "file-add" at bounding box center [227, 12] width 5 height 7
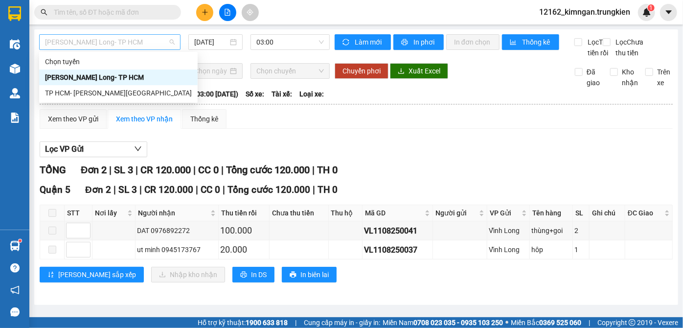
click at [158, 46] on span "Vĩnh Long- TP HCM" at bounding box center [110, 42] width 130 height 15
click at [132, 91] on div "TP HCM- [PERSON_NAME][GEOGRAPHIC_DATA]" at bounding box center [118, 93] width 147 height 11
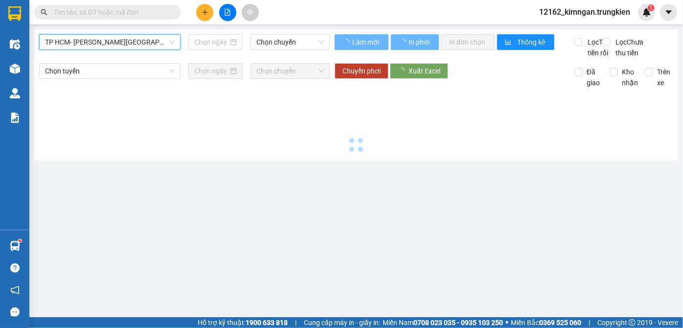
type input "[DATE]"
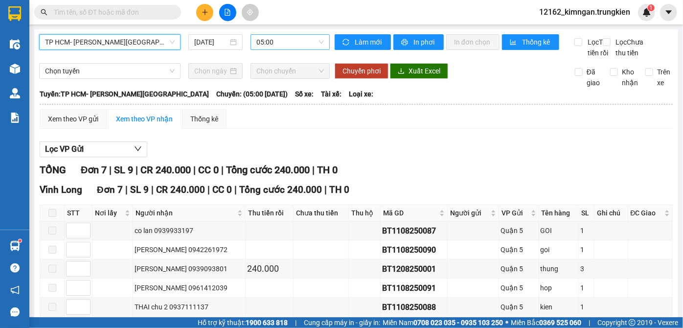
drag, startPoint x: 279, startPoint y: 35, endPoint x: 277, endPoint y: 41, distance: 6.2
click at [277, 41] on span "05:00" at bounding box center [291, 42] width 68 height 15
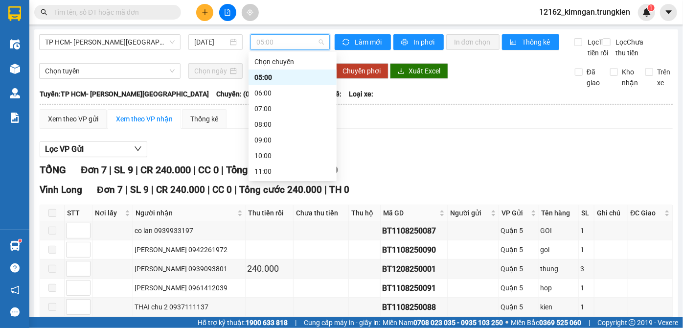
click at [264, 244] on div "16:00" at bounding box center [293, 249] width 76 height 11
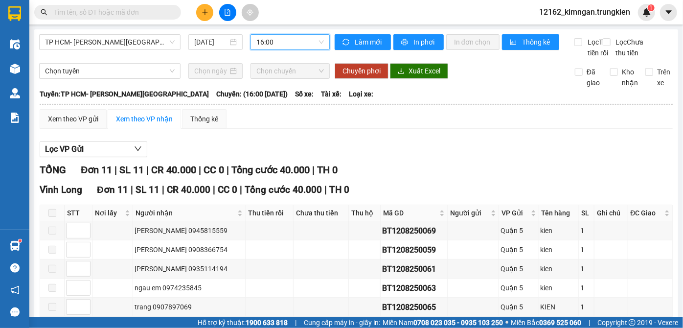
click at [268, 64] on span "Chọn chuyến" at bounding box center [291, 71] width 68 height 15
click at [274, 46] on span "16:00" at bounding box center [291, 42] width 68 height 15
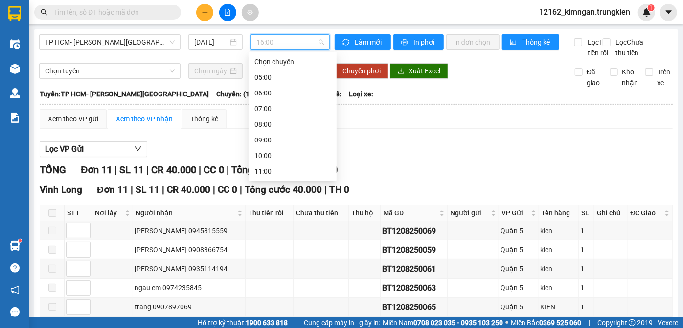
click at [275, 260] on div "17:00" at bounding box center [293, 265] width 76 height 11
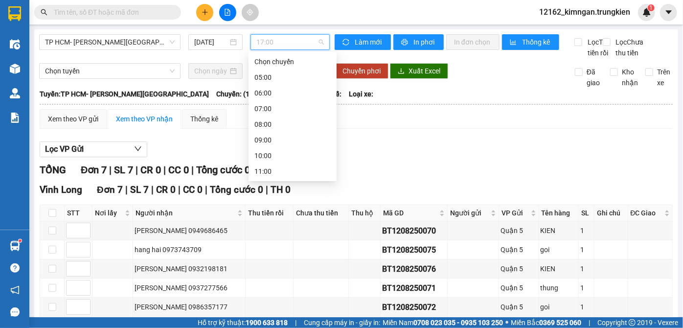
click at [279, 45] on span "17:00" at bounding box center [291, 42] width 68 height 15
click at [276, 276] on div "18:00" at bounding box center [293, 281] width 76 height 11
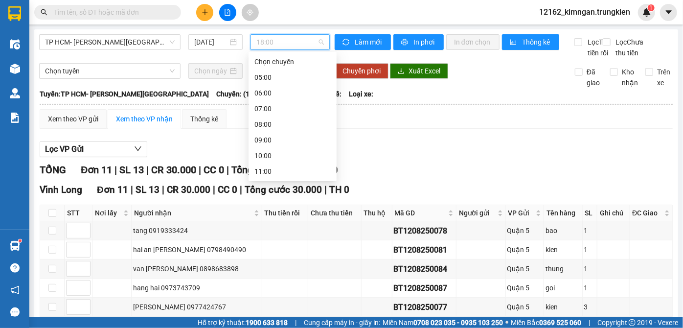
click at [281, 39] on span "18:00" at bounding box center [291, 42] width 68 height 15
click at [281, 244] on div "16:00" at bounding box center [293, 249] width 76 height 11
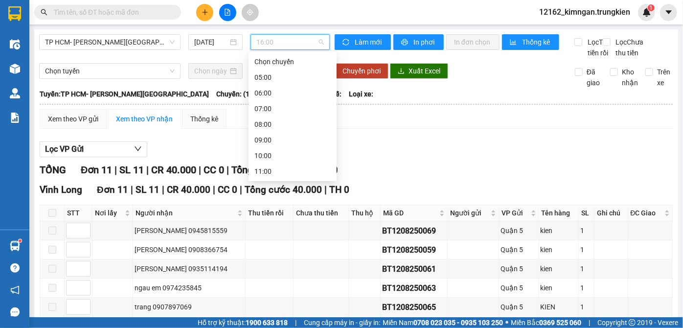
click at [265, 42] on span "16:00" at bounding box center [291, 42] width 68 height 15
click at [275, 260] on div "17:00" at bounding box center [293, 265] width 76 height 11
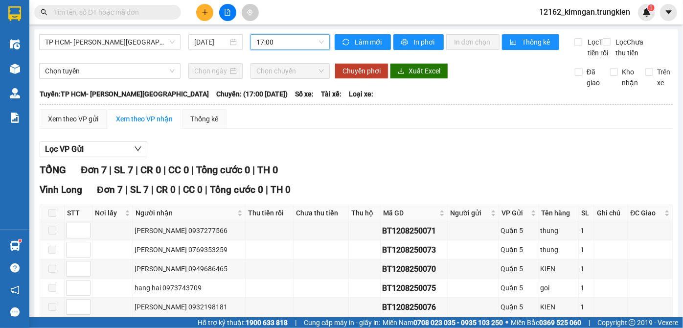
click at [286, 46] on span "17:00" at bounding box center [291, 42] width 68 height 15
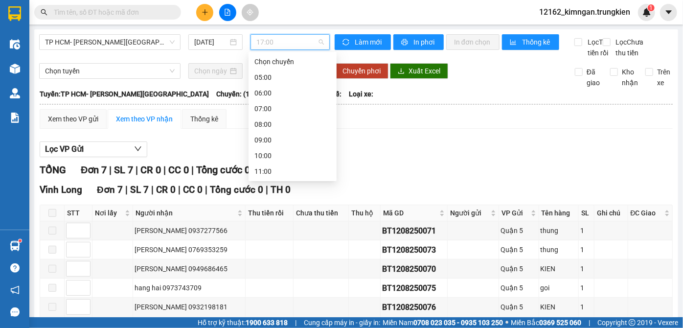
click at [272, 276] on div "18:00" at bounding box center [293, 281] width 76 height 11
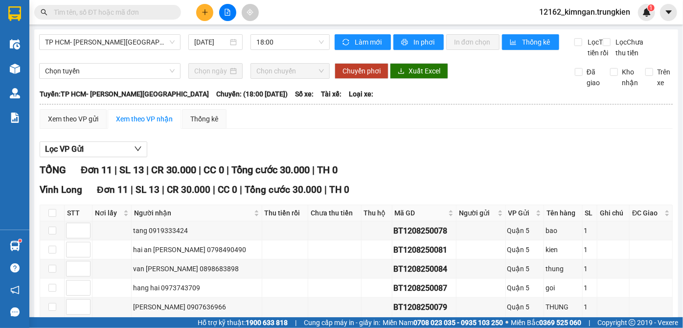
click at [451, 159] on div "Lọc VP Gửi TỔNG Đơn 11 | SL 13 | CR 30.000 | CC 0 | Tổng cước 30.000 | TH 0 Vĩ…" at bounding box center [357, 302] width 634 height 330
click at [276, 45] on span "18:00" at bounding box center [291, 42] width 68 height 15
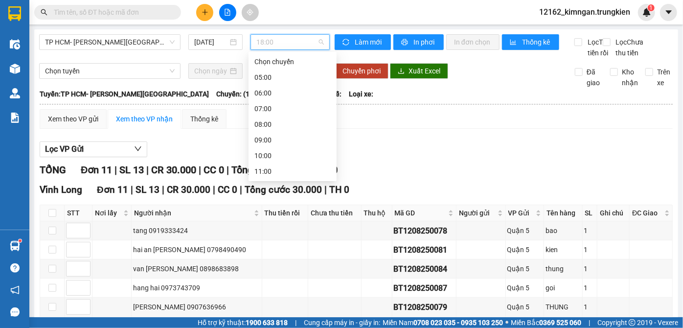
click at [271, 291] on div "19:00" at bounding box center [293, 296] width 76 height 11
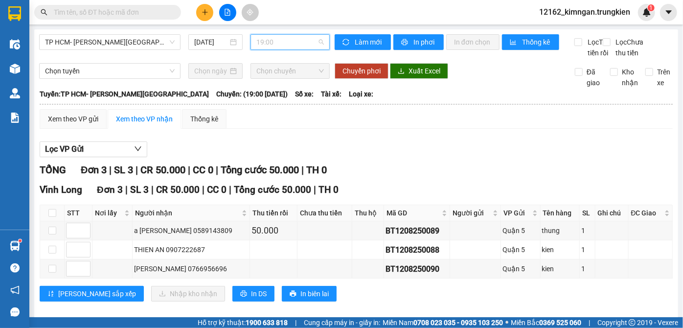
click at [292, 44] on span "19:00" at bounding box center [291, 42] width 68 height 15
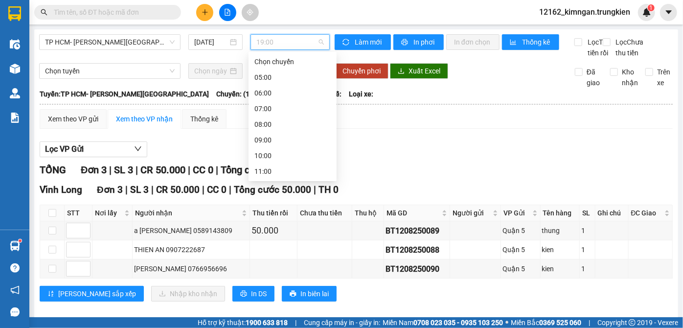
click at [498, 286] on div "Lưu sắp xếp Nhập kho nhận In DS In biên lai" at bounding box center [357, 294] width 634 height 16
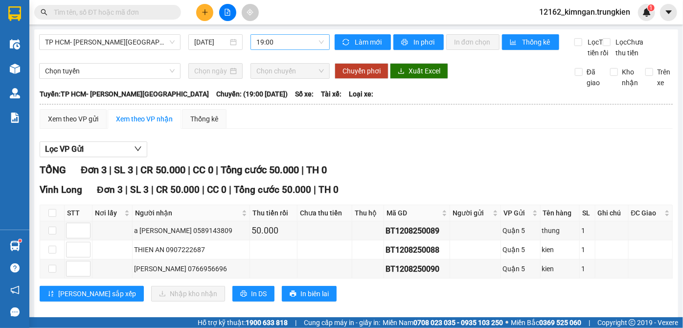
click at [299, 39] on span "19:00" at bounding box center [291, 42] width 68 height 15
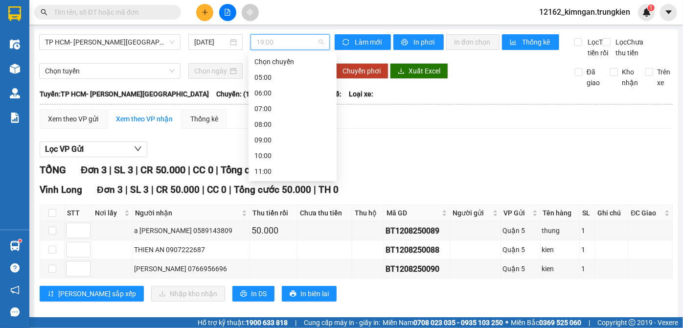
click at [270, 291] on div "19:00" at bounding box center [293, 296] width 76 height 11
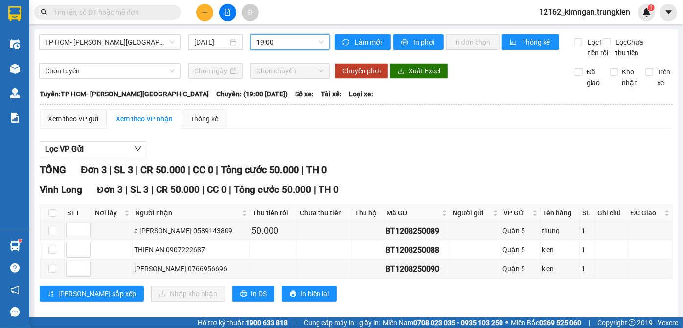
click at [296, 38] on span "19:00" at bounding box center [291, 42] width 68 height 15
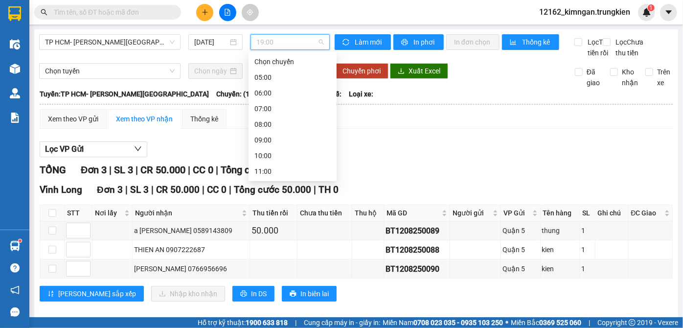
click at [267, 276] on div "18:00" at bounding box center [293, 281] width 76 height 11
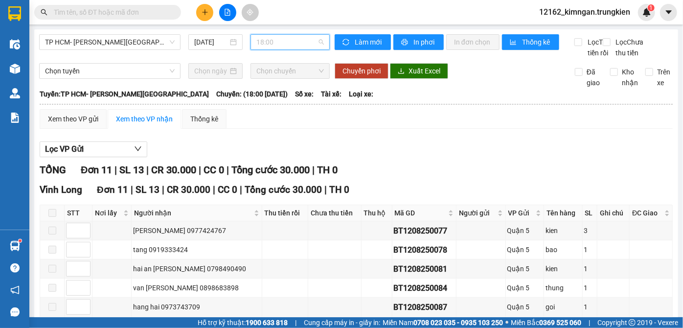
click at [299, 42] on span "18:00" at bounding box center [291, 42] width 68 height 15
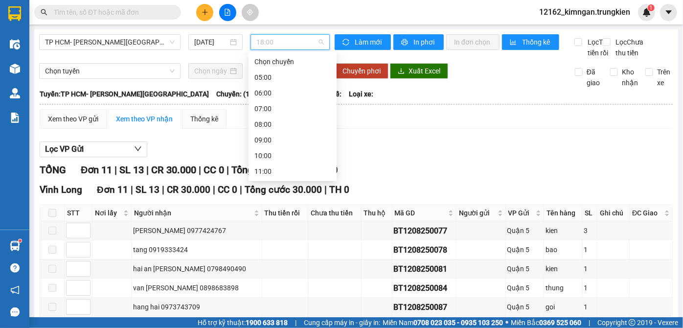
click at [281, 291] on div "19:00" at bounding box center [293, 296] width 76 height 11
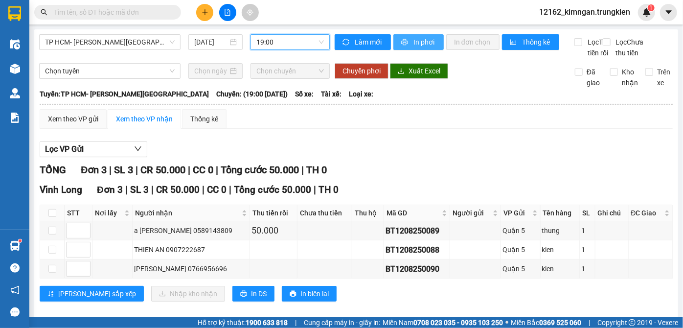
click at [405, 43] on span "printer" at bounding box center [405, 43] width 8 height 8
